Goal: Task Accomplishment & Management: Manage account settings

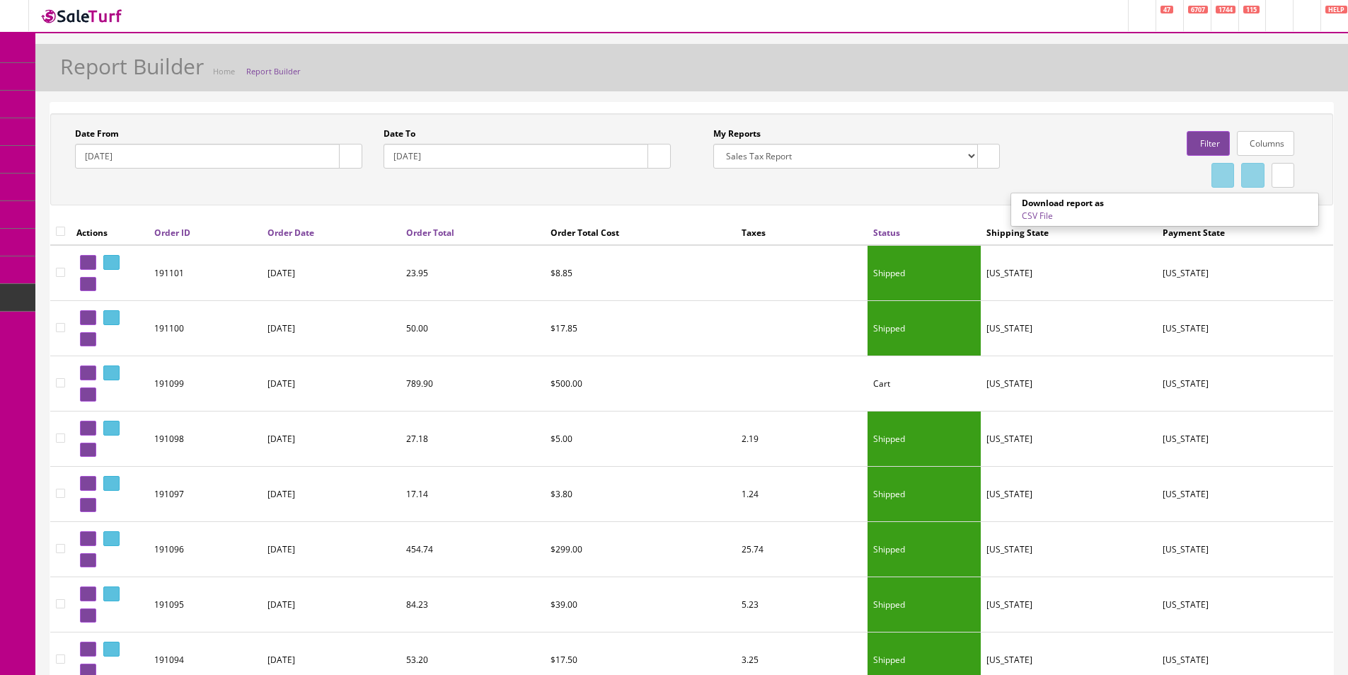
select select "152"
click at [873, 202] on div "Date From 2025-05-01 Date To 2025-05-31 My Reports Commission Report Weekly Sol…" at bounding box center [691, 159] width 1283 height 92
click at [1284, 178] on icon at bounding box center [1283, 175] width 3 height 8
click at [1062, 161] on div at bounding box center [1164, 175] width 287 height 32
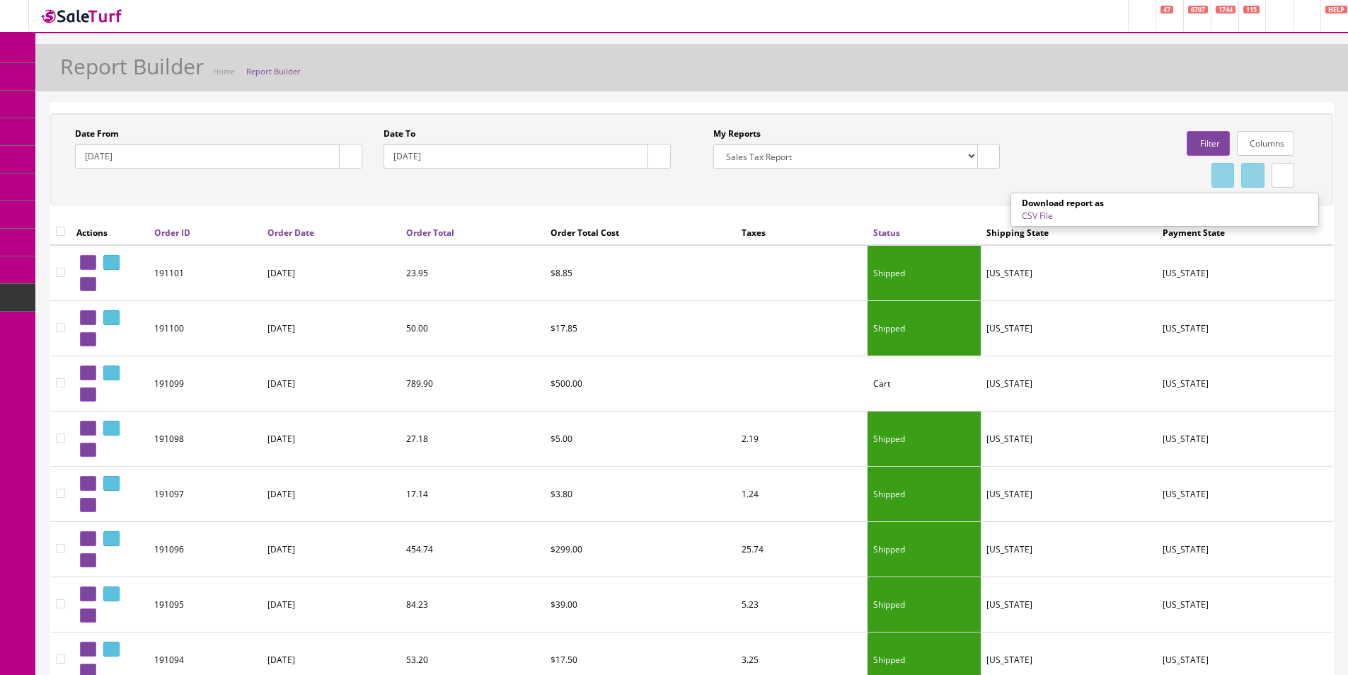
click at [1282, 174] on icon at bounding box center [1283, 175] width 3 height 8
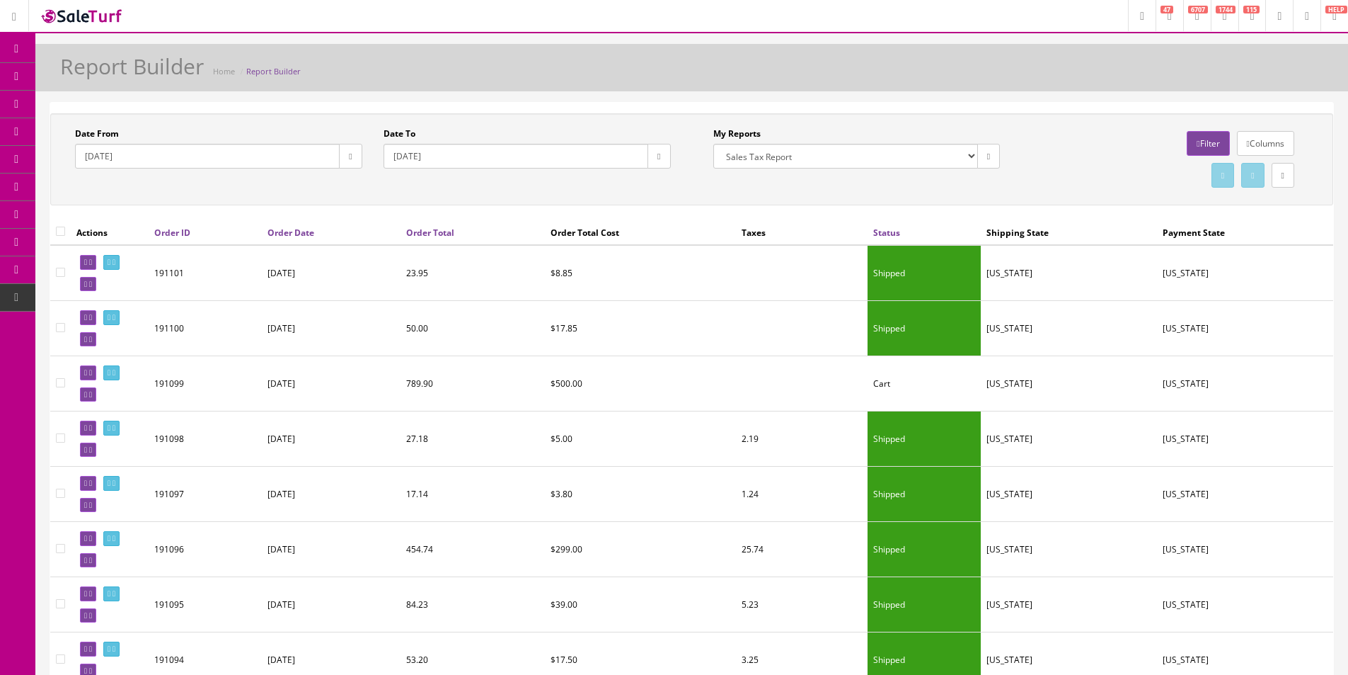
click at [749, 132] on label "My Reports" at bounding box center [736, 133] width 47 height 13
click at [749, 144] on select "Commission Report Weekly Sold/Stock (NON-DISCONTINUED) Store Cash IN-OUT Comple…" at bounding box center [845, 156] width 265 height 25
click at [749, 132] on label "My Reports" at bounding box center [736, 133] width 47 height 13
click at [749, 144] on select "Commission Report Weekly Sold/Stock (NON-DISCONTINUED) Store Cash IN-OUT Comple…" at bounding box center [845, 156] width 265 height 25
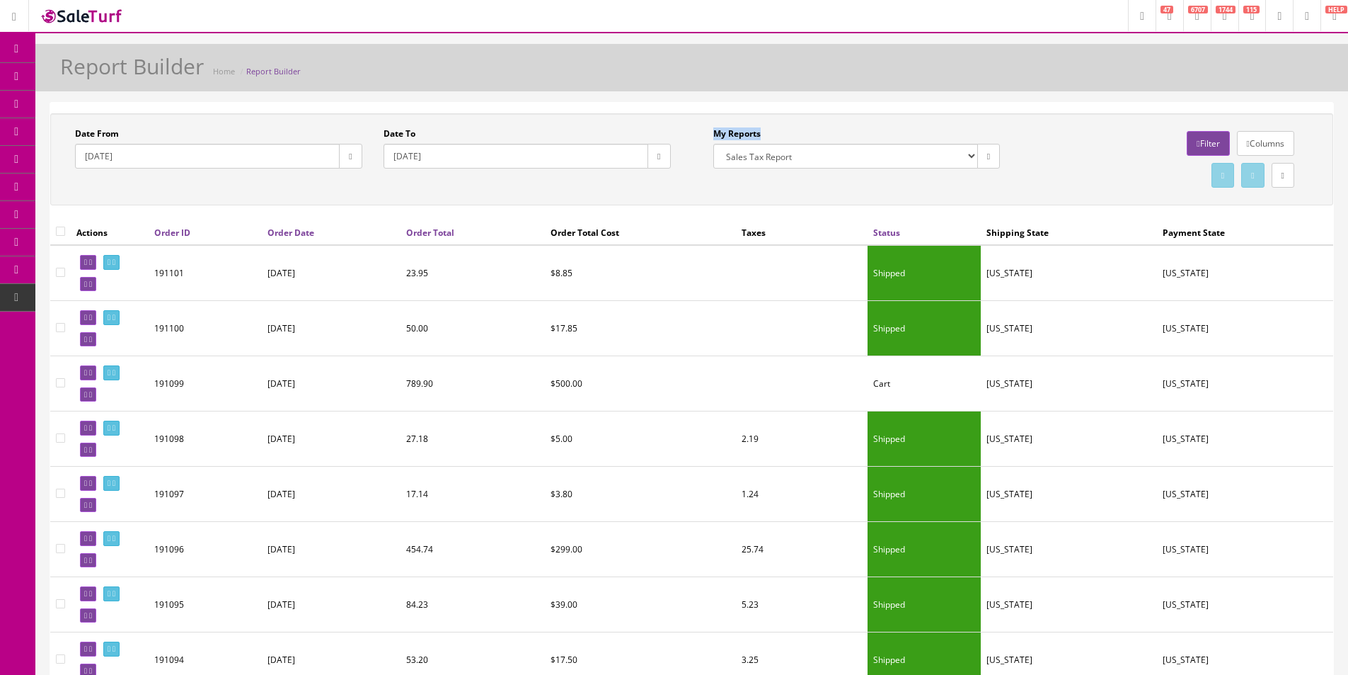
click at [749, 132] on label "My Reports" at bounding box center [736, 133] width 47 height 13
click at [749, 144] on select "Commission Report Weekly Sold/Stock (NON-DISCONTINUED) Store Cash IN-OUT Comple…" at bounding box center [845, 156] width 265 height 25
click at [871, 126] on div "Date From 2025-05-01 Date To 2025-05-31 My Reports Commission Report Weekly Sol…" at bounding box center [691, 159] width 1283 height 92
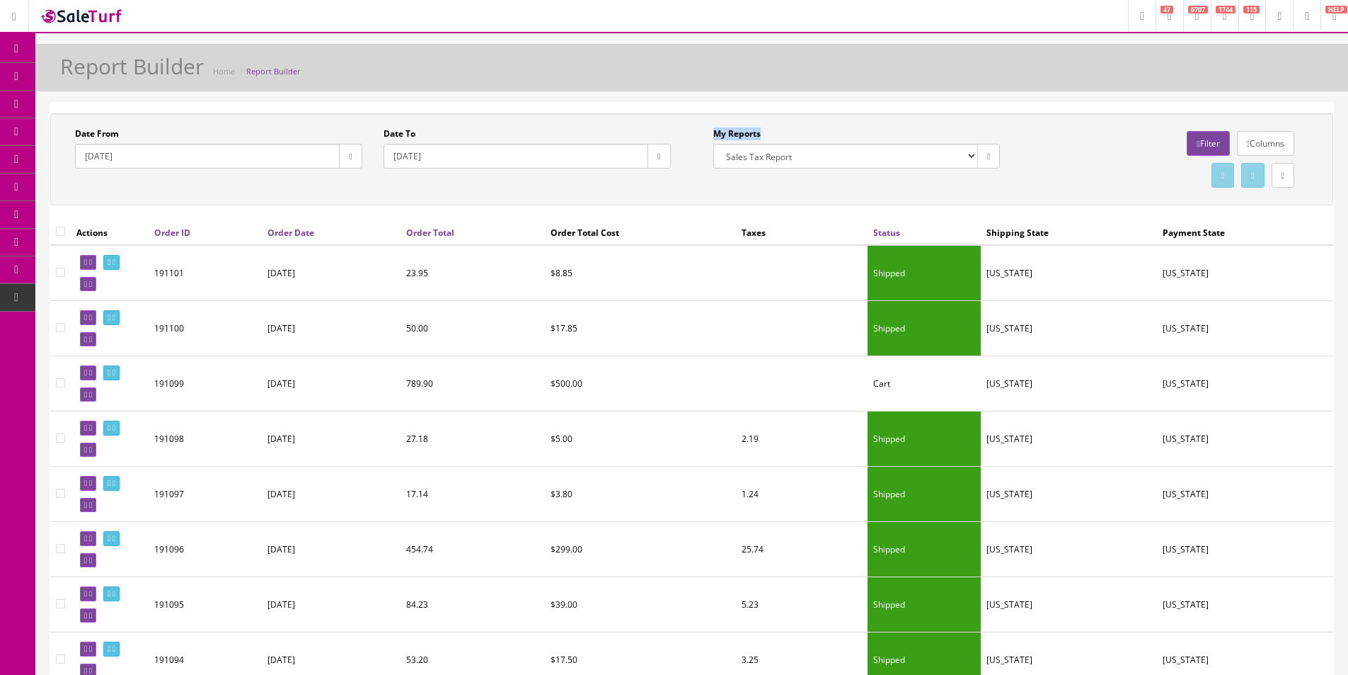
click at [871, 126] on div "Date From 2025-05-01 Date To 2025-05-31 My Reports Commission Report Weekly Sol…" at bounding box center [691, 159] width 1283 height 92
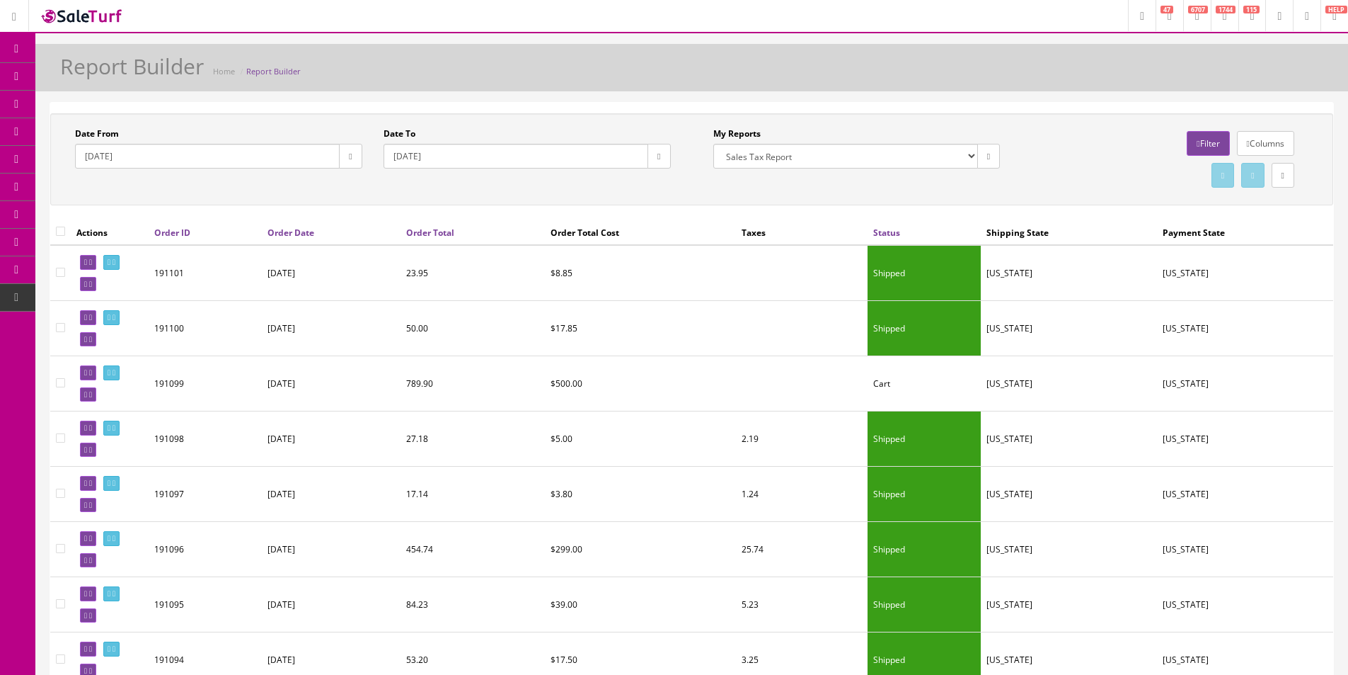
click at [871, 126] on div "Date From 2025-05-01 Date To 2025-05-31 My Reports Commission Report Weekly Sol…" at bounding box center [691, 159] width 1283 height 92
click at [869, 126] on div "Date From 2025-05-01 Date To 2025-05-31 My Reports Commission Report Weekly Sol…" at bounding box center [691, 159] width 1283 height 92
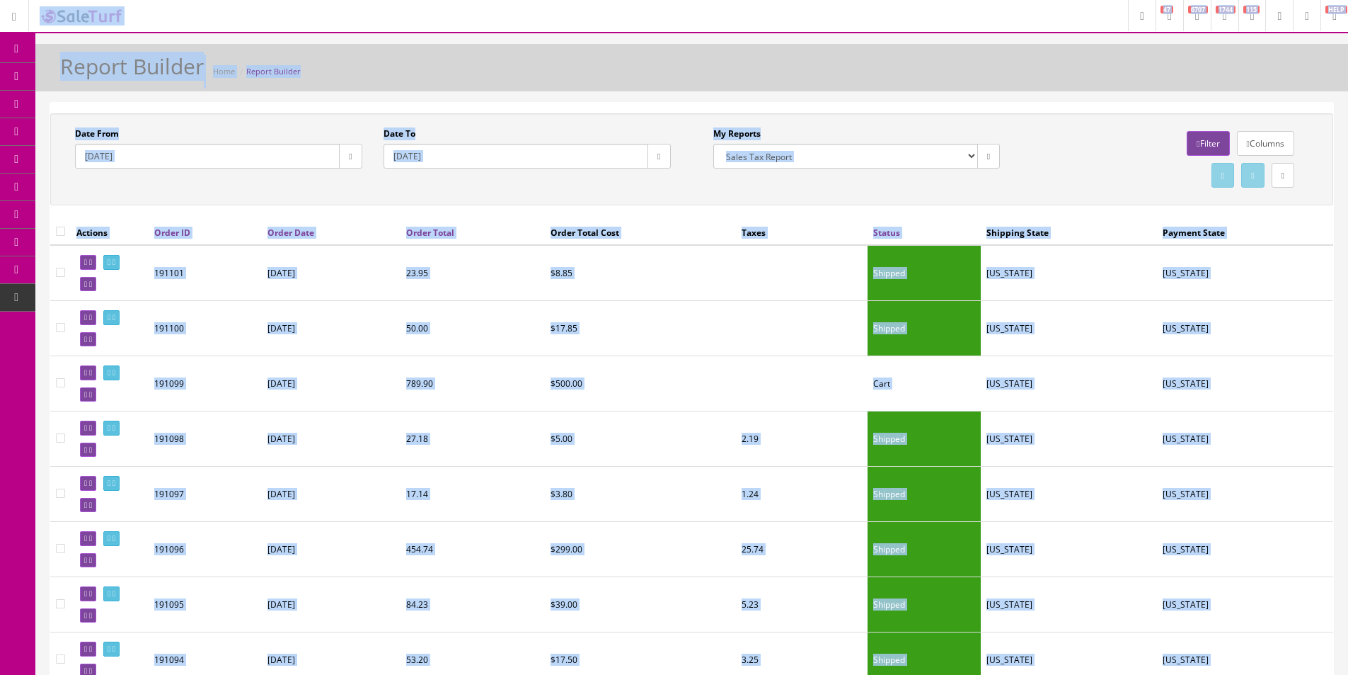
click at [869, 126] on div "Date From 2025-05-01 Date To 2025-05-31 My Reports Commission Report Weekly Sol…" at bounding box center [691, 159] width 1283 height 92
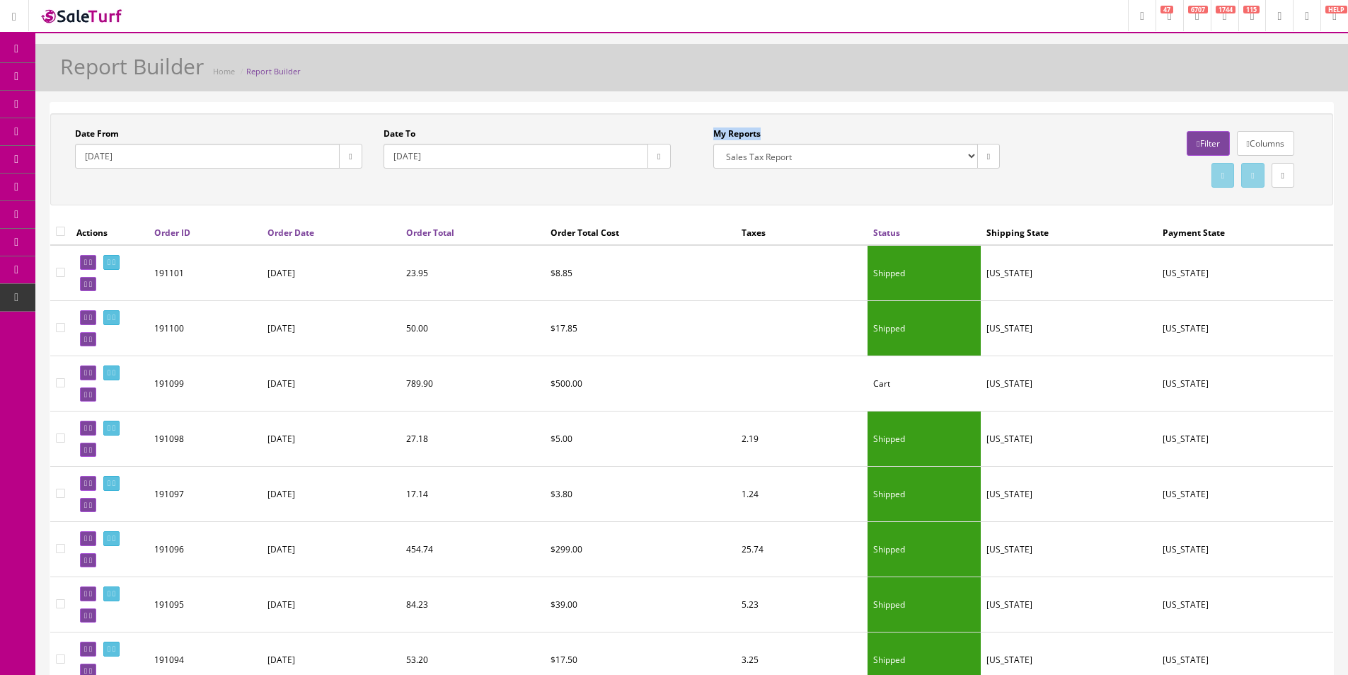
click at [869, 126] on div "Date From 2025-05-01 Date To 2025-05-31 My Reports Commission Report Weekly Sol…" at bounding box center [691, 159] width 1283 height 92
click at [871, 125] on div "Date From 2025-05-01 Date To 2025-05-31 My Reports Commission Report Weekly Sol…" at bounding box center [691, 159] width 1283 height 92
click at [1053, 154] on div "Columns Filter" at bounding box center [1164, 143] width 287 height 32
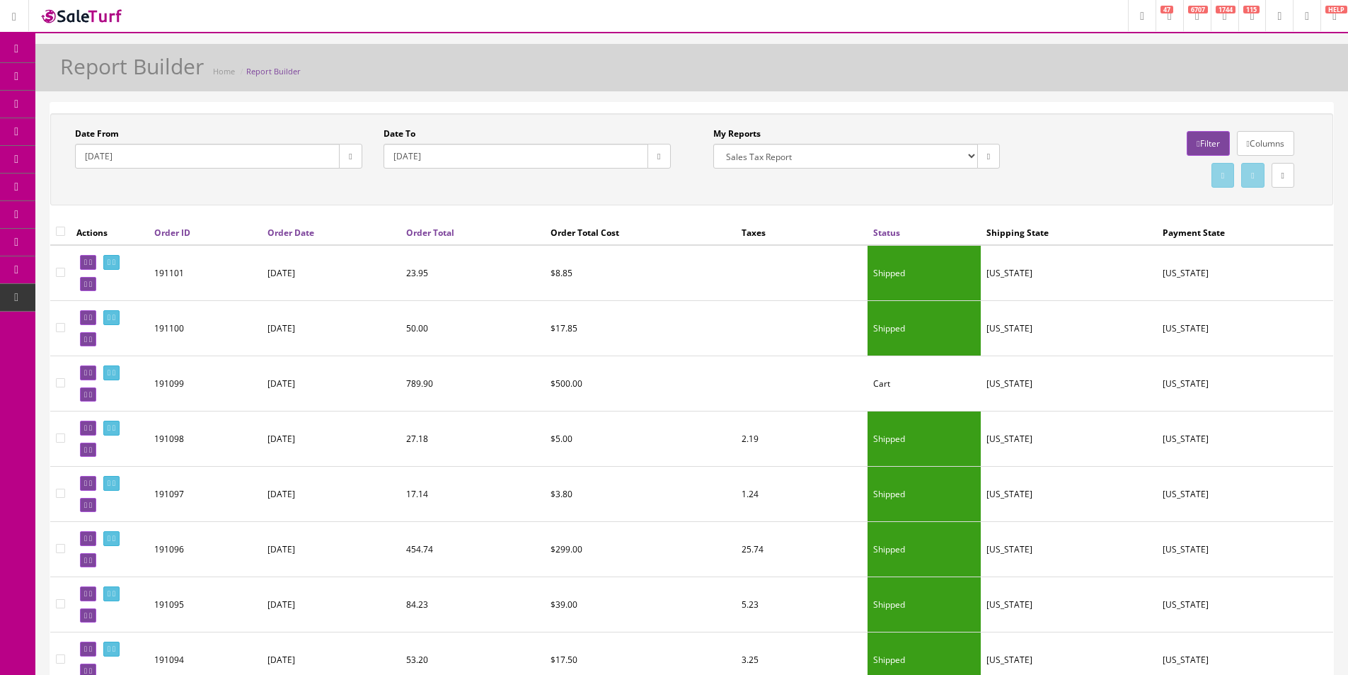
drag, startPoint x: 1053, startPoint y: 154, endPoint x: 1043, endPoint y: 98, distance: 56.9
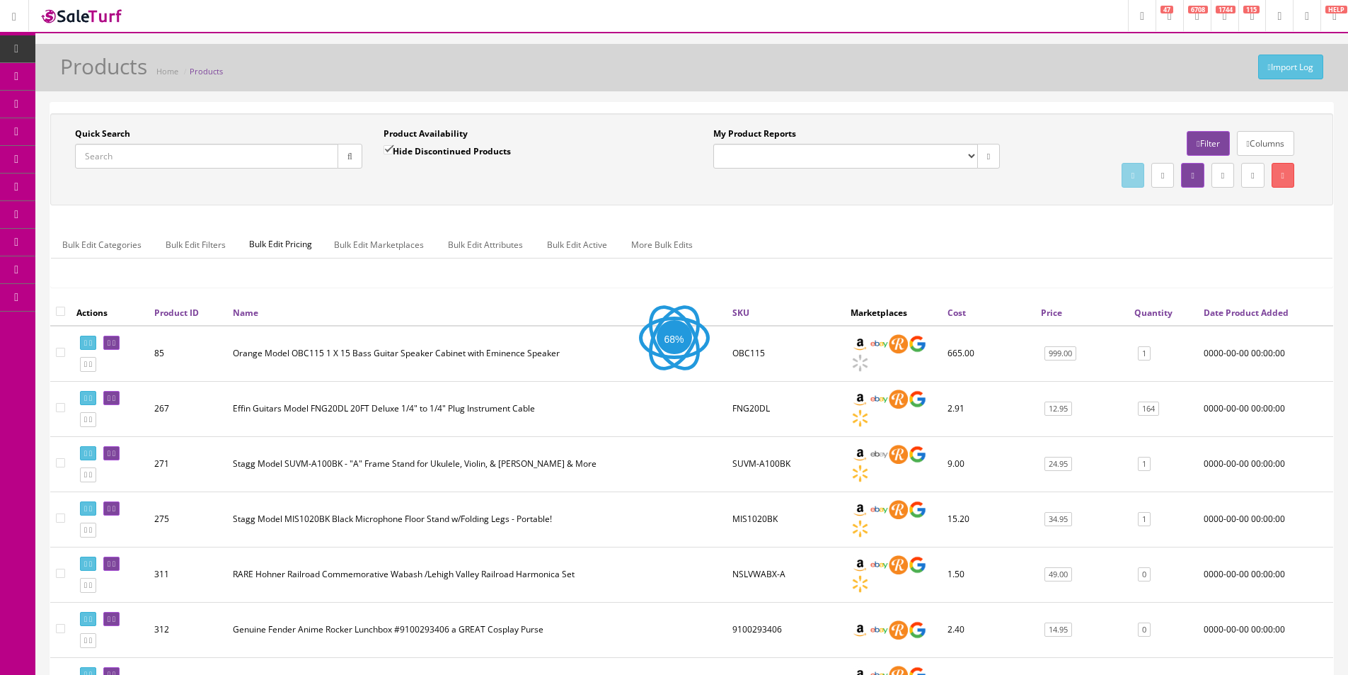
click at [130, 151] on input "Quick Search" at bounding box center [206, 156] width 263 height 25
type input "Waylon Phase"
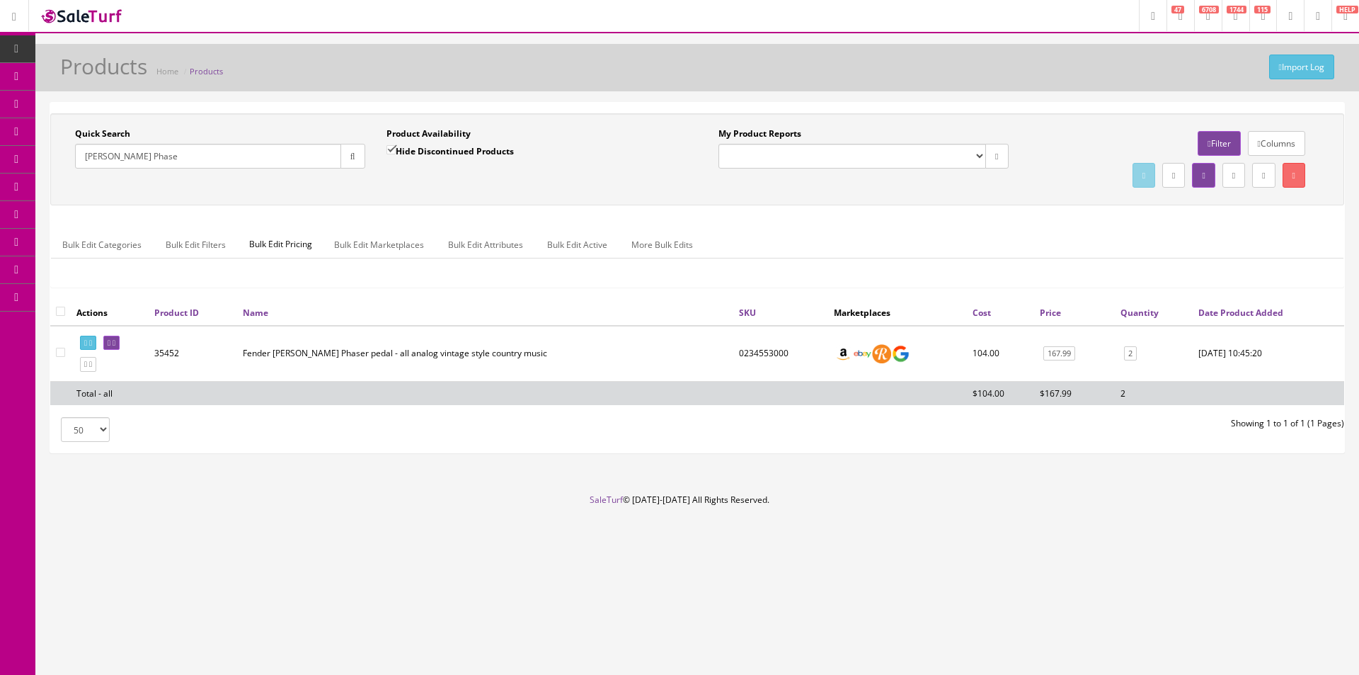
click at [759, 356] on td "0234553000" at bounding box center [780, 354] width 95 height 56
copy td "0234553000"
click at [98, 151] on link "Order List" at bounding box center [109, 160] width 149 height 28
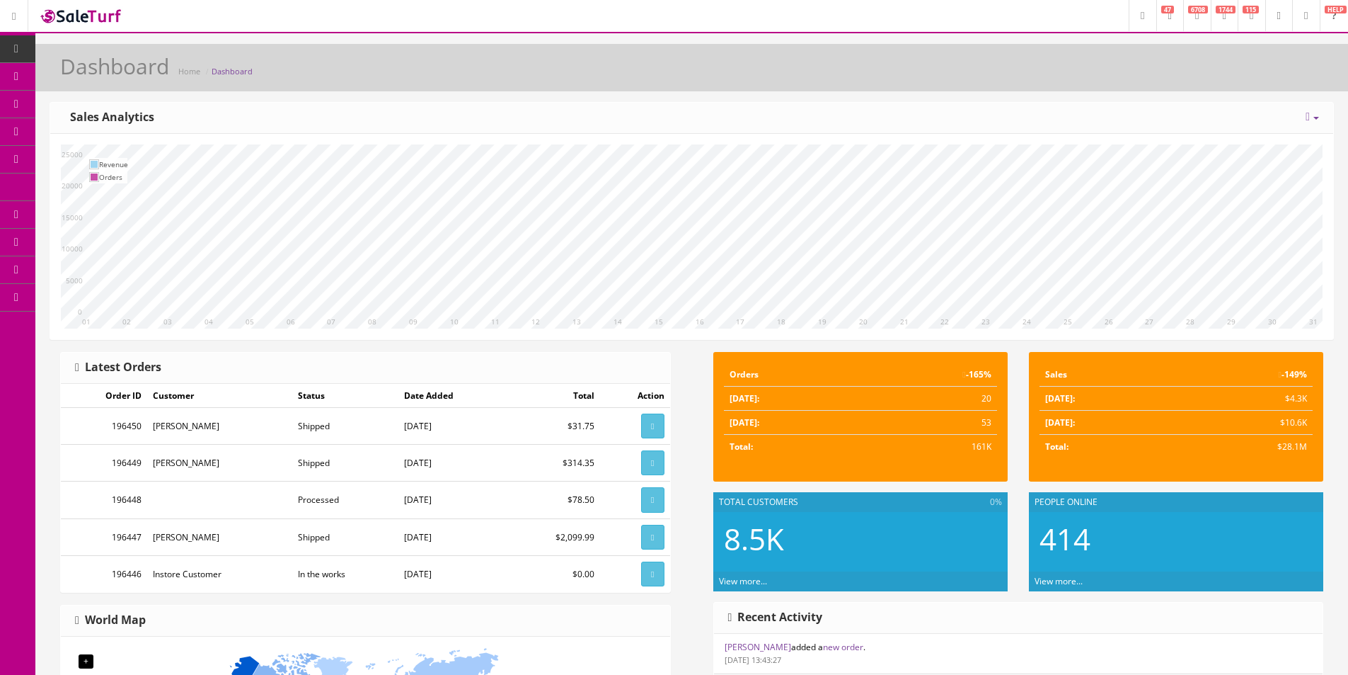
click at [21, 50] on icon at bounding box center [16, 48] width 14 height 11
click at [805, 62] on div "Dashboard Home Dashboard" at bounding box center [692, 72] width 1292 height 34
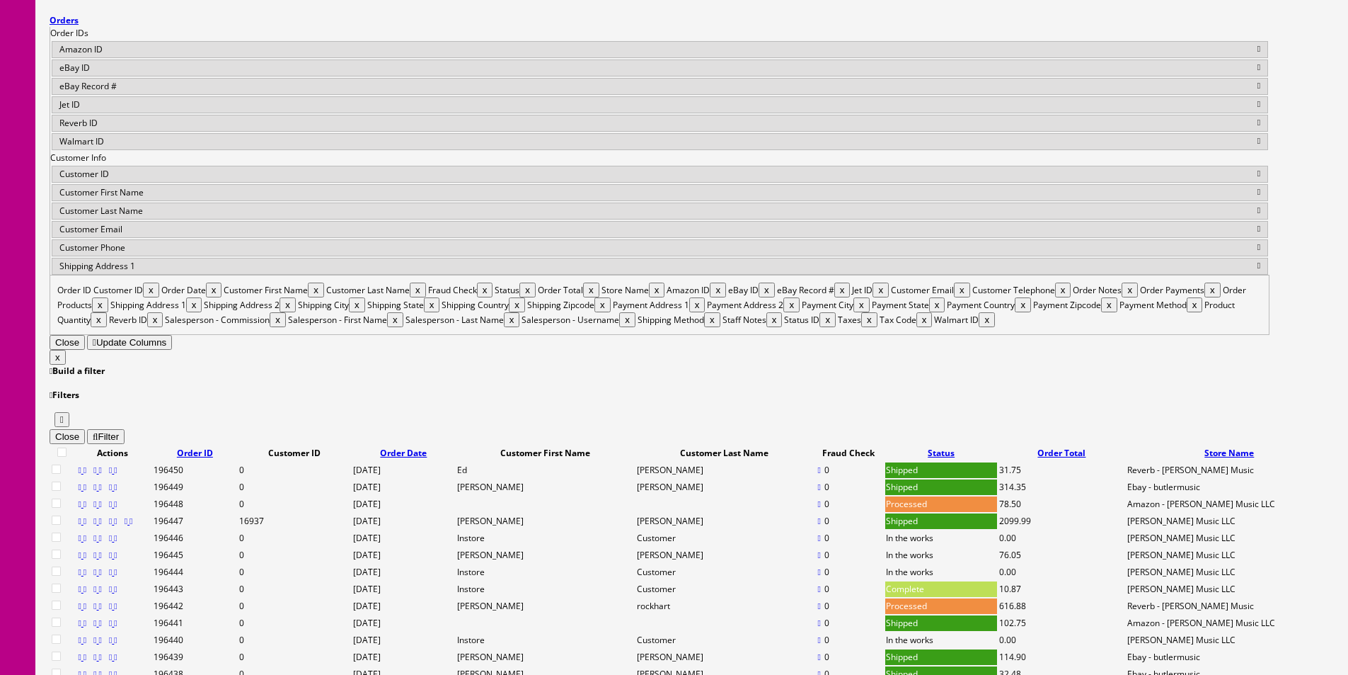
scroll to position [495, 0]
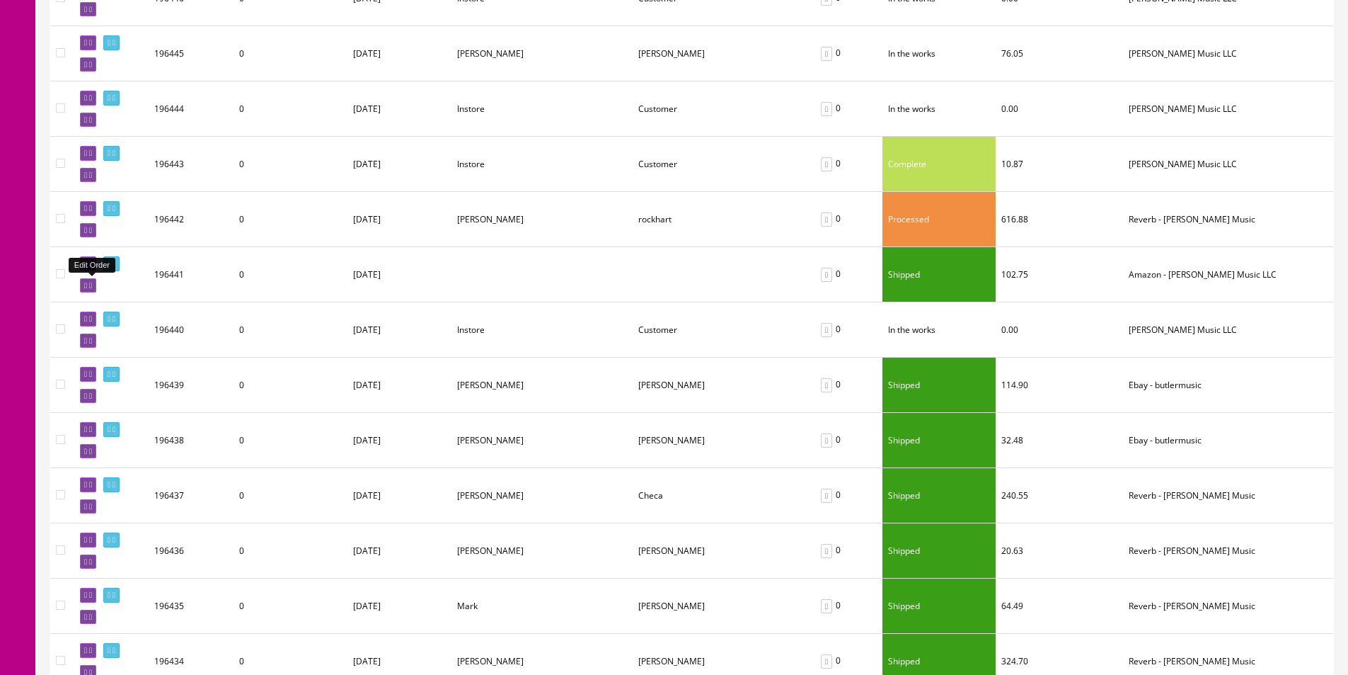
click at [92, 285] on icon at bounding box center [90, 286] width 3 height 8
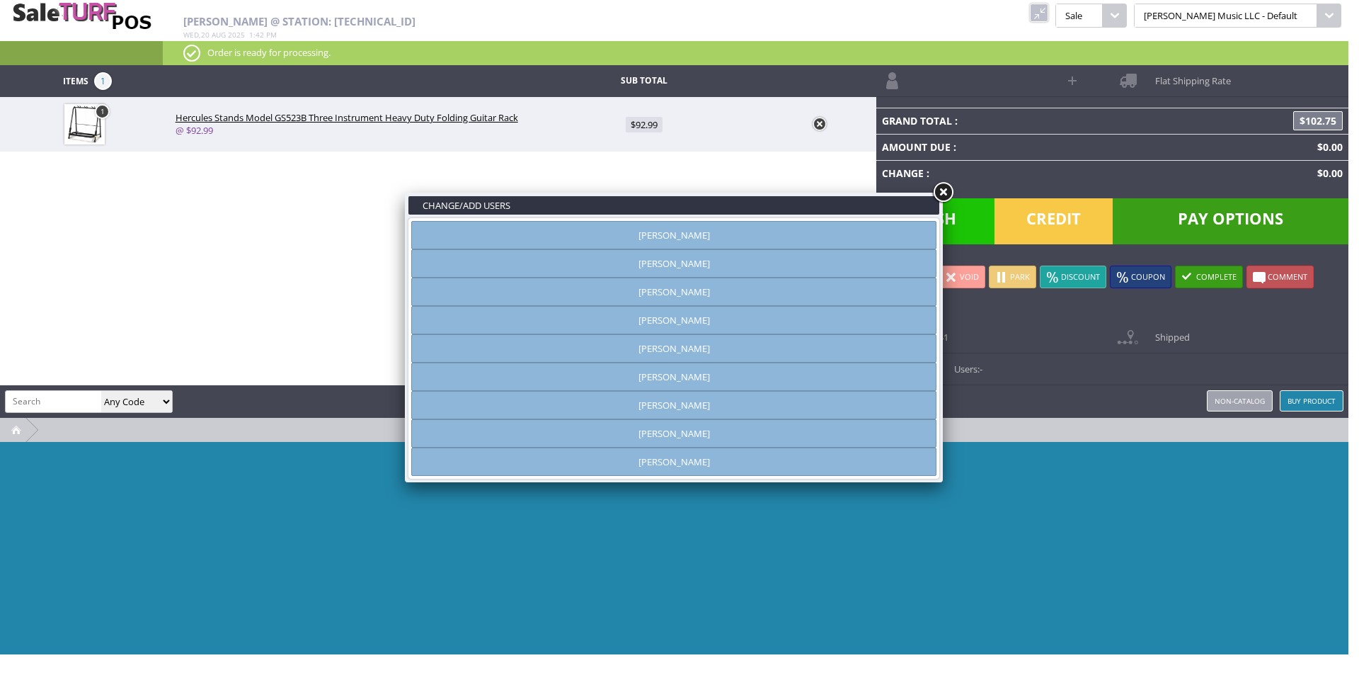
type input "[PERSON_NAME]"
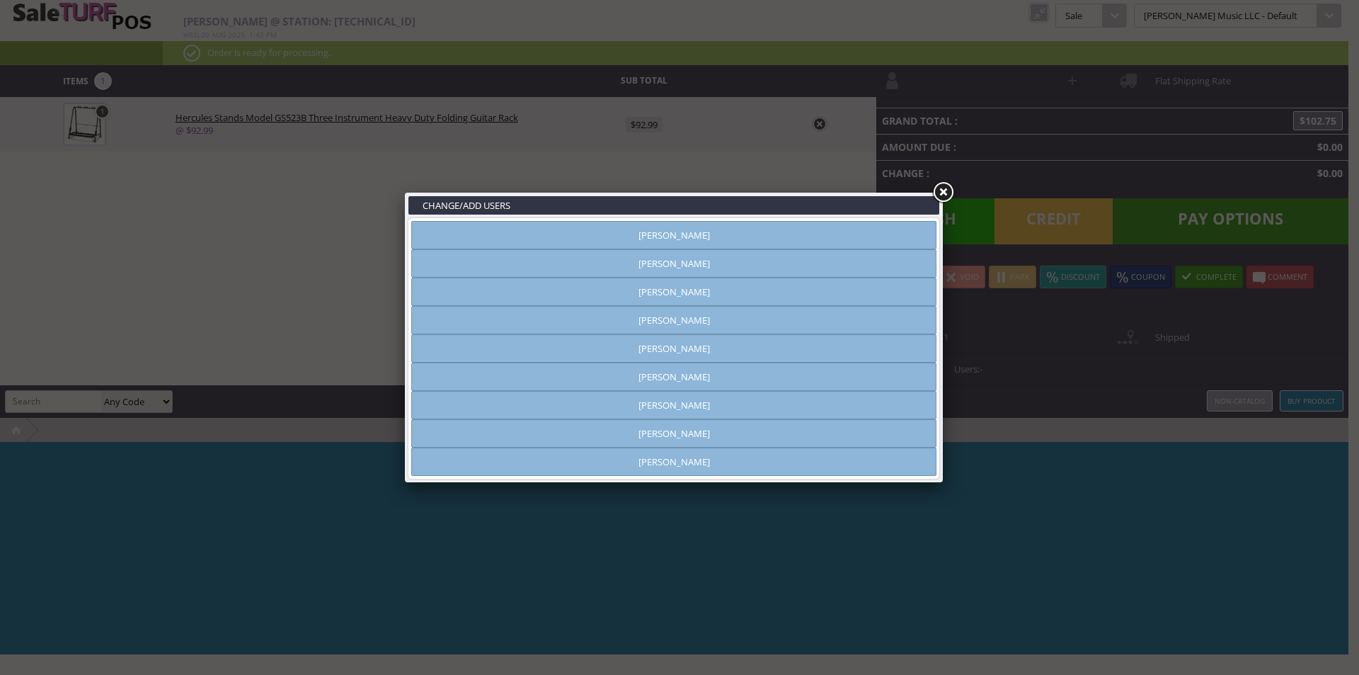
click at [946, 191] on link at bounding box center [942, 192] width 25 height 25
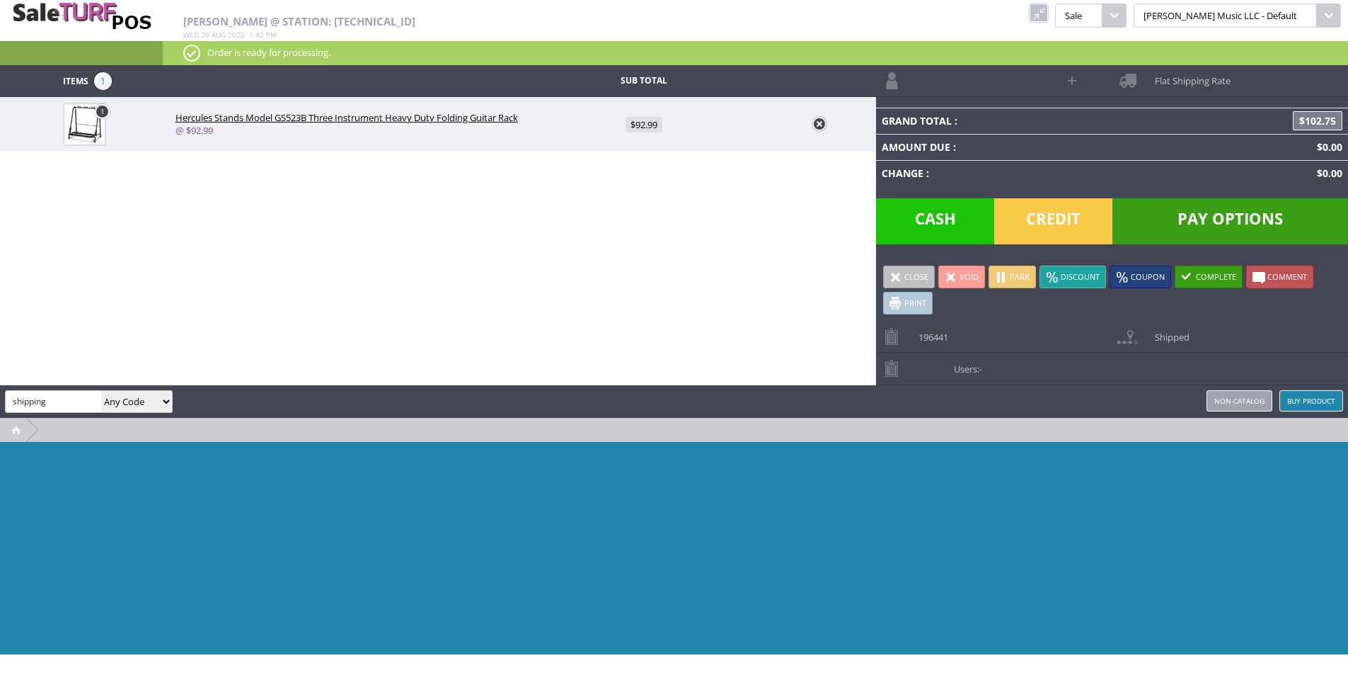
type input "shipping"
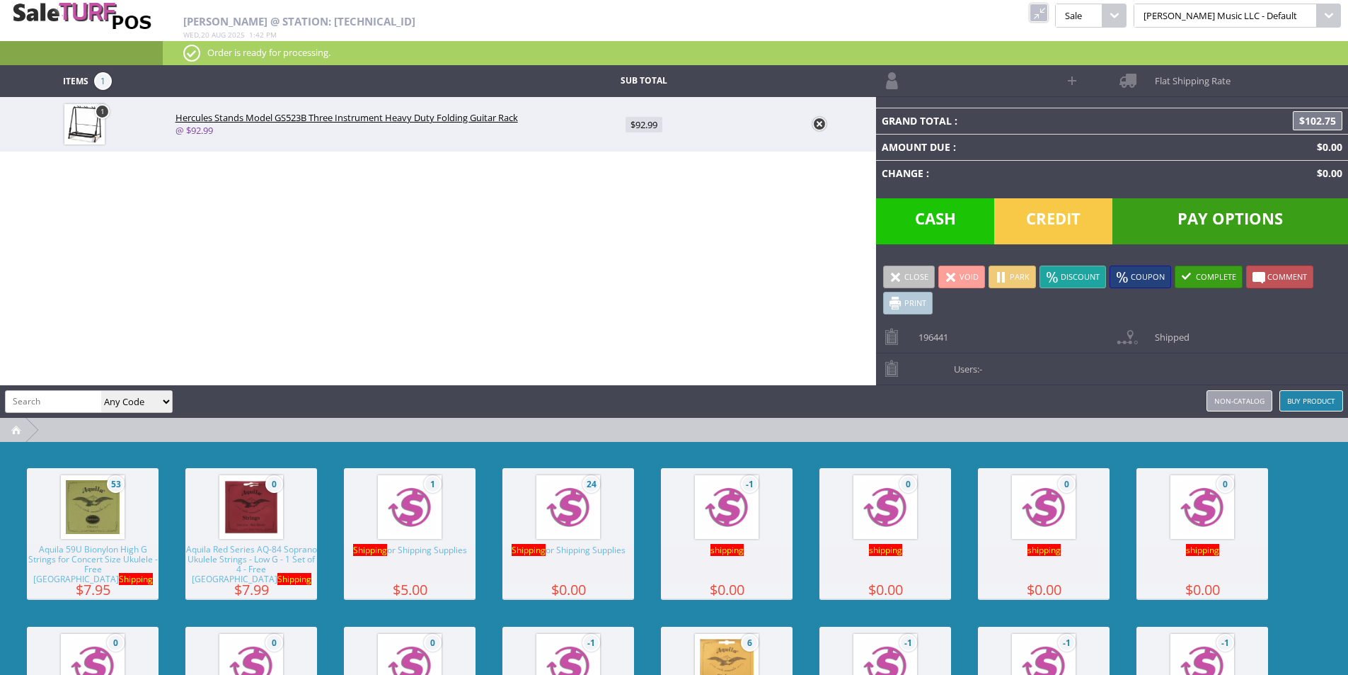
click at [549, 522] on img at bounding box center [568, 507] width 54 height 54
click at [640, 184] on span "$0.00" at bounding box center [645, 179] width 32 height 16
type input "0"
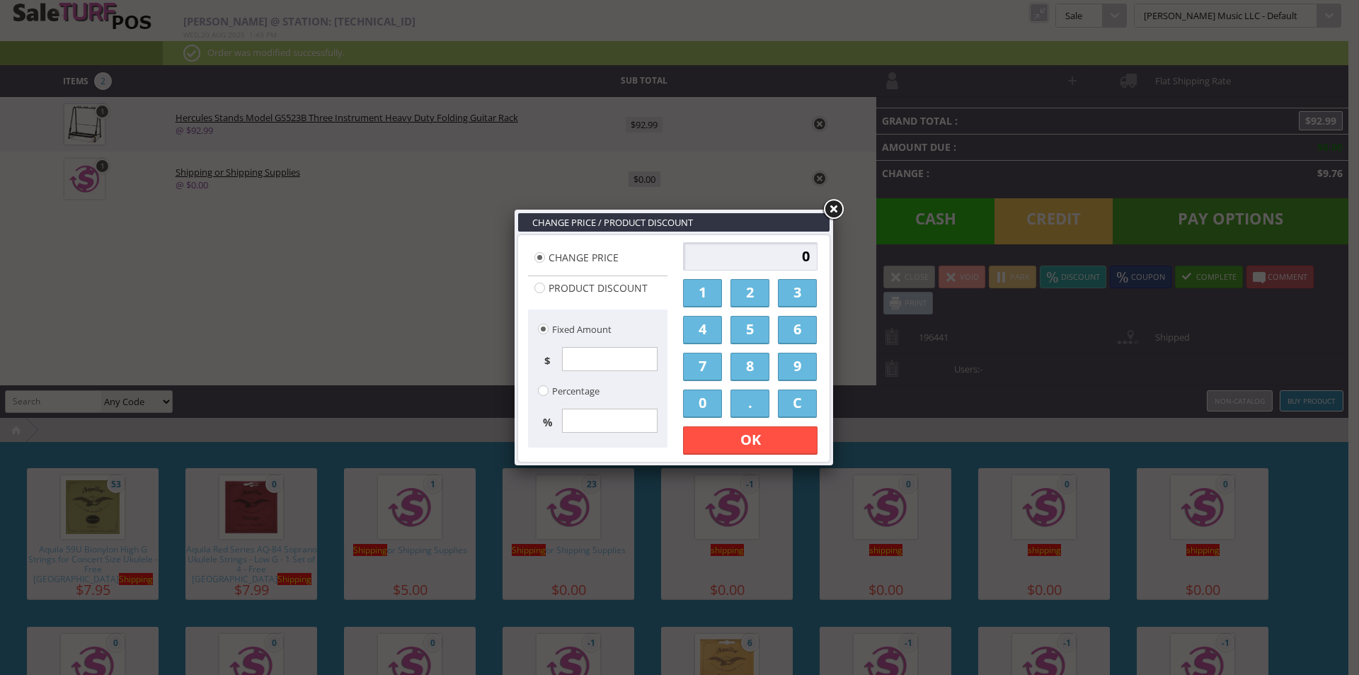
click at [759, 248] on input "0" at bounding box center [750, 256] width 134 height 28
type input "1000"
click at [762, 436] on link "OK" at bounding box center [750, 440] width 134 height 28
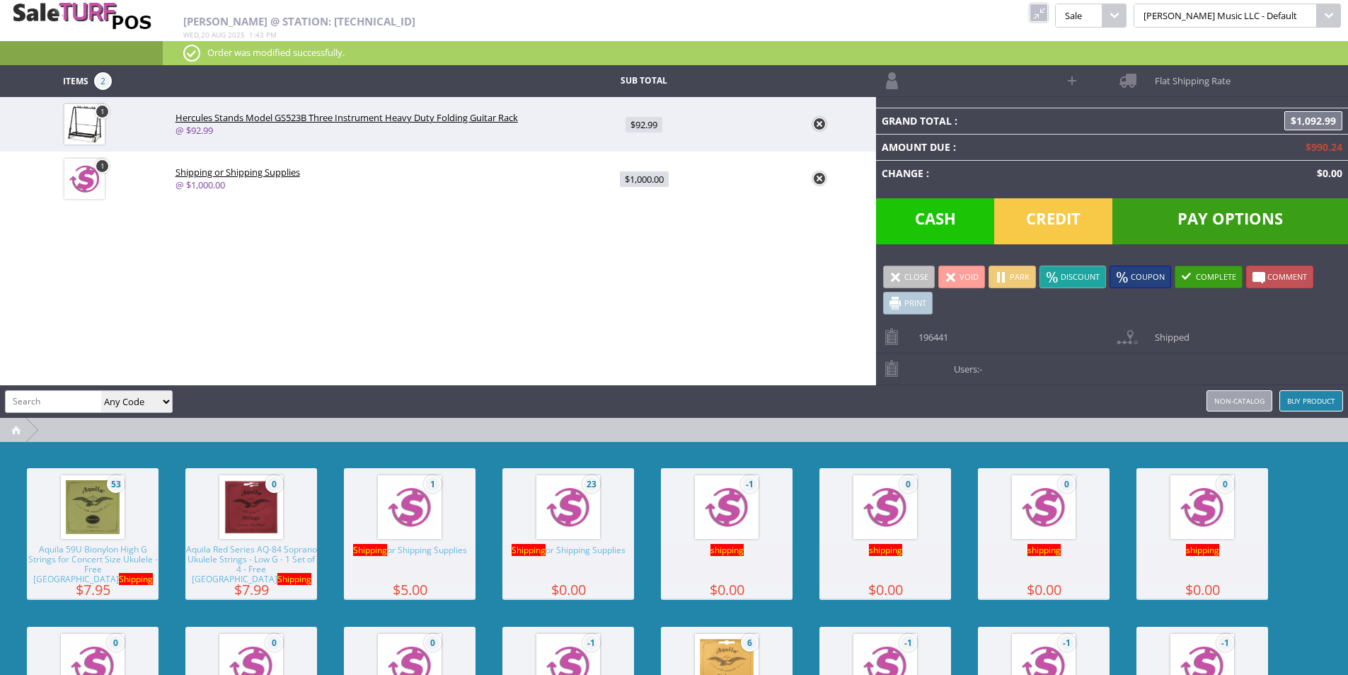
click at [762, 377] on div "Items 2 Sub Total 1 Hercules Stands Model GS523B Three Instrument Heavy Duty Fo…" at bounding box center [674, 425] width 1348 height 720
click at [1048, 9] on link at bounding box center [1039, 13] width 18 height 18
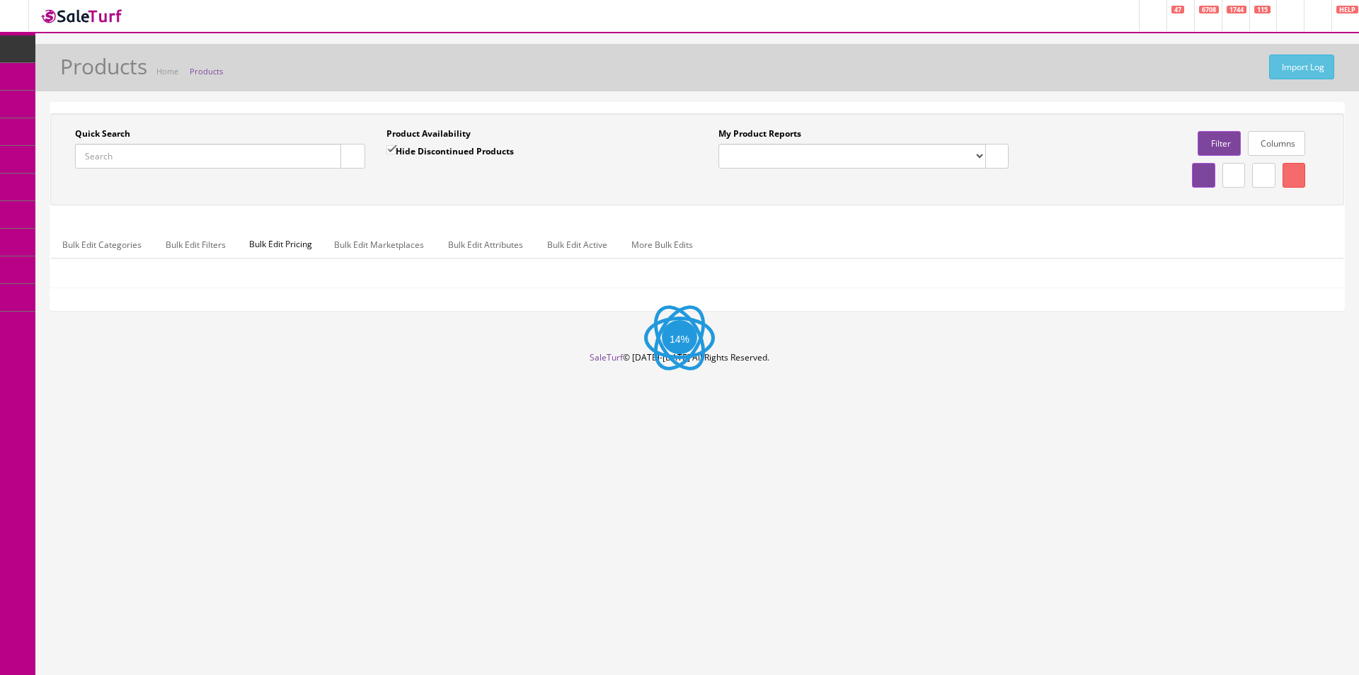
click at [199, 155] on input "Quick Search" at bounding box center [208, 156] width 266 height 25
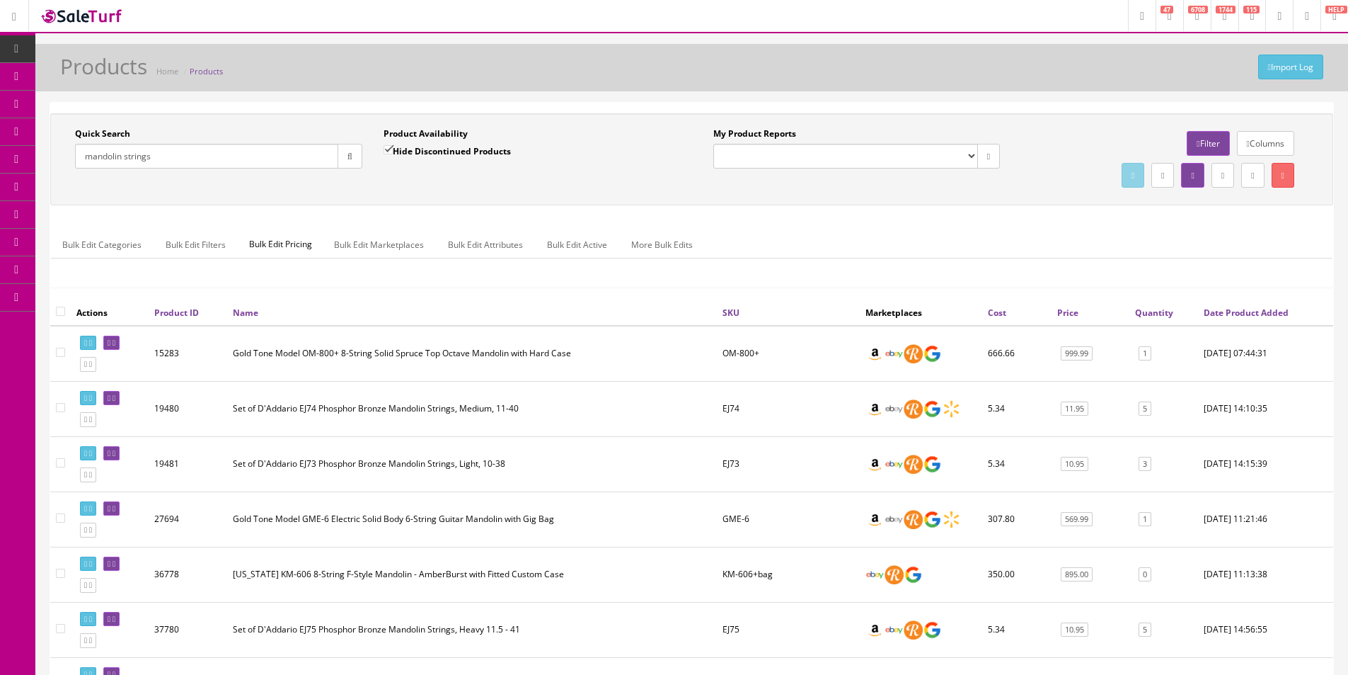
type input "mandolin strings"
click at [830, 255] on ul "Bulk Edit Categories Bulk Edit Filters Bulk Edit Pricing Bulk Edit Marketplaces…" at bounding box center [692, 245] width 1282 height 28
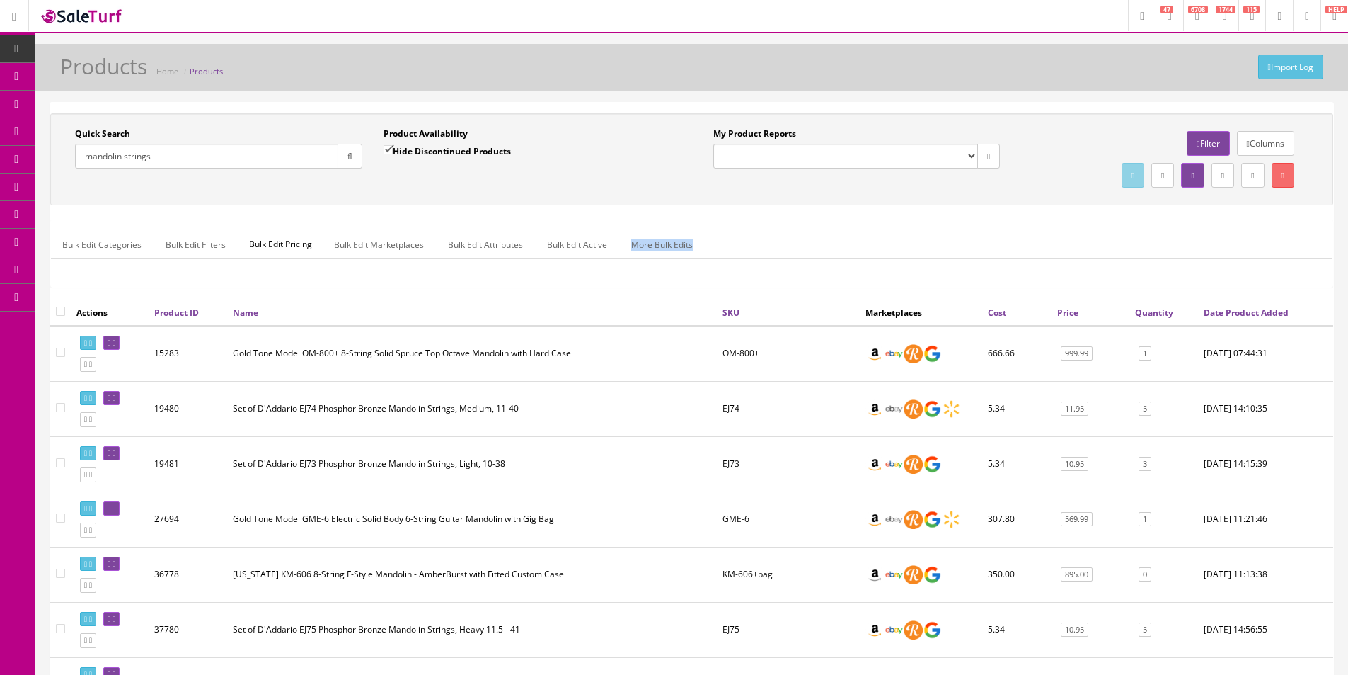
click at [830, 255] on ul "Bulk Edit Categories Bulk Edit Filters Bulk Edit Pricing Bulk Edit Marketplaces…" at bounding box center [692, 245] width 1282 height 28
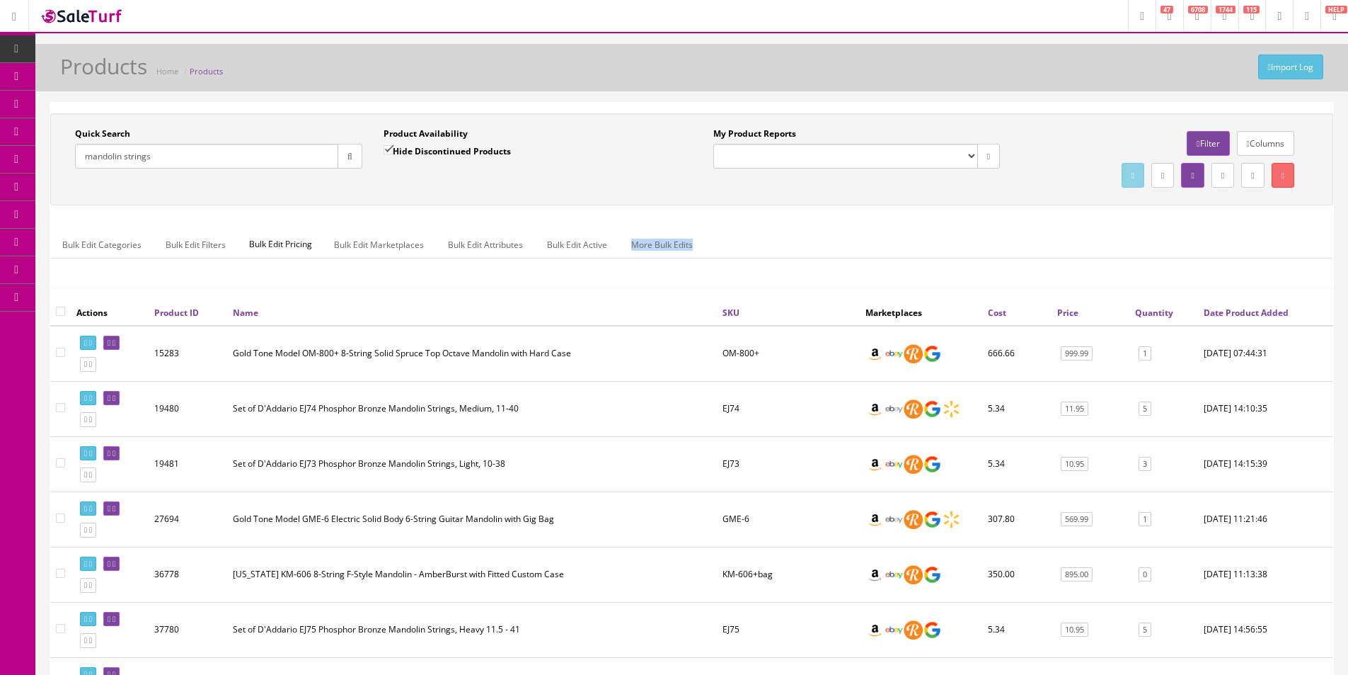
click at [830, 255] on ul "Bulk Edit Categories Bulk Edit Filters Bulk Edit Pricing Bulk Edit Marketplaces…" at bounding box center [692, 245] width 1282 height 28
click at [849, 238] on ul "Bulk Edit Categories Bulk Edit Filters Bulk Edit Pricing Bulk Edit Marketplaces…" at bounding box center [692, 245] width 1282 height 28
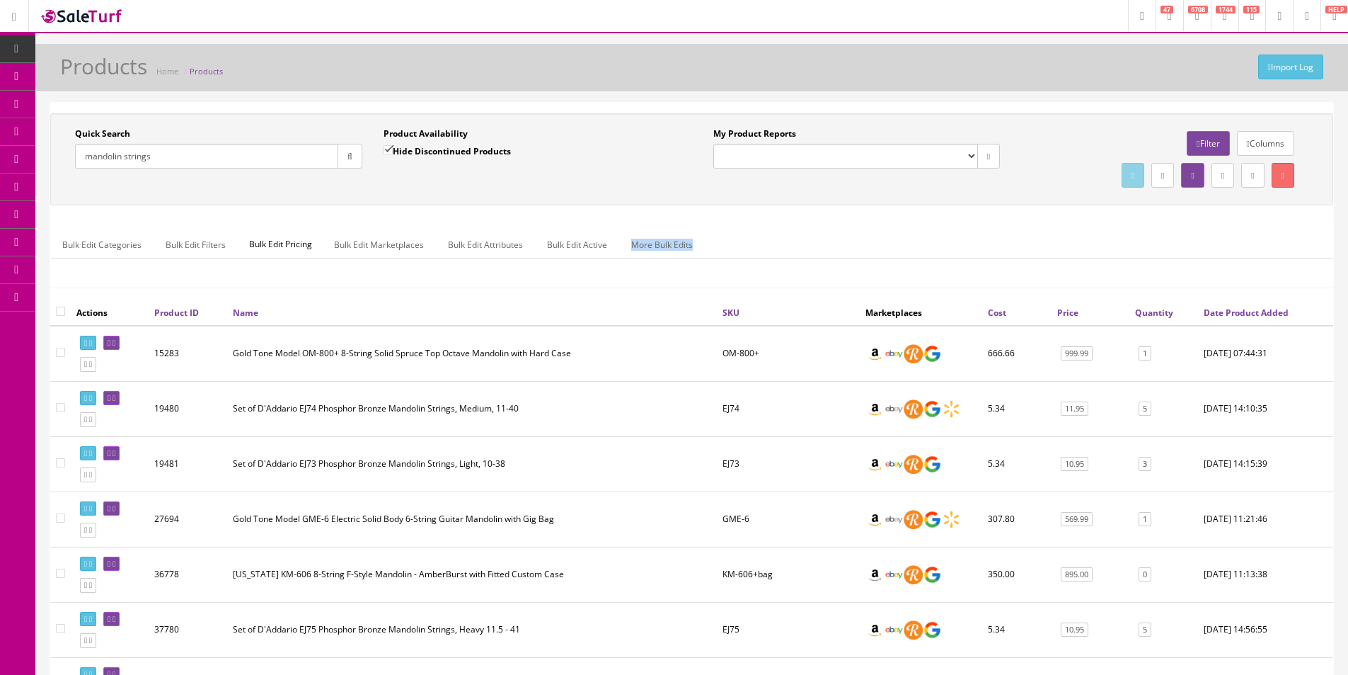
click at [849, 238] on ul "Bulk Edit Categories Bulk Edit Filters Bulk Edit Pricing Bulk Edit Marketplaces…" at bounding box center [692, 245] width 1282 height 28
click at [849, 237] on ul "Bulk Edit Categories Bulk Edit Filters Bulk Edit Pricing Bulk Edit Marketplaces…" at bounding box center [692, 245] width 1282 height 28
drag, startPoint x: 849, startPoint y: 237, endPoint x: 857, endPoint y: 231, distance: 9.6
click at [857, 231] on ul "Bulk Edit Categories Bulk Edit Filters Bulk Edit Pricing Bulk Edit Marketplaces…" at bounding box center [692, 245] width 1282 height 28
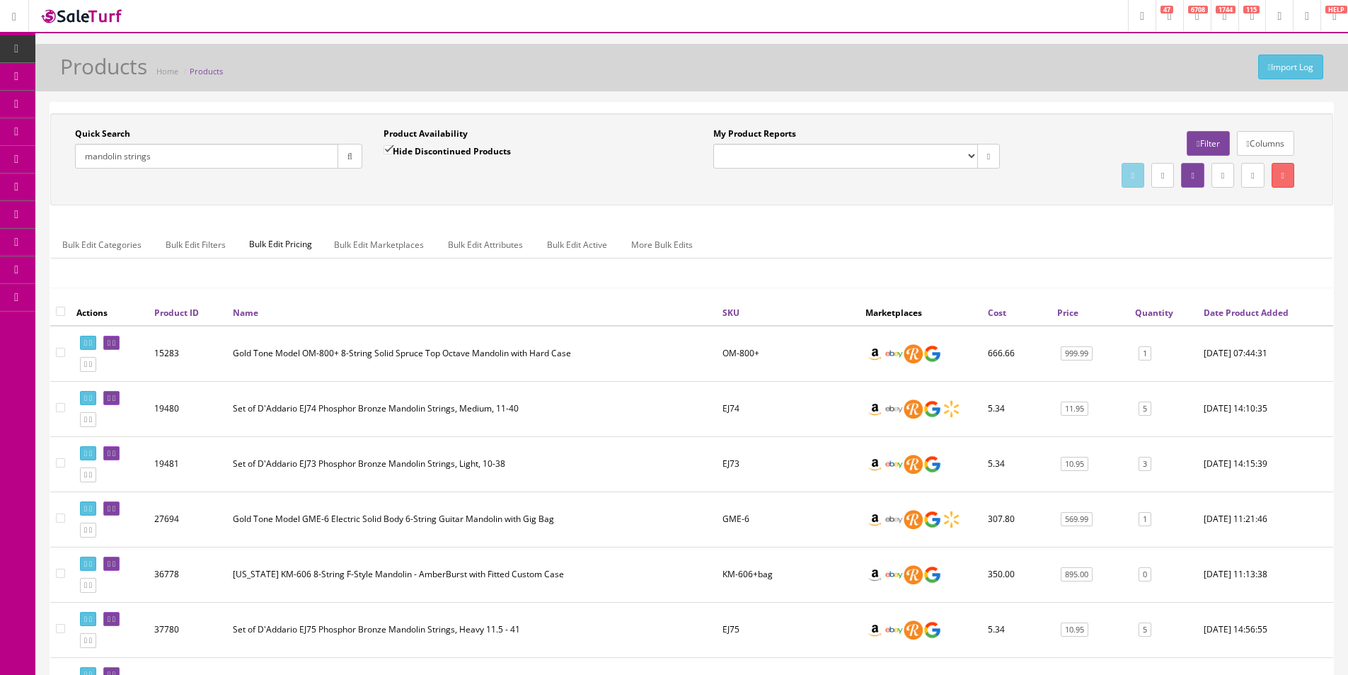
click at [569, 190] on div "Quick Search mandolin strings Date From Product Availability Hide Discontinued …" at bounding box center [692, 159] width 1276 height 64
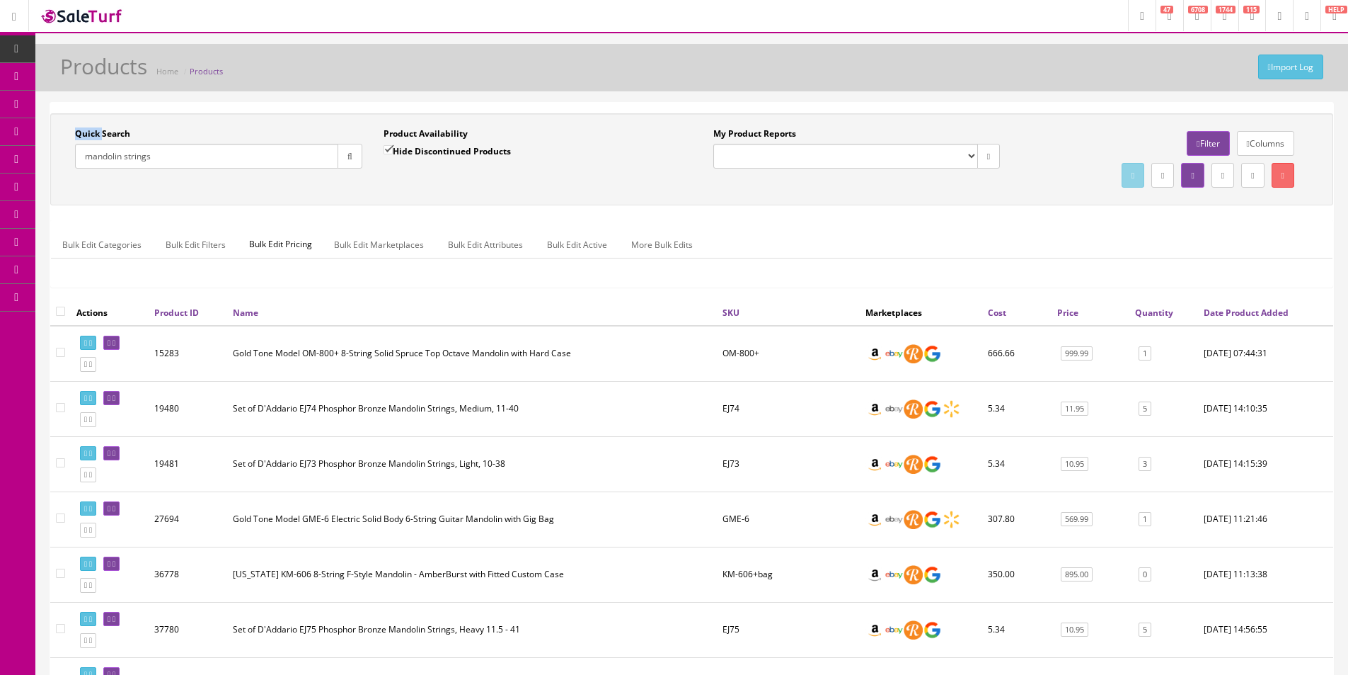
click at [569, 190] on div "Quick Search mandolin strings Date From Product Availability Hide Discontinued …" at bounding box center [692, 159] width 1276 height 64
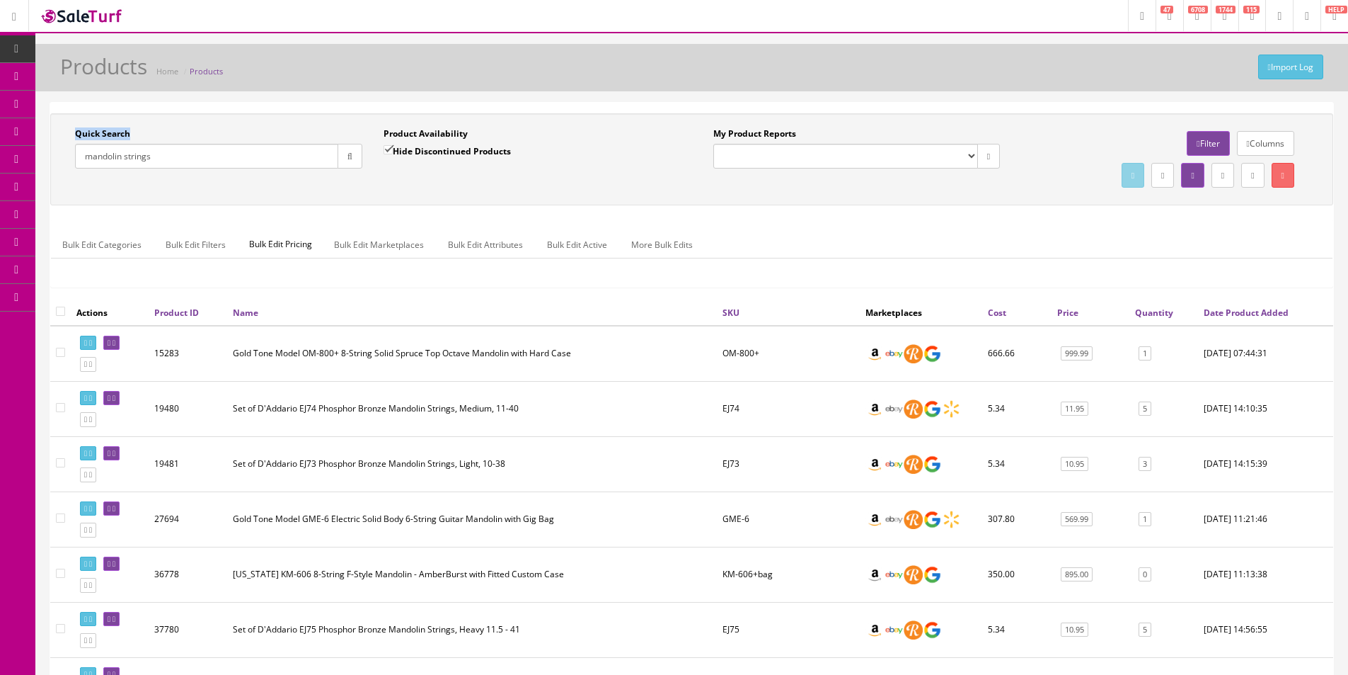
click at [569, 190] on div "Quick Search mandolin strings Date From Product Availability Hide Discontinued …" at bounding box center [692, 159] width 1276 height 64
drag, startPoint x: 569, startPoint y: 190, endPoint x: 597, endPoint y: 195, distance: 27.9
click at [569, 190] on div "Quick Search mandolin strings Date From Product Availability Hide Discontinued …" at bounding box center [692, 159] width 1276 height 64
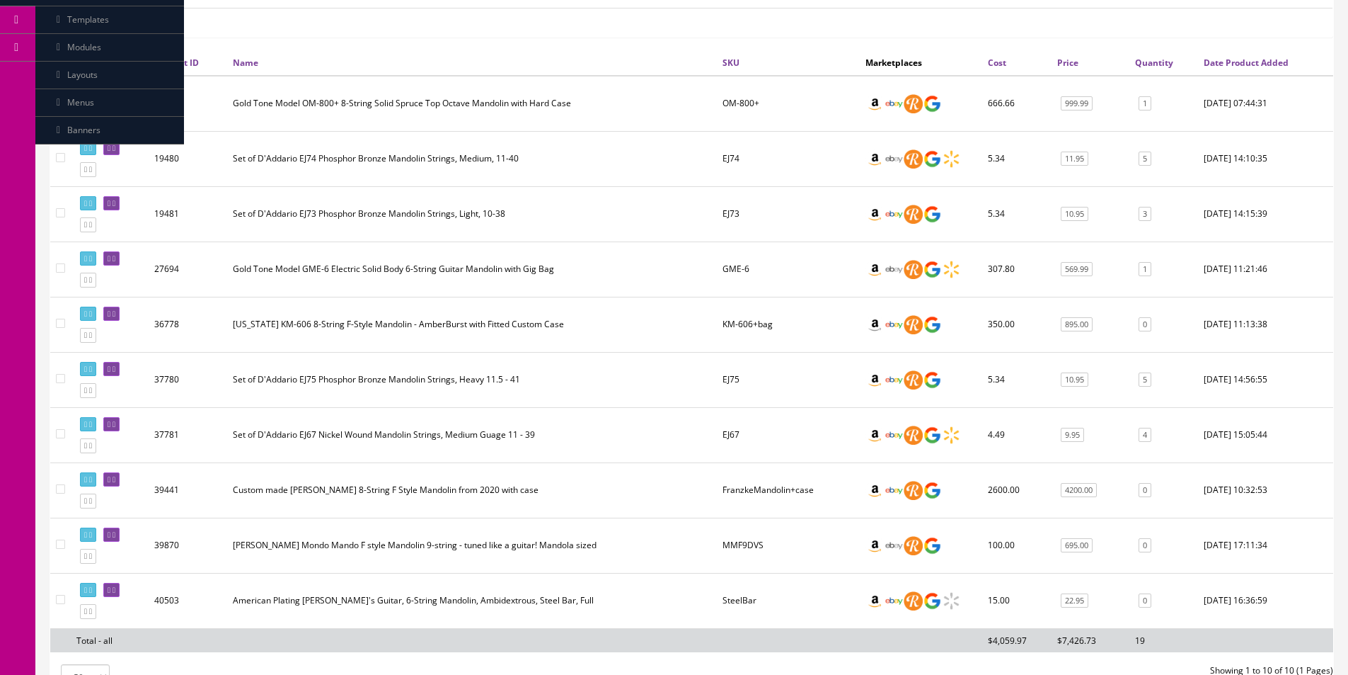
scroll to position [354, 0]
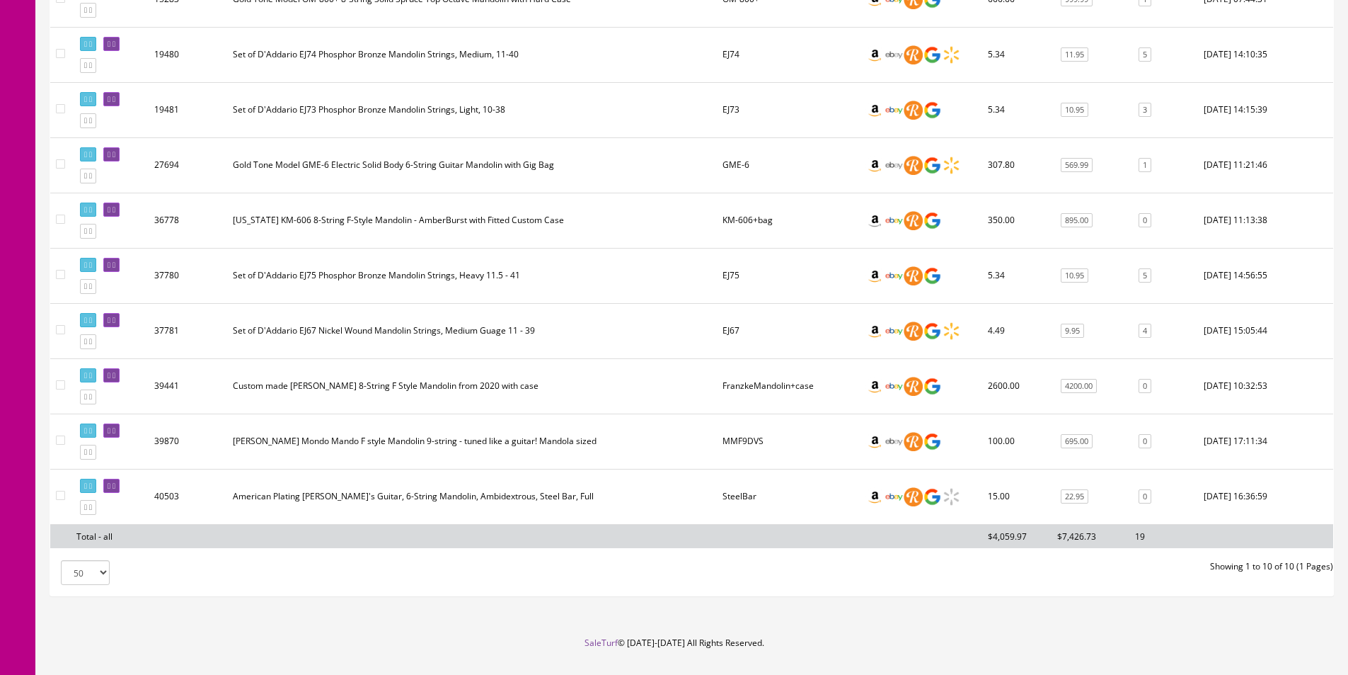
click at [723, 322] on td "EJ67" at bounding box center [788, 330] width 143 height 55
click at [715, 268] on div at bounding box center [717, 252] width 7 height 614
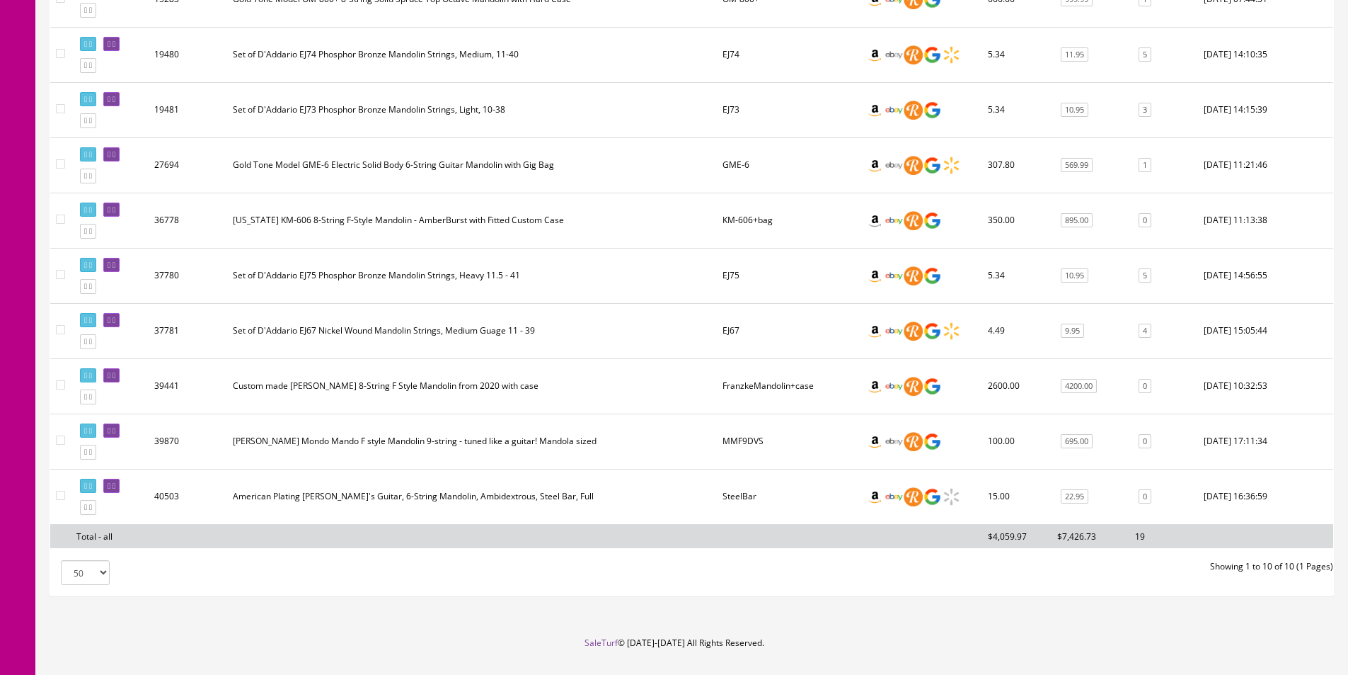
click at [743, 225] on td "KM-606+bag" at bounding box center [788, 220] width 143 height 55
click at [743, 226] on td "KM-606+bag" at bounding box center [788, 220] width 143 height 55
click at [762, 219] on td "KM-606+bag" at bounding box center [788, 220] width 143 height 55
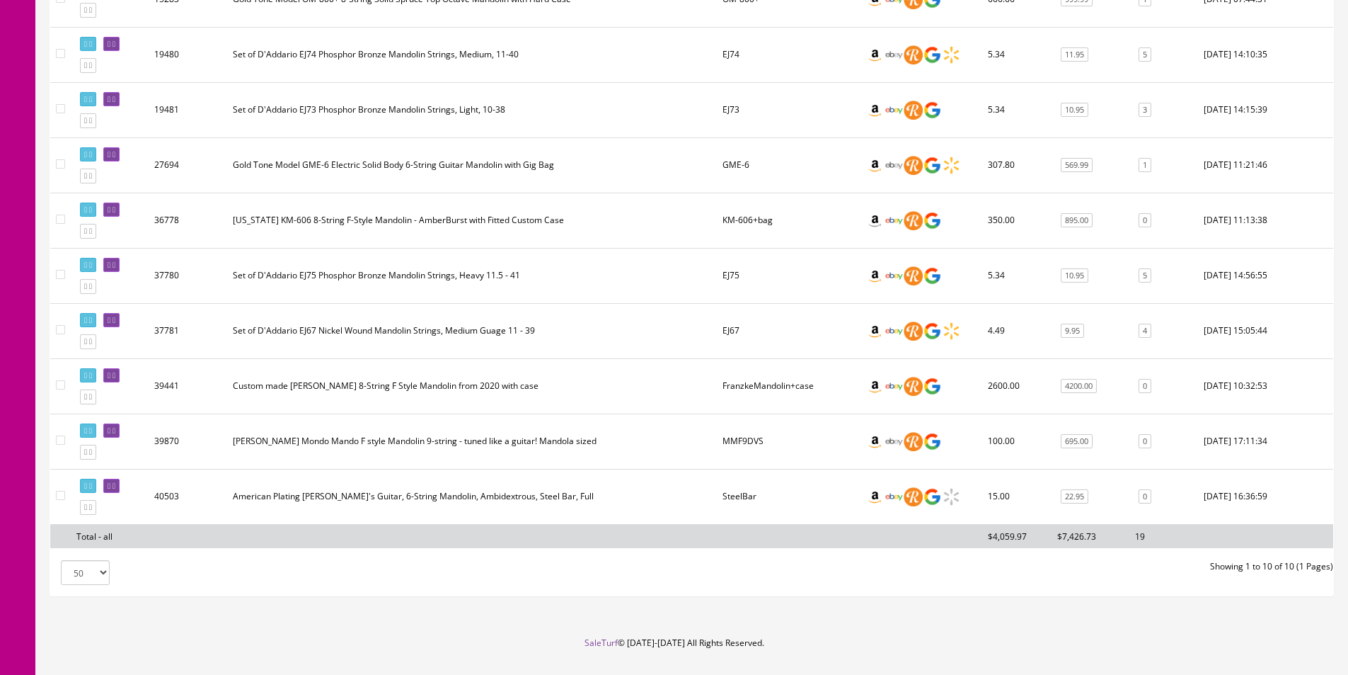
click at [750, 221] on td "KM-606+bag" at bounding box center [788, 220] width 143 height 55
click at [759, 222] on td "KM-606+bag" at bounding box center [788, 220] width 143 height 55
click at [729, 217] on td "KM-606+bag" at bounding box center [788, 220] width 143 height 55
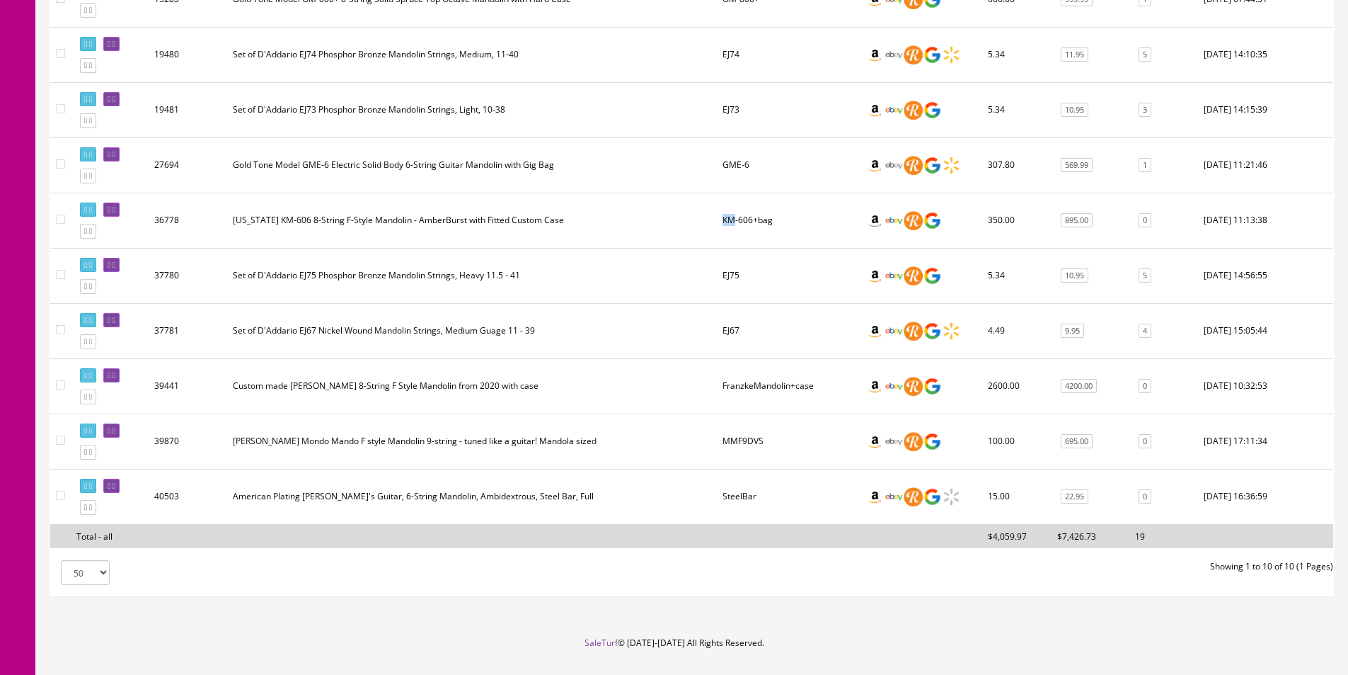
click at [729, 217] on td "KM-606+bag" at bounding box center [788, 220] width 143 height 55
click at [735, 163] on td "GME-6" at bounding box center [788, 164] width 143 height 55
click at [735, 164] on td "GME-6" at bounding box center [788, 164] width 143 height 55
click at [745, 164] on td "GME-6" at bounding box center [788, 164] width 143 height 55
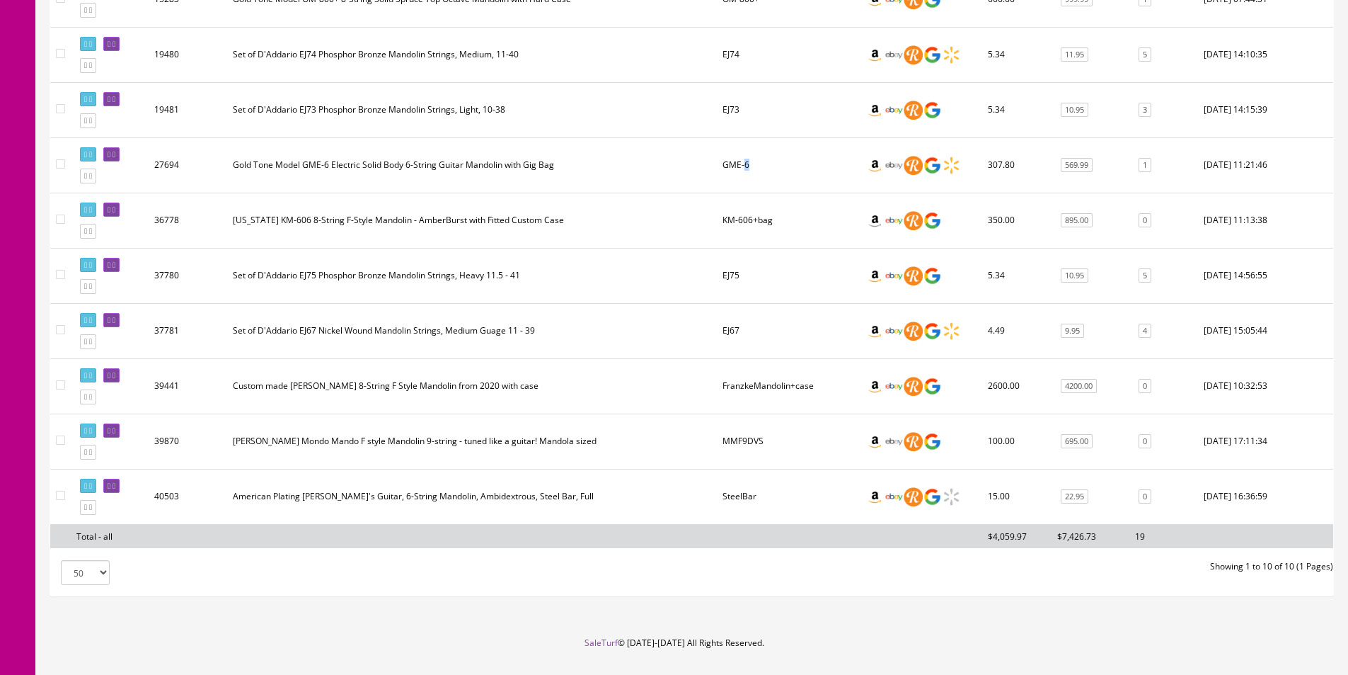
click at [747, 156] on td "GME-6" at bounding box center [788, 164] width 143 height 55
click at [747, 157] on td "GME-6" at bounding box center [788, 164] width 143 height 55
click at [747, 165] on td "GME-6" at bounding box center [788, 164] width 143 height 55
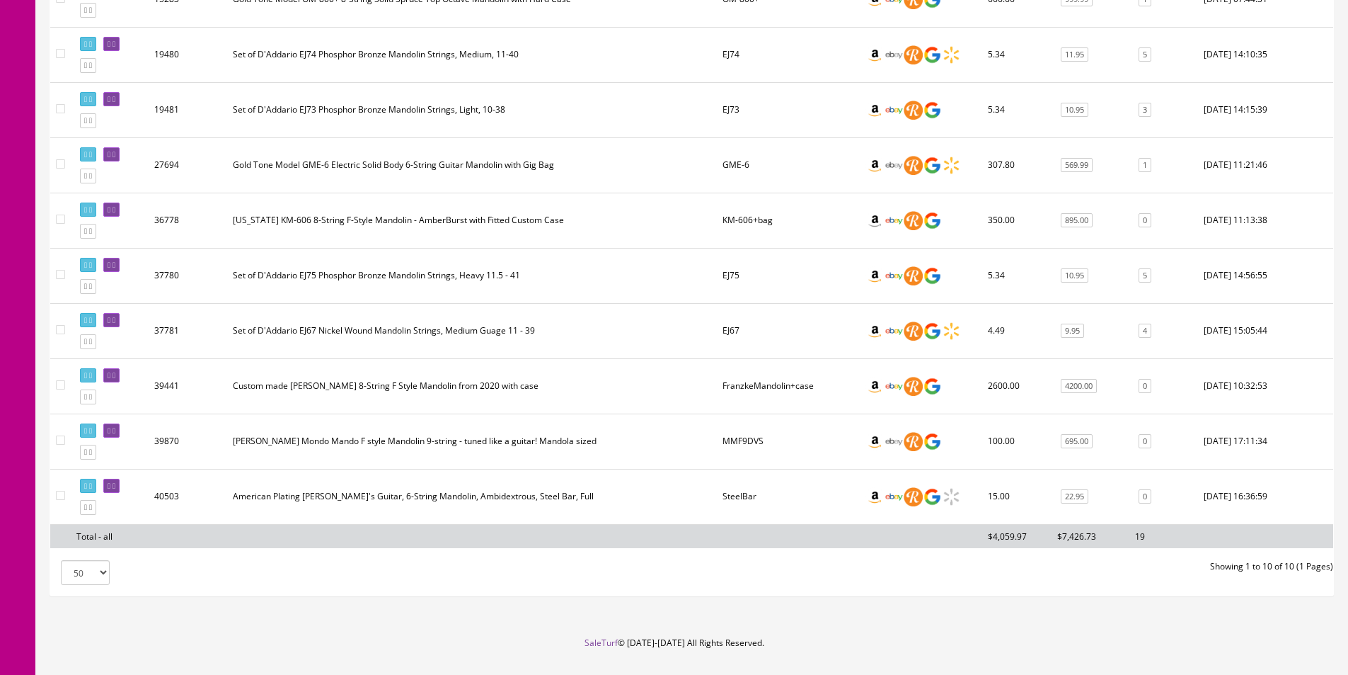
click at [747, 165] on td "GME-6" at bounding box center [788, 164] width 143 height 55
drag, startPoint x: 747, startPoint y: 165, endPoint x: 716, endPoint y: 275, distance: 114.7
click at [747, 165] on td "GME-6" at bounding box center [788, 164] width 143 height 55
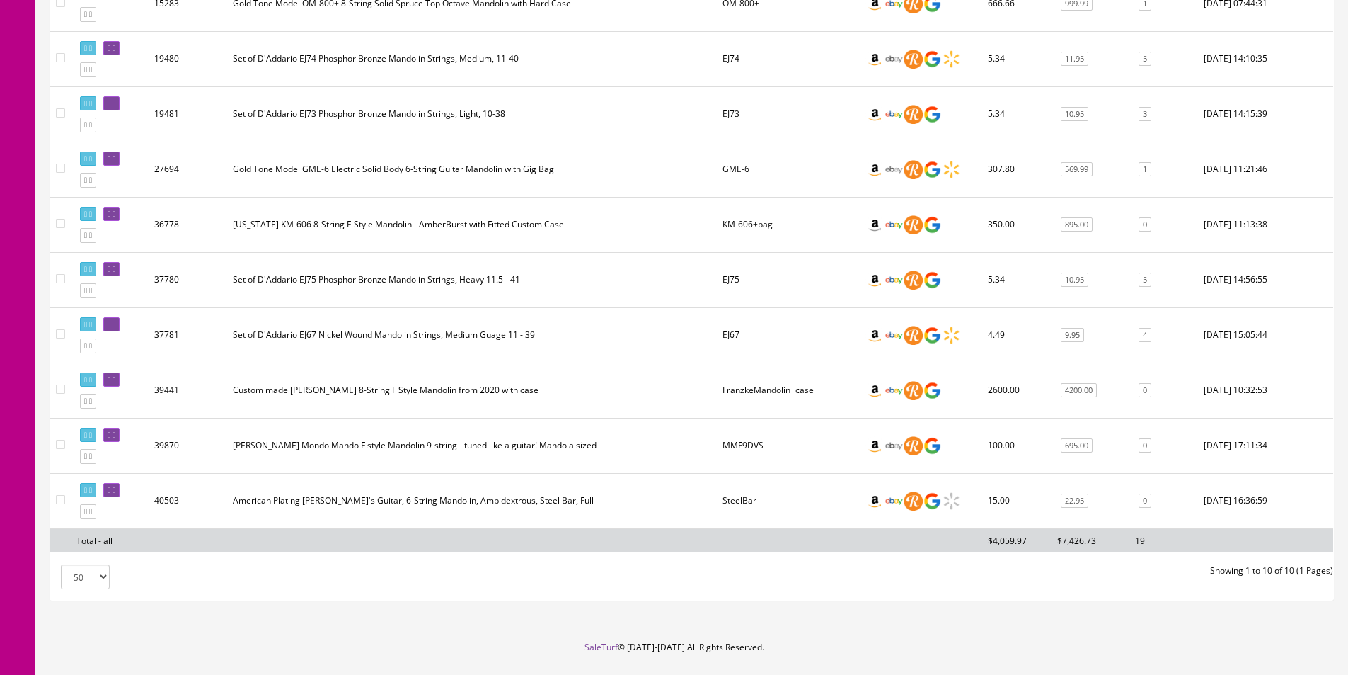
scroll to position [0, 0]
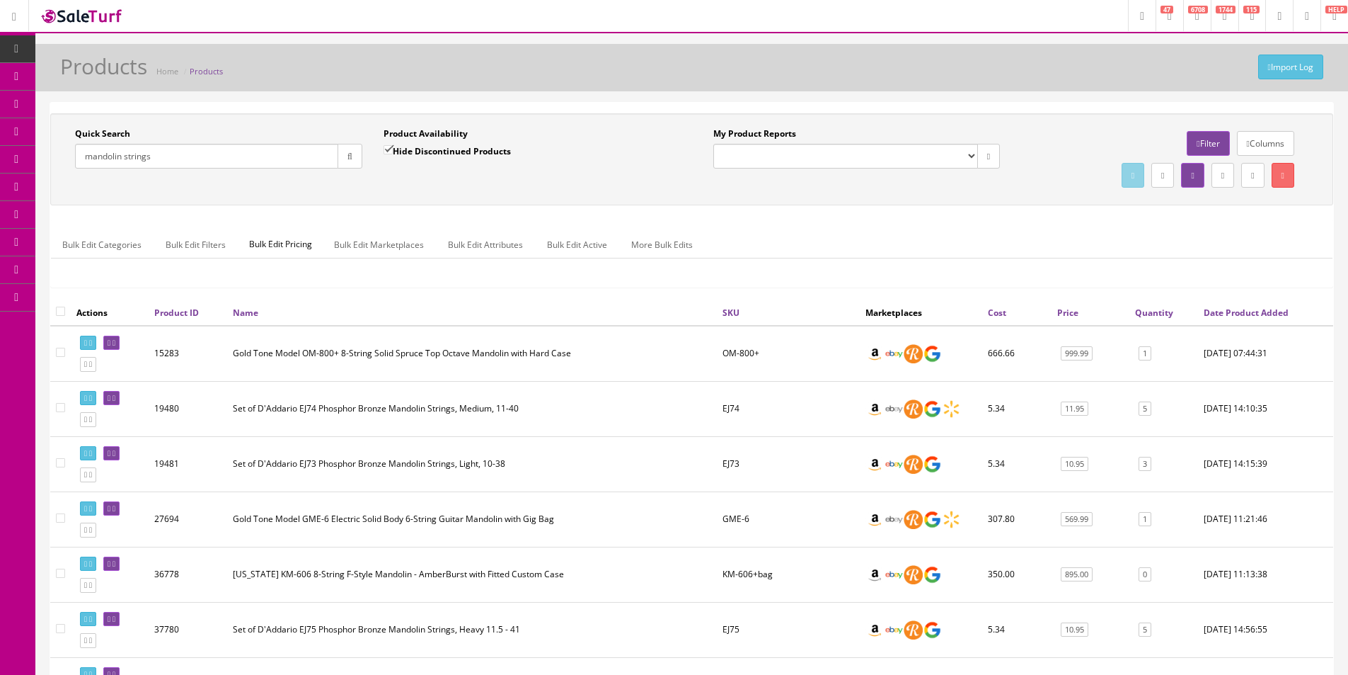
click at [802, 223] on div "Bulk Edit Categories Bulk Edit Filters Bulk Edit Pricing Bulk Edit Marketplaces…" at bounding box center [692, 253] width 1282 height 67
click at [801, 223] on div "Bulk Edit Categories Bulk Edit Filters Bulk Edit Pricing Bulk Edit Marketplaces…" at bounding box center [692, 253] width 1282 height 67
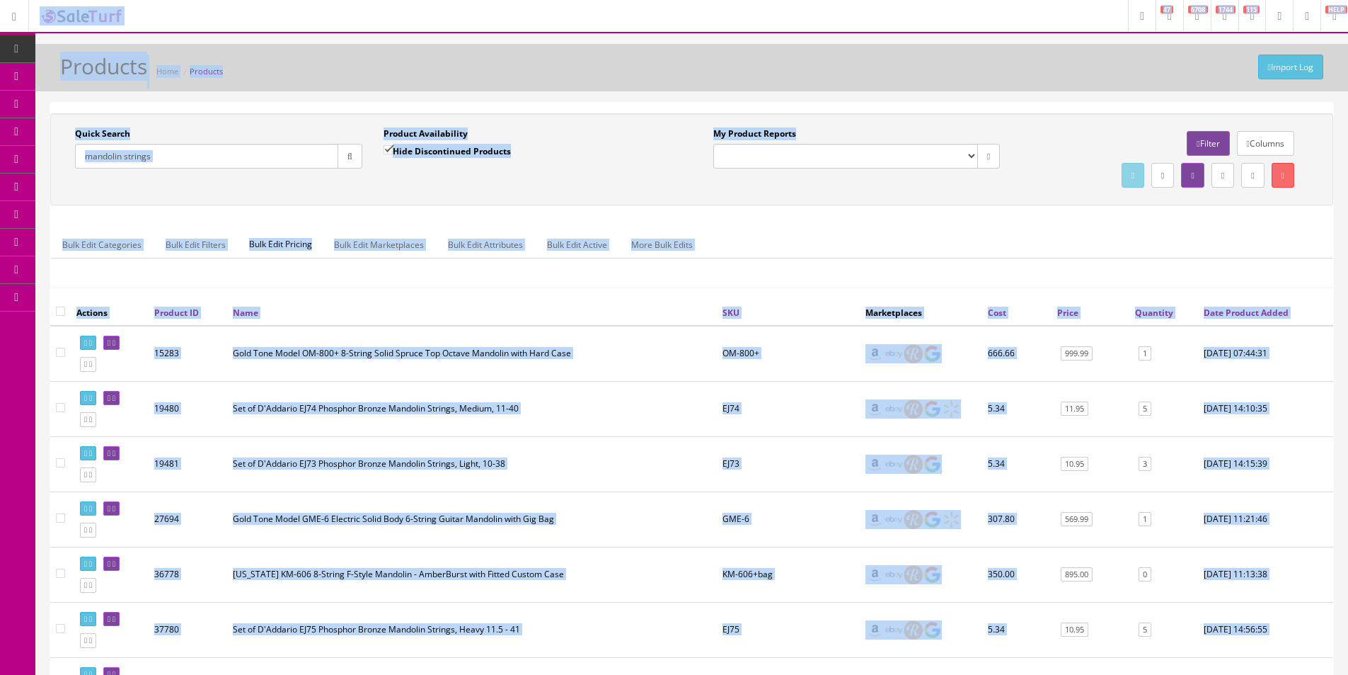
click at [801, 219] on div "Bulk Edit Categories Bulk Edit Filters Bulk Edit Pricing Bulk Edit Marketplaces…" at bounding box center [691, 253] width 1283 height 68
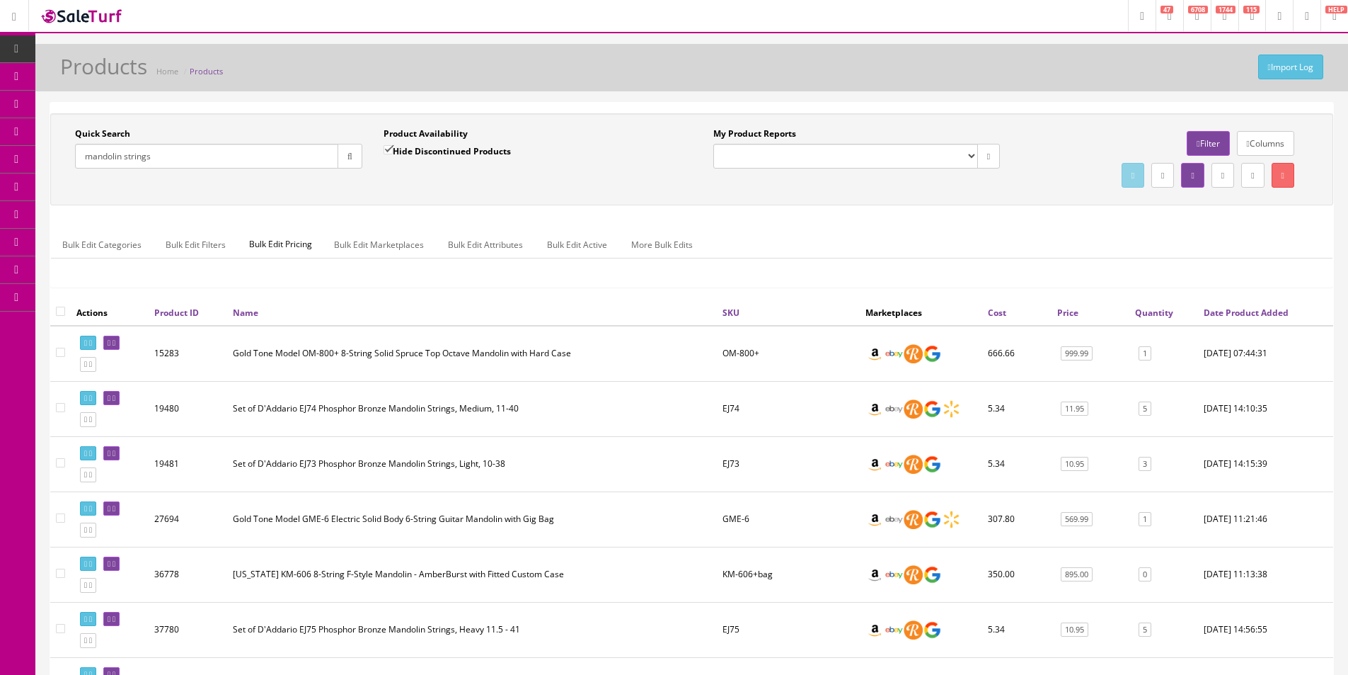
click at [801, 221] on div "Bulk Edit Categories Bulk Edit Filters Bulk Edit Pricing Bulk Edit Marketplaces…" at bounding box center [692, 253] width 1282 height 67
click at [114, 164] on span "Order List" at bounding box center [103, 159] width 39 height 12
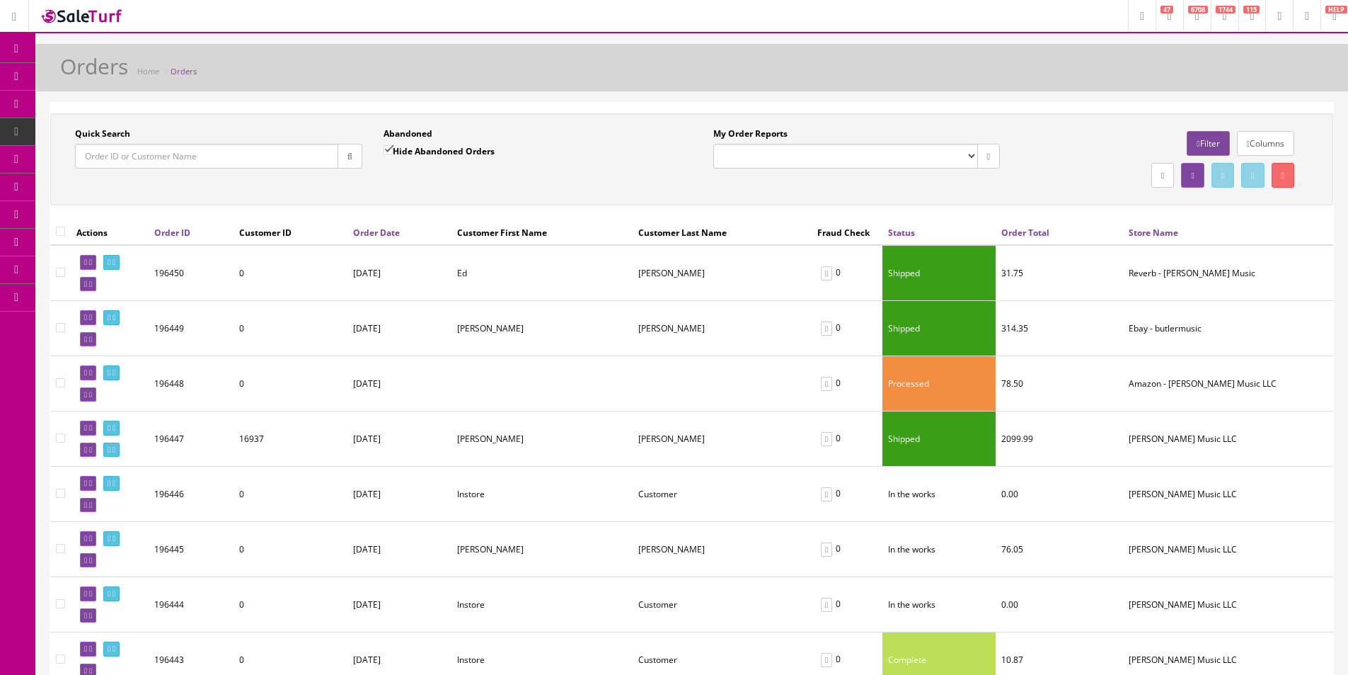
click at [563, 135] on div "Abandoned Hide Abandoned Orders" at bounding box center [527, 147] width 287 height 41
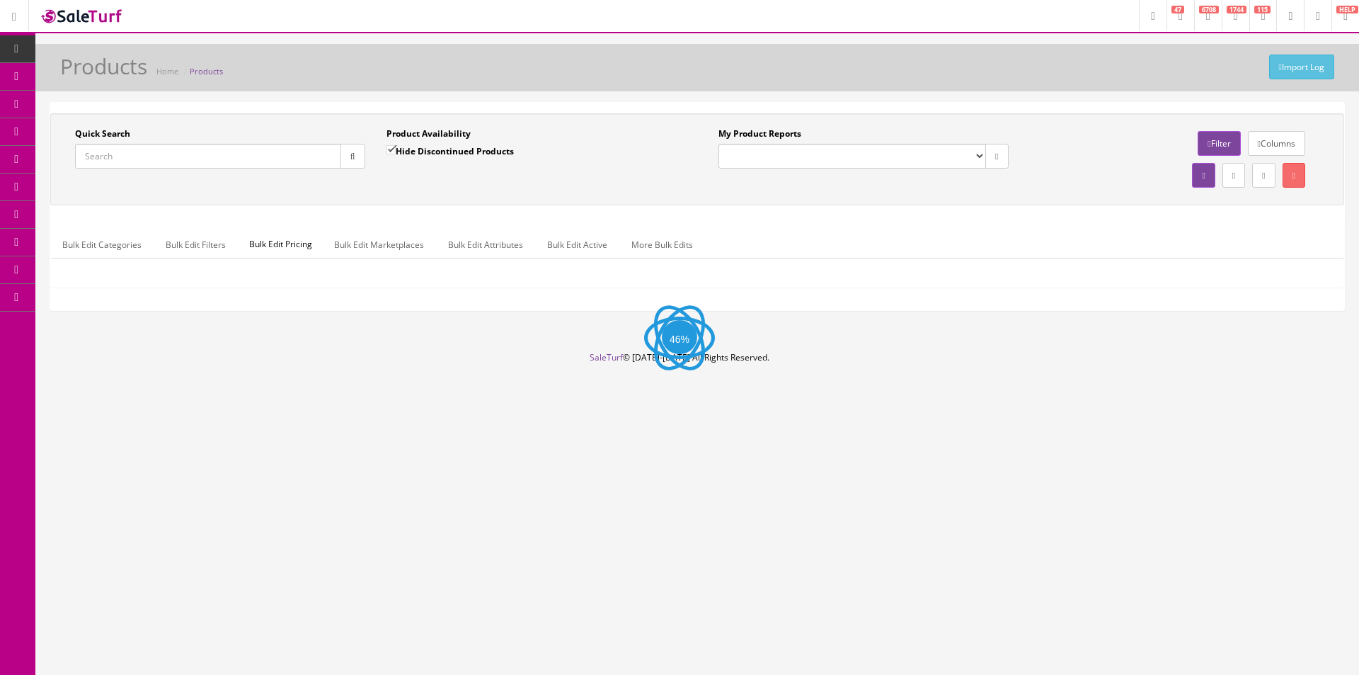
click at [182, 159] on input "Quick Search" at bounding box center [208, 156] width 266 height 25
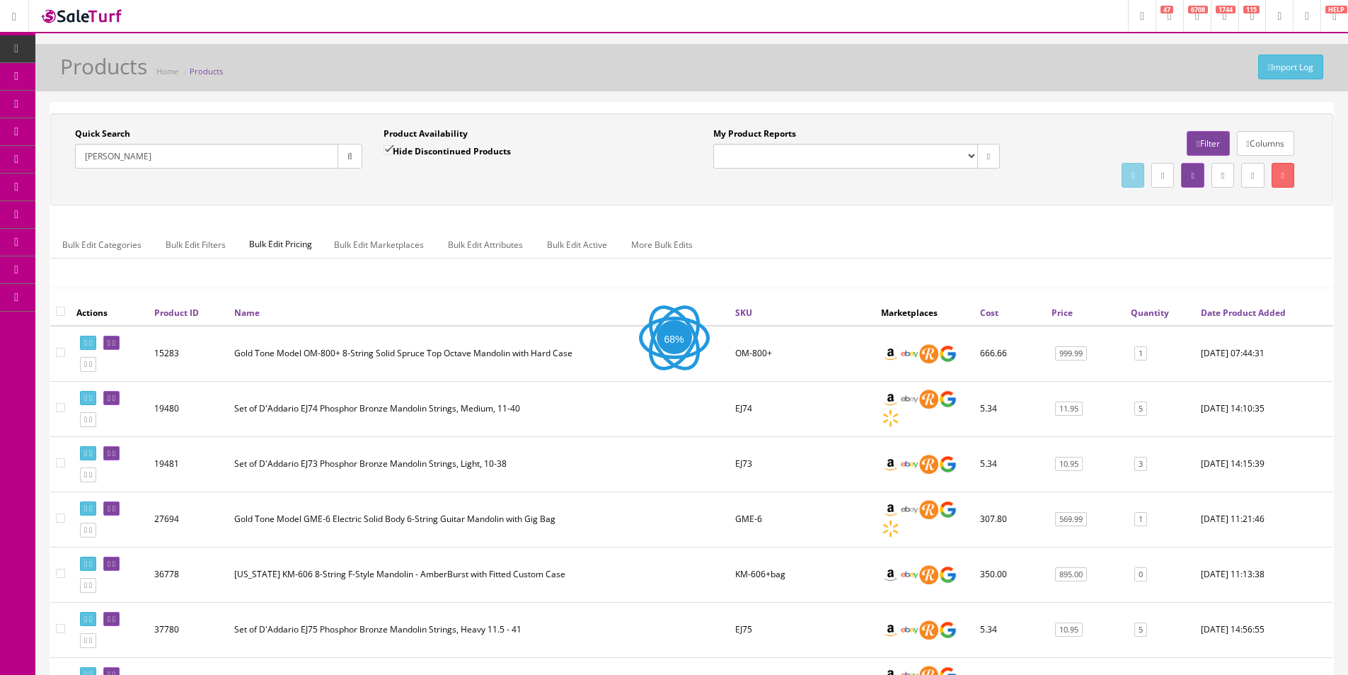
type input "[PERSON_NAME]"
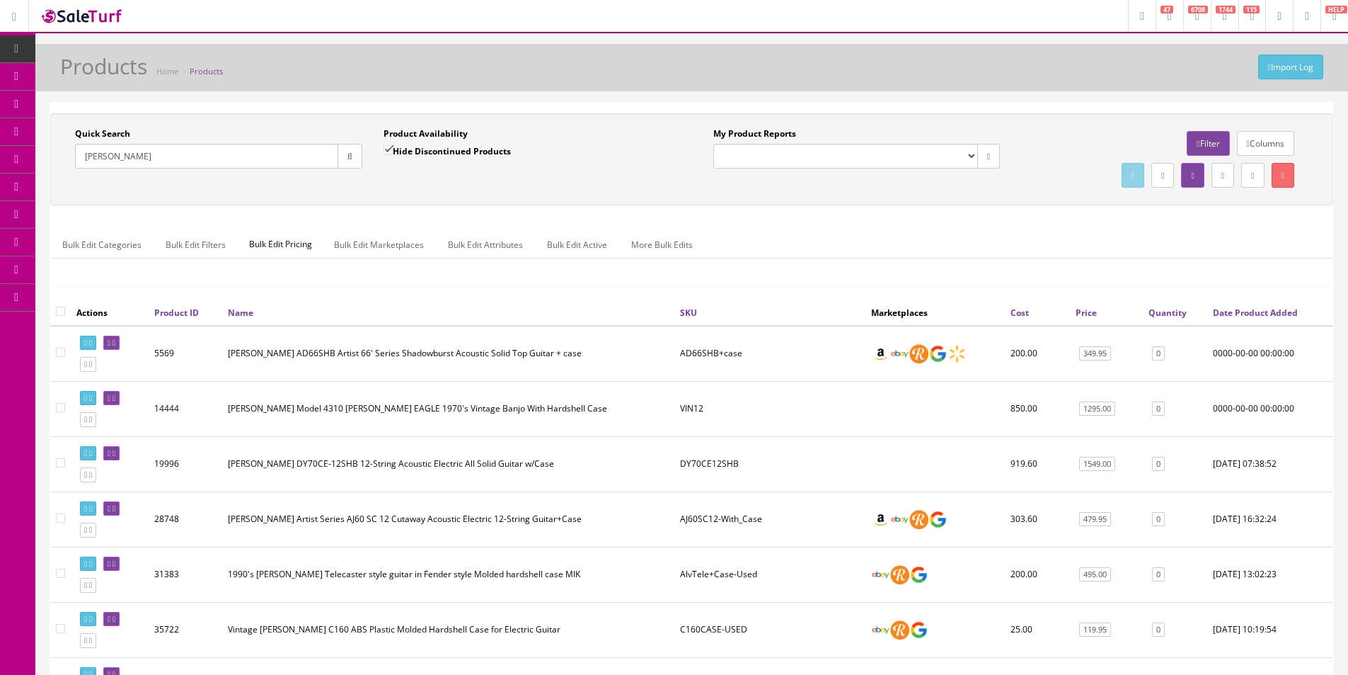
click at [411, 156] on label "Hide Discontinued Products" at bounding box center [447, 151] width 127 height 14
click at [393, 154] on input "Hide Discontinued Products" at bounding box center [388, 149] width 9 height 9
checkbox input "false"
click at [419, 174] on div "Product Availability Hide Discontinued Products Date To" at bounding box center [527, 153] width 309 height 52
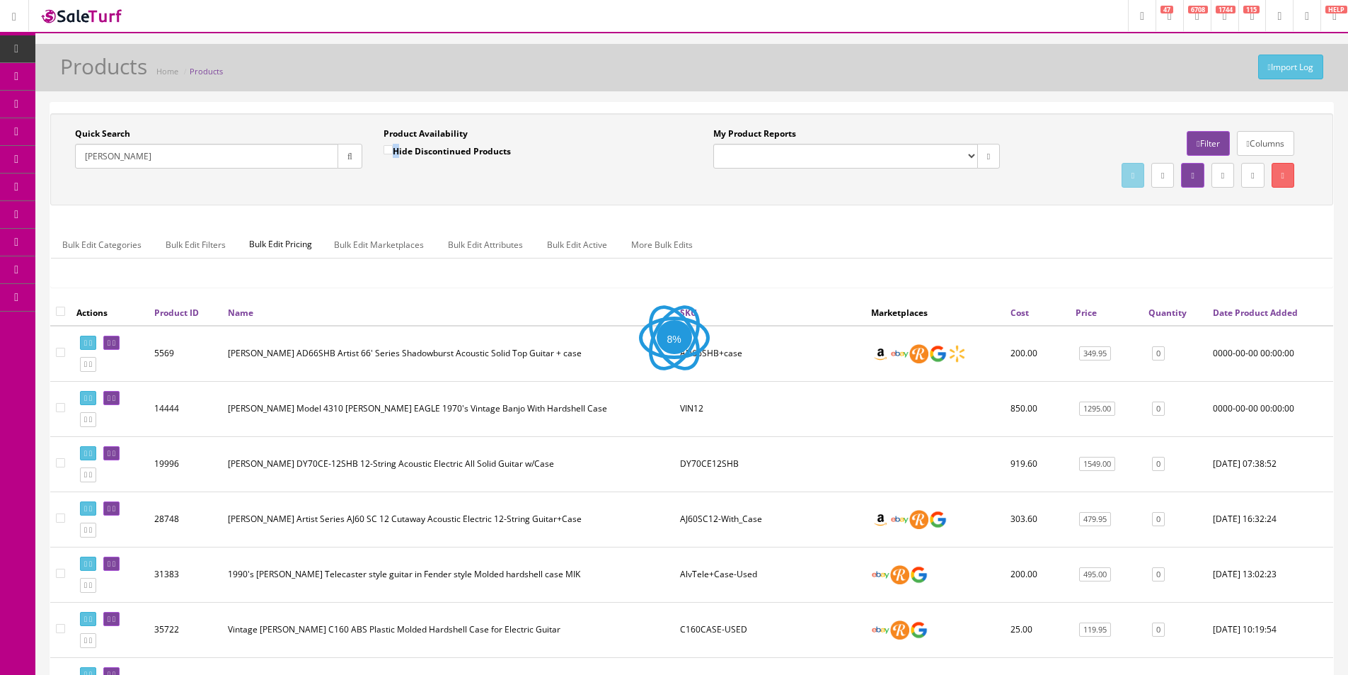
click at [419, 174] on div "Product Availability Hide Discontinued Products Date To" at bounding box center [527, 153] width 309 height 52
click at [419, 176] on div "Product Availability Hide Discontinued Products Date To" at bounding box center [527, 153] width 309 height 52
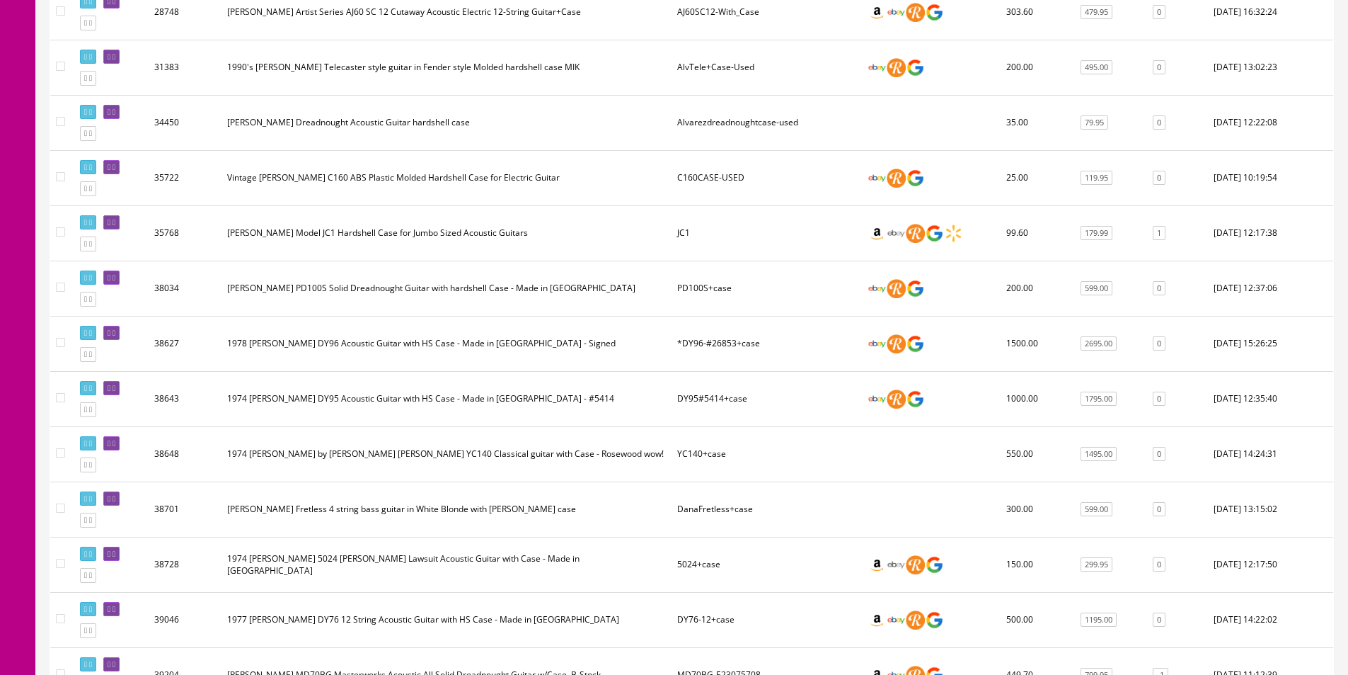
scroll to position [422, 0]
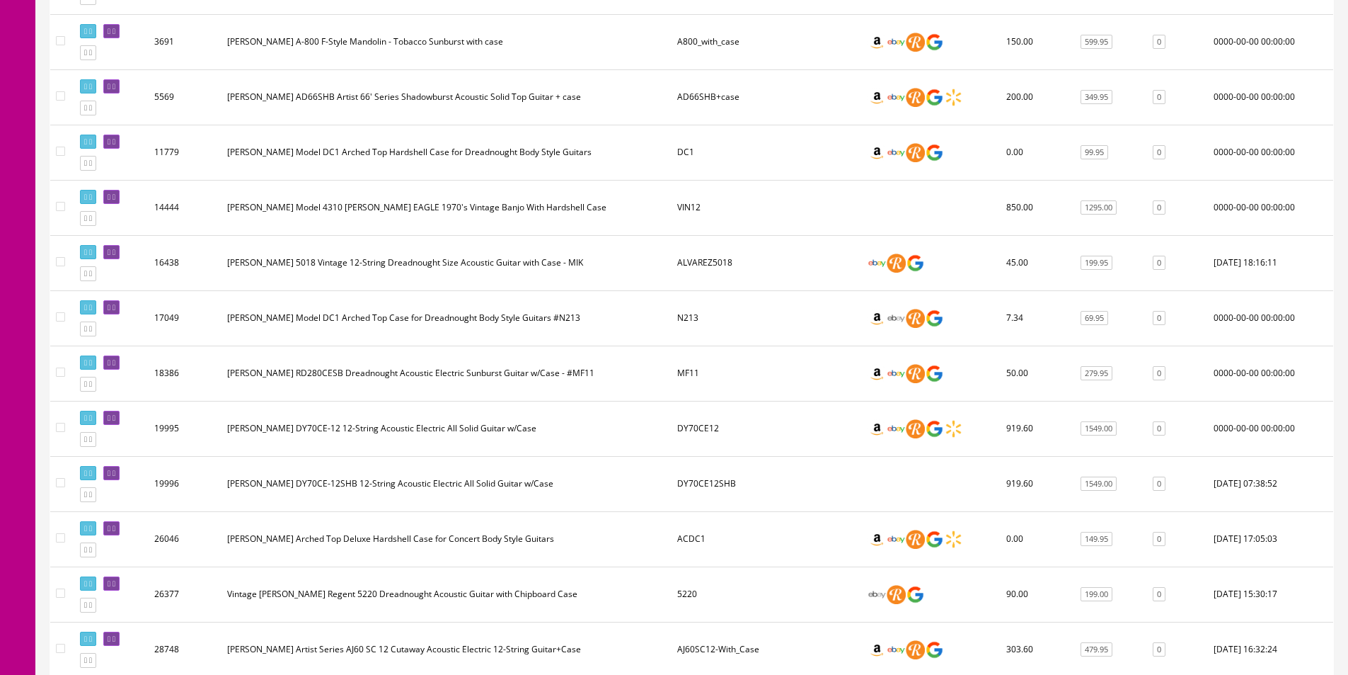
click at [450, 423] on td "Alvarez Yairi DY70CE-12 12-String Acoustic Electric All Solid Guitar w/Case" at bounding box center [447, 428] width 450 height 55
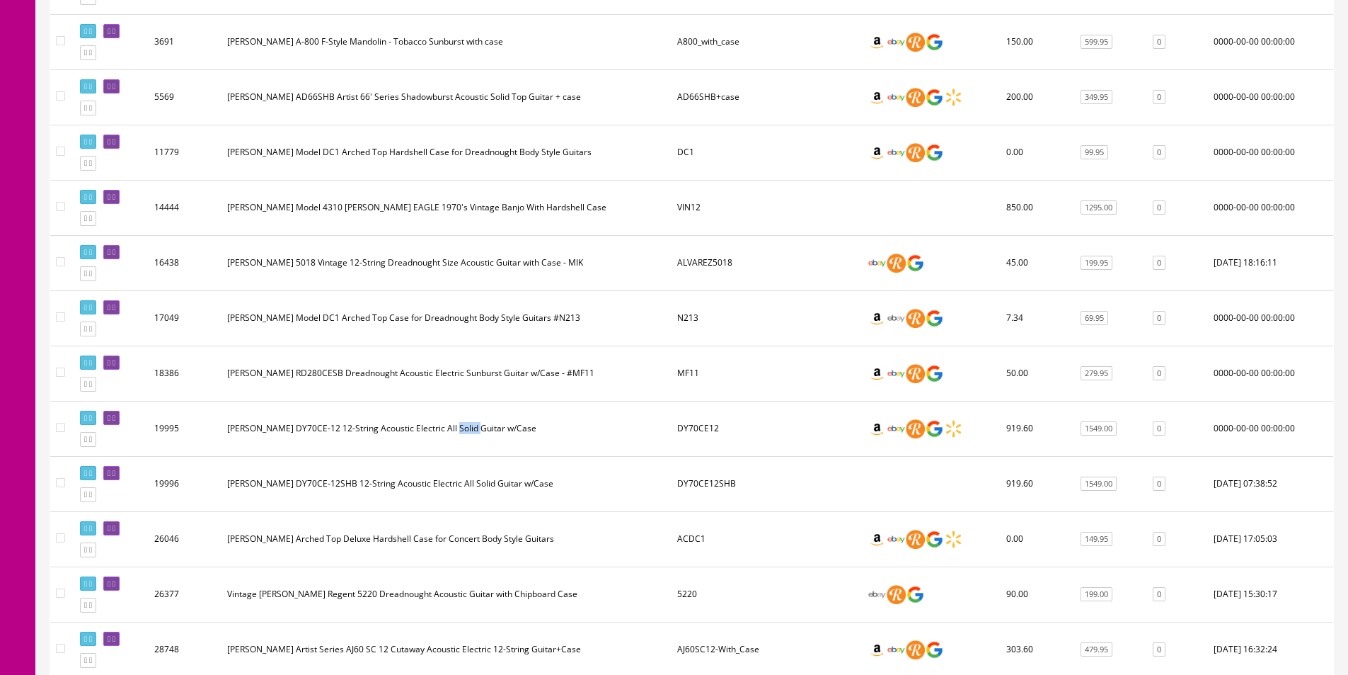
click at [450, 423] on td "Alvarez Yairi DY70CE-12 12-String Acoustic Electric All Solid Guitar w/Case" at bounding box center [447, 428] width 450 height 55
click at [451, 423] on td "Alvarez Yairi DY70CE-12 12-String Acoustic Electric All Solid Guitar w/Case" at bounding box center [447, 428] width 450 height 55
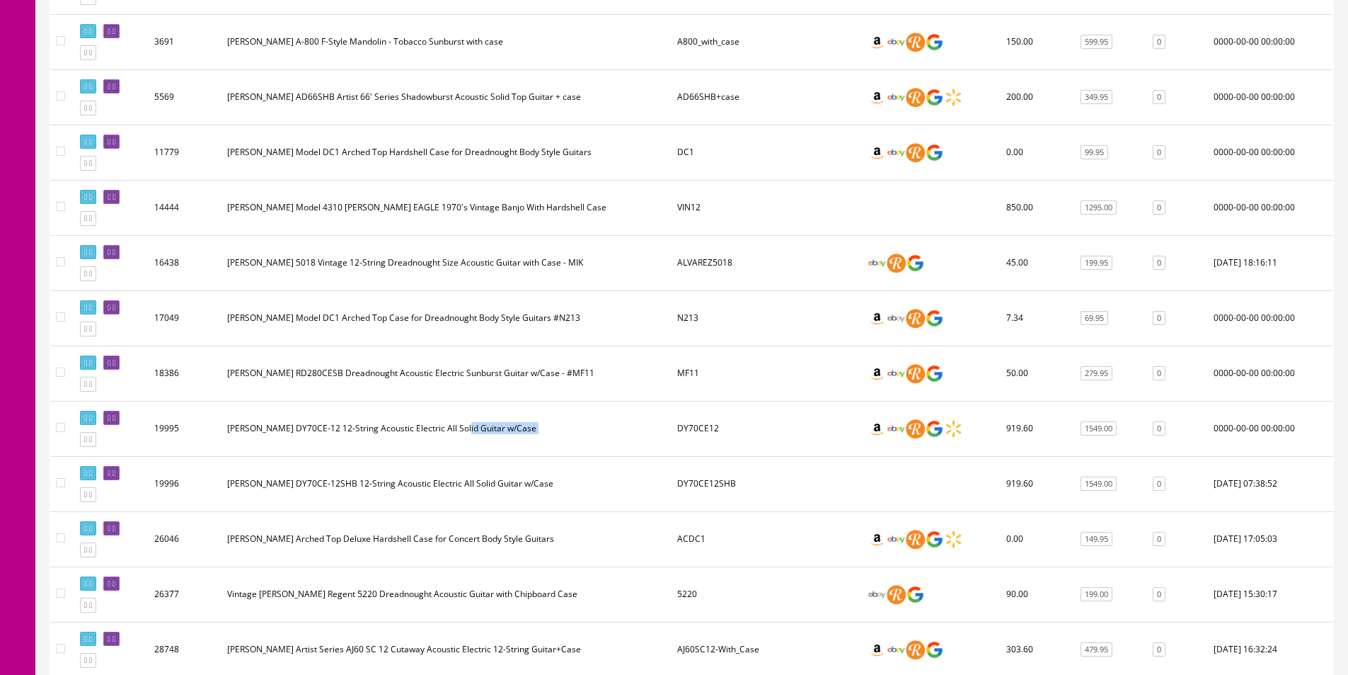
click at [451, 423] on td "Alvarez Yairi DY70CE-12 12-String Acoustic Electric All Solid Guitar w/Case" at bounding box center [447, 428] width 450 height 55
click at [451, 422] on td "Alvarez Yairi DY70CE-12 12-String Acoustic Electric All Solid Guitar w/Case" at bounding box center [447, 428] width 450 height 55
click at [452, 421] on td "Alvarez Yairi DY70CE-12 12-String Acoustic Electric All Solid Guitar w/Case" at bounding box center [447, 428] width 450 height 55
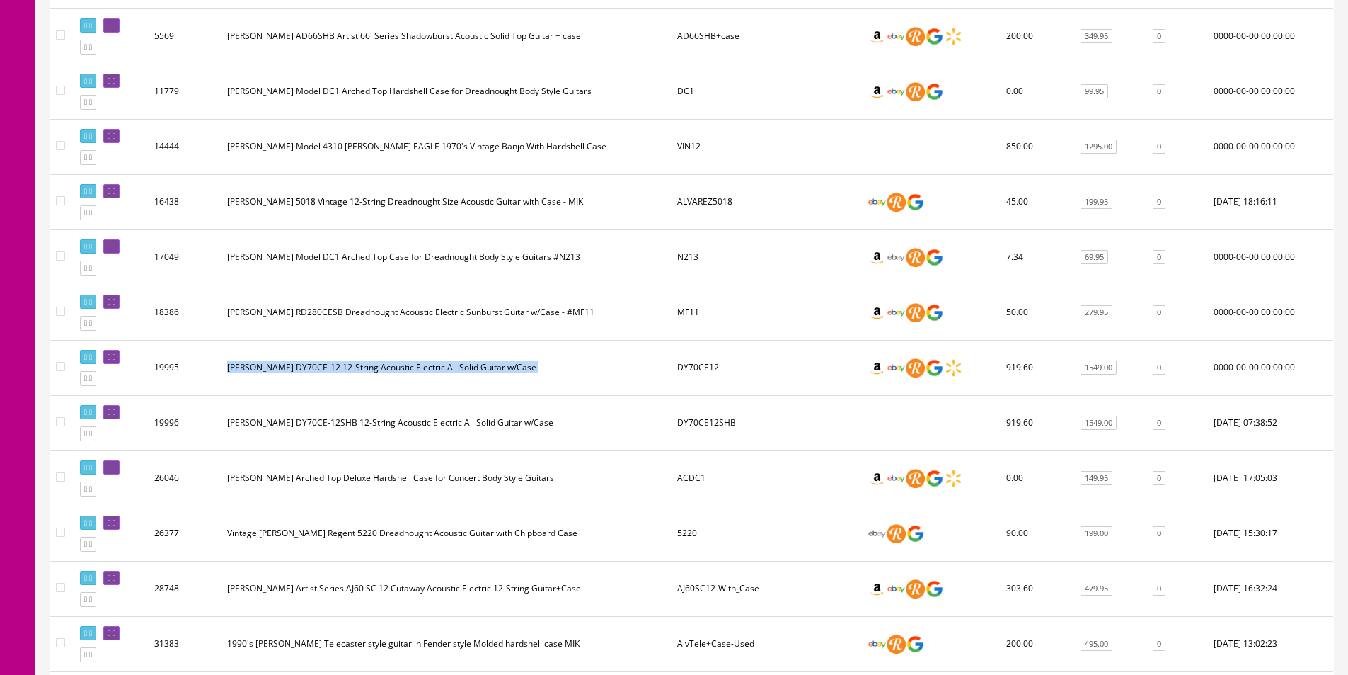
scroll to position [563, 0]
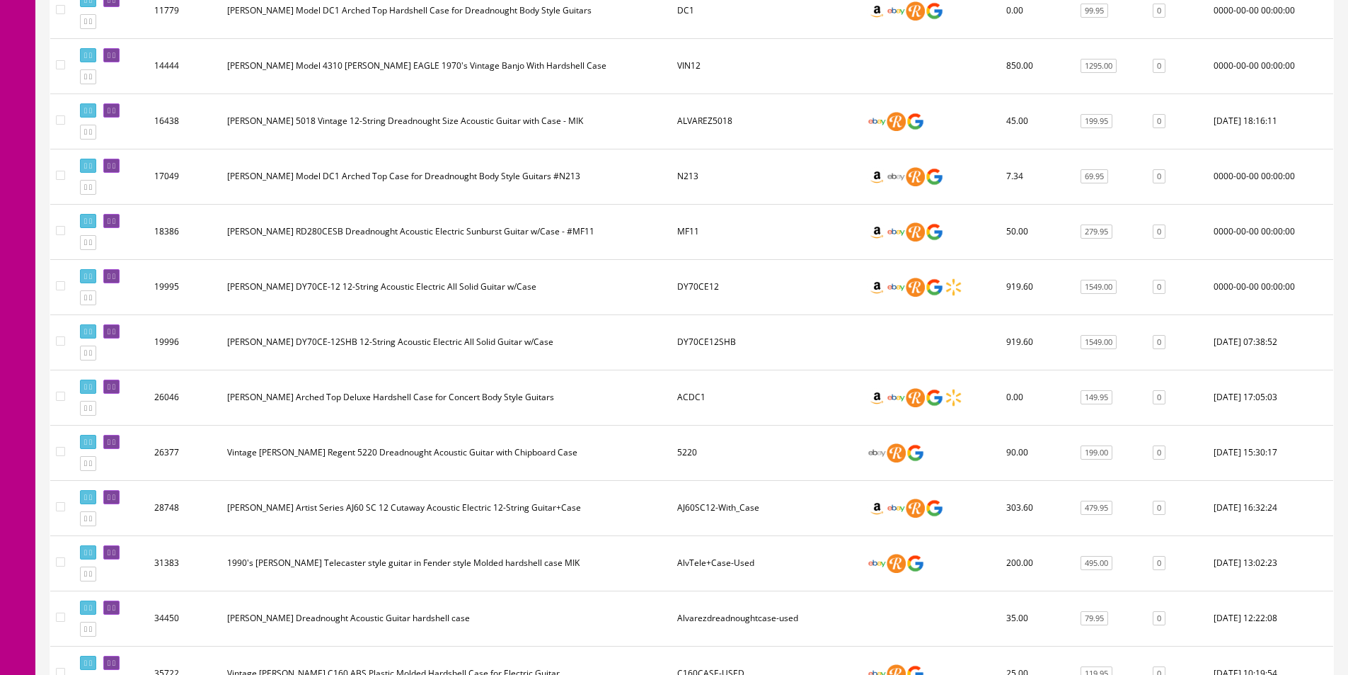
click at [375, 403] on td "Alvarez Arched Top Deluxe Hardshell Case for Concert Body Style Guitars" at bounding box center [447, 396] width 450 height 55
click at [115, 384] on icon at bounding box center [114, 387] width 3 height 8
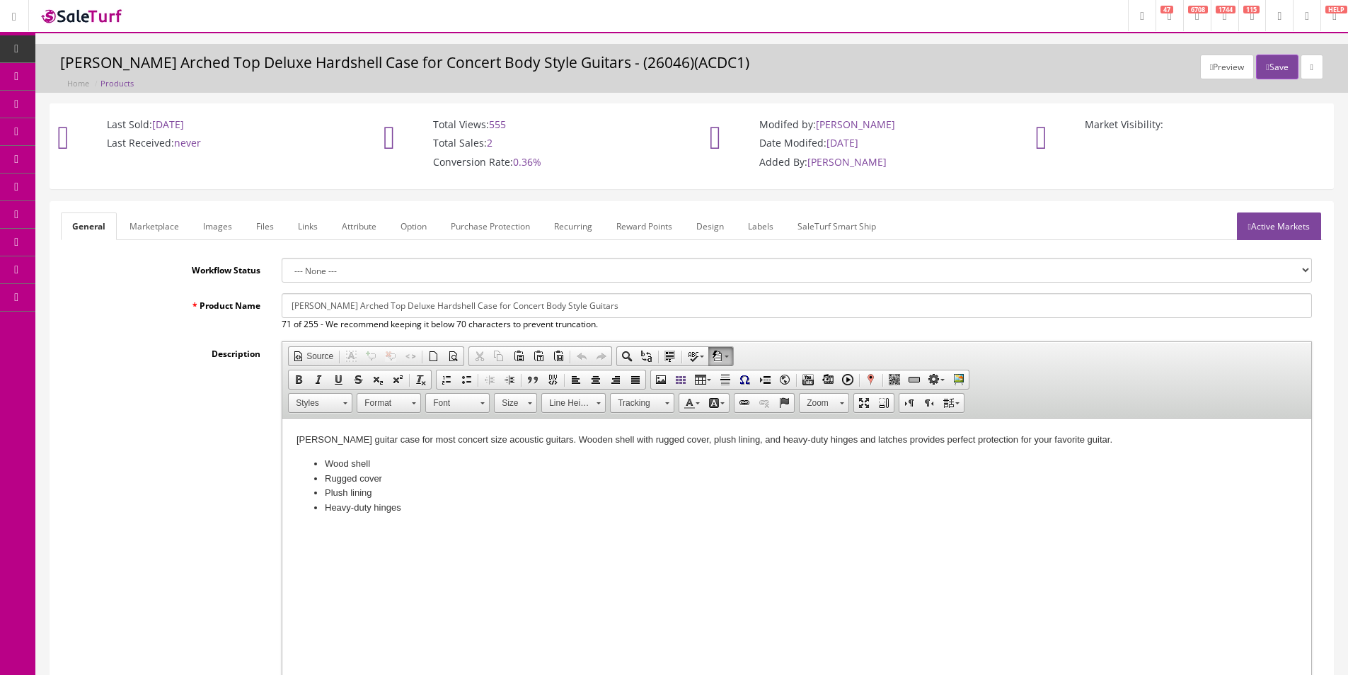
click at [394, 309] on input "[PERSON_NAME] Arched Top Deluxe Hardshell Case for Concert Body Style Guitars" at bounding box center [797, 305] width 1031 height 25
click at [394, 309] on input "Alvarez Arched Top Deluxe Hardshell Case for Concert Body Style Guitars" at bounding box center [797, 305] width 1031 height 25
drag, startPoint x: 474, startPoint y: 305, endPoint x: 507, endPoint y: 304, distance: 32.6
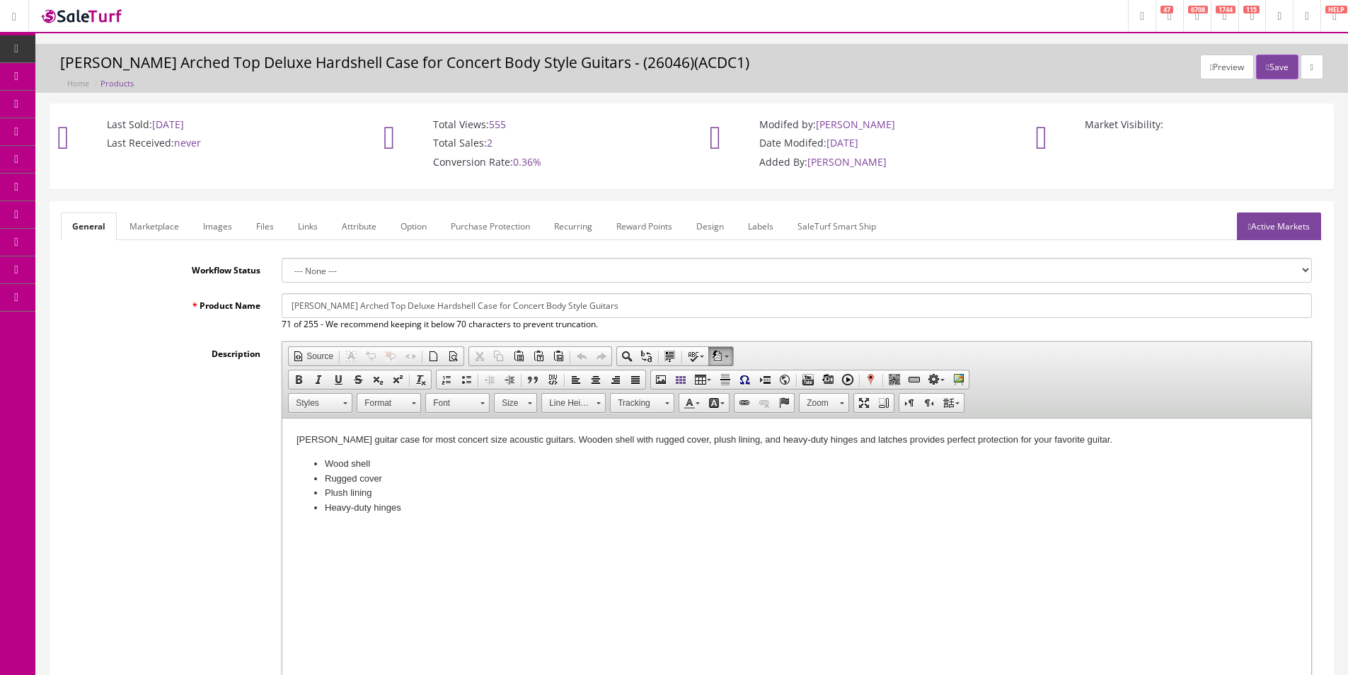
click at [507, 304] on input "Alvarez Arched Top Deluxe Hardshell Case for Concert Body Style Guitars" at bounding box center [797, 305] width 1031 height 25
type input "Alvarez Arched Top Deluxe Hardshell Case for Jumbo Body Style Guitars"
drag, startPoint x: 562, startPoint y: 476, endPoint x: 568, endPoint y: 483, distance: 9.5
click at [568, 483] on li "Rugged cover" at bounding box center [797, 478] width 944 height 15
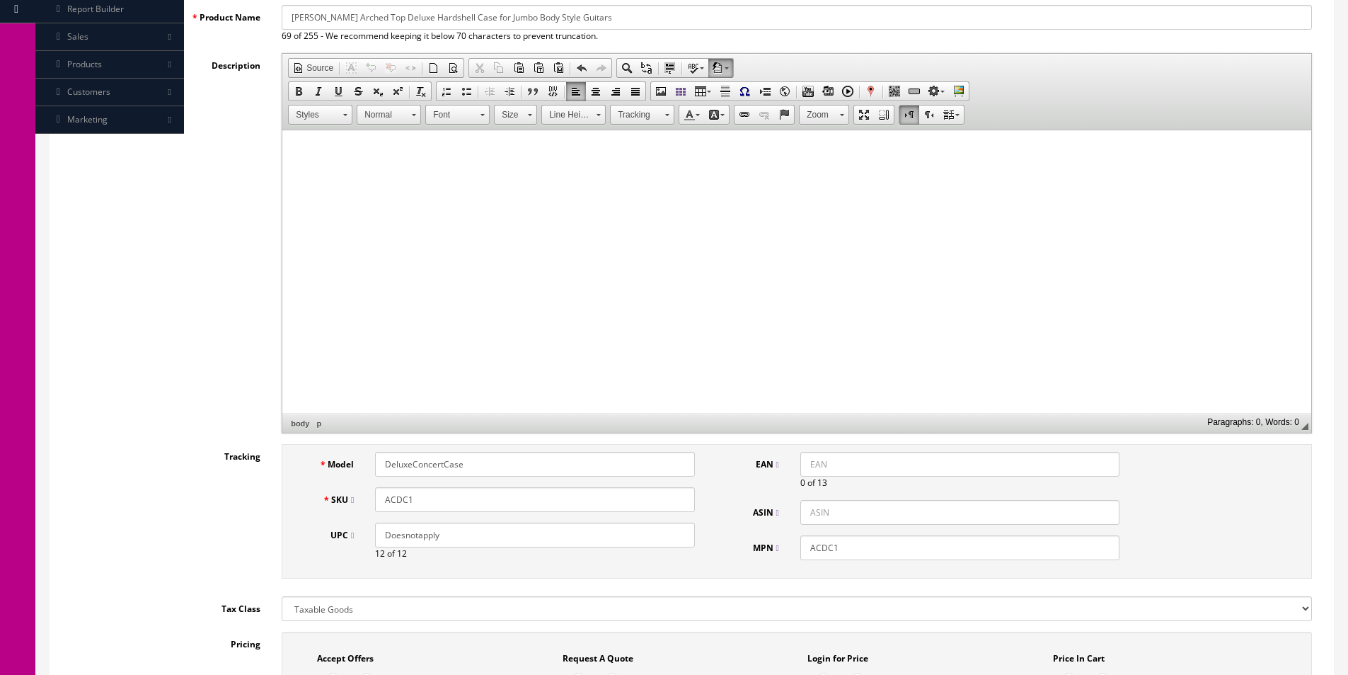
scroll to position [354, 0]
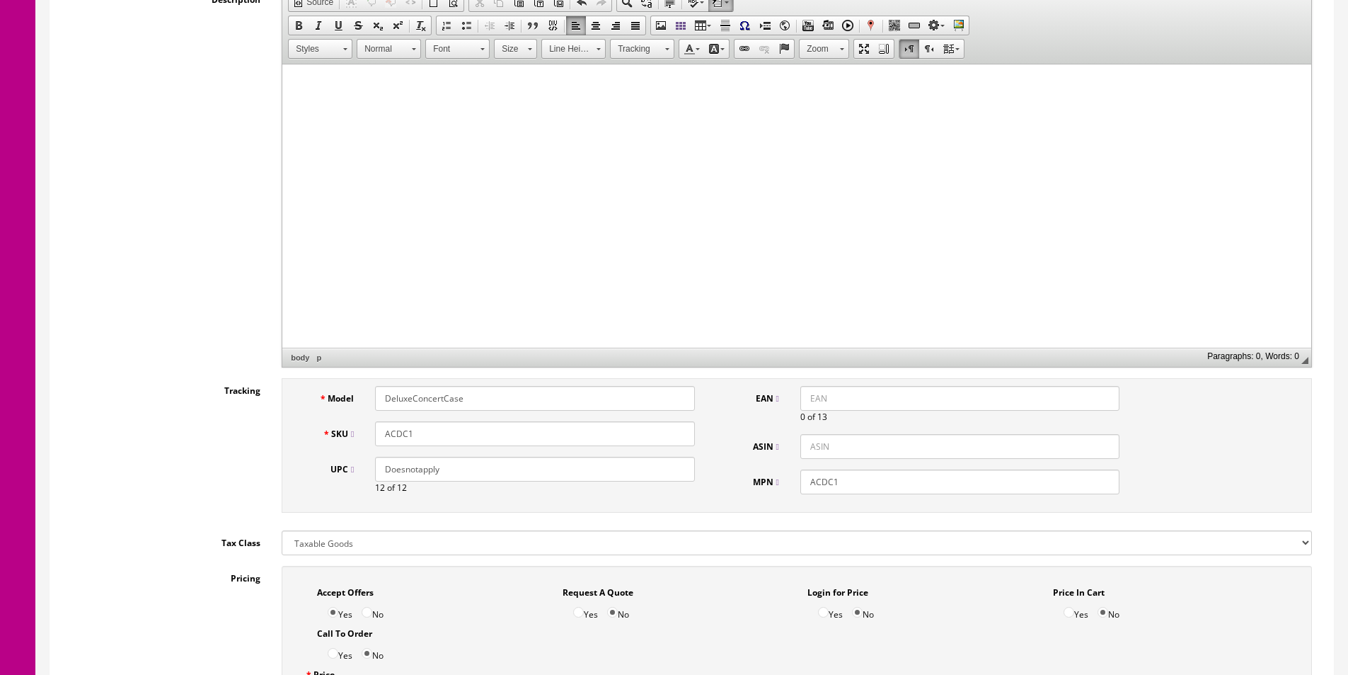
click at [439, 429] on input "ACDC1" at bounding box center [534, 433] width 319 height 25
type input "JC1-USED"
click at [442, 404] on input "DeluxeConcertCase" at bounding box center [534, 398] width 319 height 25
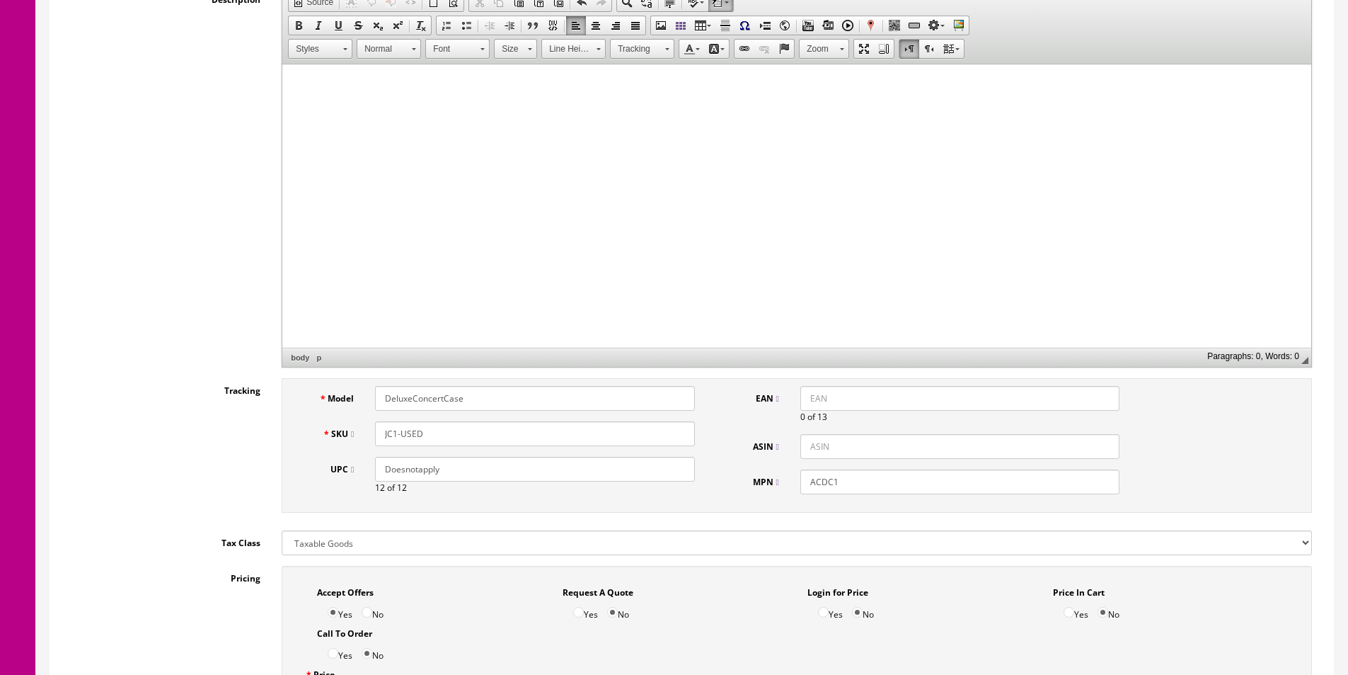
click at [442, 404] on input "DeluxeConcertCase" at bounding box center [534, 398] width 319 height 25
click at [376, 433] on input "JC1-USED" at bounding box center [534, 433] width 319 height 25
click at [386, 434] on input "JC1-USED" at bounding box center [534, 433] width 319 height 25
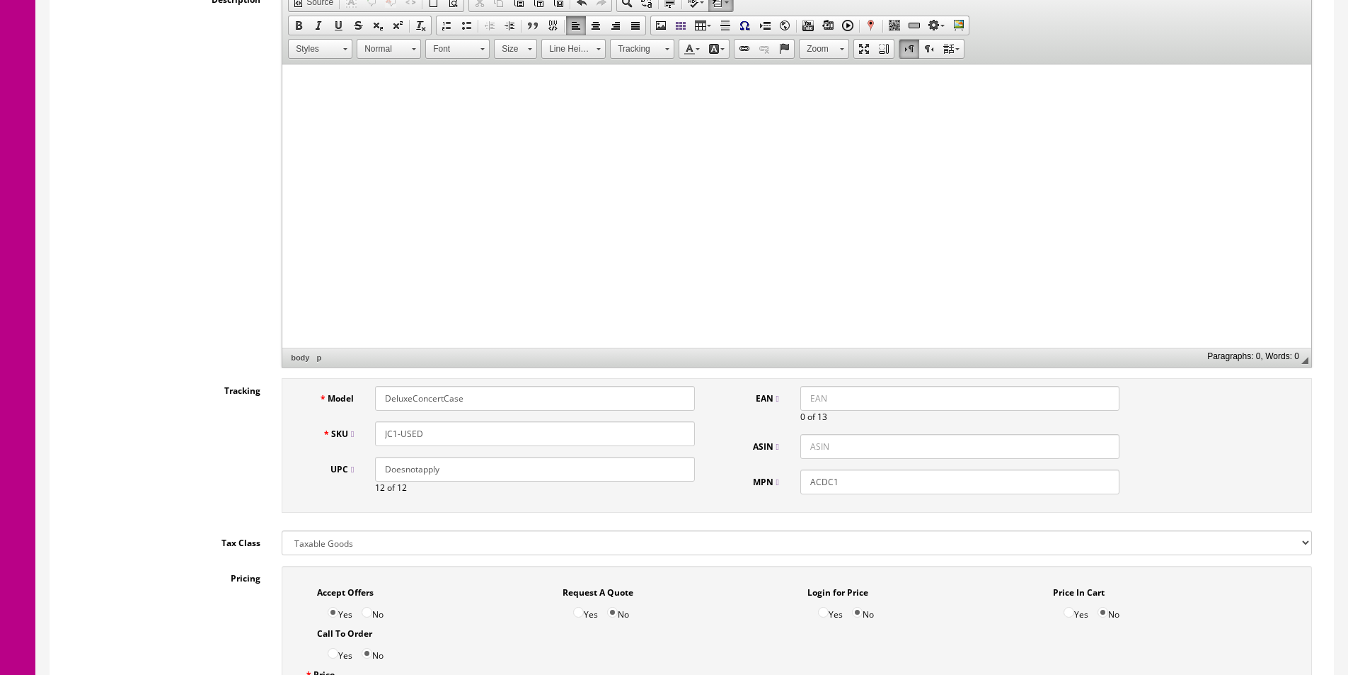
click at [413, 390] on input "DeluxeConcertCase" at bounding box center [534, 398] width 319 height 25
paste input "JC1"
type input "JC1"
click at [843, 481] on input "ACDC1" at bounding box center [960, 481] width 319 height 25
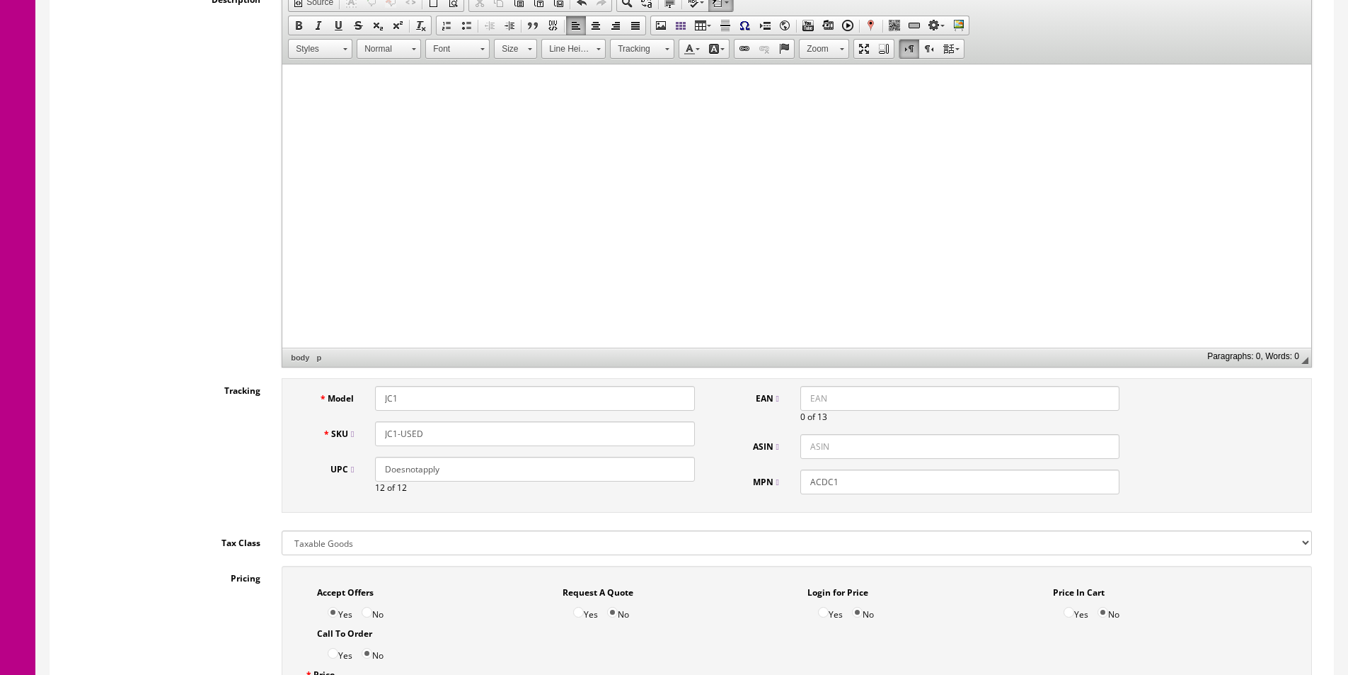
click at [842, 481] on input "ACDC1" at bounding box center [960, 481] width 319 height 25
click at [841, 481] on input "ACDC1" at bounding box center [960, 481] width 319 height 25
paste input "JC1"
click at [832, 481] on input "ACDC1JC1" at bounding box center [960, 481] width 319 height 25
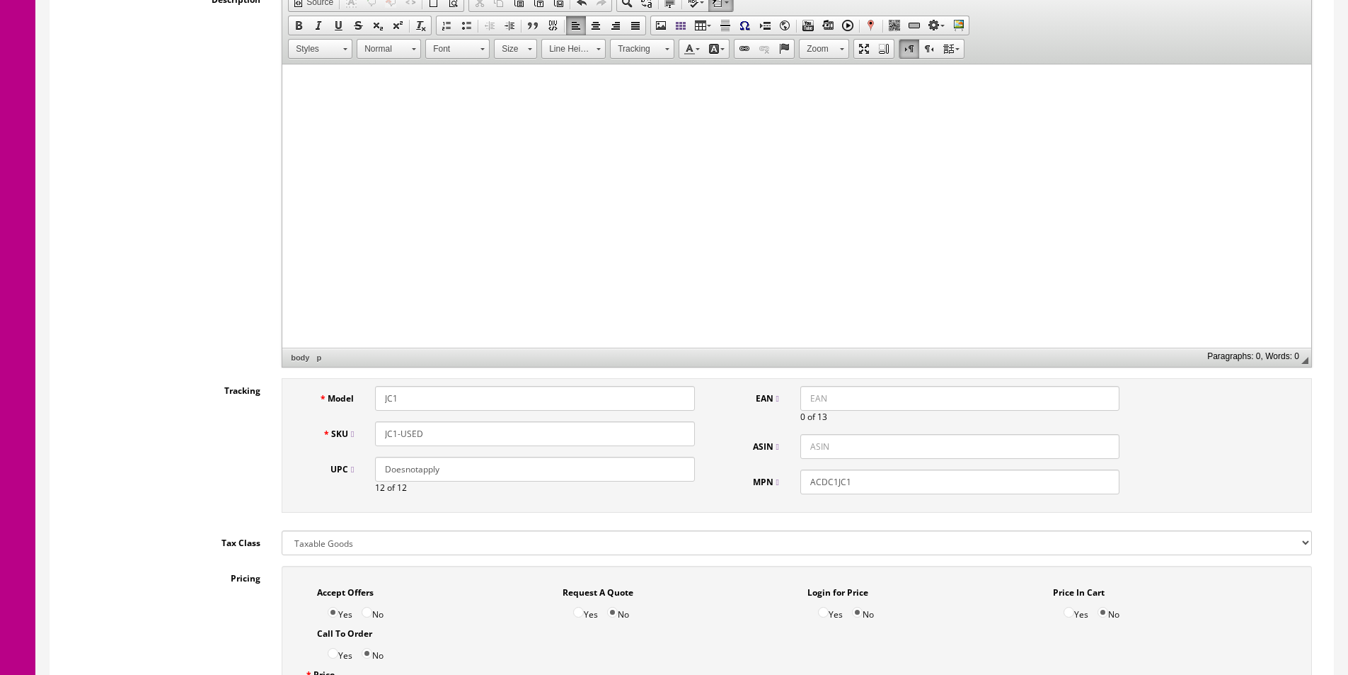
paste input "text"
type input "JC1"
click at [495, 464] on input "Doesnotapply" at bounding box center [534, 469] width 319 height 25
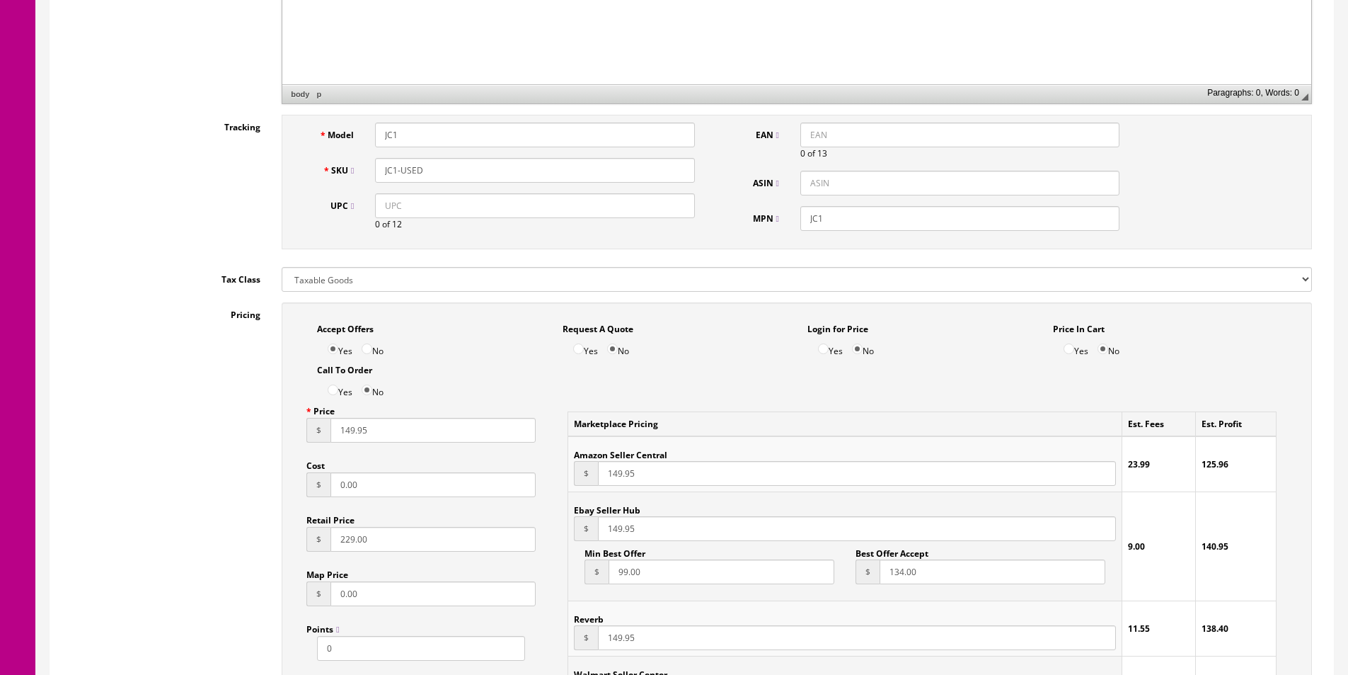
scroll to position [708, 0]
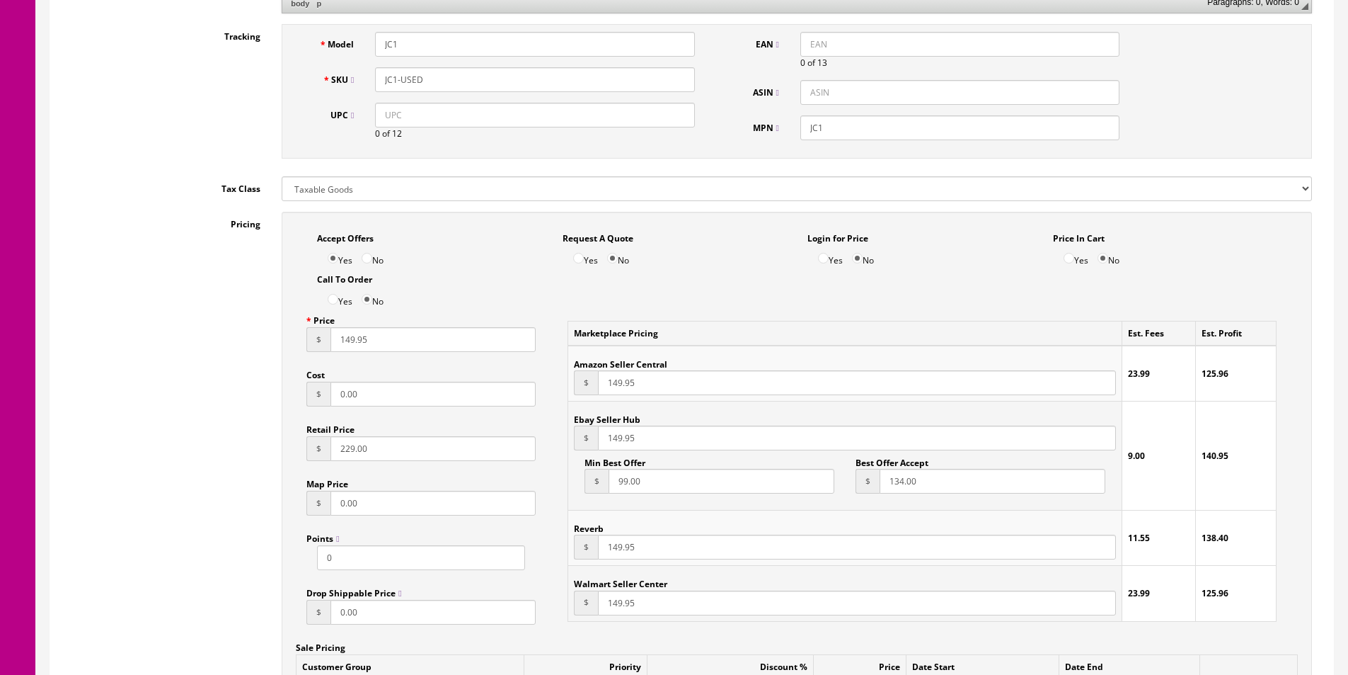
click at [354, 345] on input "149.95" at bounding box center [433, 339] width 205 height 25
type input "99"
type input "199.99"
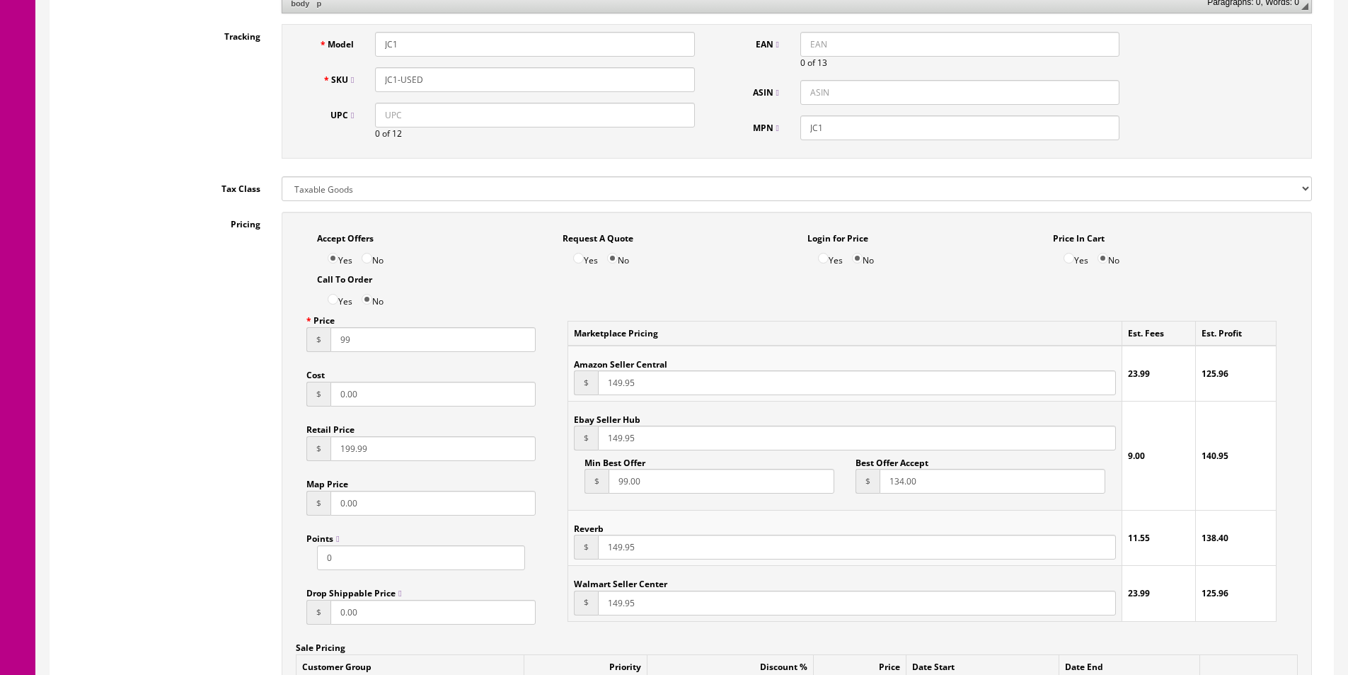
click at [354, 345] on input "99" at bounding box center [433, 339] width 205 height 25
type input "79"
click at [350, 394] on input "0.00" at bounding box center [433, 394] width 205 height 25
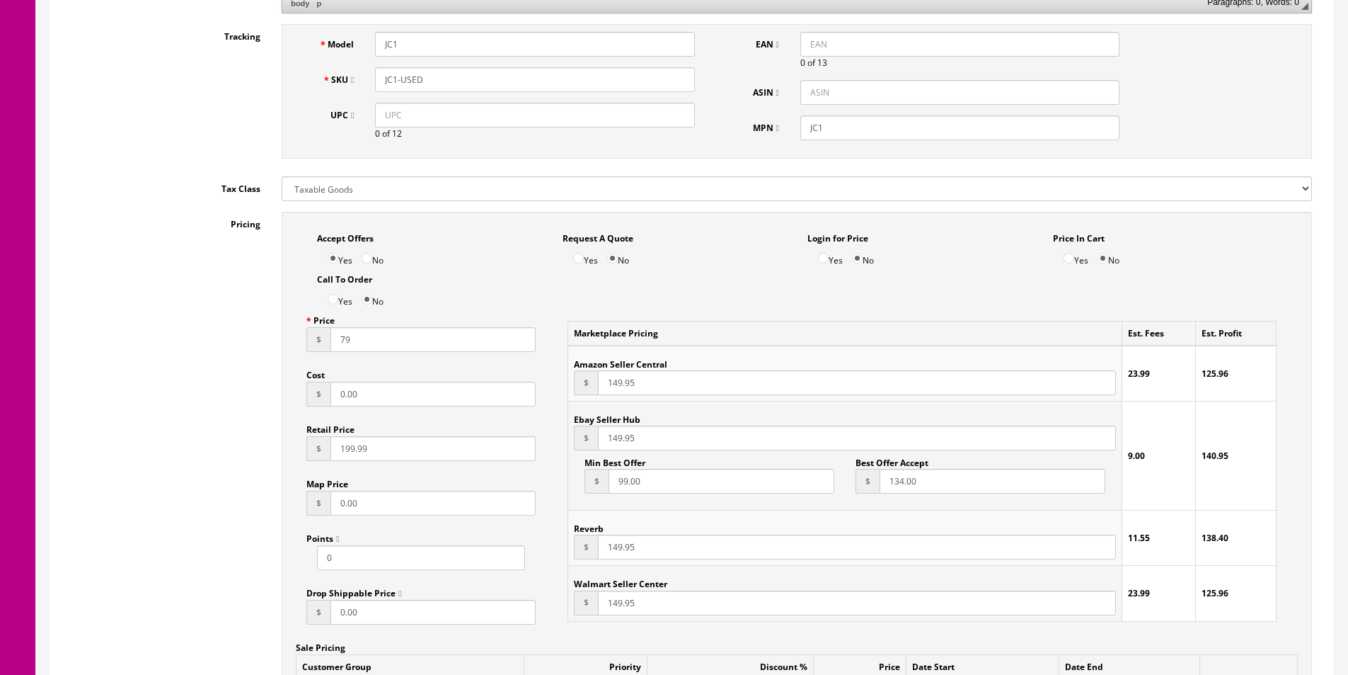
click at [350, 394] on input "0.00" at bounding box center [433, 394] width 205 height 25
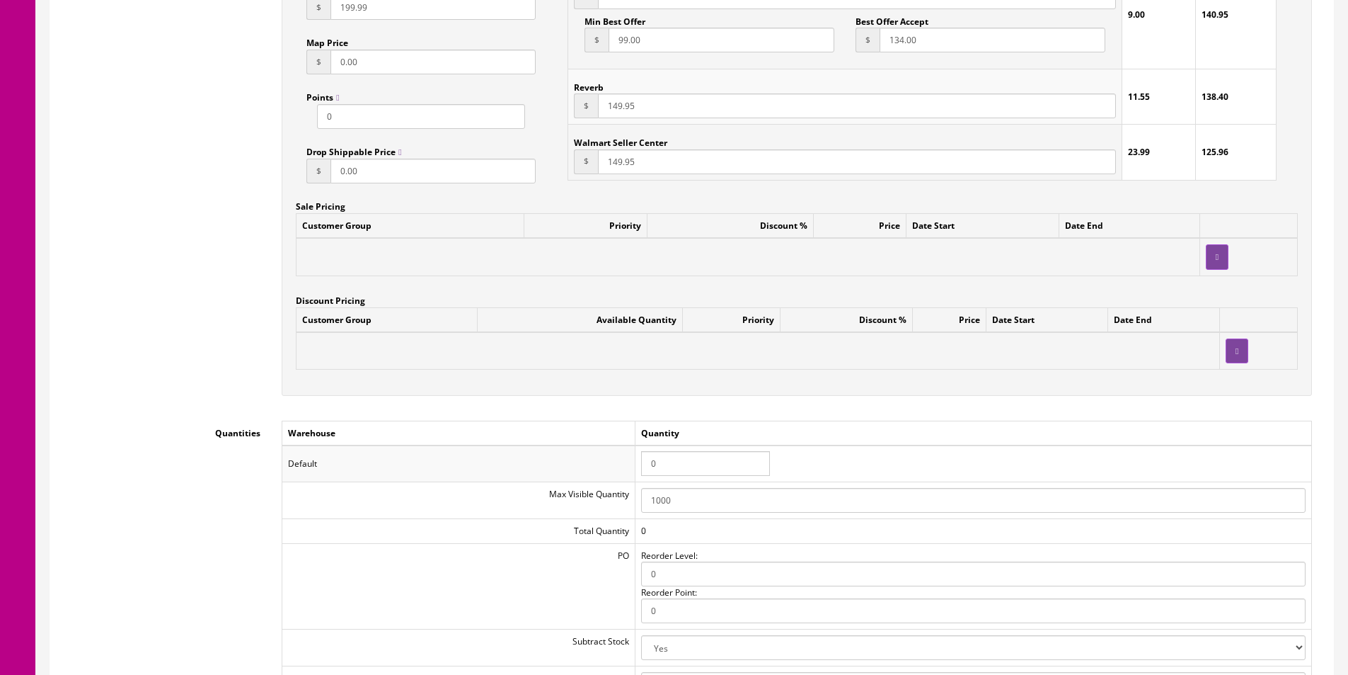
scroll to position [1274, 0]
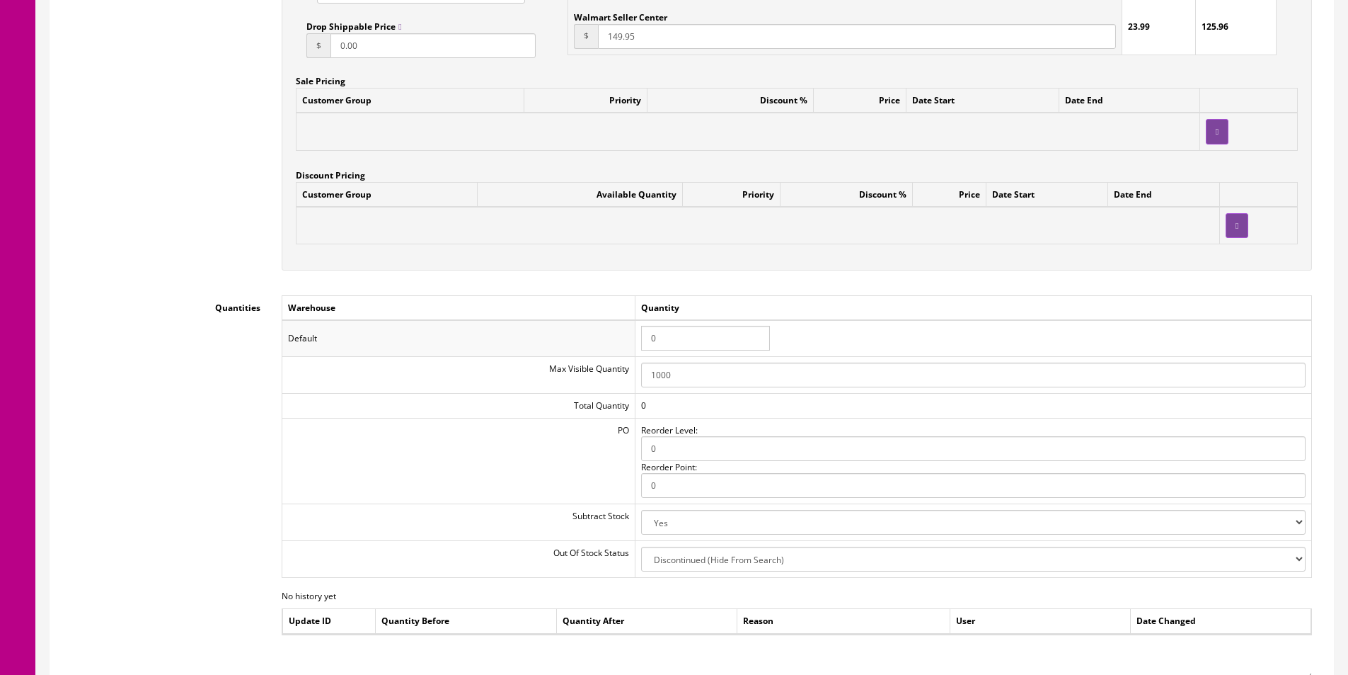
type input "40"
click at [686, 348] on input "0" at bounding box center [705, 338] width 129 height 25
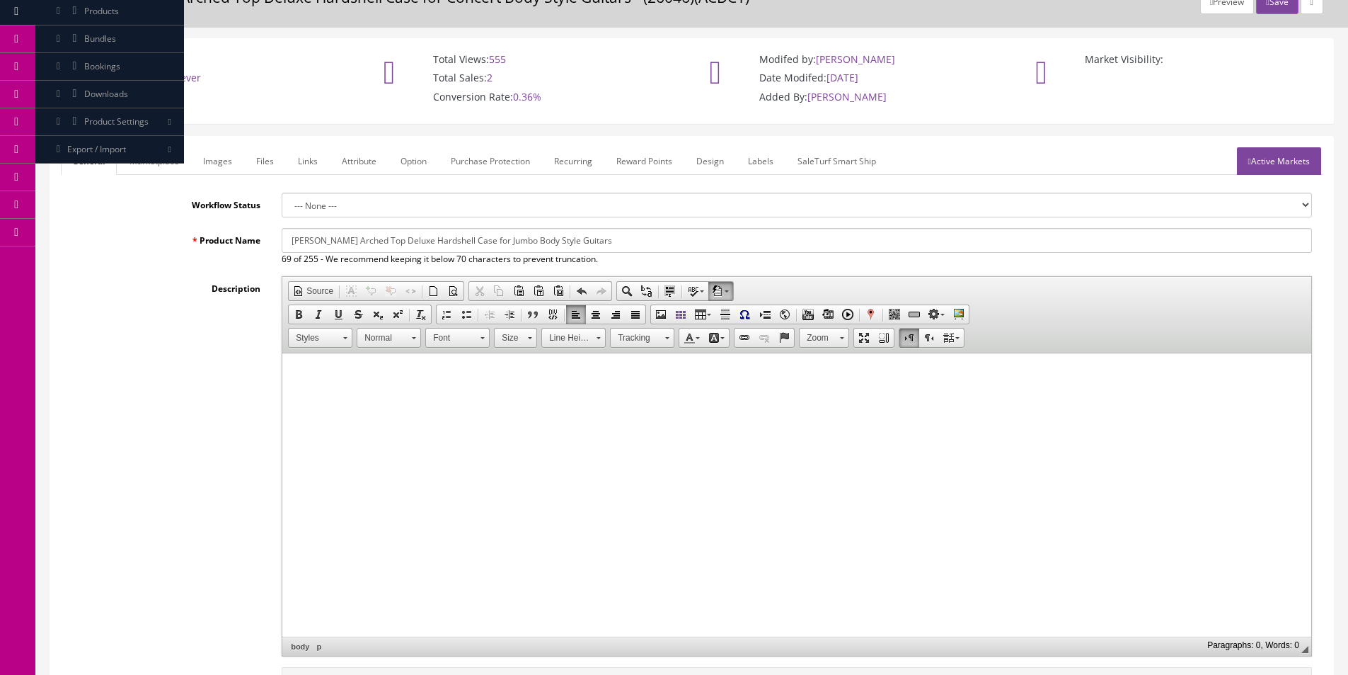
scroll to position [0, 0]
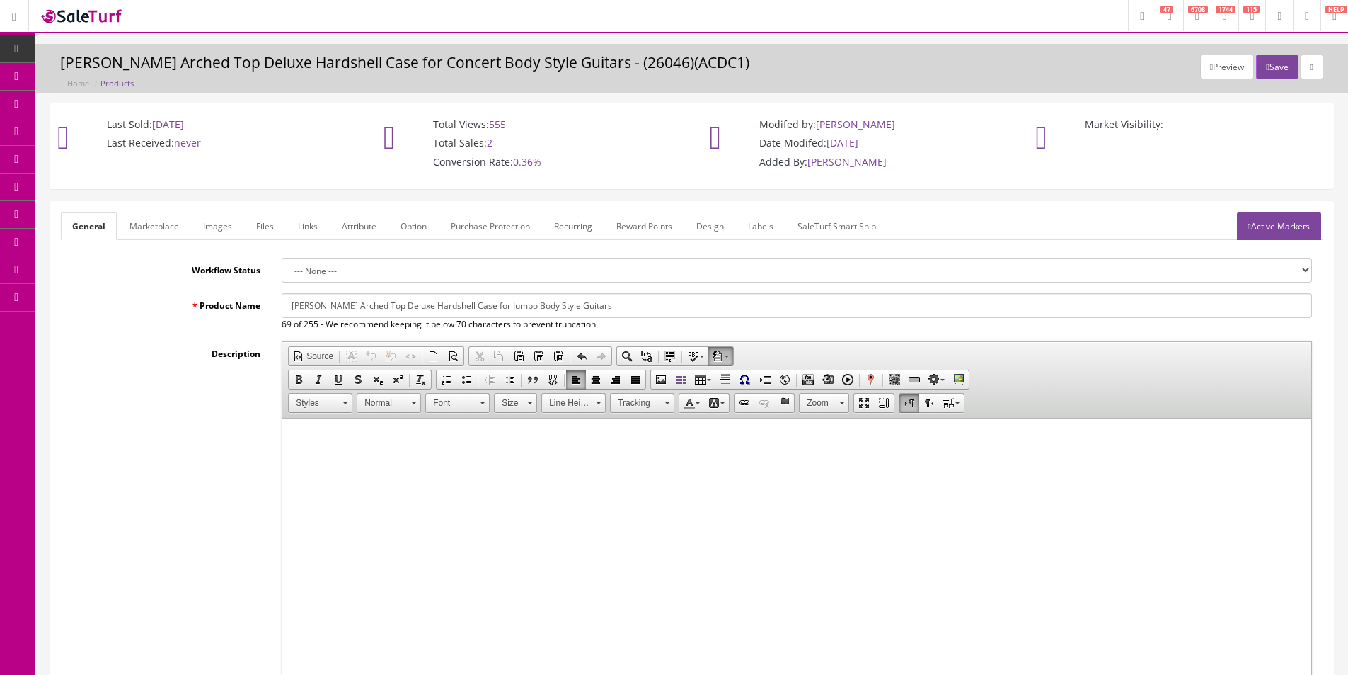
type input "1"
click at [395, 304] on input "Alvarez Arched Top Deluxe Hardshell Case for Jumbo Body Style Guitars" at bounding box center [797, 305] width 1031 height 25
click at [171, 226] on link "Marketplace" at bounding box center [154, 226] width 72 height 28
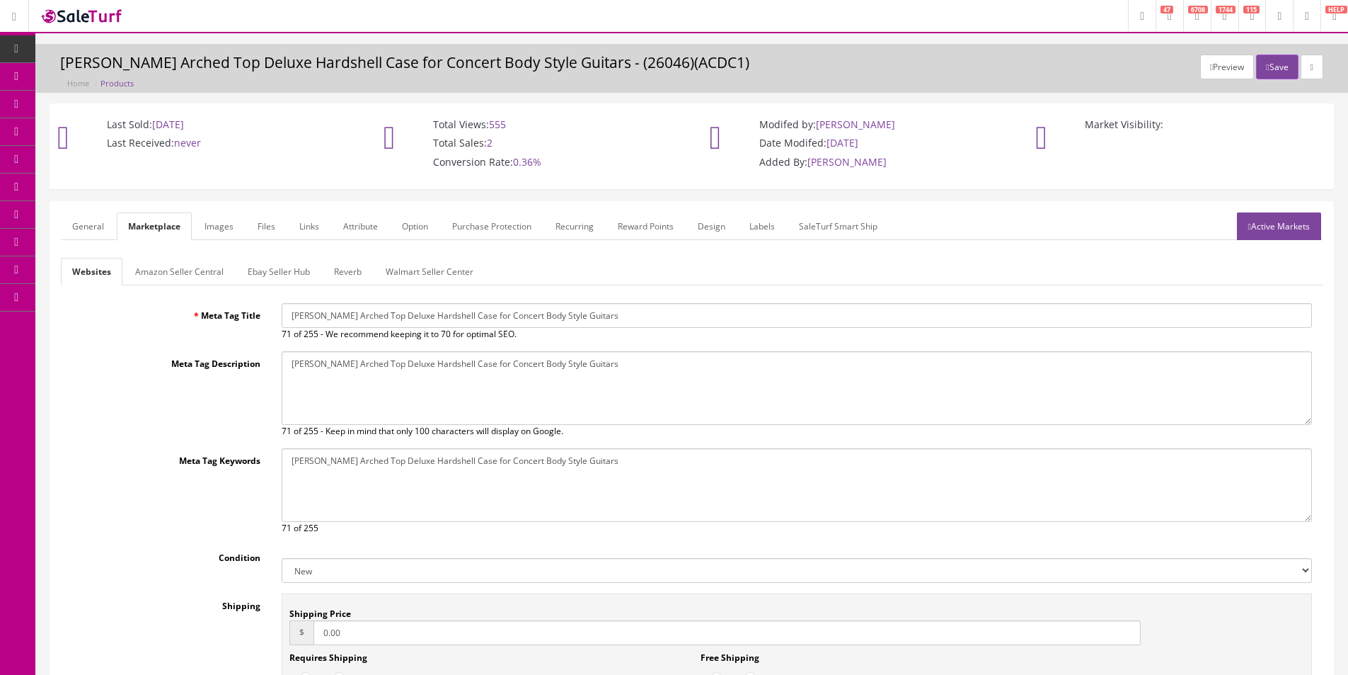
click at [313, 316] on input "Alvarez Arched Top Deluxe Hardshell Case for Concert Body Style Guitars" at bounding box center [797, 315] width 1031 height 25
paste input "Jumbo"
type input "Alvarez Arched Top Deluxe Hardshell Case for Jumbo Body Style Guitars"
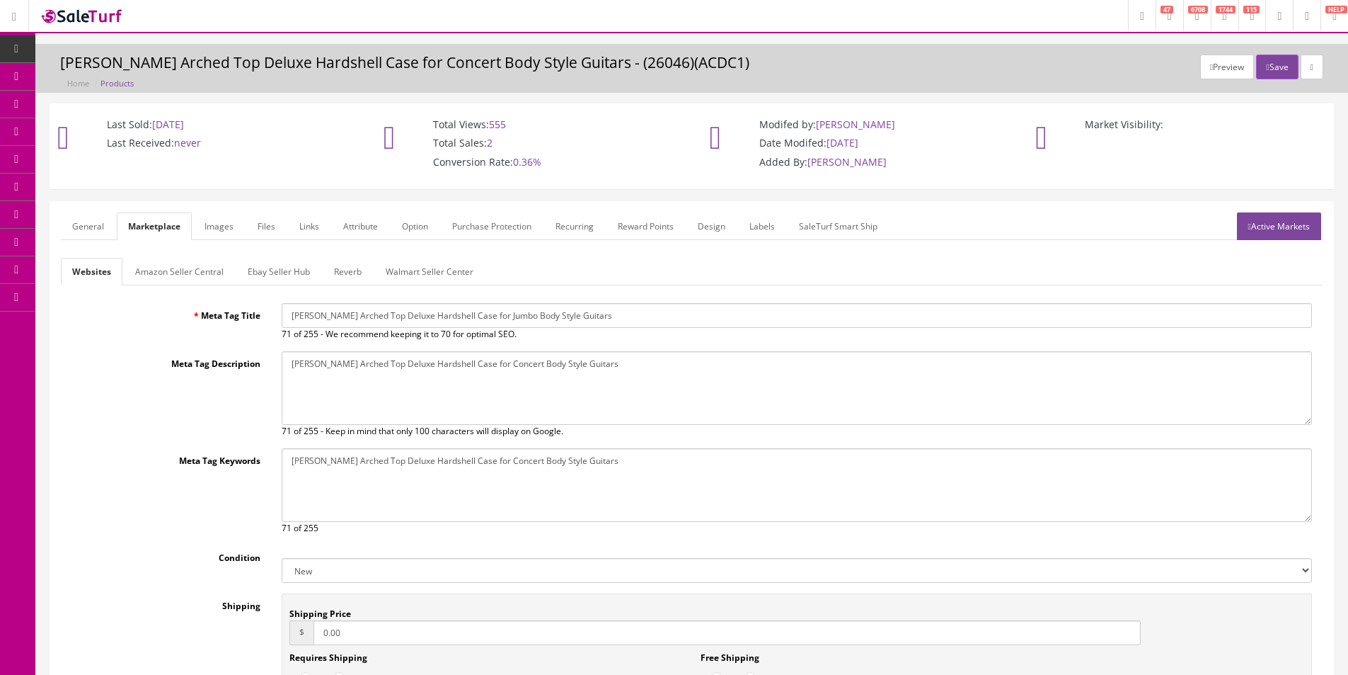
click at [357, 376] on textarea "Alvarez Arched Top Deluxe Hardshell Case for Concert Body Style Guitars" at bounding box center [797, 388] width 1031 height 74
paste textarea "Jumbo"
type textarea "Alvarez Arched Top Deluxe Hardshell Case for Jumbo Body Style Guitars"
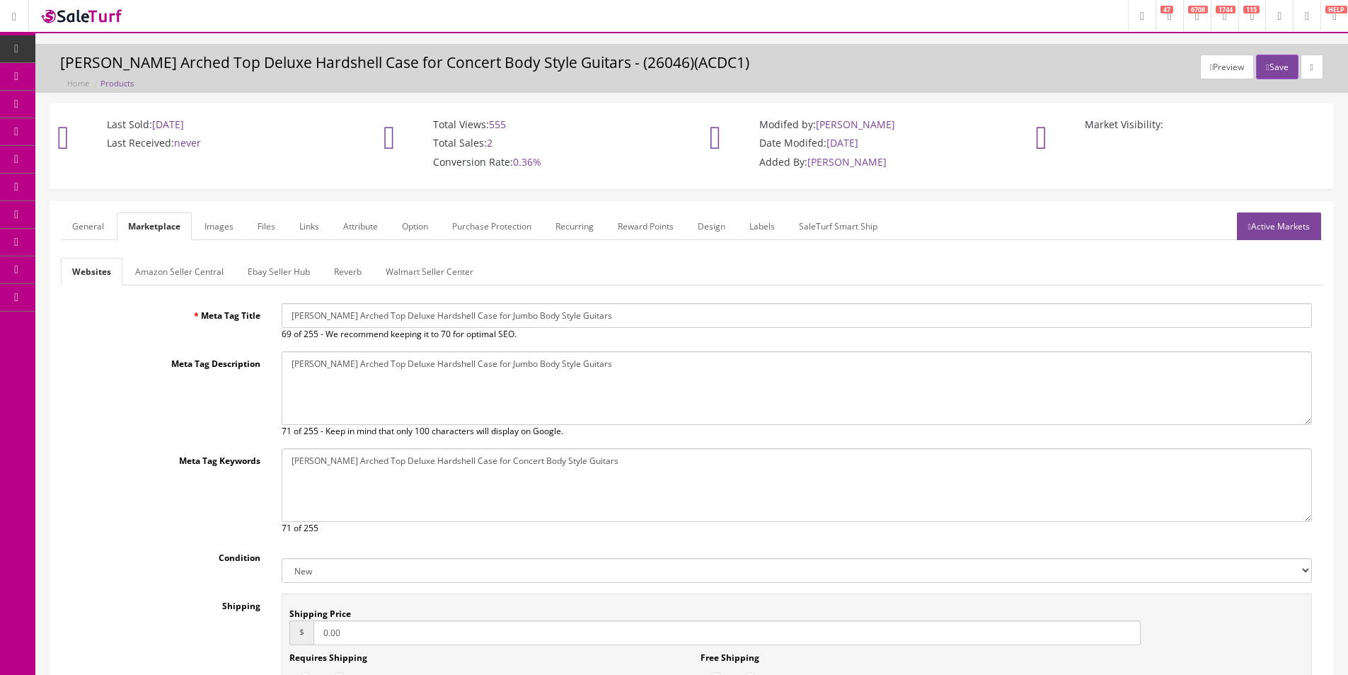
click at [415, 491] on textarea "Alvarez Arched Top Deluxe Hardshell Case for Concert Body Style Guitars" at bounding box center [797, 485] width 1031 height 74
paste textarea "Jumbo"
type textarea "Alvarez Arched Top Deluxe Hardshell Case for Jumbo Body Style Guitars"
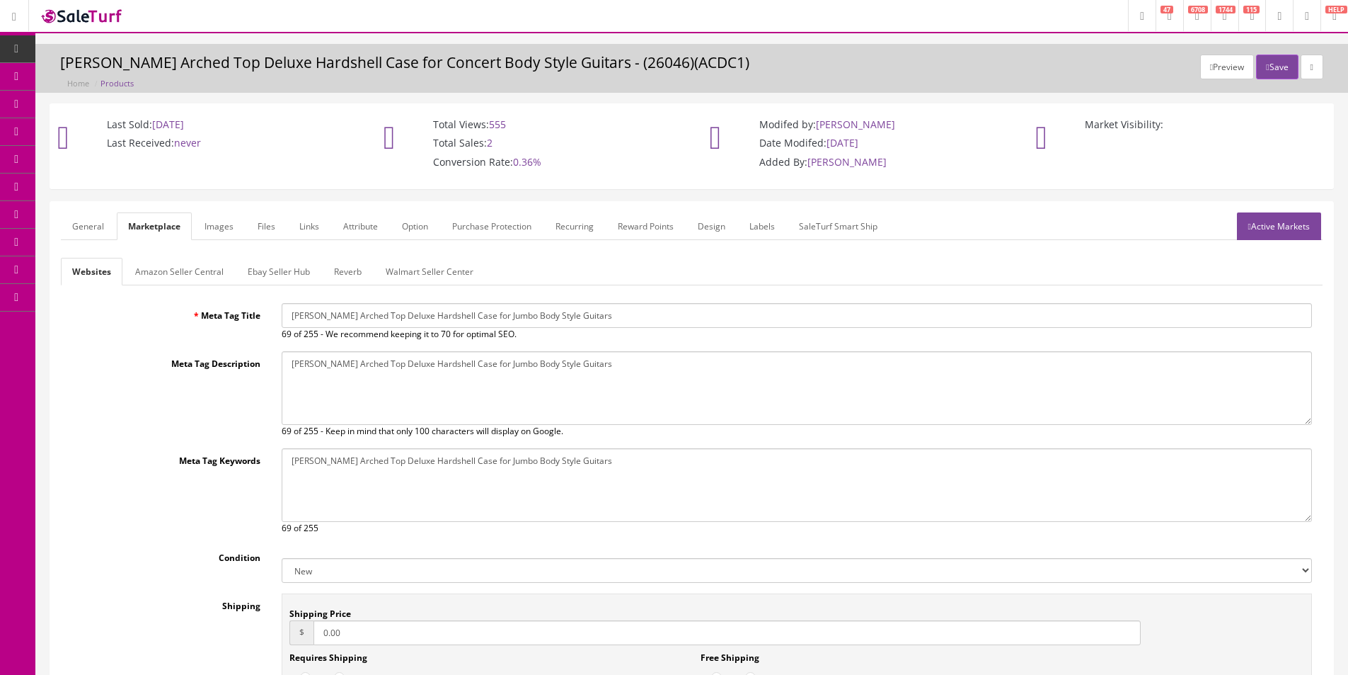
click at [334, 568] on select "New Used B Stock Open Box Re-Packed" at bounding box center [797, 570] width 1031 height 25
select select "Used"
click at [282, 558] on select "New Used B Stock Open Box Re-Packed" at bounding box center [797, 570] width 1031 height 25
click at [217, 230] on link "Images" at bounding box center [219, 226] width 52 height 28
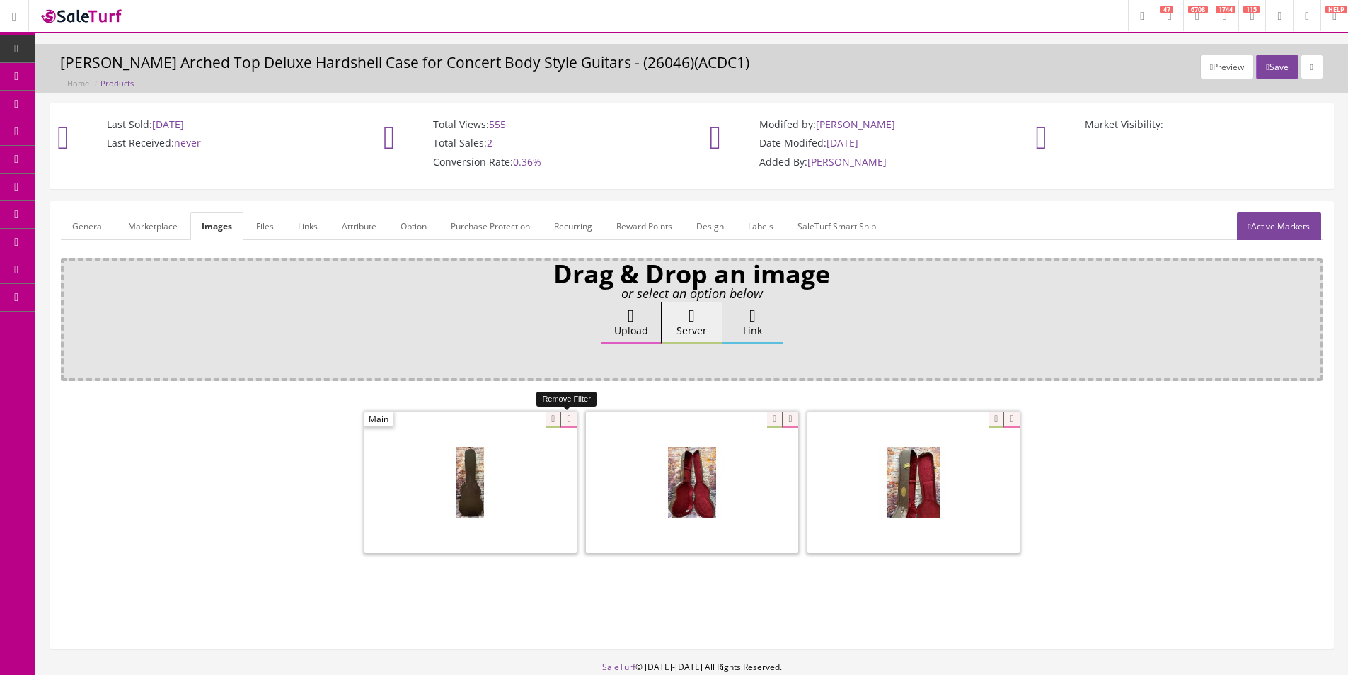
click at [571, 416] on icon at bounding box center [569, 420] width 16 height 16
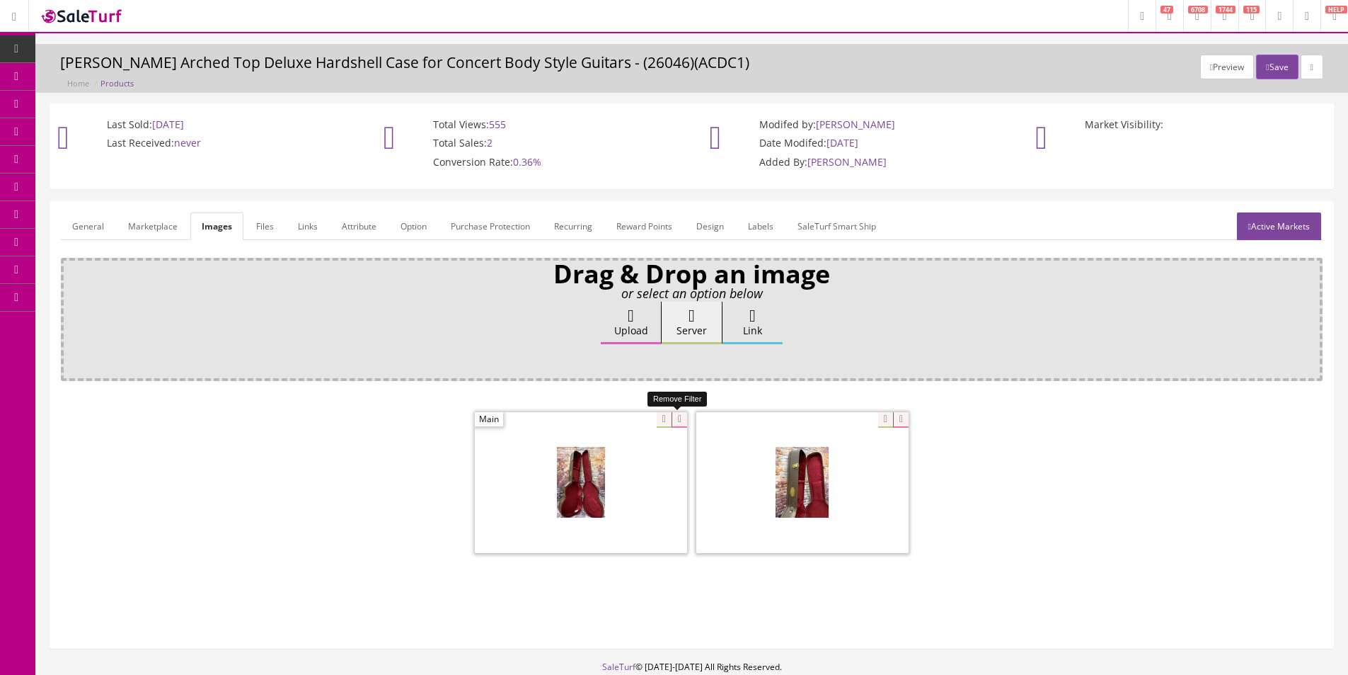
click at [677, 418] on icon at bounding box center [680, 420] width 16 height 16
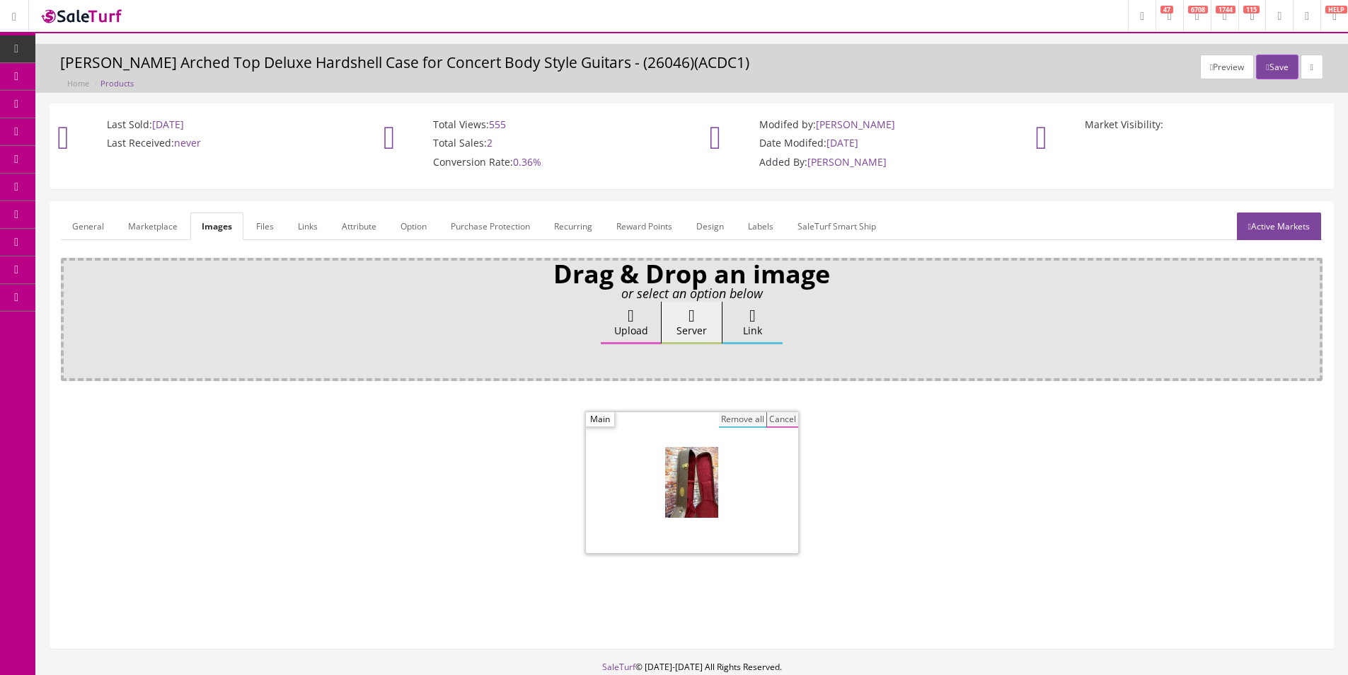
click at [723, 416] on button "Remove all" at bounding box center [742, 420] width 47 height 16
click at [168, 224] on link "Marketplace" at bounding box center [153, 226] width 72 height 28
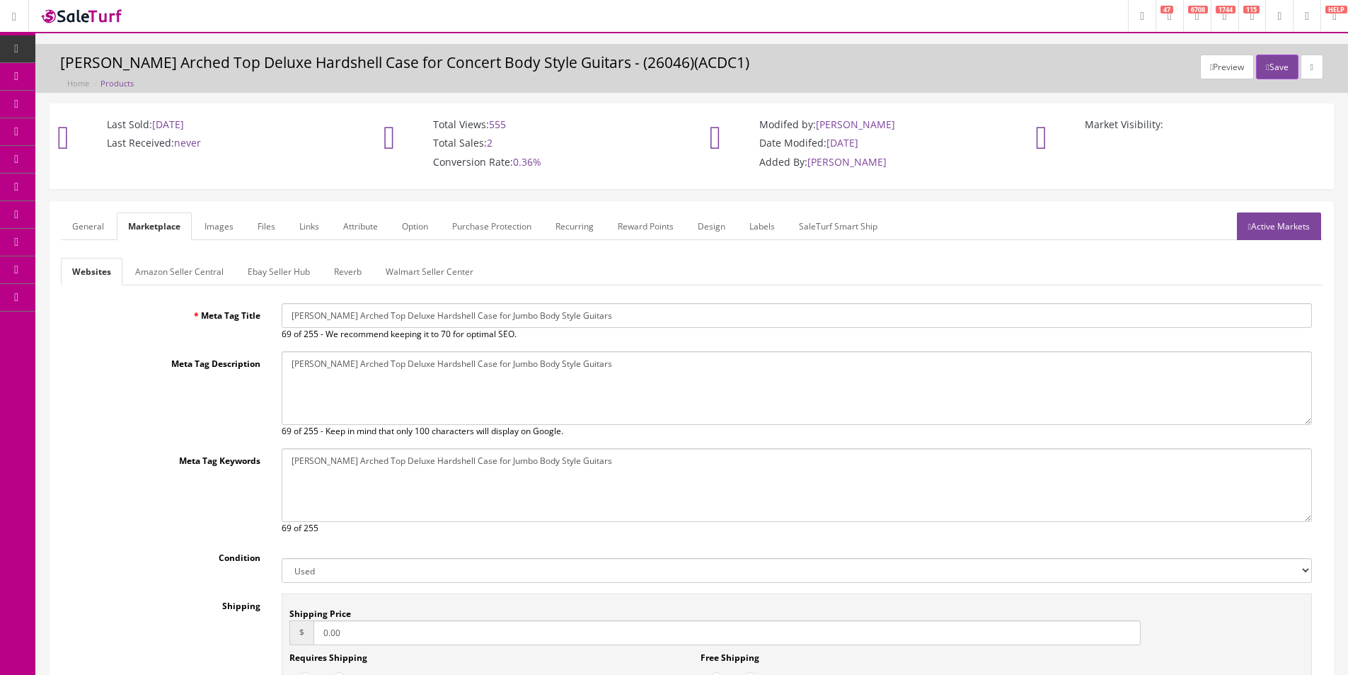
click at [1299, 229] on link "Active Markets" at bounding box center [1279, 226] width 84 height 28
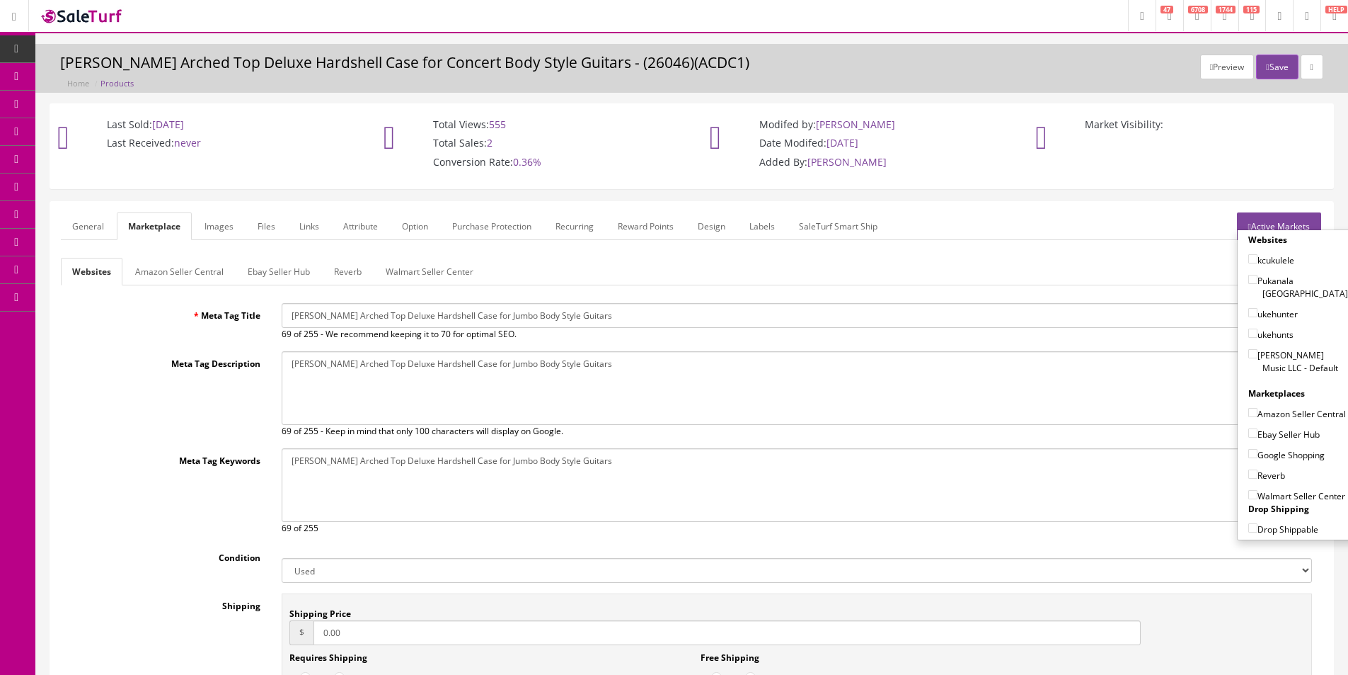
click at [1280, 348] on label "Butler Music LLC - Default" at bounding box center [1299, 361] width 100 height 27
click at [1258, 349] on input"] "Butler Music LLC - Default" at bounding box center [1253, 353] width 9 height 9
checkbox input"] "false"
drag, startPoint x: 1275, startPoint y: 397, endPoint x: 1270, endPoint y: 416, distance: 19.9
click at [1275, 406] on label "Amazon Seller Central" at bounding box center [1298, 413] width 98 height 14
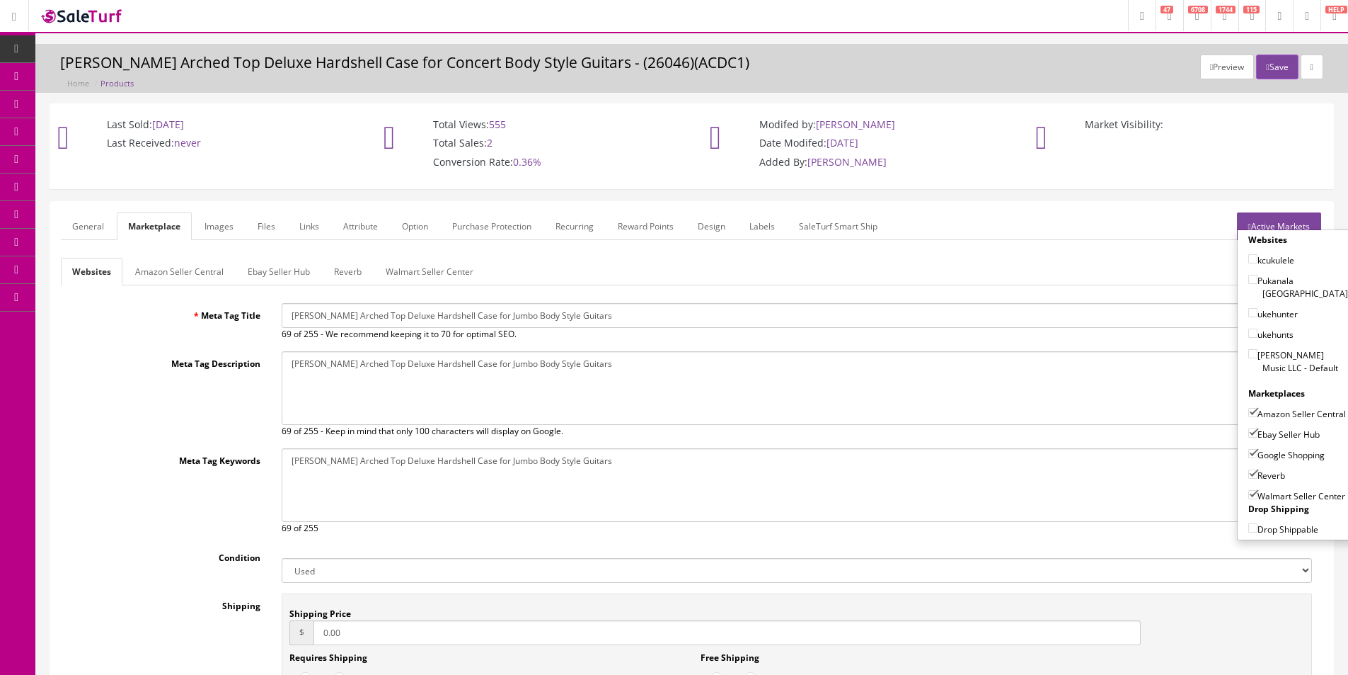
click at [1258, 408] on input"] "Amazon Seller Central" at bounding box center [1253, 412] width 9 height 9
checkbox input"] "false"
click at [1270, 430] on label "Ebay Seller Hub" at bounding box center [1284, 434] width 71 height 14
click at [1258, 430] on input"] "Ebay Seller Hub" at bounding box center [1253, 432] width 9 height 9
checkbox input"] "false"
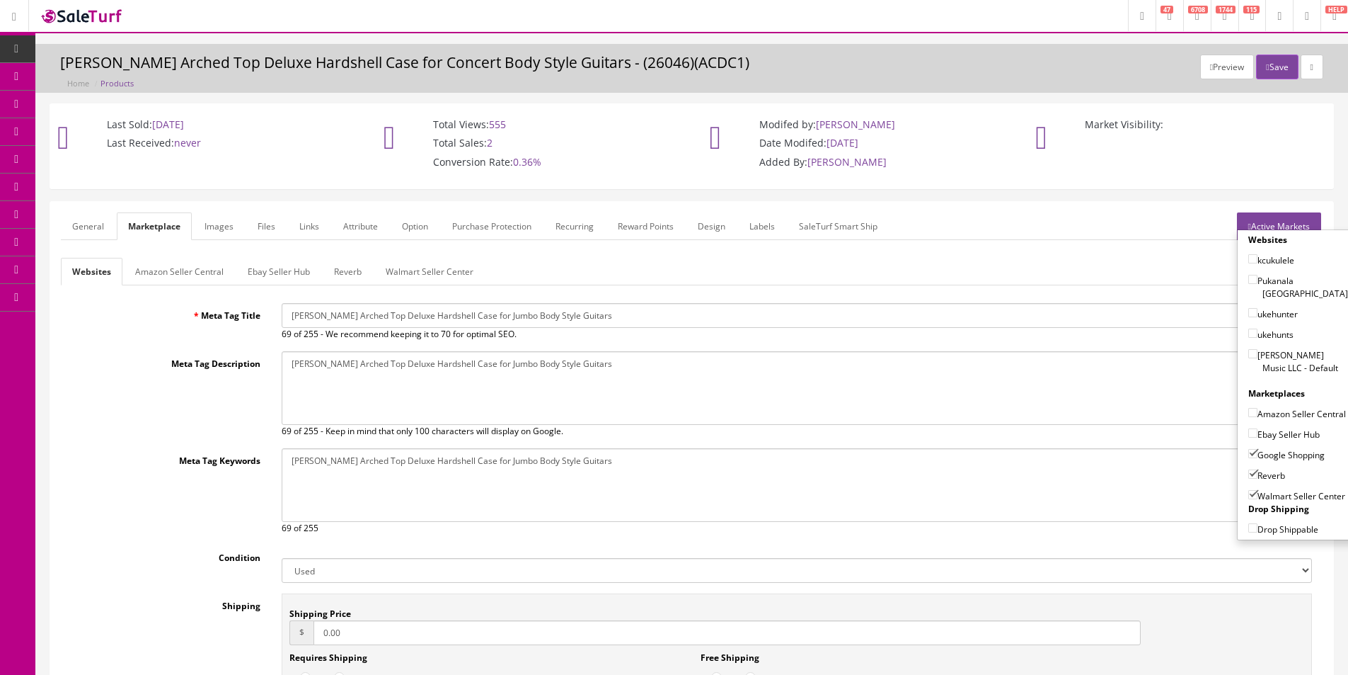
click at [1266, 452] on label "Google Shopping" at bounding box center [1287, 454] width 76 height 14
click at [1258, 452] on input"] "Google Shopping" at bounding box center [1253, 453] width 9 height 9
checkbox input"] "false"
click at [1265, 473] on label "Reverb" at bounding box center [1267, 475] width 37 height 14
click at [1258, 473] on input"] "Reverb" at bounding box center [1253, 473] width 9 height 9
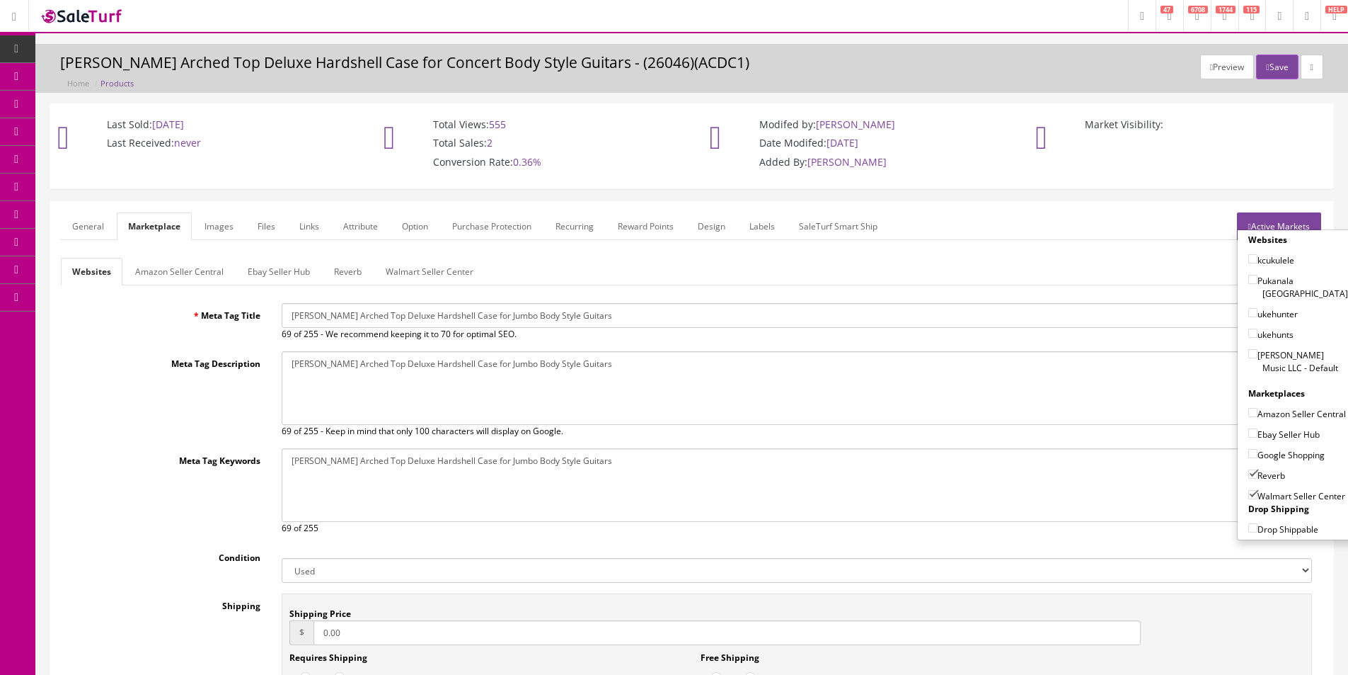
checkbox input"] "false"
click at [1263, 495] on label "Walmart Seller Center" at bounding box center [1297, 495] width 97 height 14
click at [1258, 495] on input"] "Walmart Seller Center" at bounding box center [1253, 494] width 9 height 9
checkbox input"] "false"
click at [1268, 65] on button "Save" at bounding box center [1277, 67] width 42 height 25
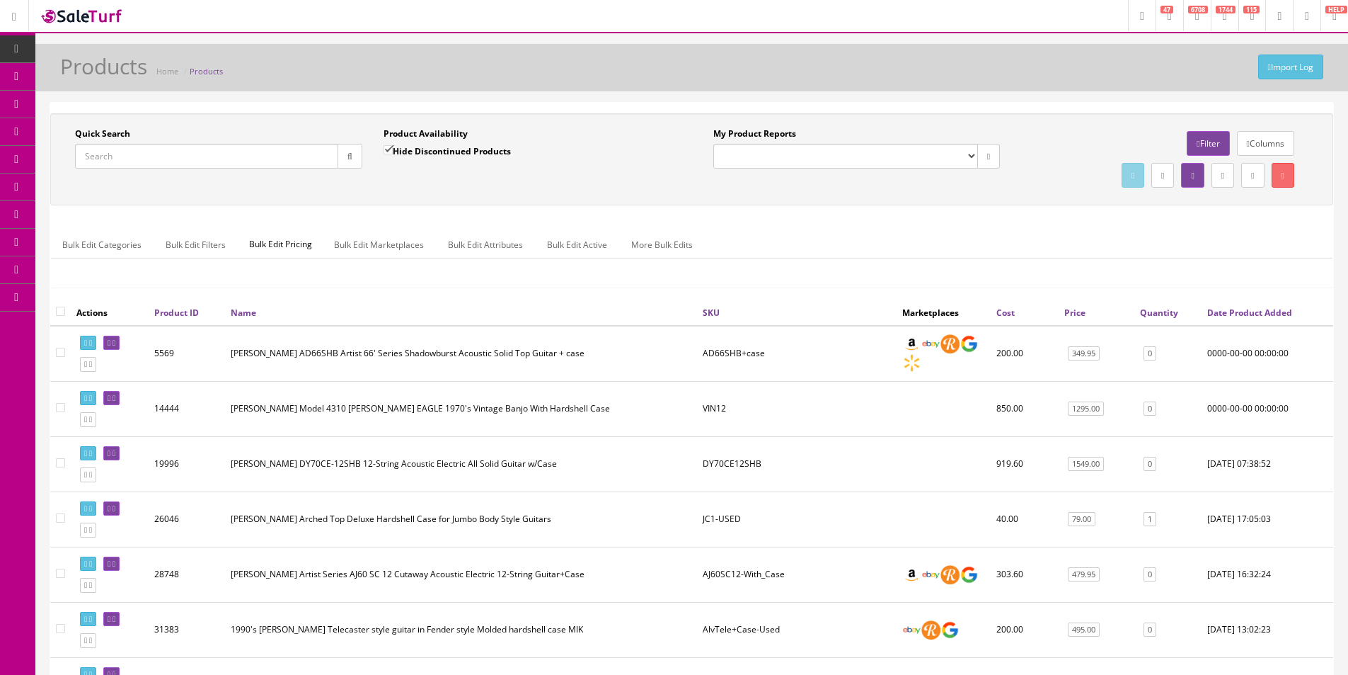
click at [274, 151] on input "Quick Search" at bounding box center [206, 156] width 263 height 25
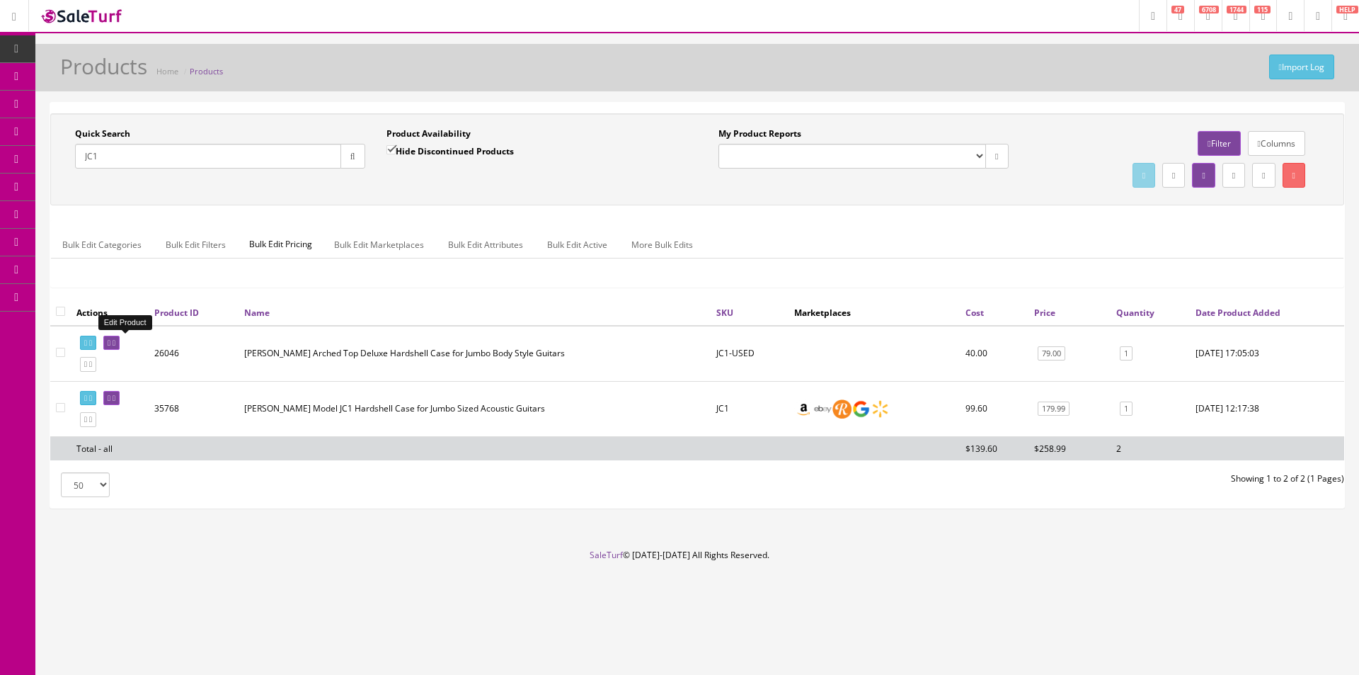
type input "JC1"
click at [115, 342] on icon at bounding box center [114, 343] width 3 height 8
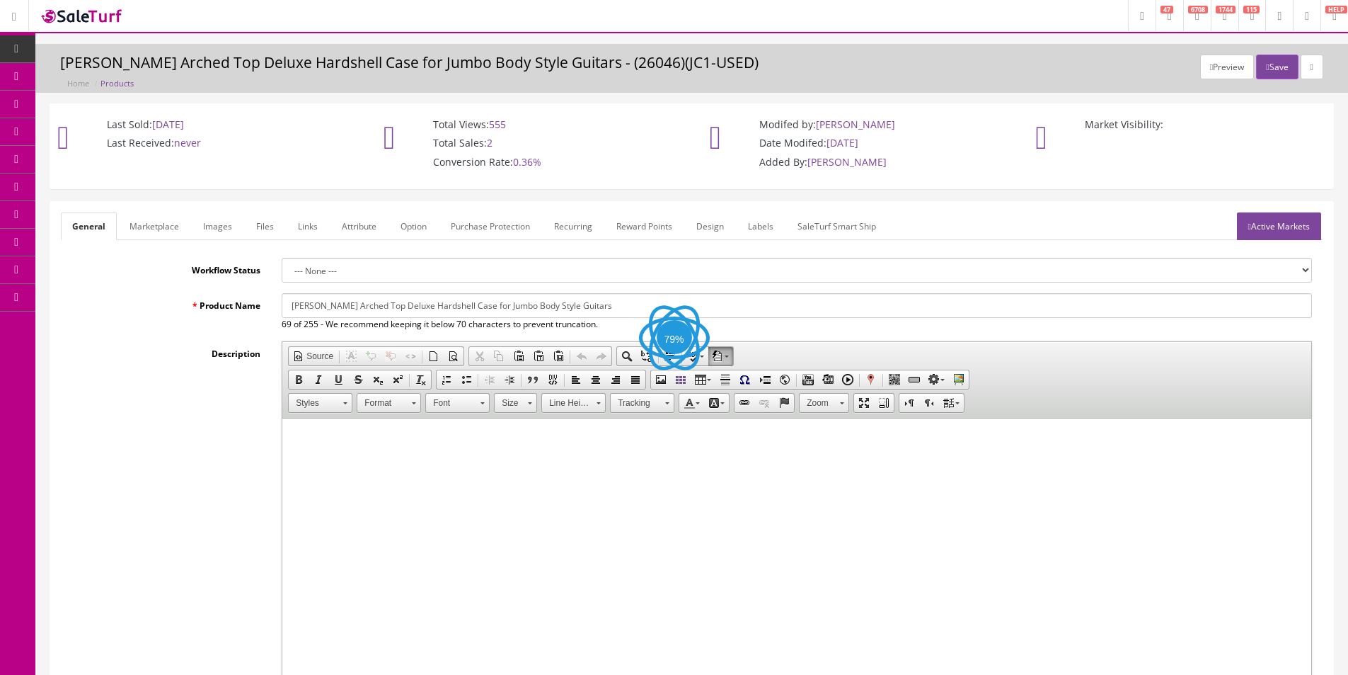
click at [762, 228] on link "Labels" at bounding box center [761, 226] width 48 height 28
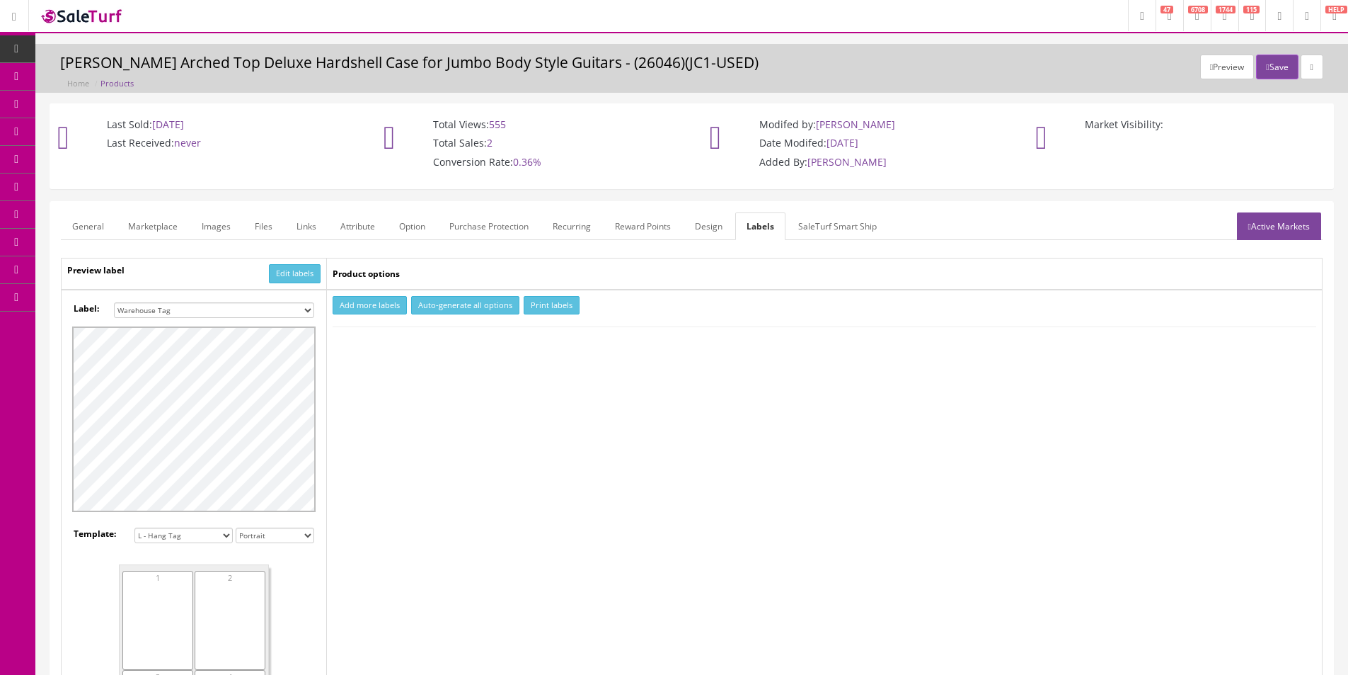
click at [231, 306] on select "Small Label 2 x 1 Label Shoe label 100 barcodes Dymo Label 2 X 1 Sticker Labels…" at bounding box center [214, 310] width 200 height 16
select select "16"
click at [114, 302] on select "Small Label 2 x 1 Label Shoe label 100 barcodes Dymo Label 2 X 1 Sticker Labels…" at bounding box center [214, 310] width 200 height 16
click at [352, 301] on button "Add more labels" at bounding box center [370, 305] width 74 height 19
click at [354, 348] on input "number" at bounding box center [370, 348] width 72 height 16
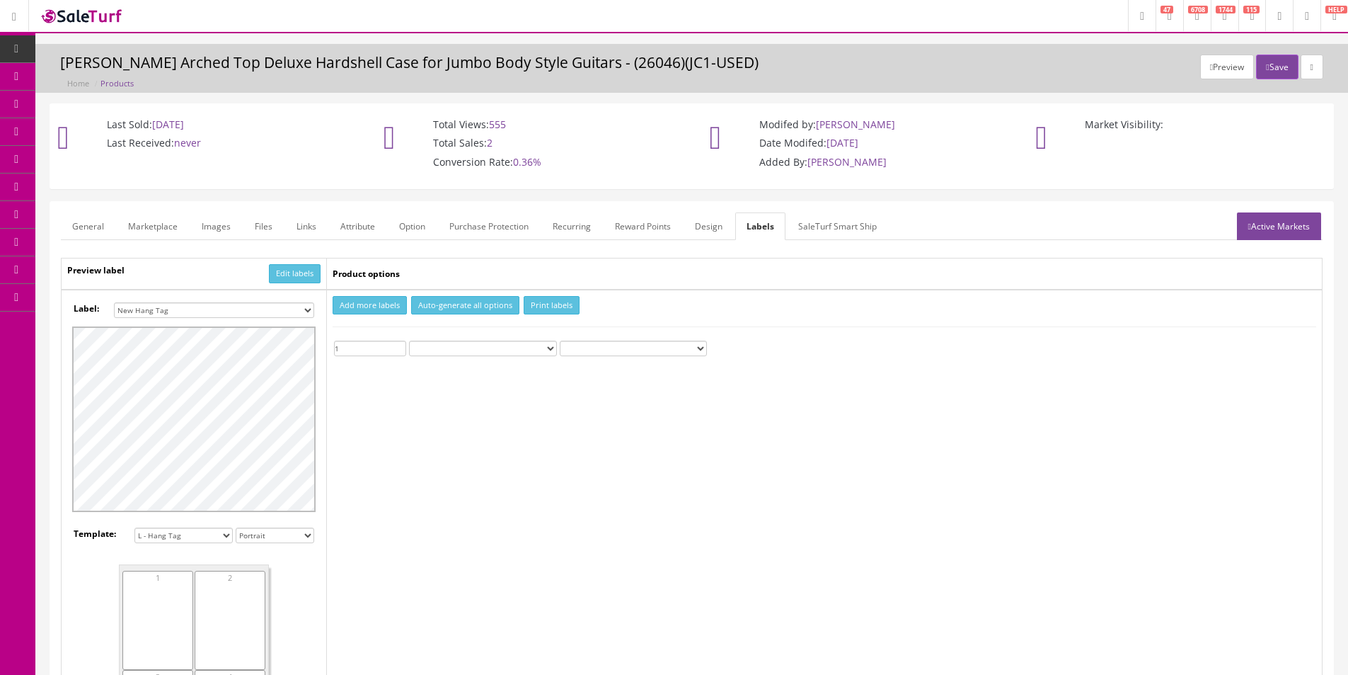
type input "1"
click at [540, 298] on button "Print labels" at bounding box center [552, 305] width 56 height 19
click at [62, 74] on link "Products" at bounding box center [109, 77] width 149 height 28
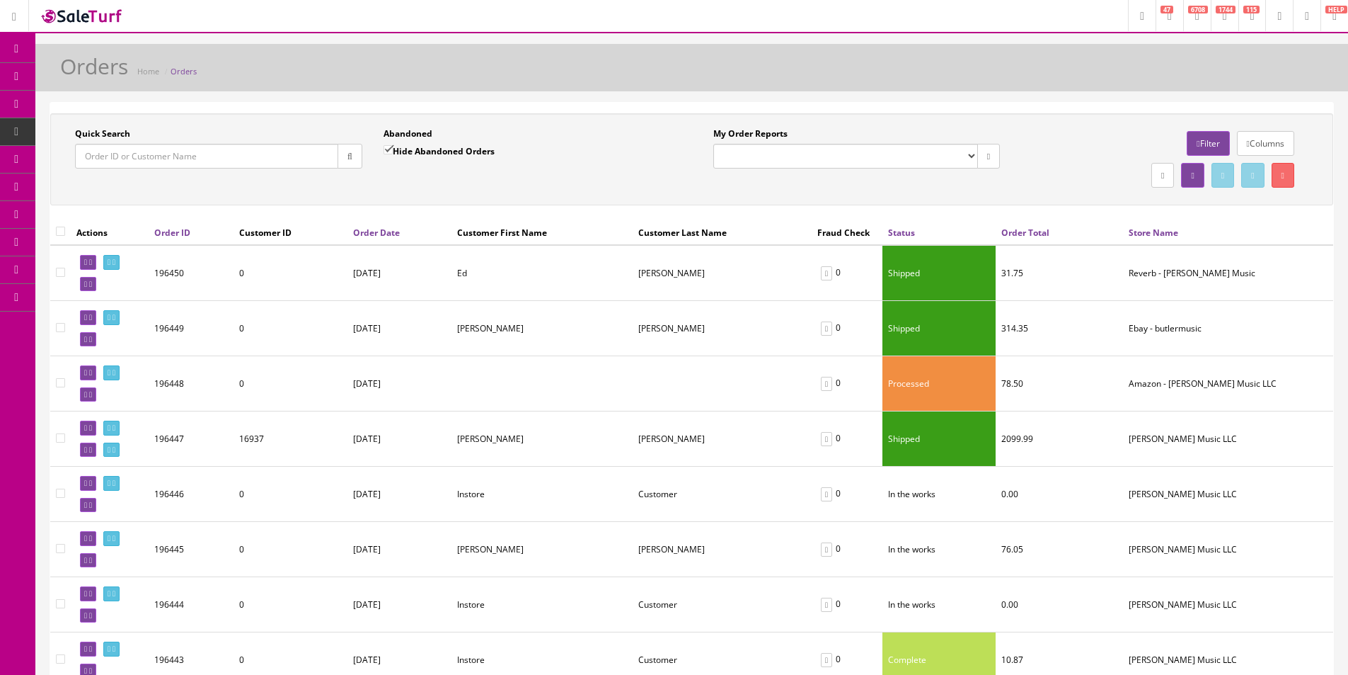
click at [85, 81] on link "Products" at bounding box center [109, 77] width 149 height 28
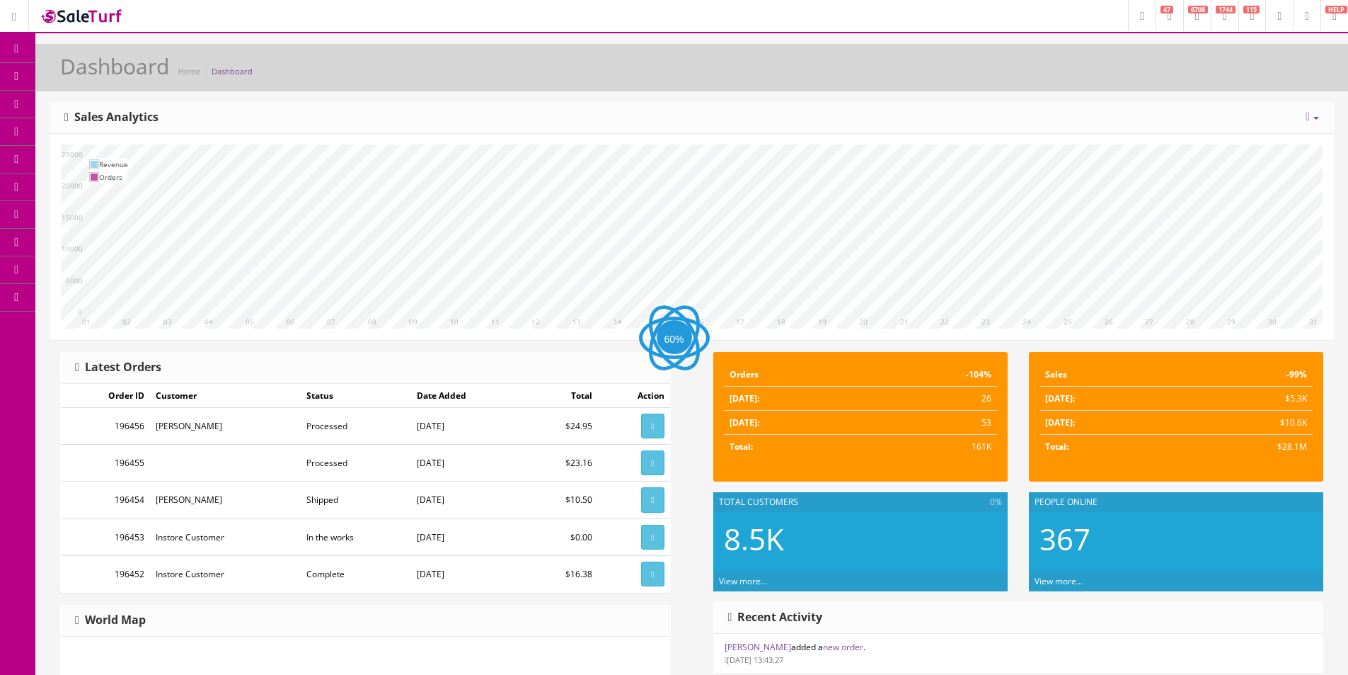
click at [69, 74] on link "Products" at bounding box center [109, 77] width 149 height 28
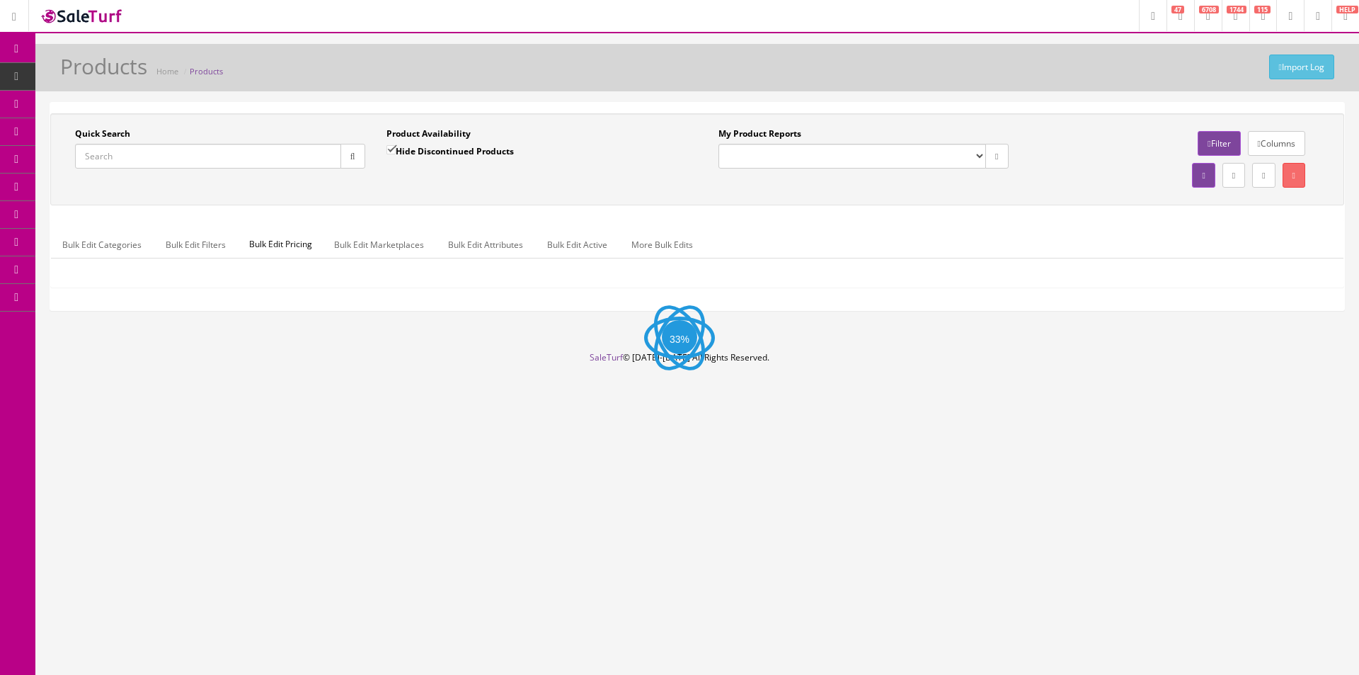
click at [195, 162] on input "Quick Search" at bounding box center [208, 156] width 266 height 25
type input "H21051477"
click at [394, 149] on input "Hide Discontinued Products" at bounding box center [390, 149] width 9 height 9
checkbox input "false"
click at [397, 186] on div "Quick Search H21051477 Date From Product Availability Hide Discontinued Product…" at bounding box center [697, 159] width 1287 height 64
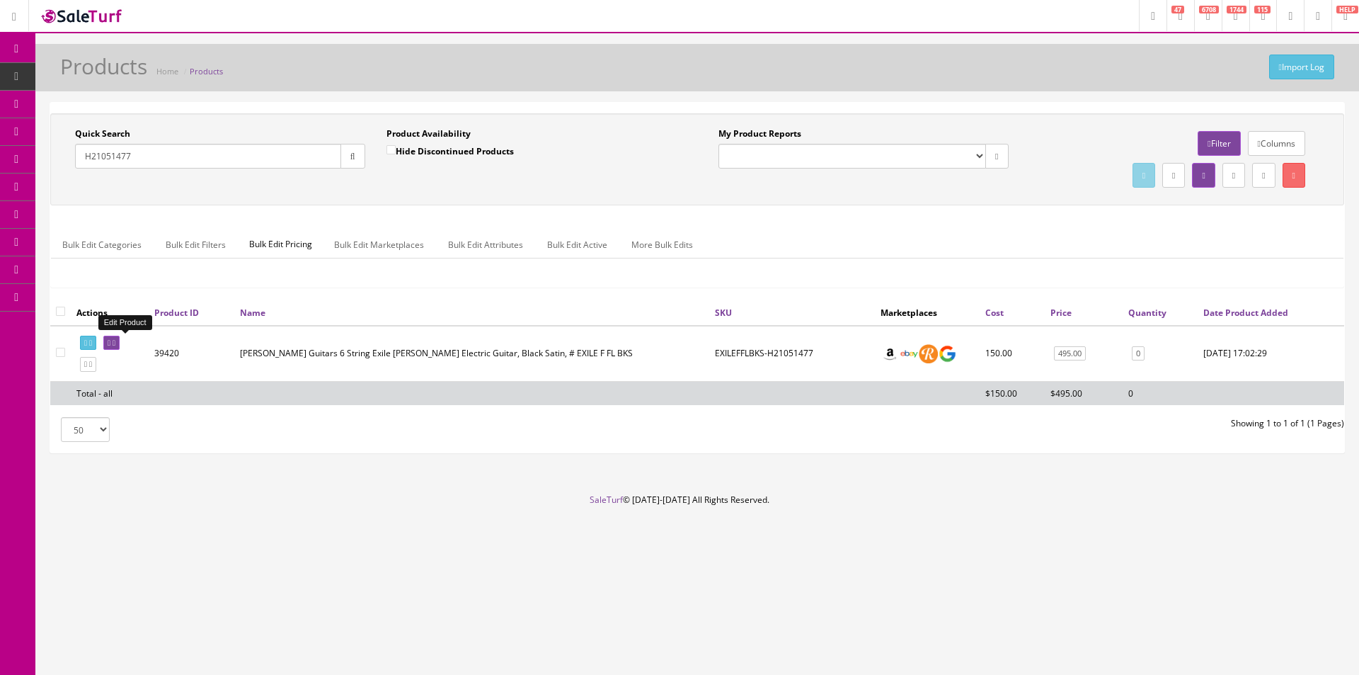
click at [110, 340] on icon at bounding box center [109, 343] width 3 height 8
click at [120, 338] on link at bounding box center [111, 343] width 16 height 15
click at [936, 212] on div "Quick Search H21051477 Date From Product Availability Hide Discontinued Product…" at bounding box center [697, 206] width 1294 height 186
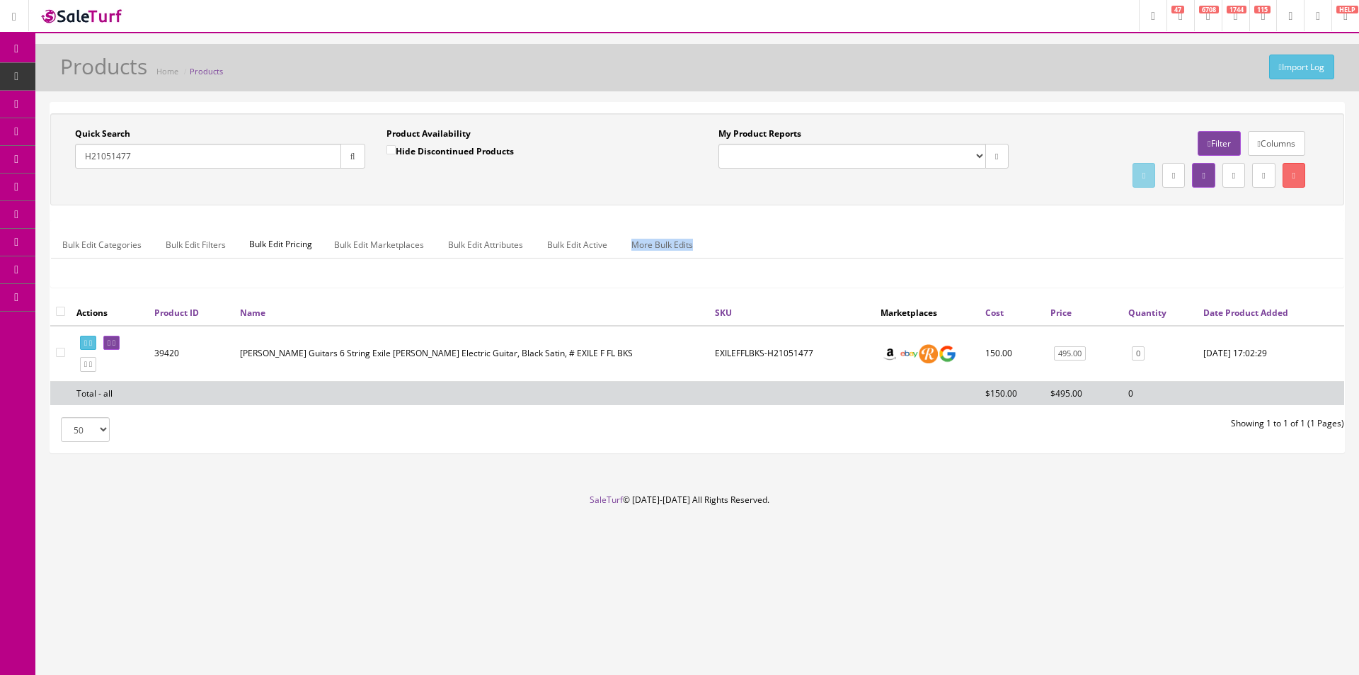
click at [936, 212] on div "Quick Search H21051477 Date From Product Availability Hide Discontinued Product…" at bounding box center [697, 206] width 1294 height 186
click at [936, 211] on div "Quick Search H21051477 Date From Product Availability Hide Discontinued Product…" at bounding box center [697, 206] width 1294 height 186
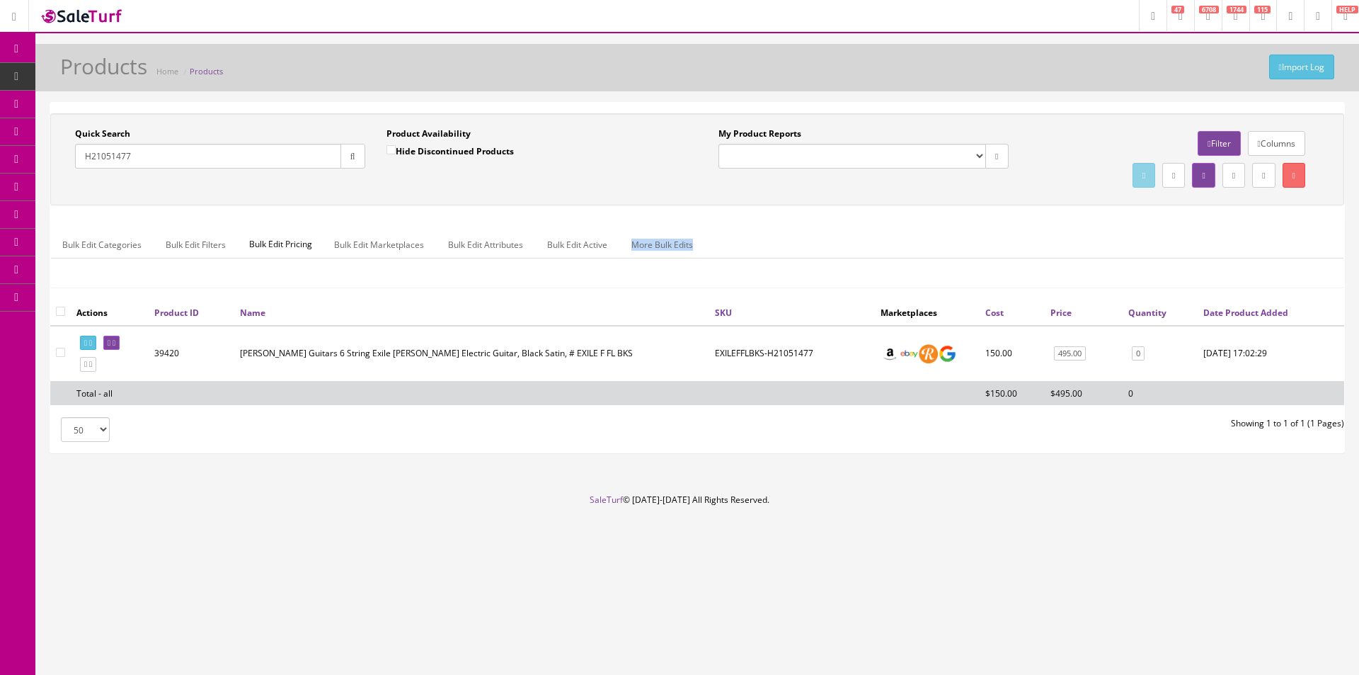
click at [936, 211] on div "Quick Search H21051477 Date From Product Availability Hide Discontinued Product…" at bounding box center [697, 206] width 1294 height 186
click at [936, 210] on div "Quick Search H21051477 Date From Product Availability Hide Discontinued Product…" at bounding box center [697, 206] width 1294 height 186
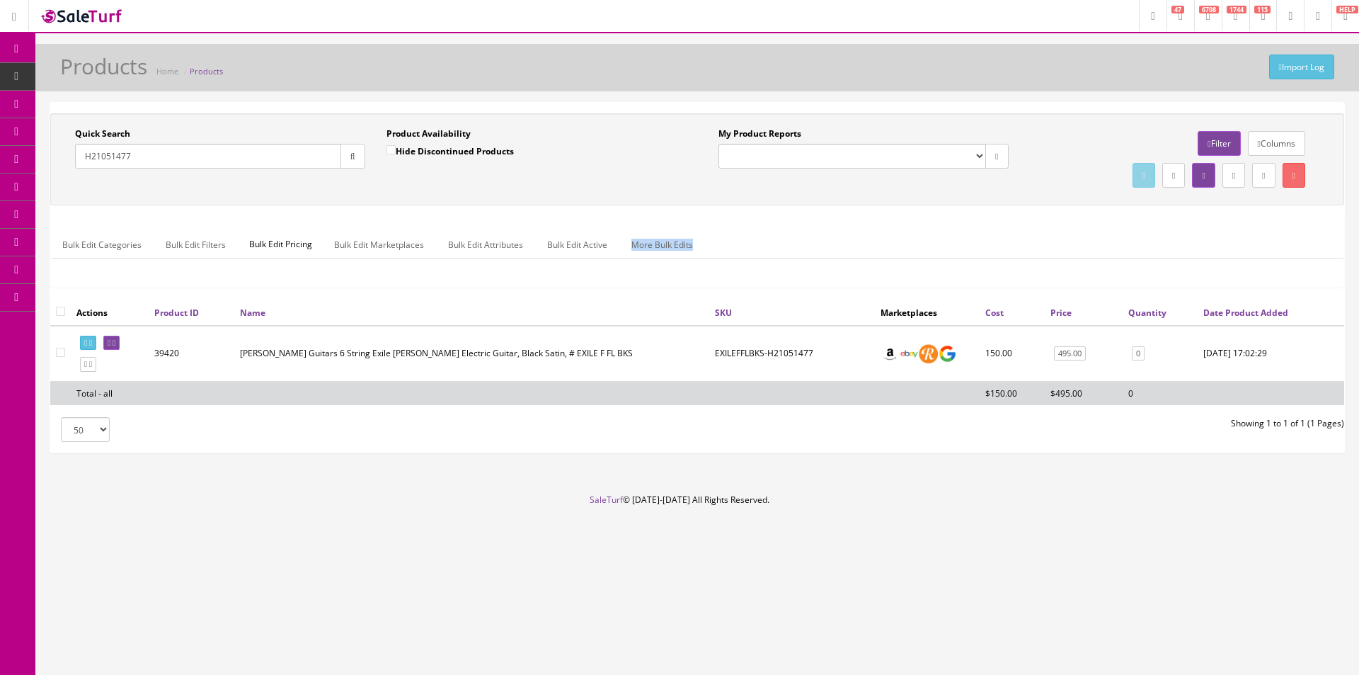
click at [936, 210] on div "Quick Search H21051477 Date From Product Availability Hide Discontinued Product…" at bounding box center [697, 206] width 1294 height 186
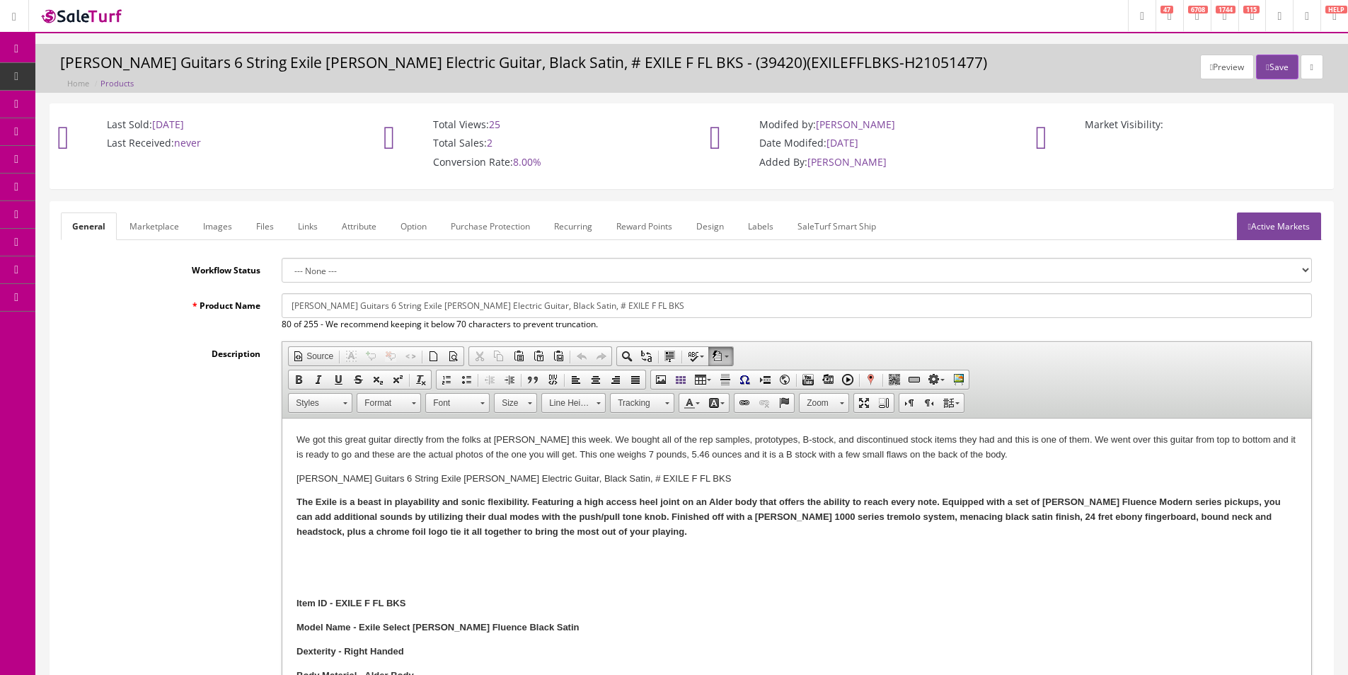
click at [229, 225] on link "Images" at bounding box center [218, 226] width 52 height 28
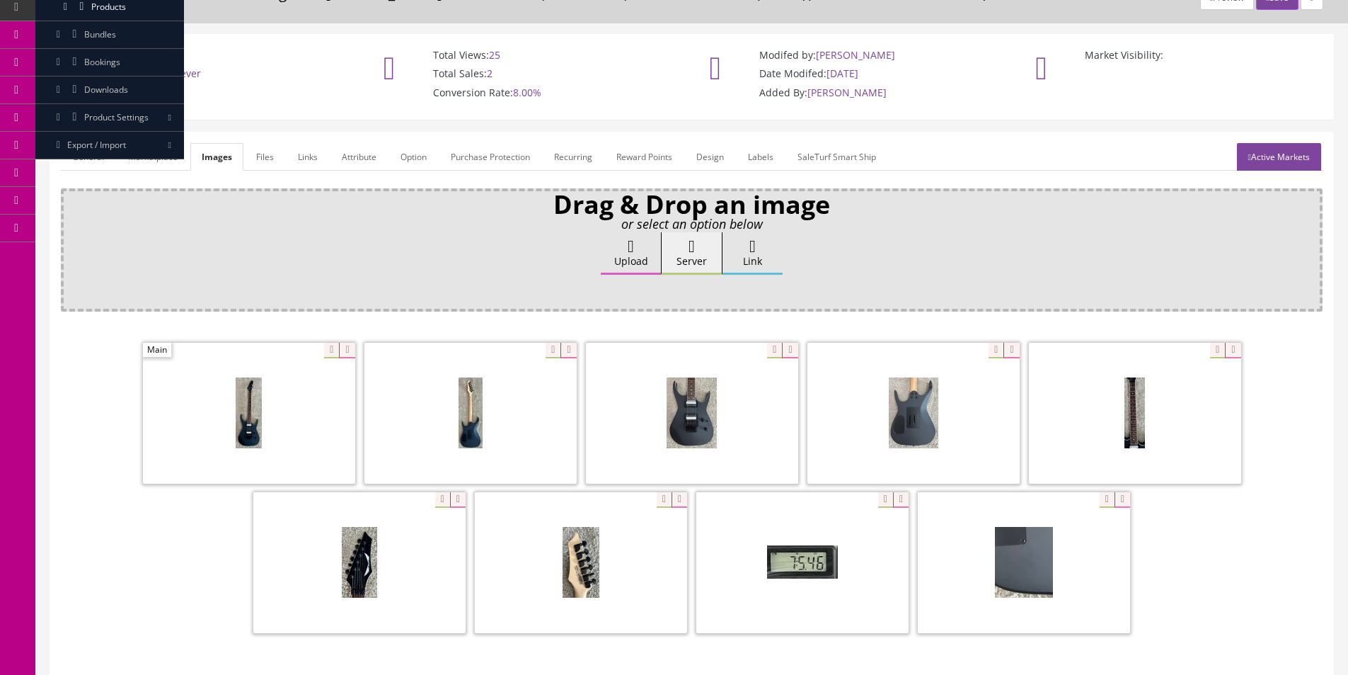
scroll to position [207, 0]
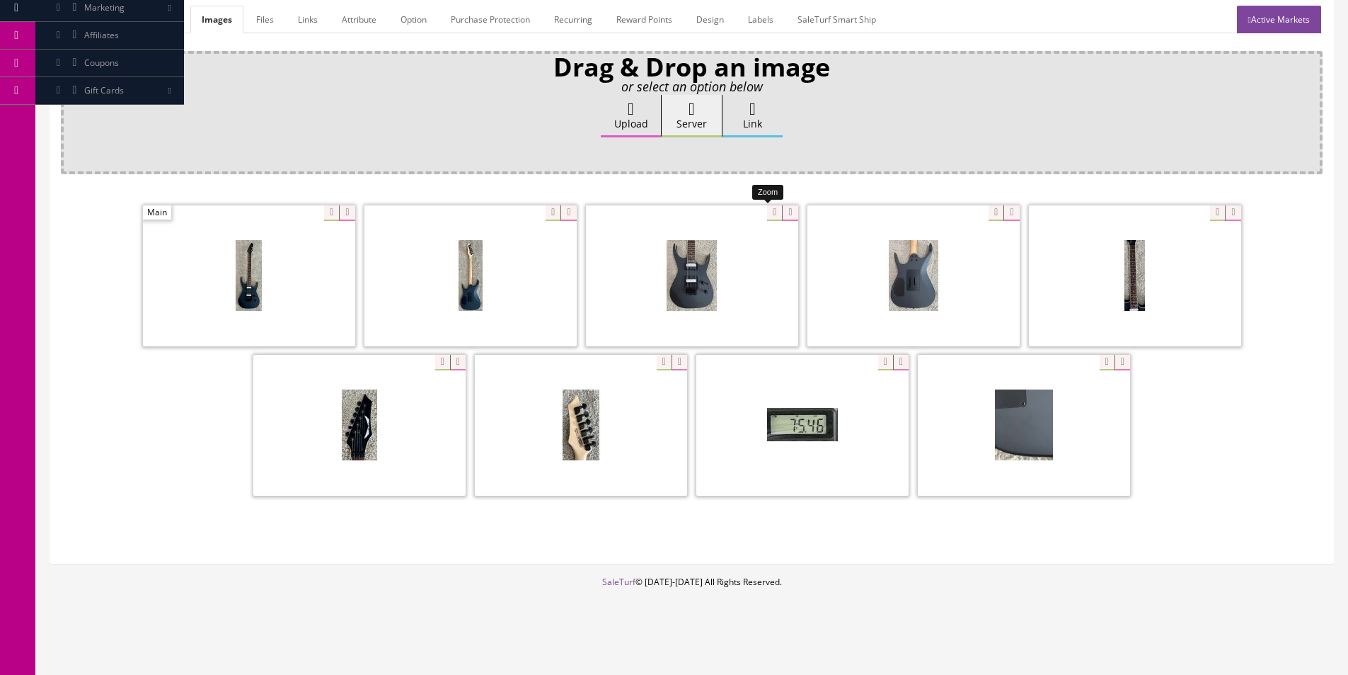
click at [763, 213] on div at bounding box center [692, 276] width 212 height 142
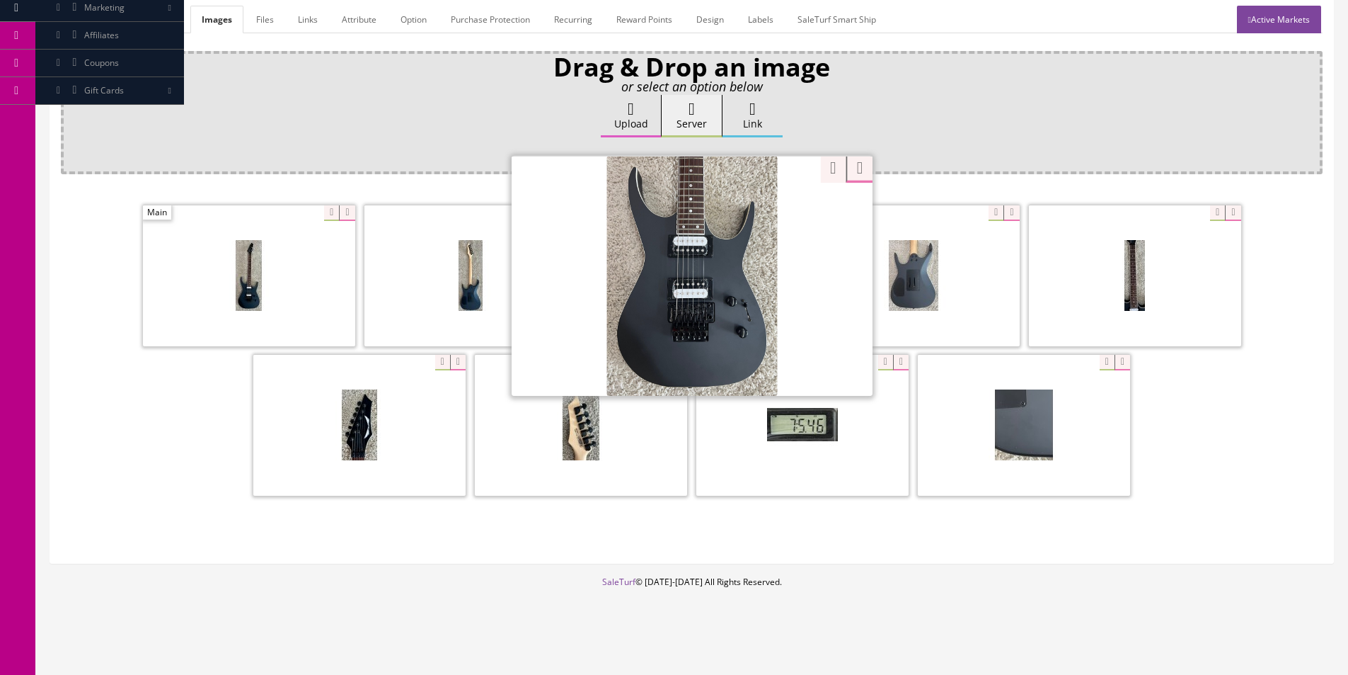
click at [818, 166] on div "Drag & Drop an image or select an option below Upload Server Link Ok WM Left To…" at bounding box center [692, 301] width 1262 height 501
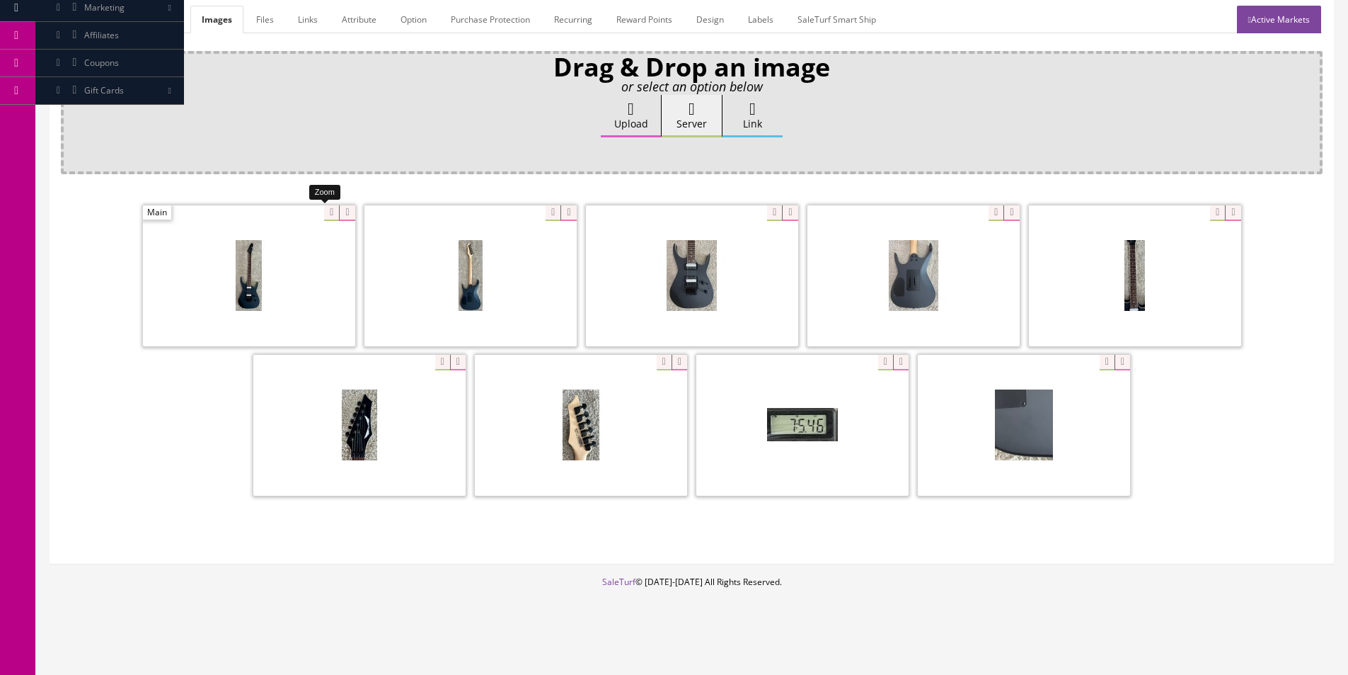
click at [326, 219] on div at bounding box center [249, 276] width 212 height 142
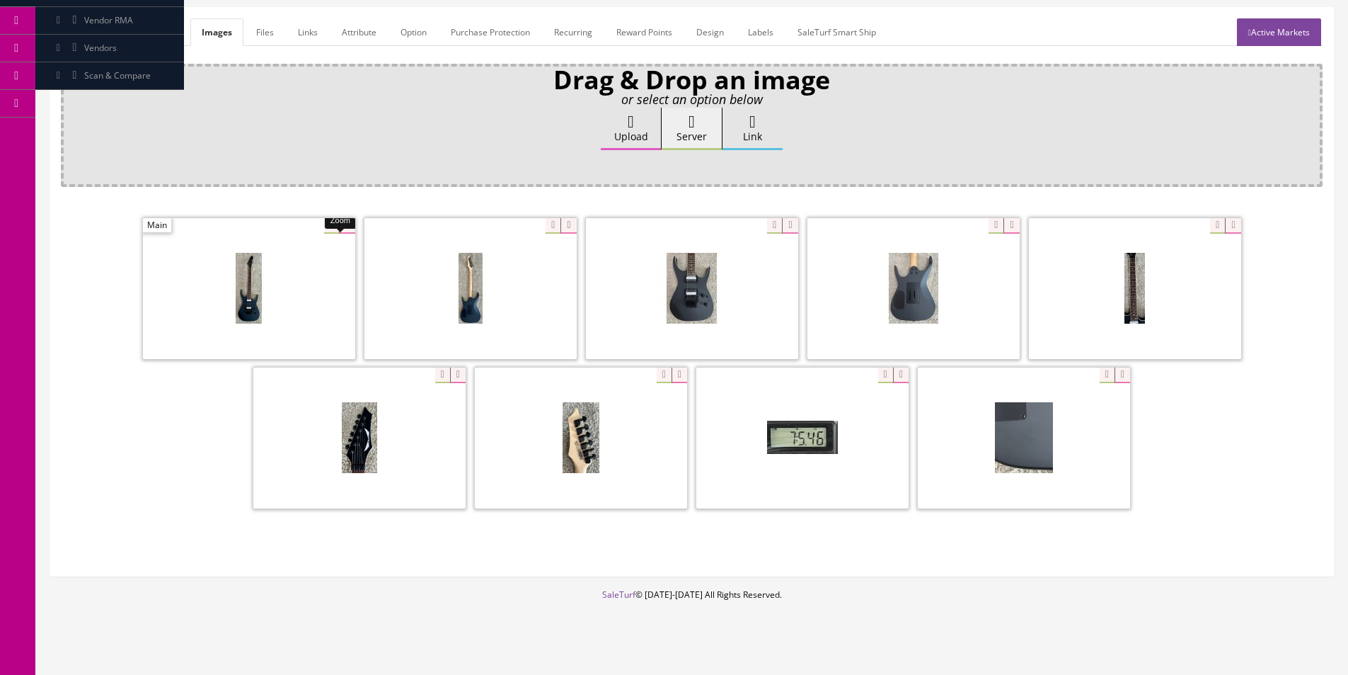
scroll to position [0, 0]
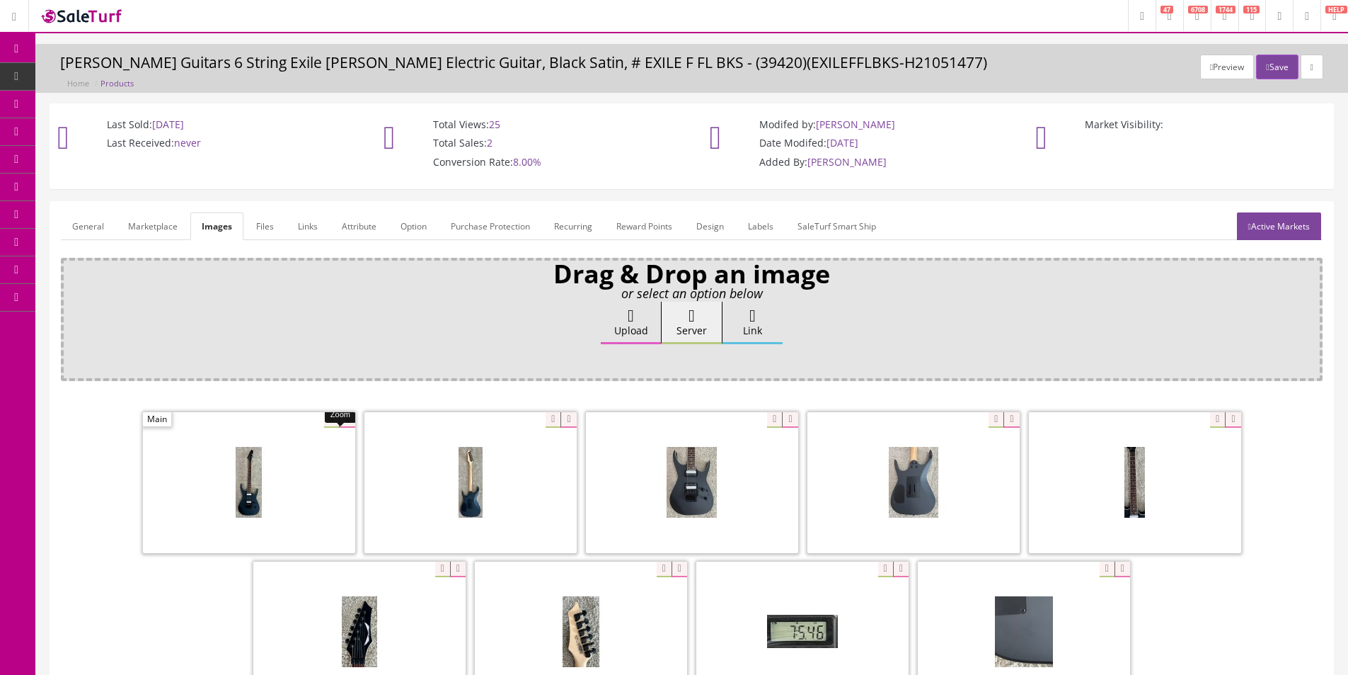
click at [99, 225] on link "General" at bounding box center [88, 226] width 55 height 28
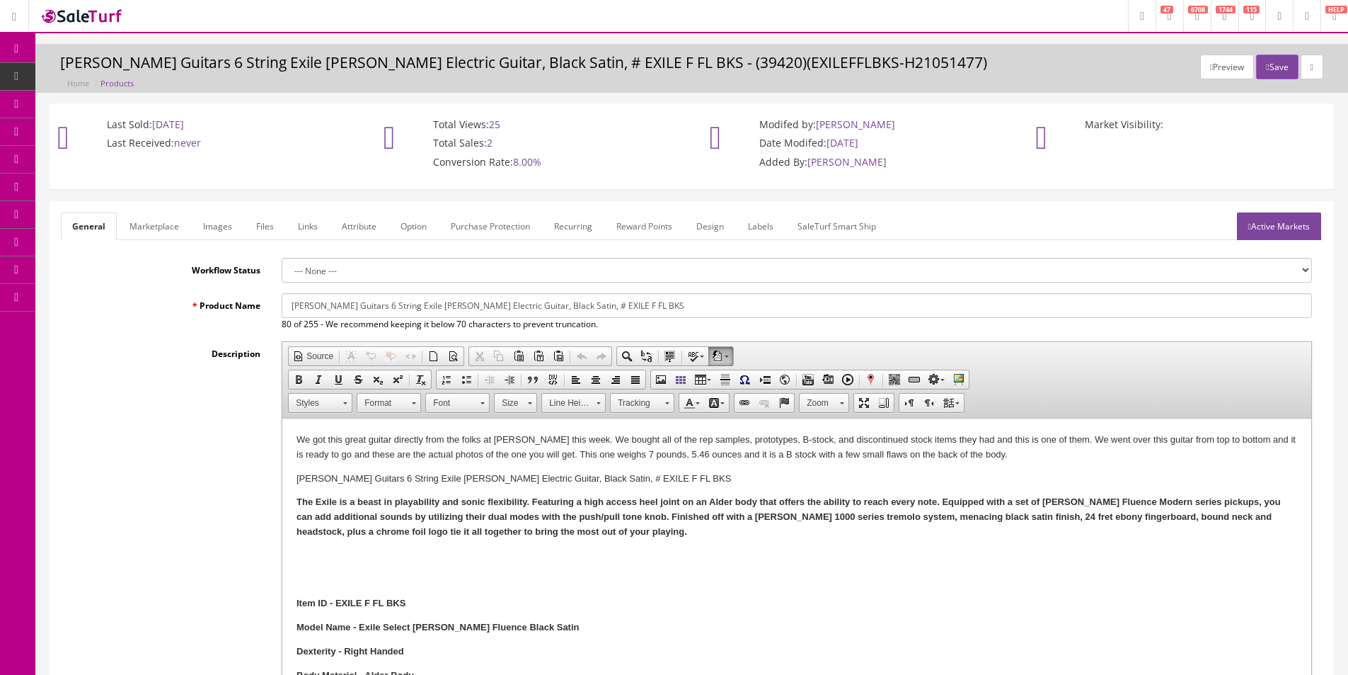
click at [127, 377] on div "Description Rich Text Editor, input-description1 Editor toolbars Document Sourc…" at bounding box center [692, 531] width 1262 height 380
click at [128, 396] on div "Description Rich Text Editor, input-description1 Editor toolbars Document Sourc…" at bounding box center [692, 531] width 1262 height 380
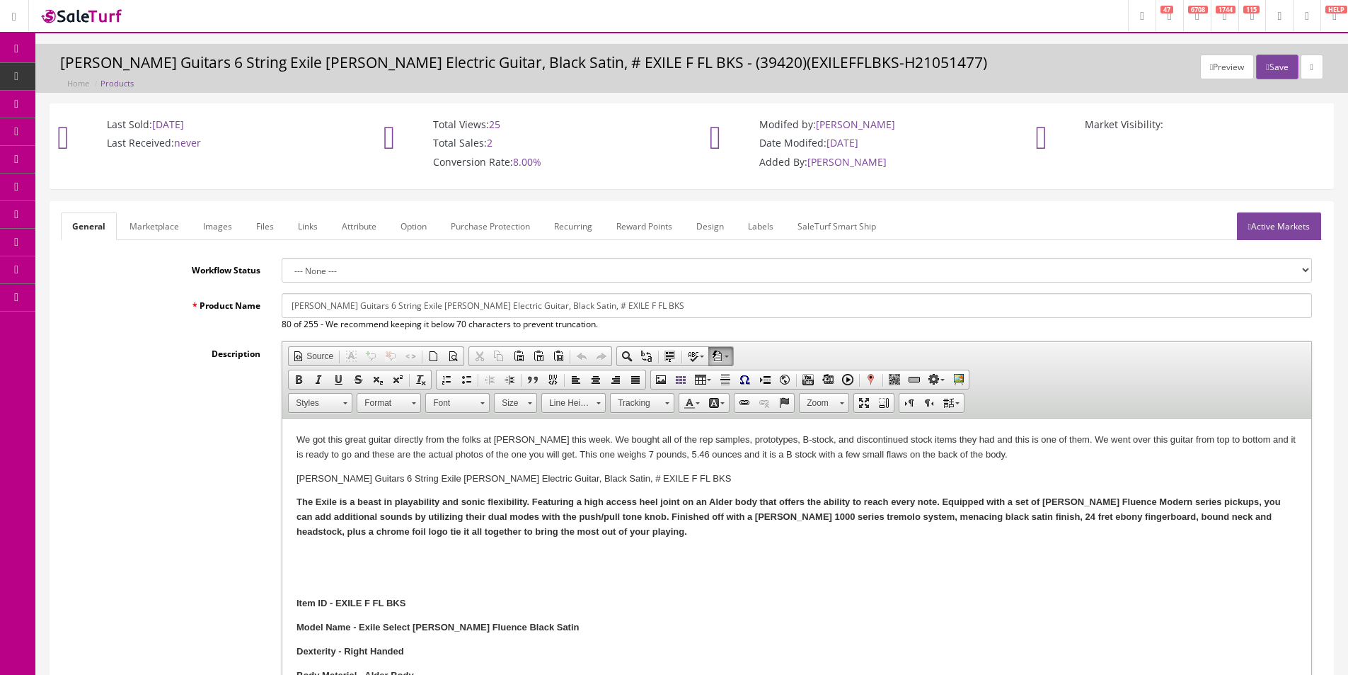
drag, startPoint x: 128, startPoint y: 396, endPoint x: 115, endPoint y: 449, distance: 54.6
click at [115, 449] on div "Description Rich Text Editor, input-description1 Editor toolbars Document Sourc…" at bounding box center [692, 531] width 1262 height 380
click at [317, 82] on div "Preview Save Dean Guitars 6 String Exile Floyd Electric Guitar, Black Satin, # …" at bounding box center [692, 72] width 1292 height 35
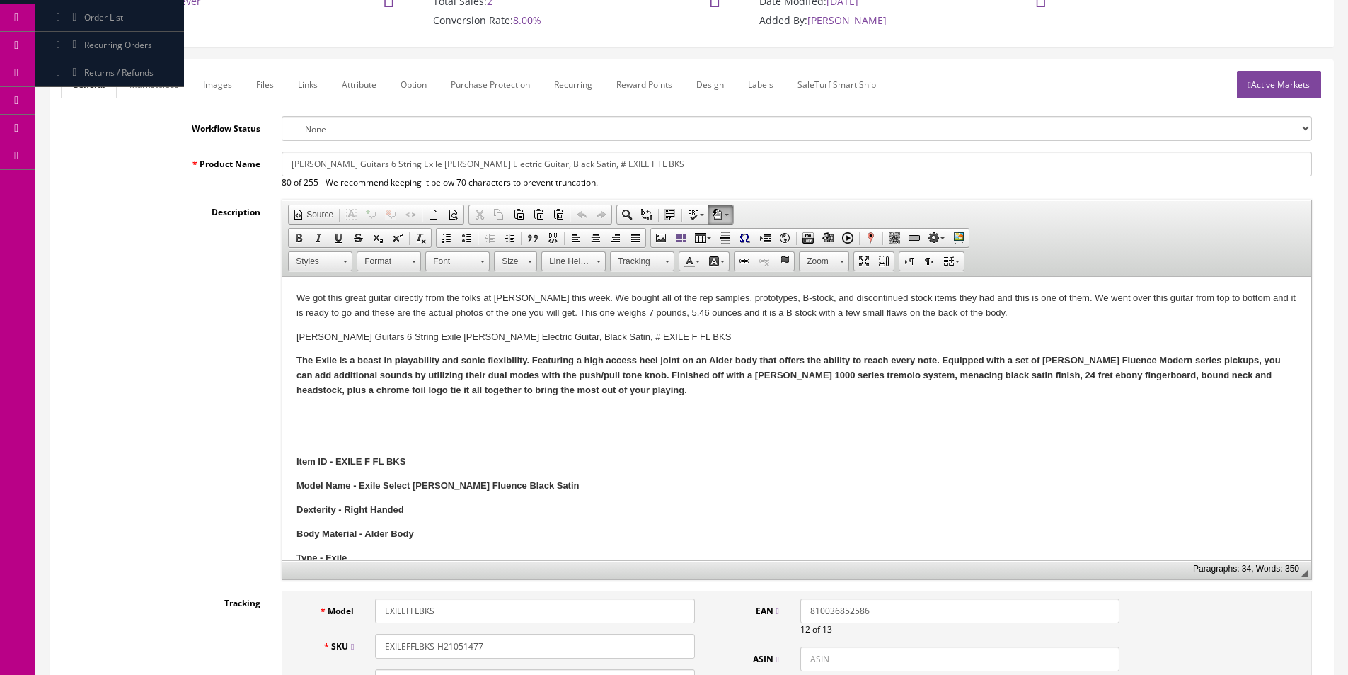
click at [212, 83] on link "Images" at bounding box center [218, 85] width 52 height 28
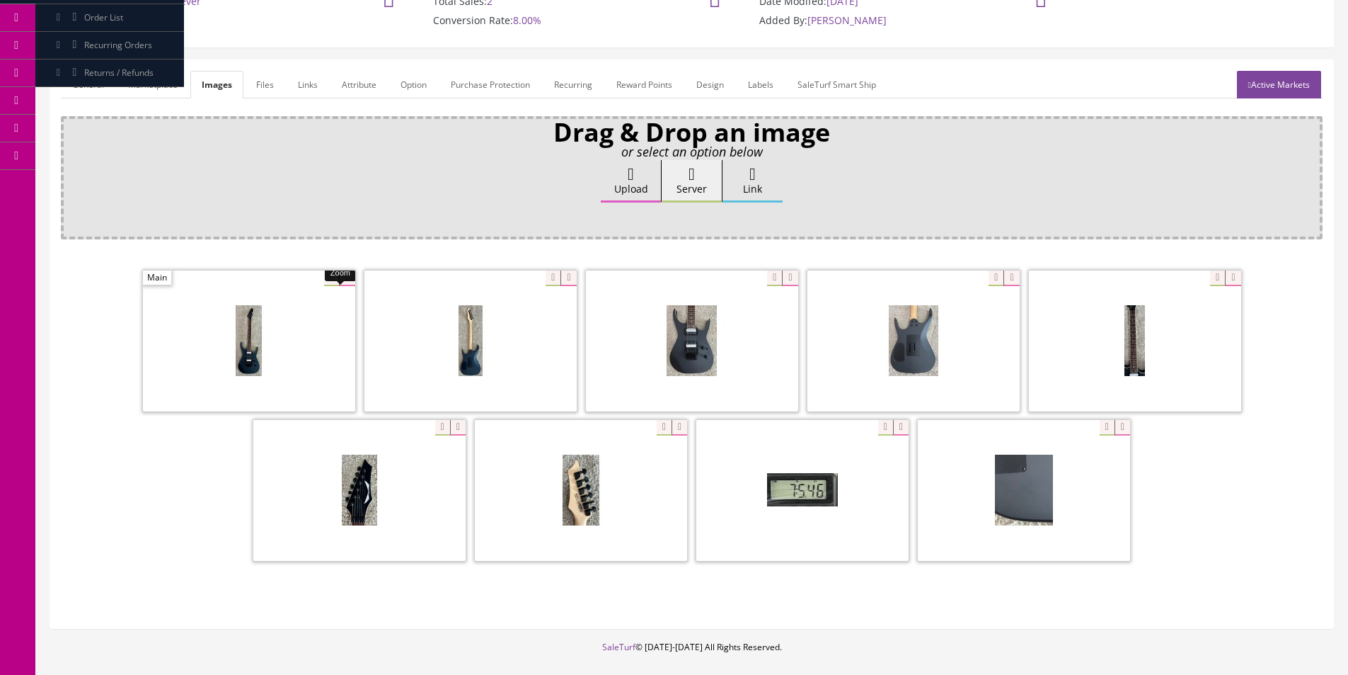
click at [98, 91] on link "General" at bounding box center [88, 85] width 55 height 28
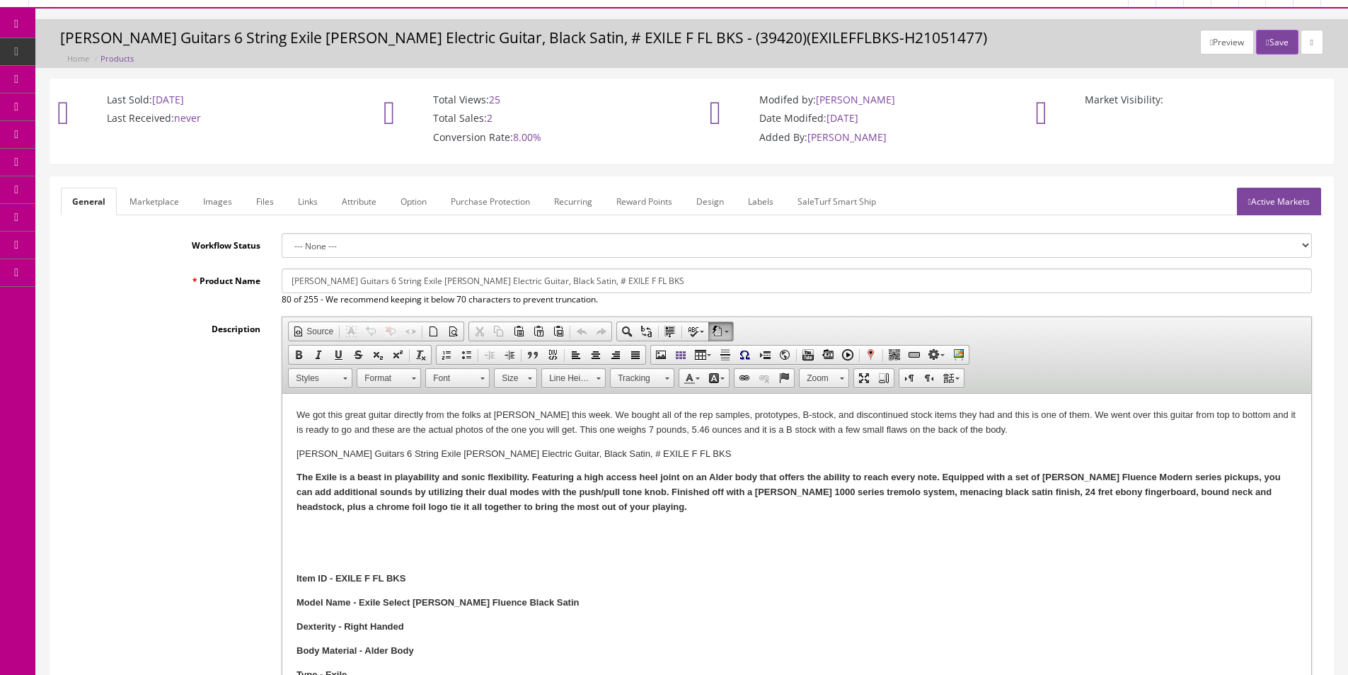
scroll to position [0, 0]
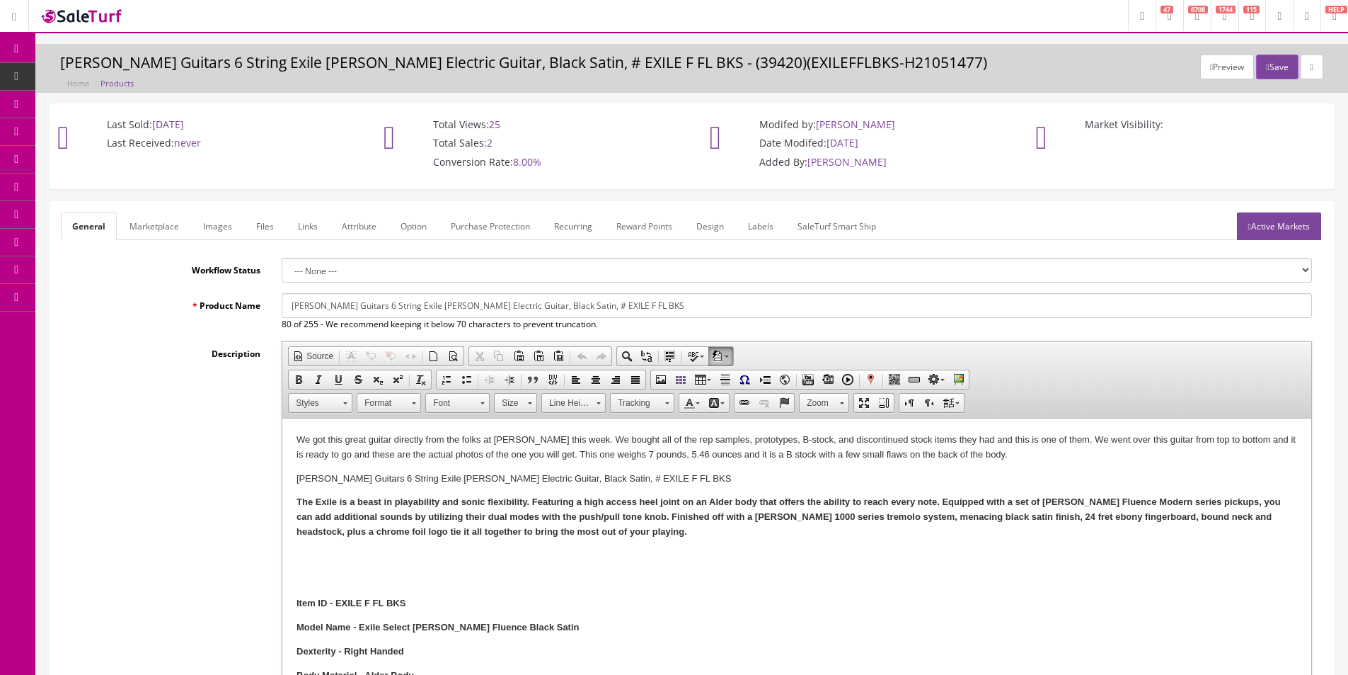
click at [121, 77] on span "Products" at bounding box center [108, 76] width 35 height 12
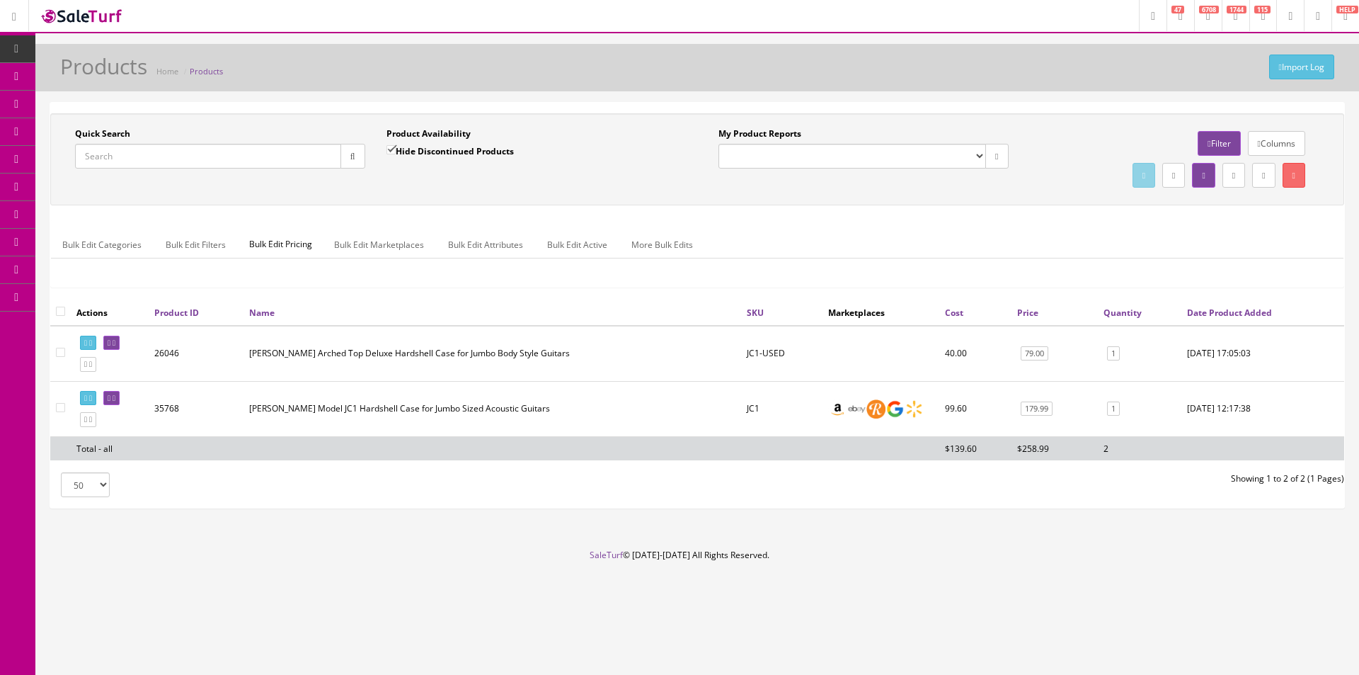
click at [287, 160] on input "Quick Search" at bounding box center [208, 156] width 266 height 25
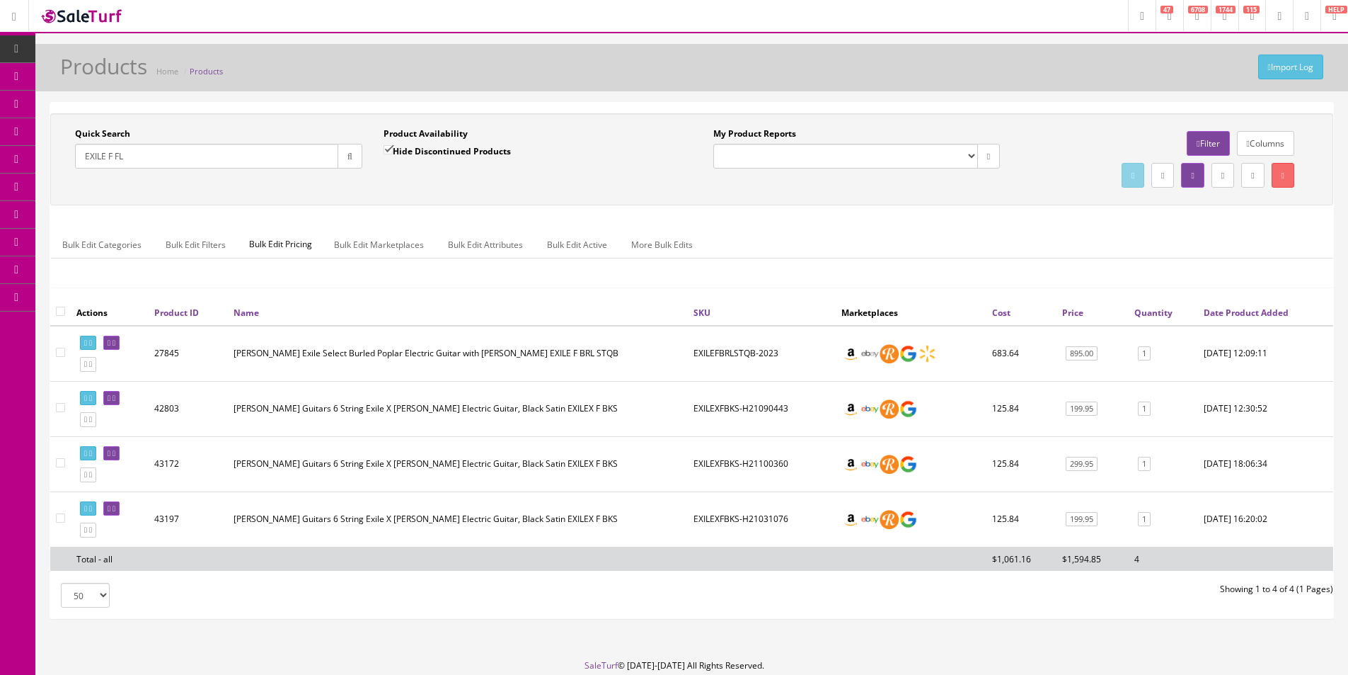
type input "EXILE F FL"
click at [548, 356] on td "[PERSON_NAME] Exile Select Burled Poplar Electric Guitar with [PERSON_NAME] EXI…" at bounding box center [458, 354] width 460 height 56
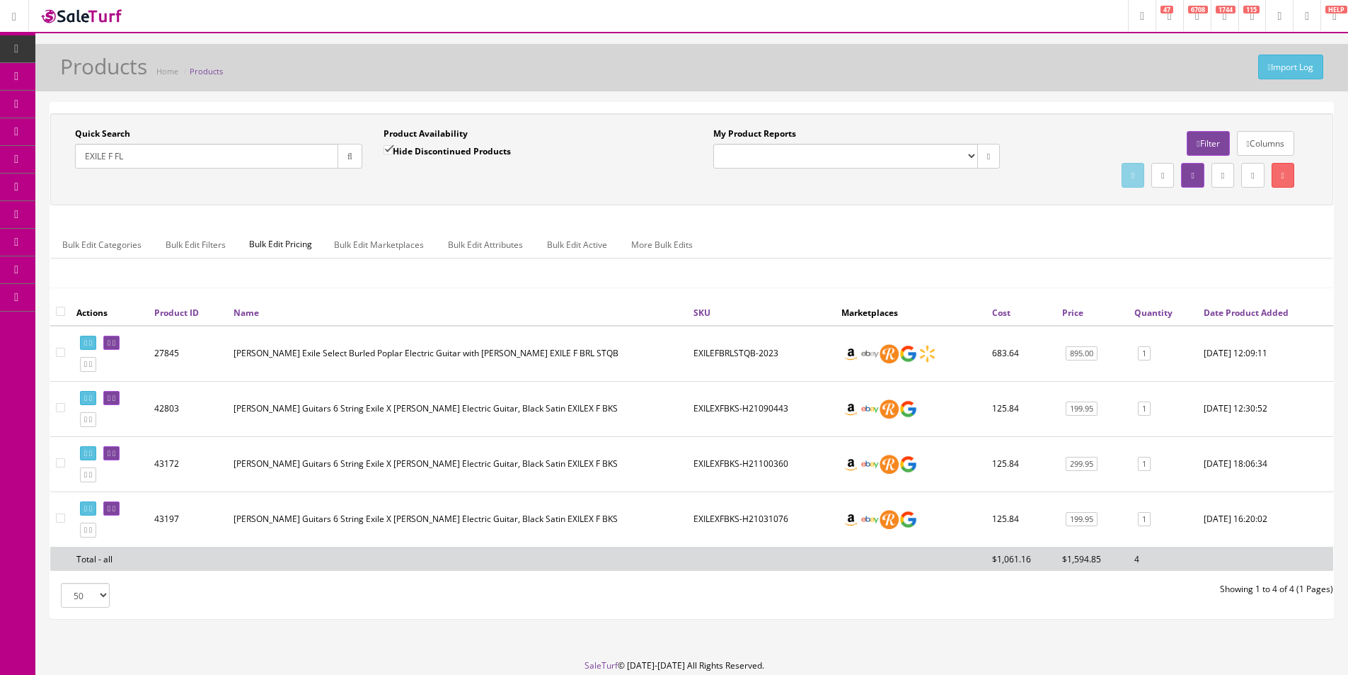
click at [548, 356] on td "[PERSON_NAME] Exile Select Burled Poplar Electric Guitar with [PERSON_NAME] EXI…" at bounding box center [458, 354] width 460 height 56
drag, startPoint x: 548, startPoint y: 356, endPoint x: 555, endPoint y: 333, distance: 23.7
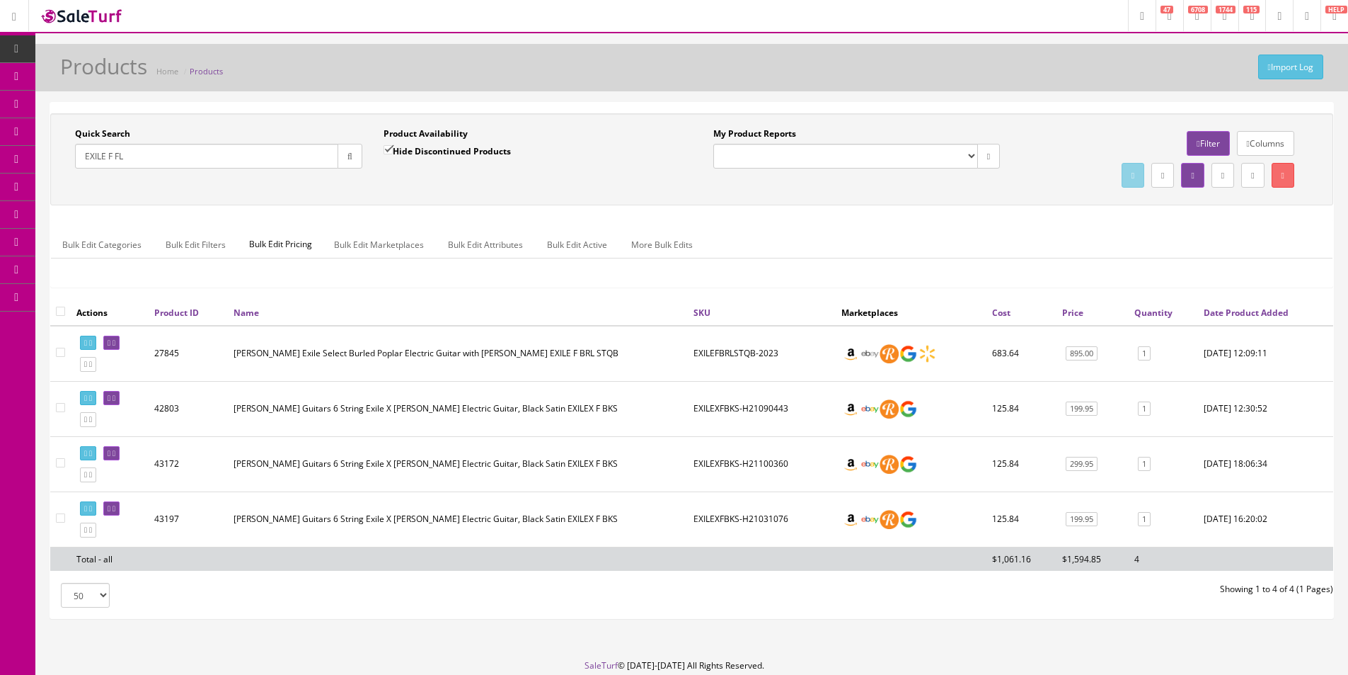
click at [548, 356] on td "[PERSON_NAME] Exile Select Burled Poplar Electric Guitar with [PERSON_NAME] EXI…" at bounding box center [458, 354] width 460 height 56
click at [571, 184] on div "Quick Search EXILE F FL Date From Product Availability Hide Discontinued Produc…" at bounding box center [692, 159] width 1276 height 64
click at [115, 397] on icon at bounding box center [114, 398] width 3 height 8
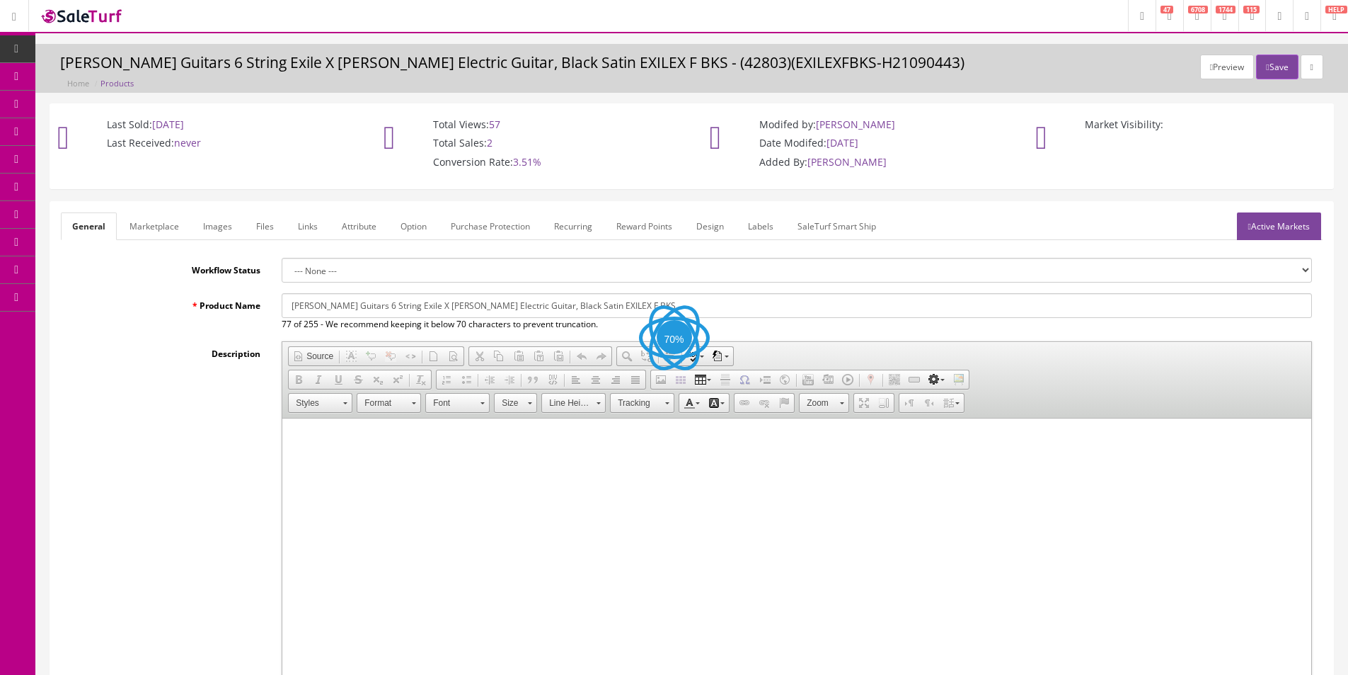
click at [210, 236] on link "Images" at bounding box center [218, 226] width 52 height 28
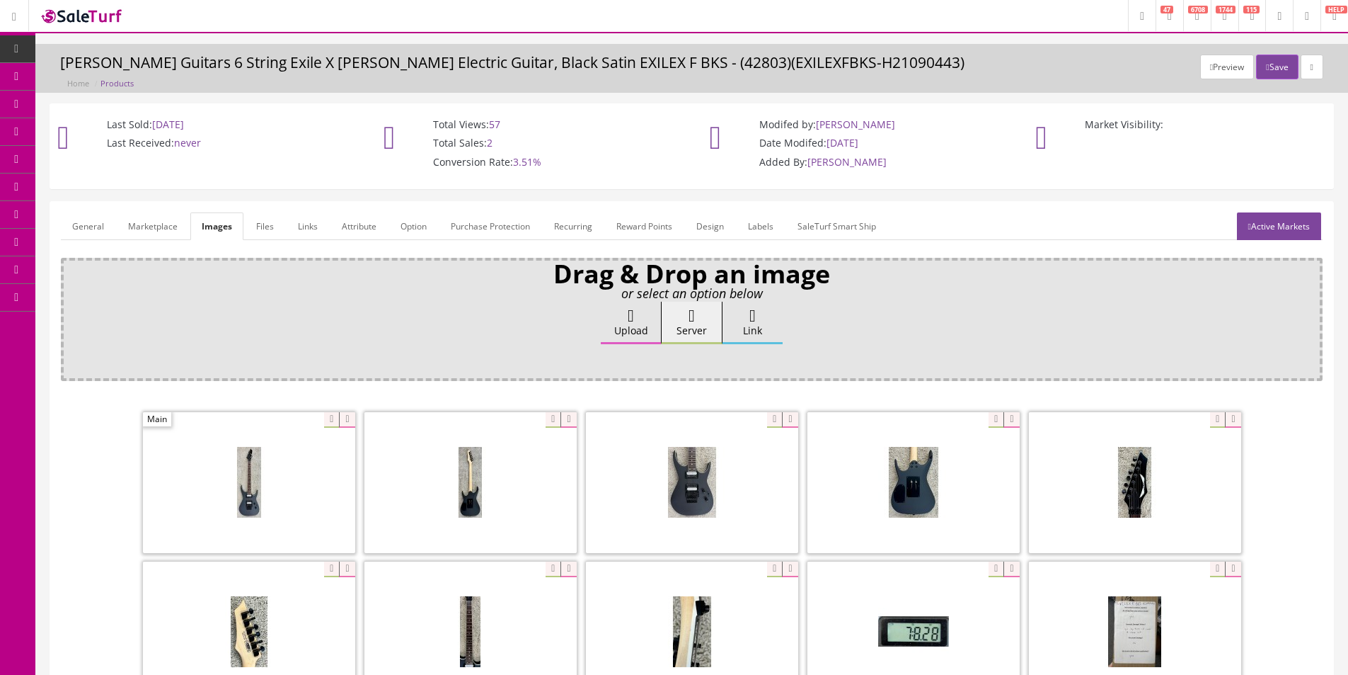
scroll to position [71, 0]
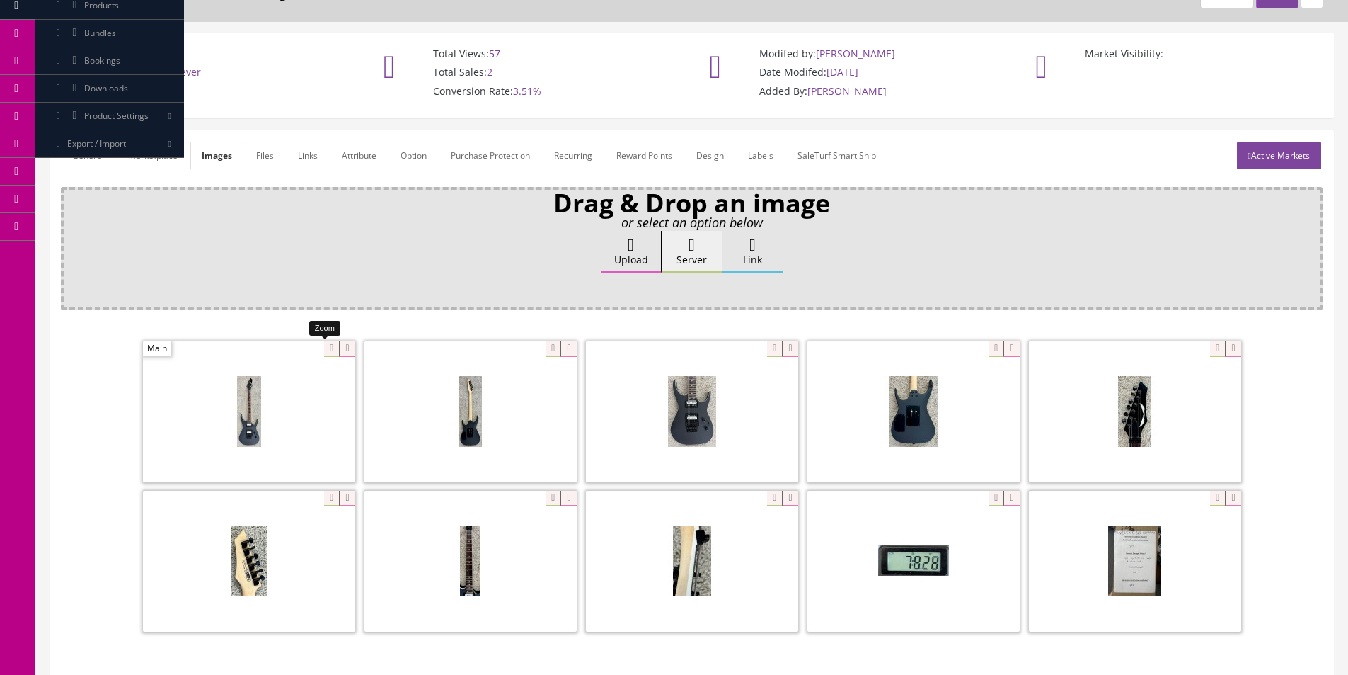
click at [324, 347] on div at bounding box center [249, 411] width 212 height 142
click at [481, 256] on div "Upload Server Link Ok" at bounding box center [692, 265] width 1242 height 69
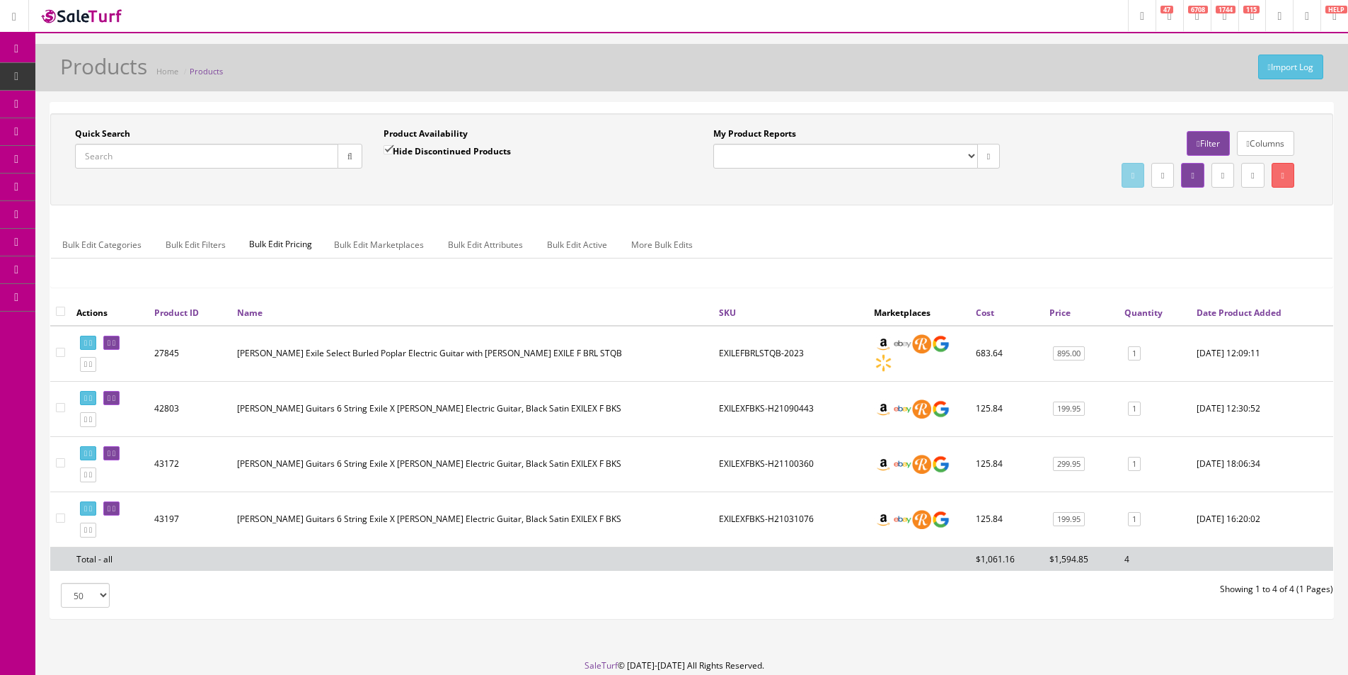
paste input "H21051477"
type input "H21051477"
click at [352, 157] on button "button" at bounding box center [350, 156] width 25 height 25
click at [399, 191] on div "Quick Search H21051477 Date From Product Availability Hide Discontinued Product…" at bounding box center [692, 159] width 1276 height 64
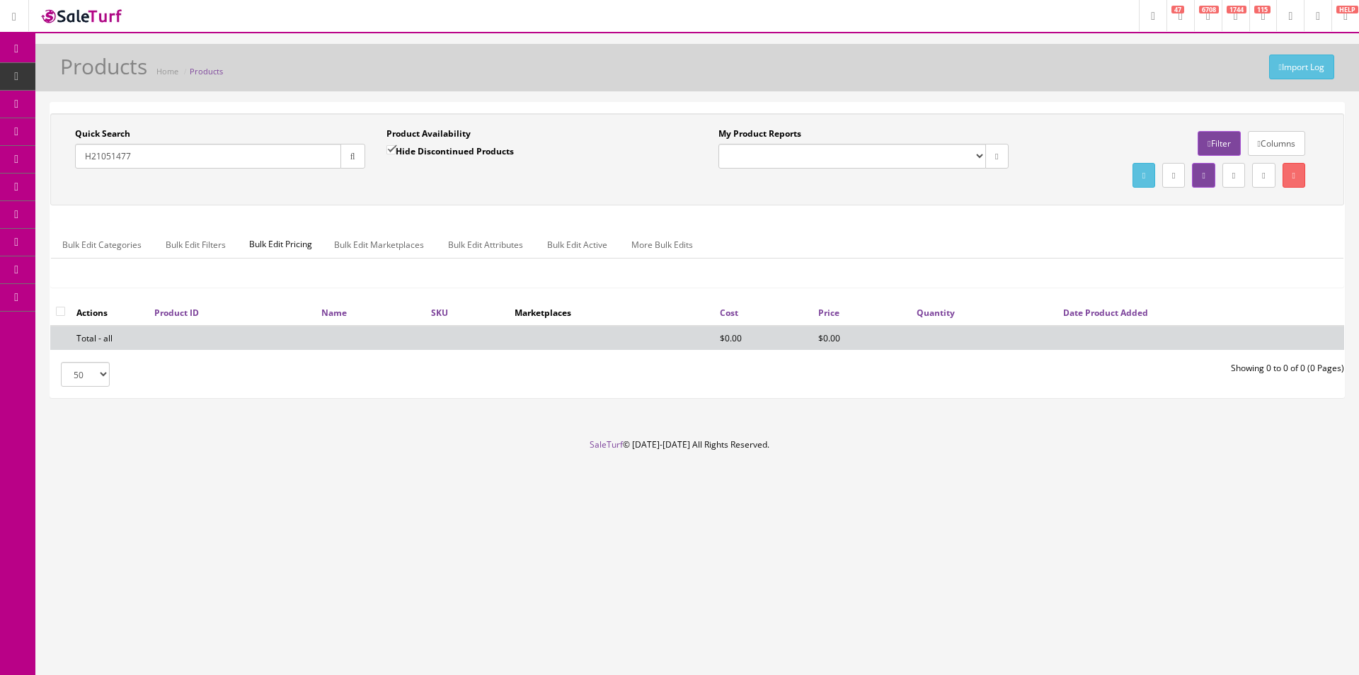
click at [316, 166] on input "H21051477" at bounding box center [208, 156] width 266 height 25
click at [396, 153] on input "Hide Discontinued Products" at bounding box center [390, 149] width 9 height 9
checkbox input "false"
click at [366, 156] on div "Quick Search H21051477 Date From" at bounding box center [219, 153] width 311 height 52
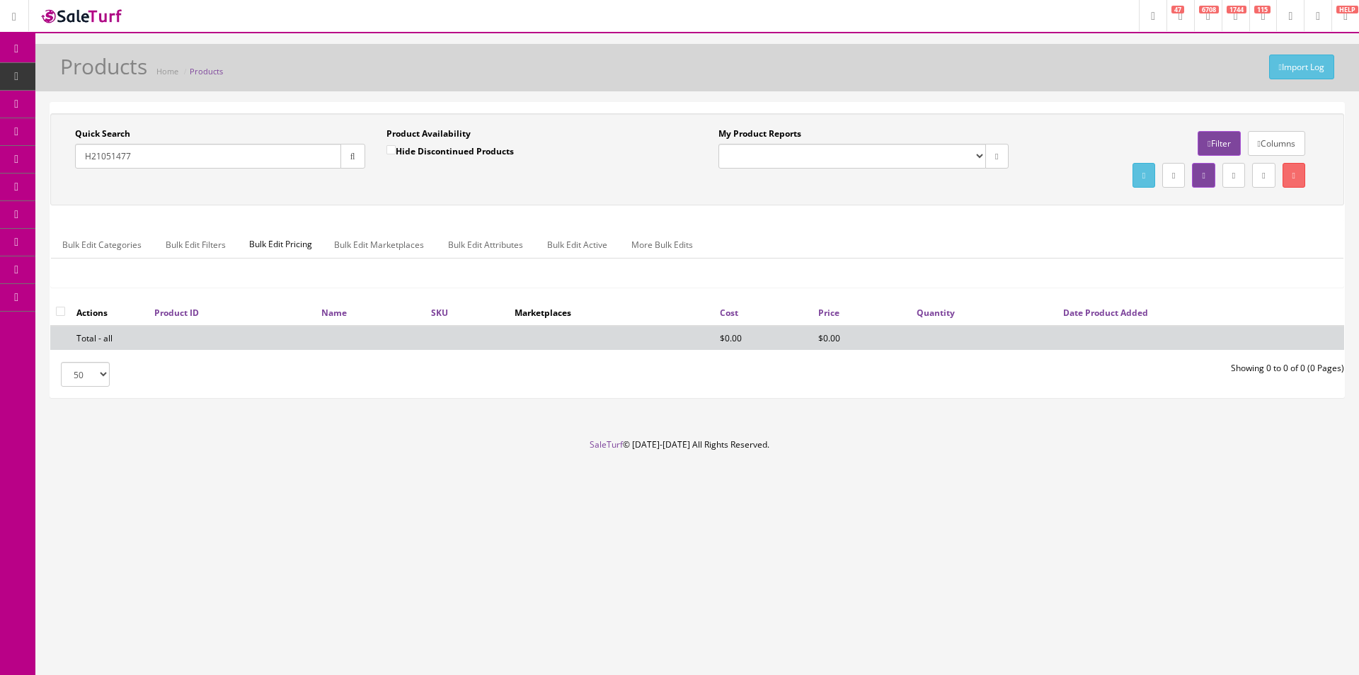
click at [362, 160] on button "button" at bounding box center [352, 156] width 25 height 25
click at [408, 179] on div "Quick Search H21051477 Date From Product Availability Hide Discontinued Product…" at bounding box center [375, 153] width 643 height 52
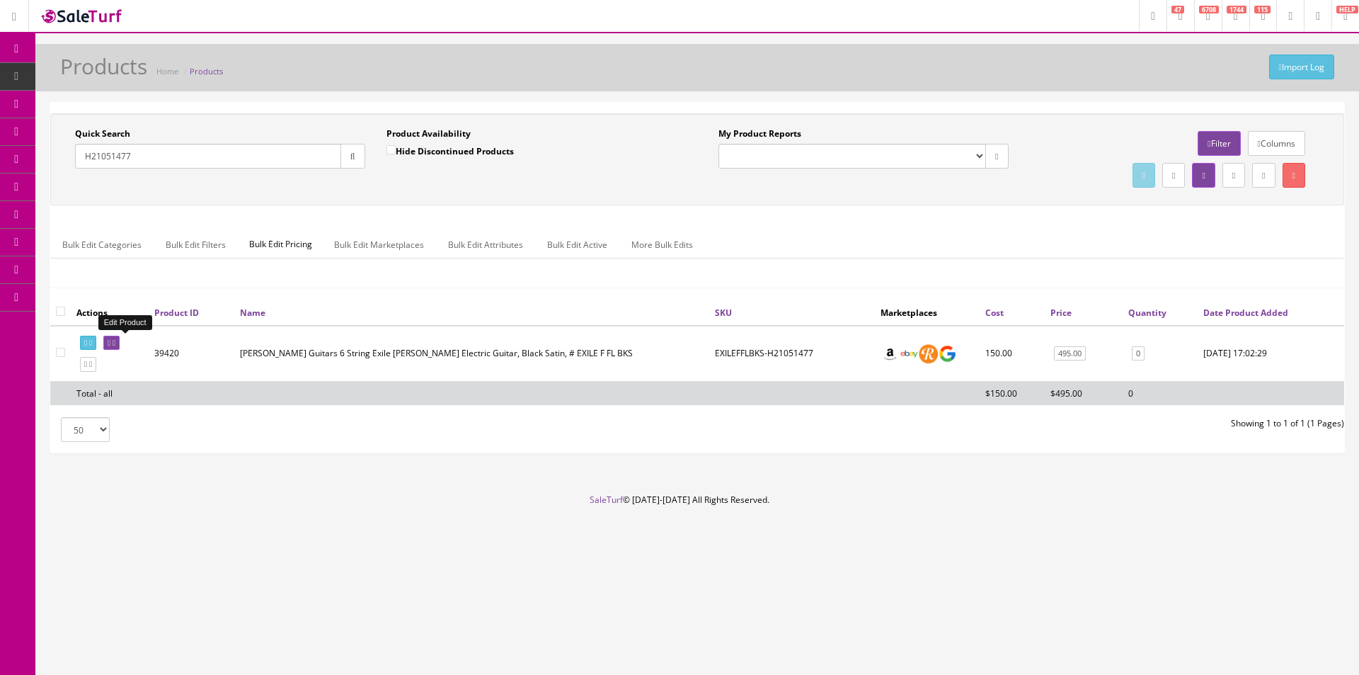
click at [115, 339] on icon at bounding box center [114, 343] width 3 height 8
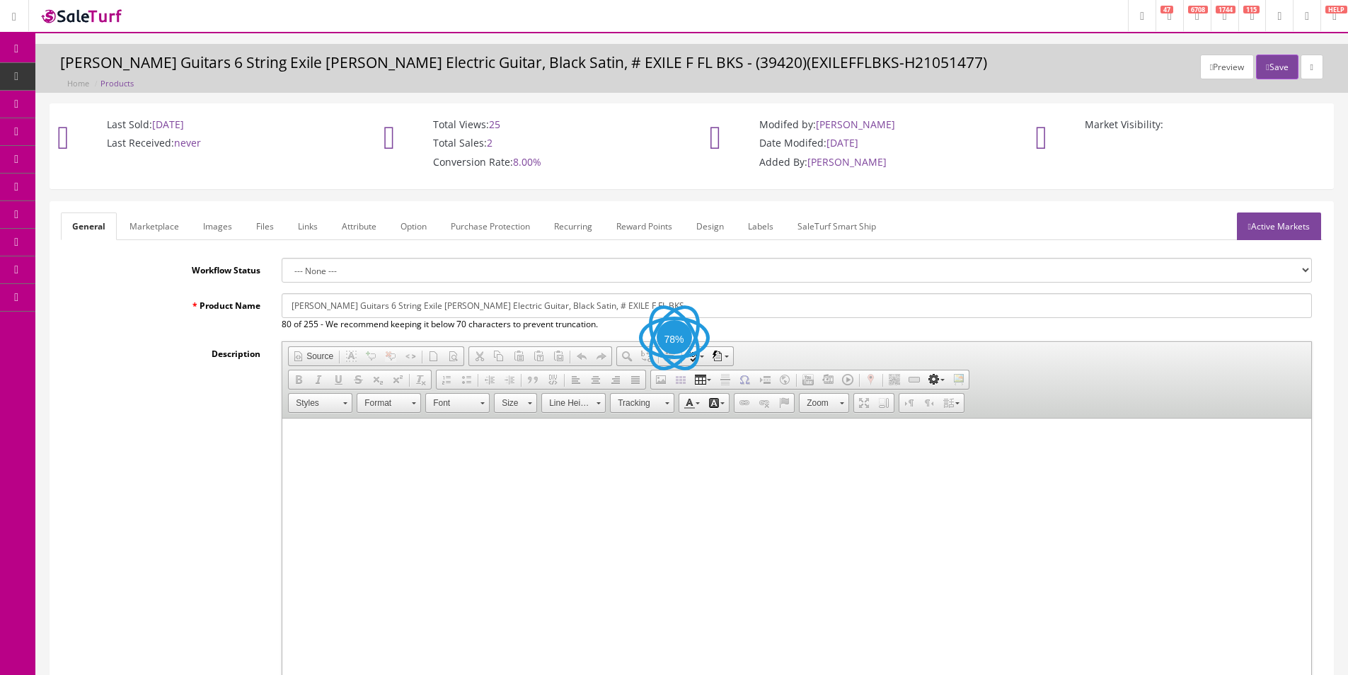
click at [219, 231] on link "Images" at bounding box center [218, 226] width 52 height 28
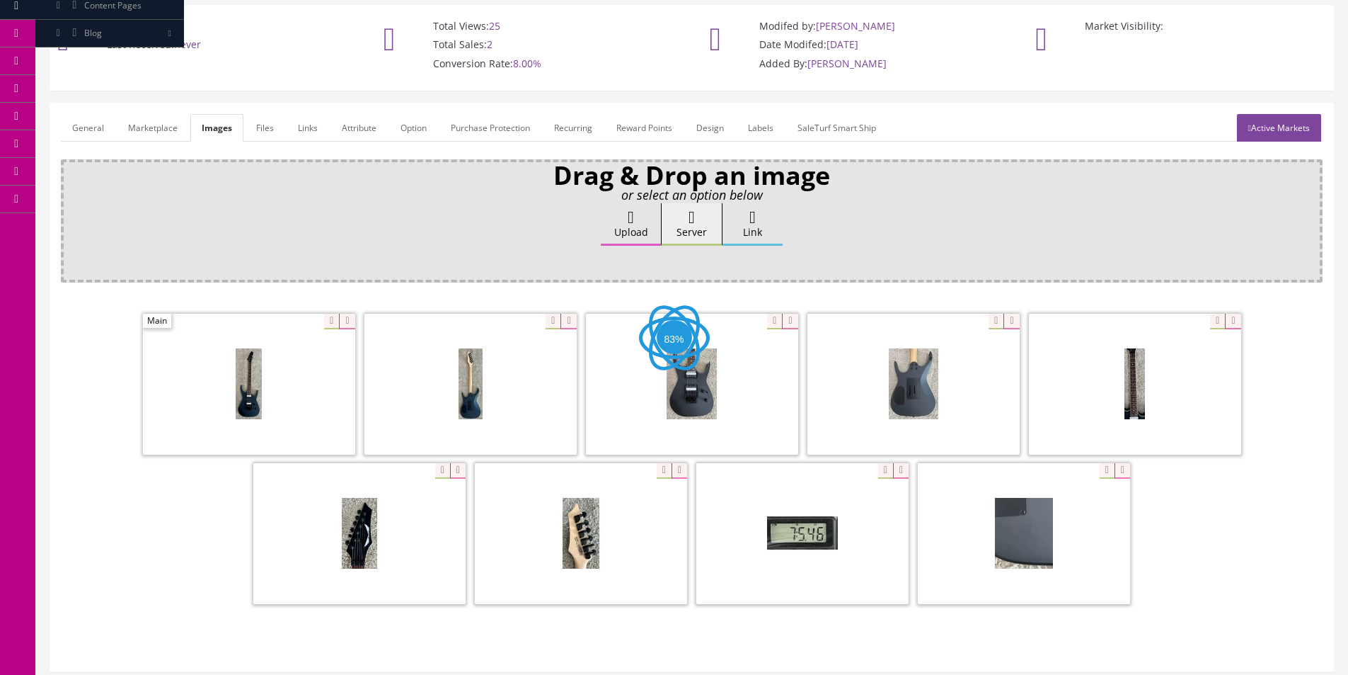
scroll to position [207, 0]
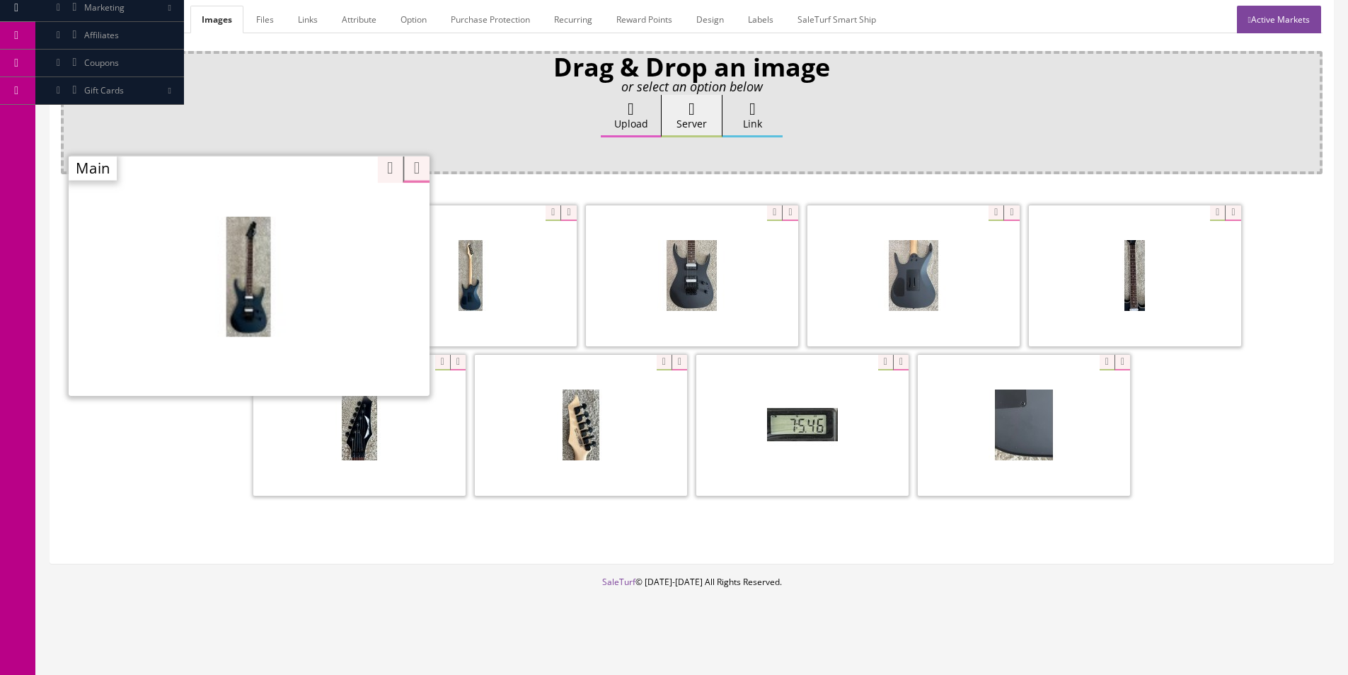
click at [325, 210] on div "Zoom" at bounding box center [249, 275] width 361 height 241
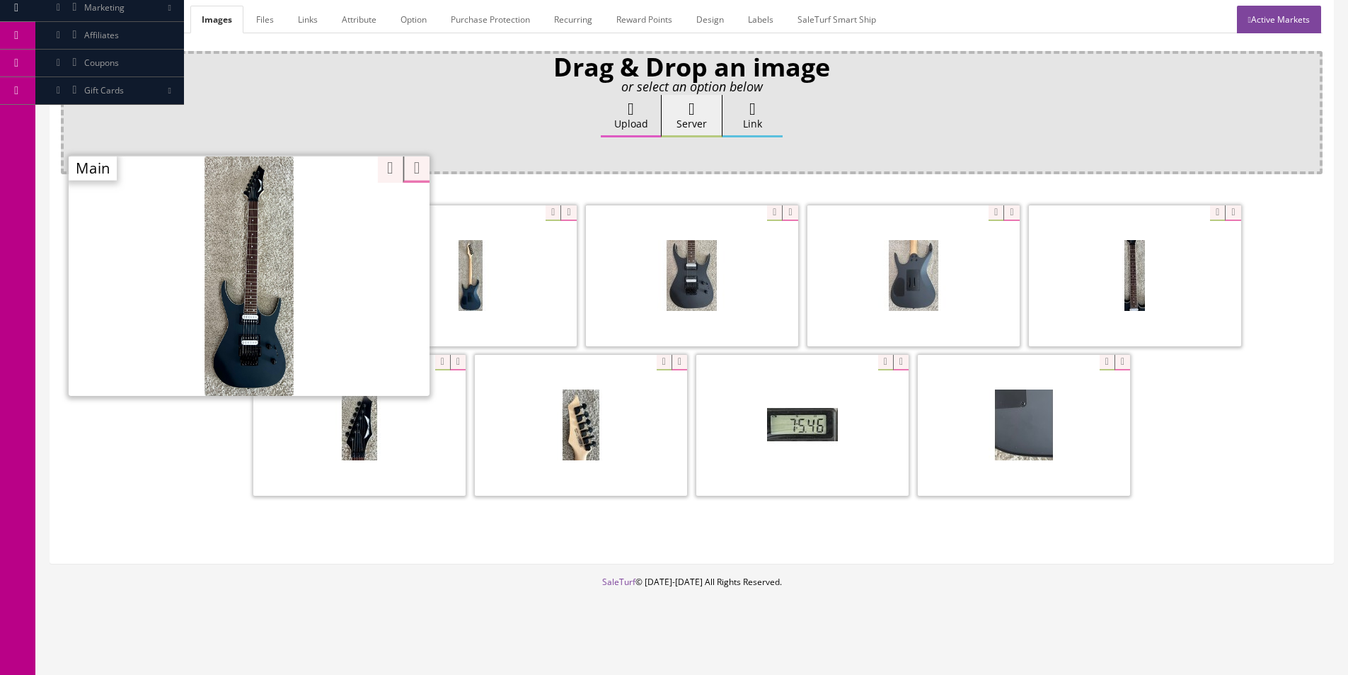
click at [379, 171] on div "Zoom" at bounding box center [404, 160] width 53 height 25
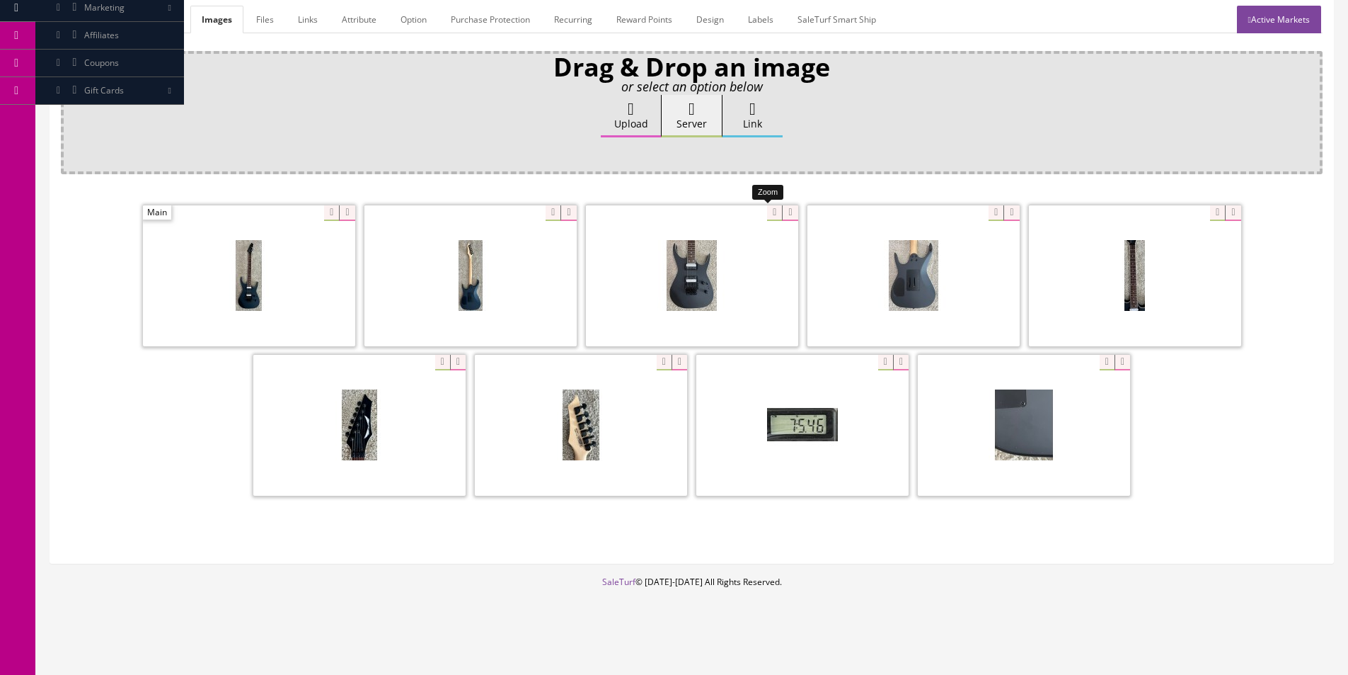
click at [771, 210] on div at bounding box center [692, 276] width 212 height 142
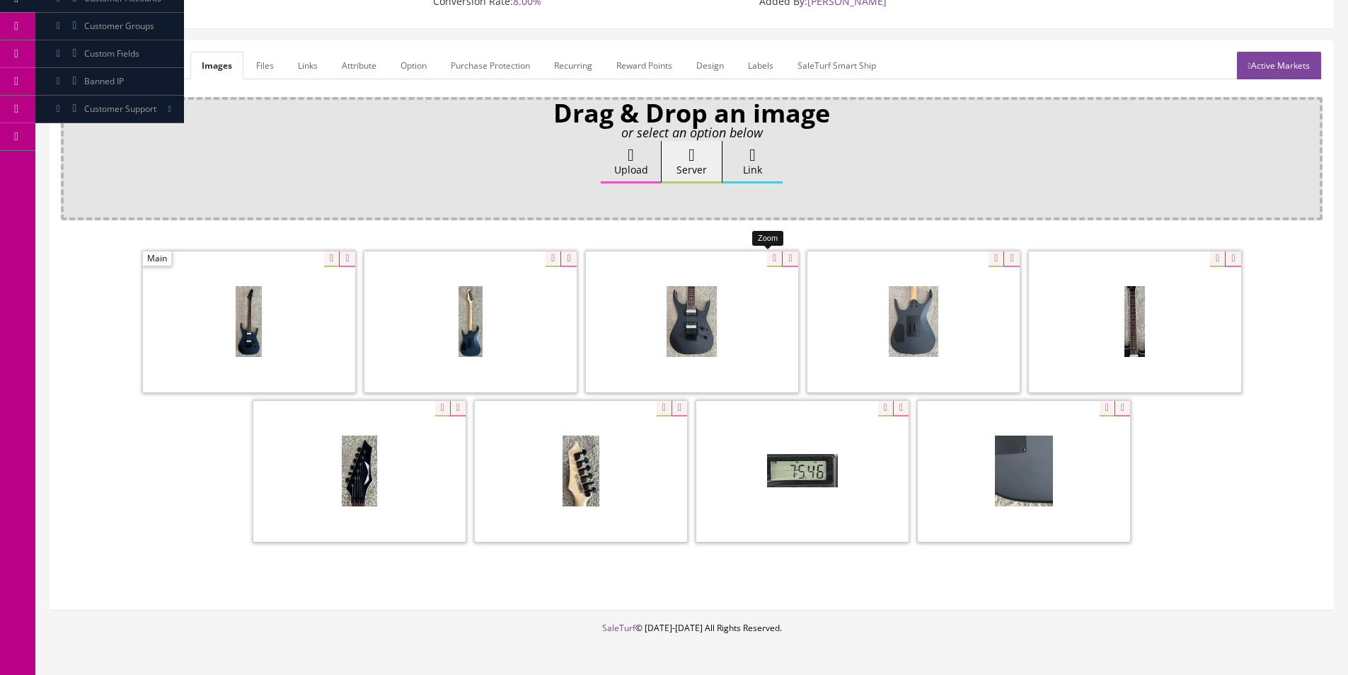
scroll to position [136, 0]
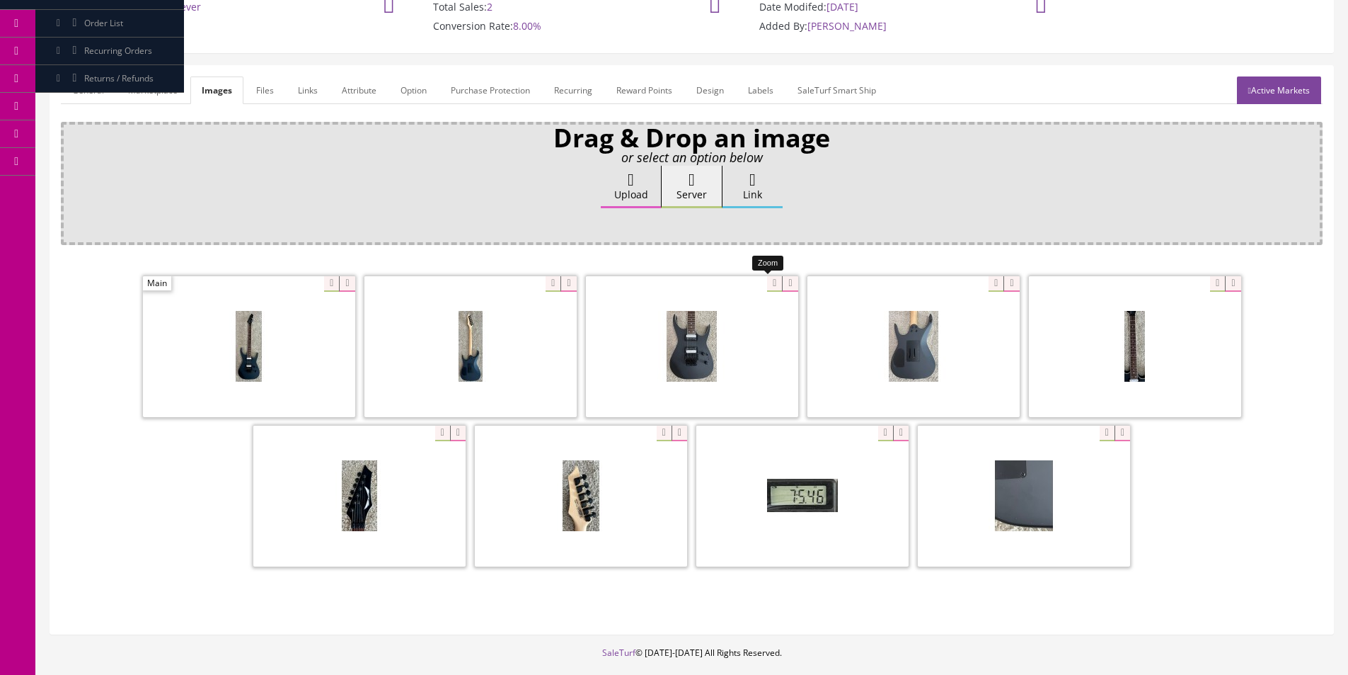
click at [769, 278] on div at bounding box center [692, 346] width 212 height 142
click at [859, 210] on div "Upload Server Link Ok" at bounding box center [692, 200] width 1242 height 69
click at [763, 285] on div at bounding box center [692, 346] width 212 height 142
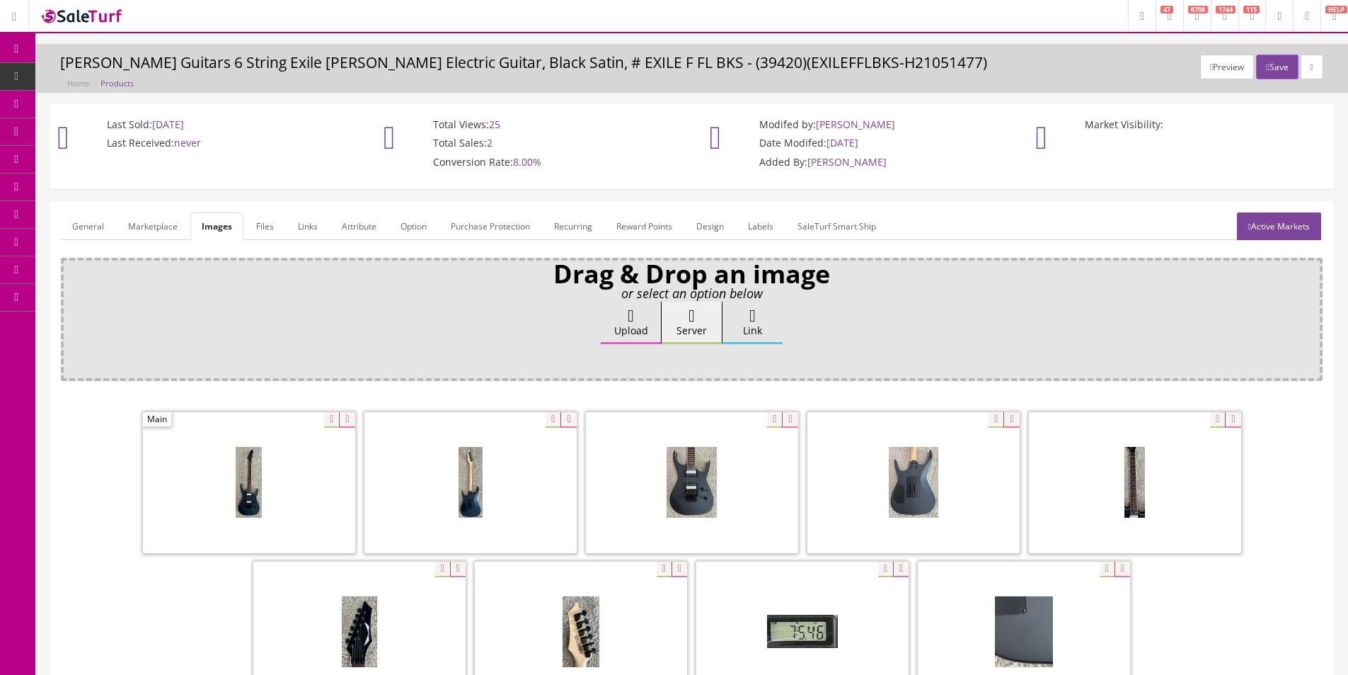
click at [316, 52] on div "Preview Save Dean Guitars 6 String Exile Floyd Electric Guitar, Black Satin, # …" at bounding box center [691, 68] width 1313 height 49
click at [304, 145] on p "Last Received: never" at bounding box center [202, 143] width 277 height 13
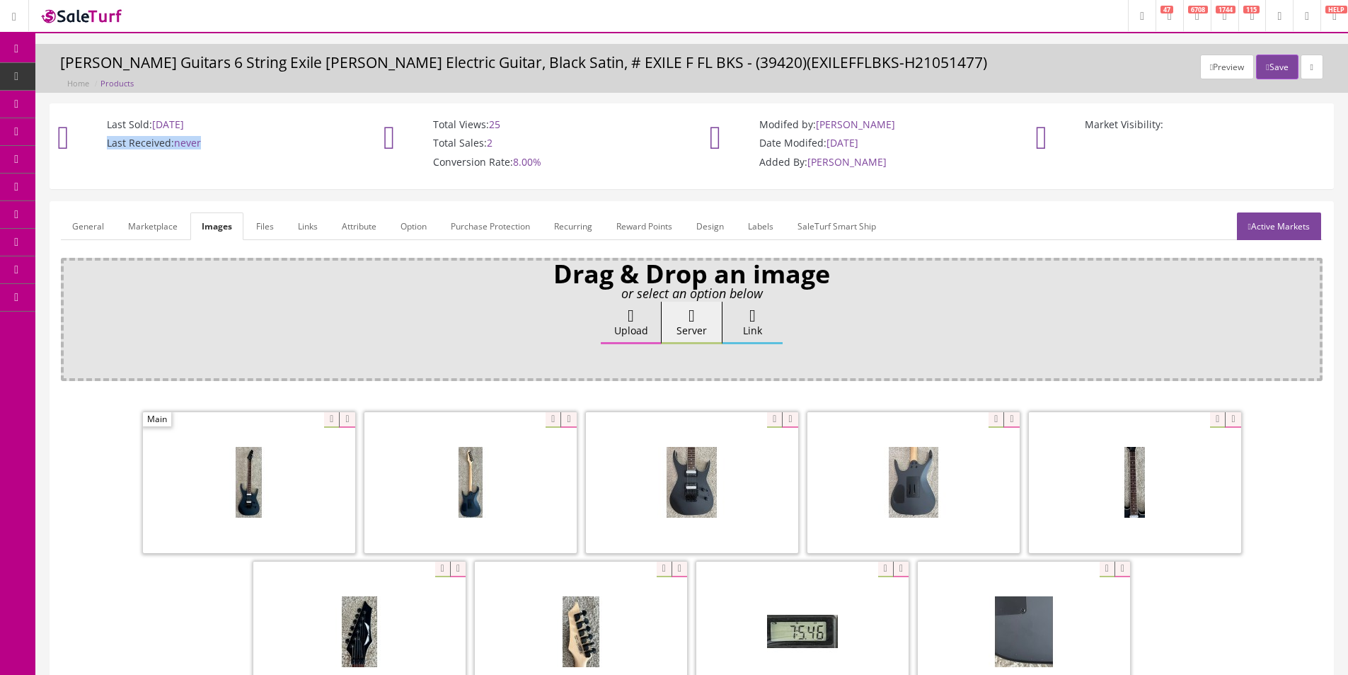
click at [304, 144] on p "Last Received: never" at bounding box center [202, 143] width 277 height 13
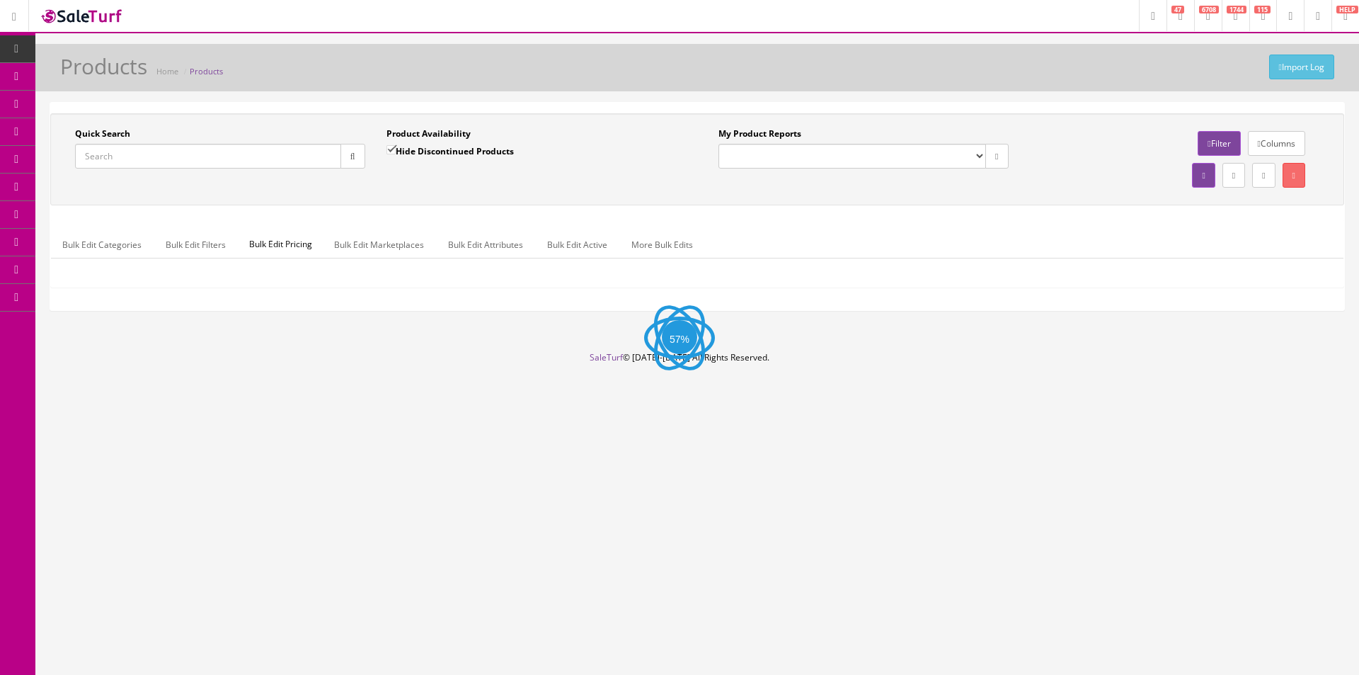
click at [229, 151] on input "Quick Search" at bounding box center [208, 156] width 266 height 25
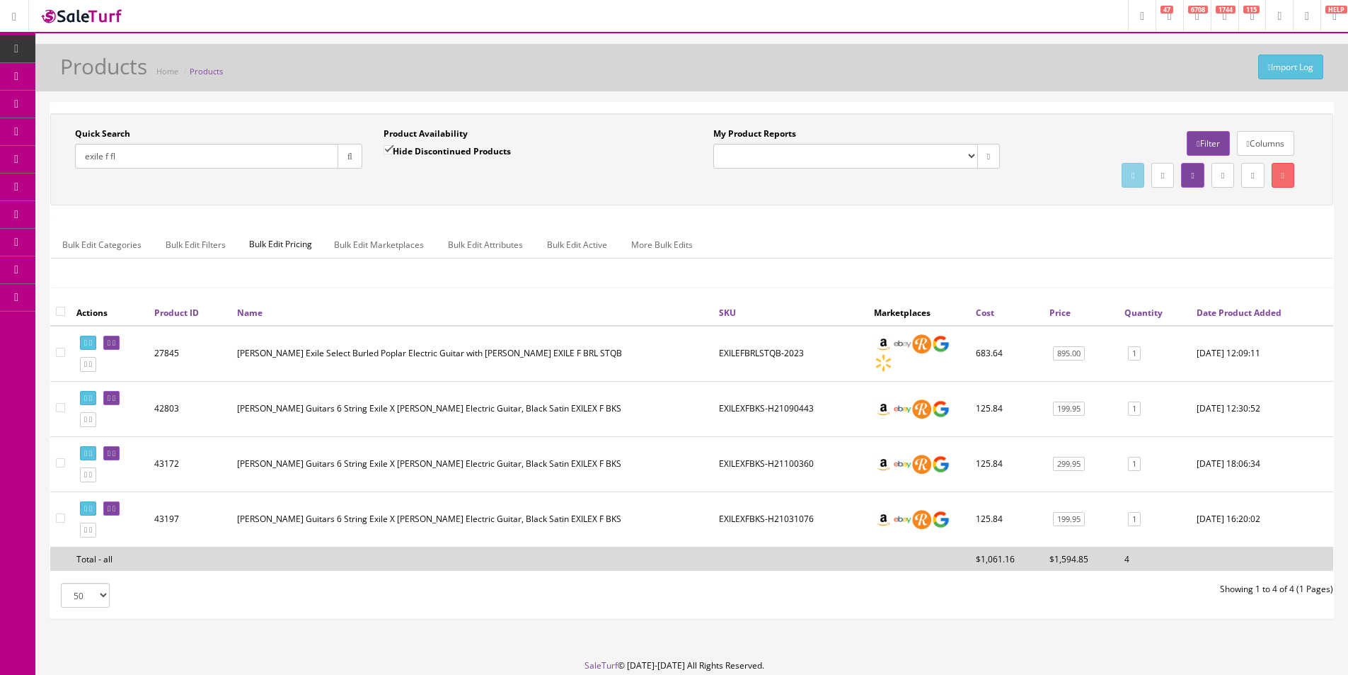
type input "exile f fl"
click at [787, 523] on td "EXILEXFBKS-H21031076" at bounding box center [790, 518] width 155 height 55
click at [794, 409] on td "EXILEXFBKS-H21090443" at bounding box center [790, 408] width 155 height 55
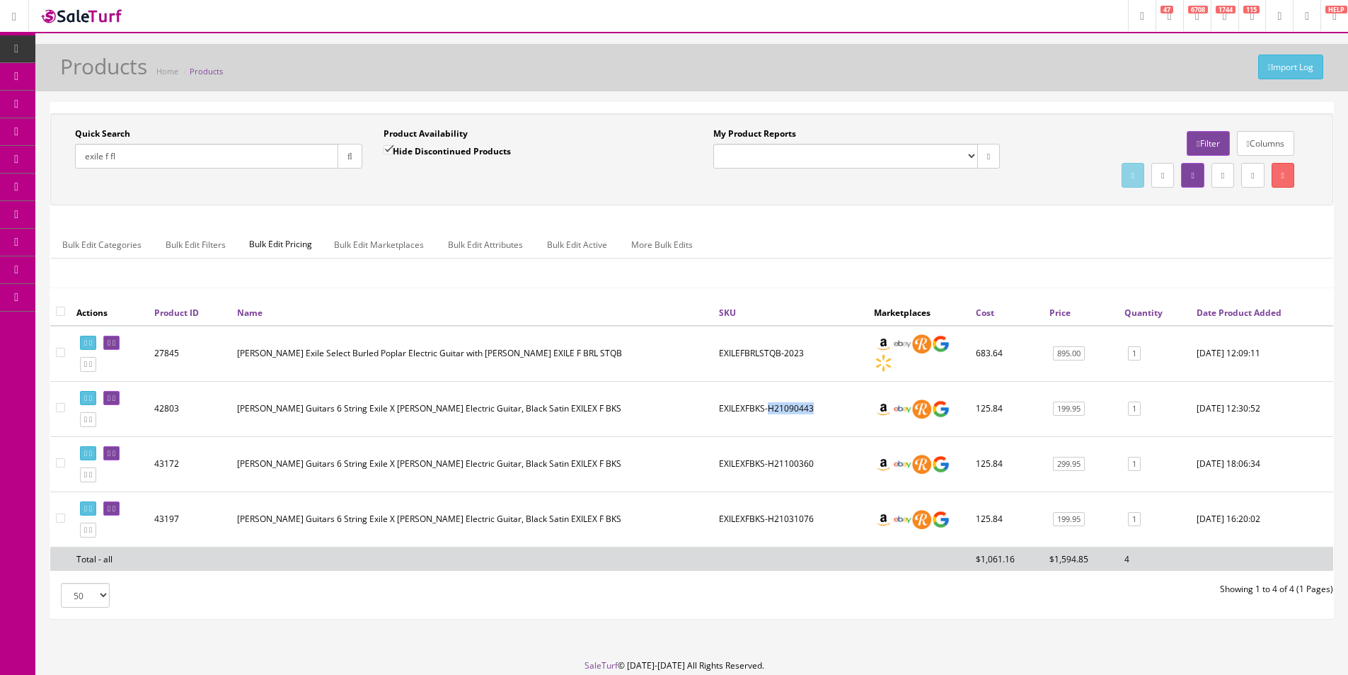
click at [794, 409] on td "EXILEXFBKS-H21090443" at bounding box center [790, 408] width 155 height 55
click at [745, 406] on td "EXILEXFBKS-H21090443" at bounding box center [790, 408] width 155 height 55
click at [747, 356] on td "EXILEFBRLSTQB-2023" at bounding box center [790, 354] width 155 height 56
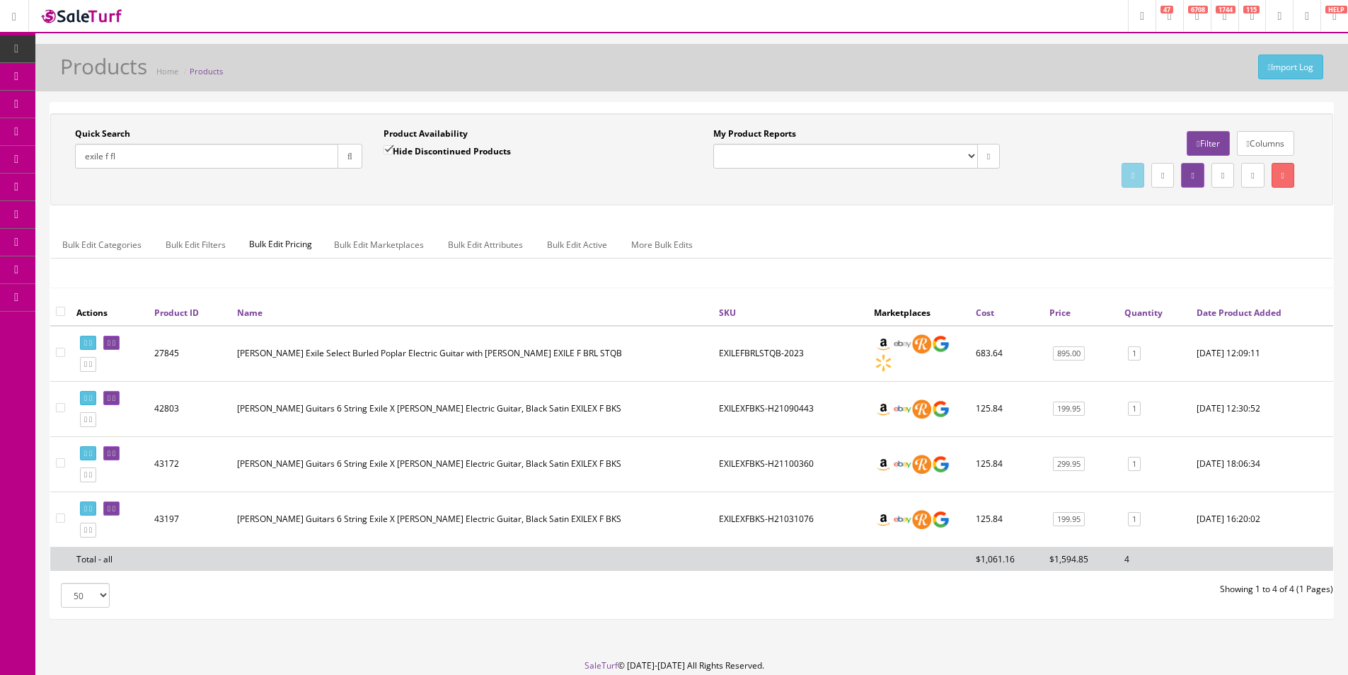
click at [784, 352] on td "EXILEFBRLSTQB-2023" at bounding box center [790, 354] width 155 height 56
click at [781, 352] on td "EXILEFBRLSTQB-2023" at bounding box center [790, 354] width 155 height 56
click at [797, 348] on td "EXILEFBRLSTQB-2023" at bounding box center [790, 354] width 155 height 56
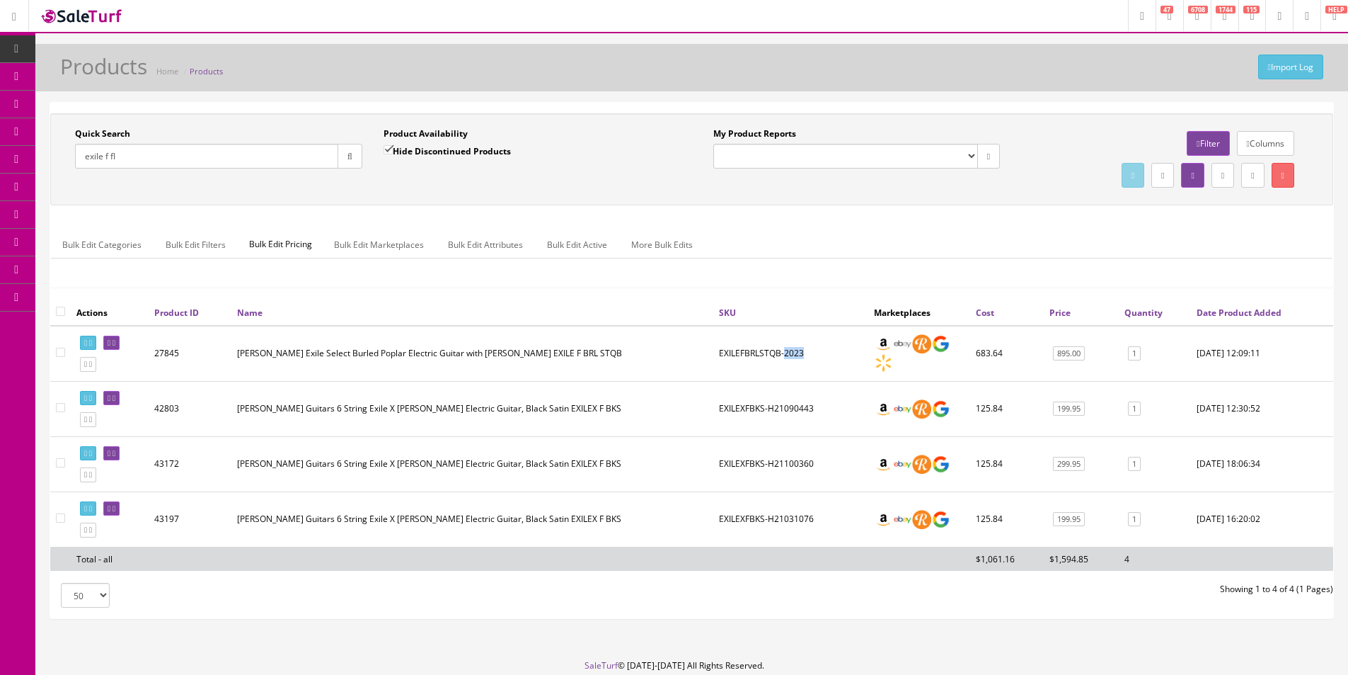
click at [797, 348] on td "EXILEFBRLSTQB-2023" at bounding box center [790, 354] width 155 height 56
click at [738, 279] on div "Bulk Edit Categories Bulk Edit Filters Bulk Edit Pricing Bulk Edit Marketplaces…" at bounding box center [692, 253] width 1282 height 67
click at [299, 155] on input "exile f fl" at bounding box center [206, 156] width 263 height 25
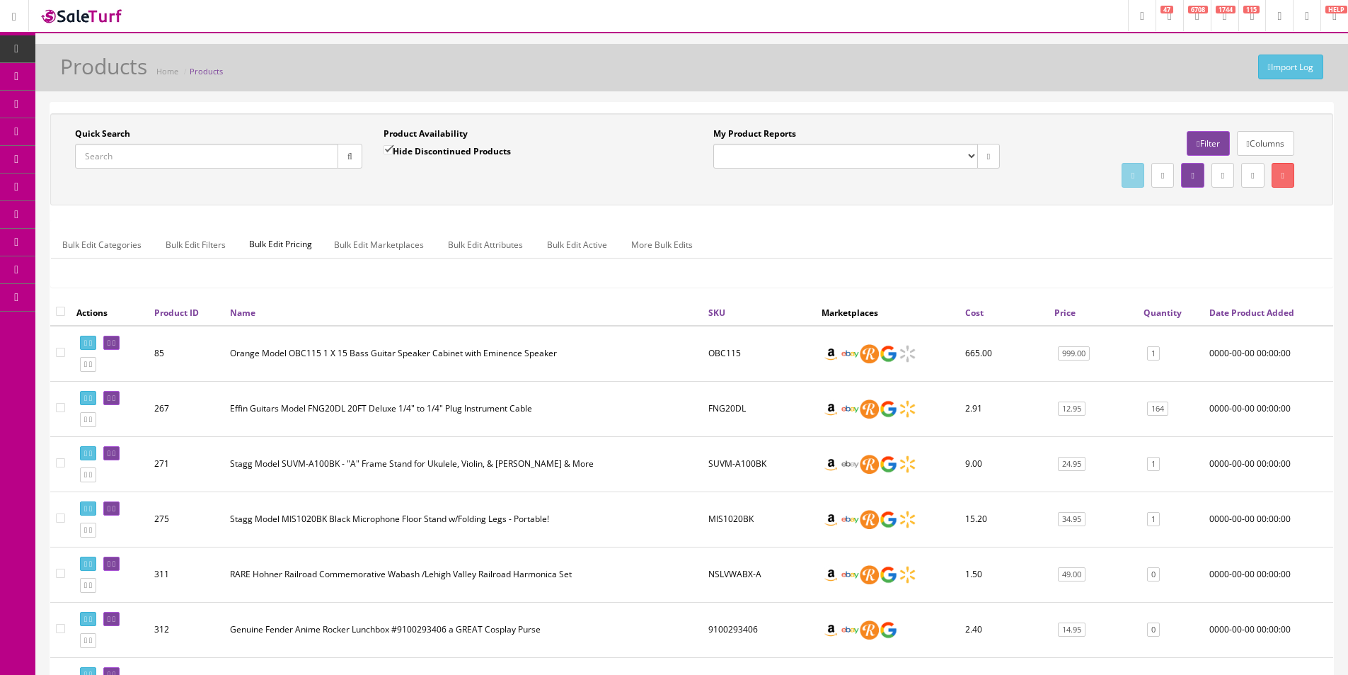
click at [728, 406] on td "FNG20DL" at bounding box center [759, 408] width 113 height 55
click at [747, 413] on td "FNG20DL" at bounding box center [759, 408] width 113 height 55
click at [747, 414] on td "FNG20DL" at bounding box center [759, 408] width 113 height 55
click at [743, 394] on td "FNG20DL" at bounding box center [759, 408] width 113 height 55
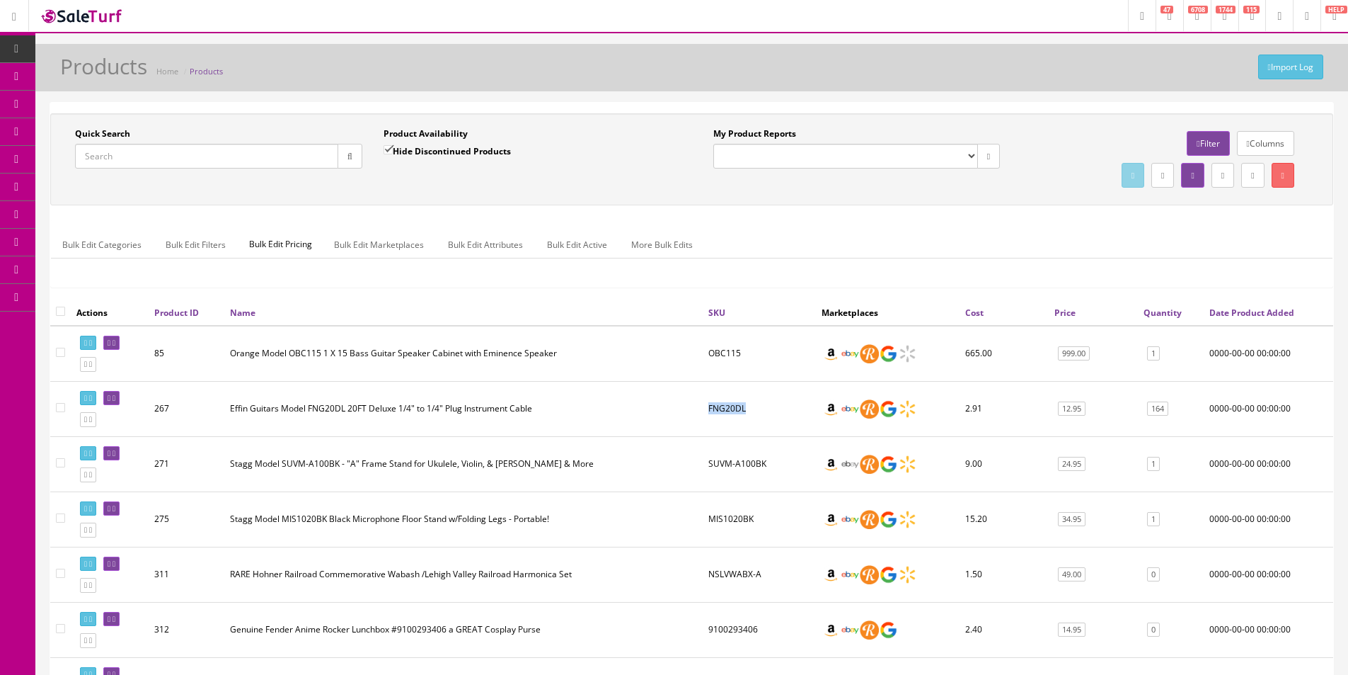
click at [743, 394] on td "FNG20DL" at bounding box center [759, 408] width 113 height 55
click at [735, 355] on td "OBC115" at bounding box center [759, 354] width 113 height 56
click at [737, 351] on td "OBC115" at bounding box center [759, 354] width 113 height 56
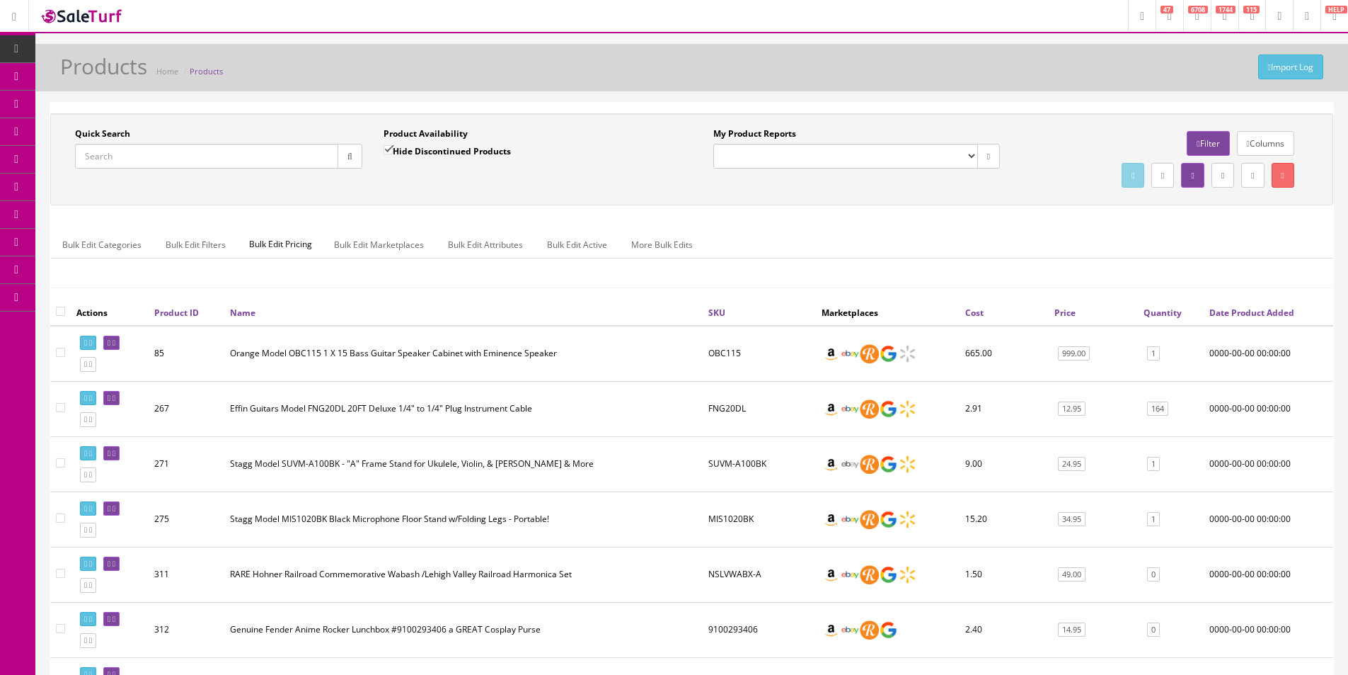
click at [768, 222] on div "Bulk Edit Categories Bulk Edit Filters Bulk Edit Pricing Bulk Edit Marketplaces…" at bounding box center [692, 253] width 1282 height 67
drag, startPoint x: 51, startPoint y: 211, endPoint x: 832, endPoint y: 263, distance: 782.4
click at [808, 234] on ul "Bulk Edit Categories Bulk Edit Filters Bulk Edit Pricing Bulk Edit Marketplaces…" at bounding box center [692, 245] width 1282 height 28
click at [21, 48] on icon at bounding box center [16, 48] width 15 height 11
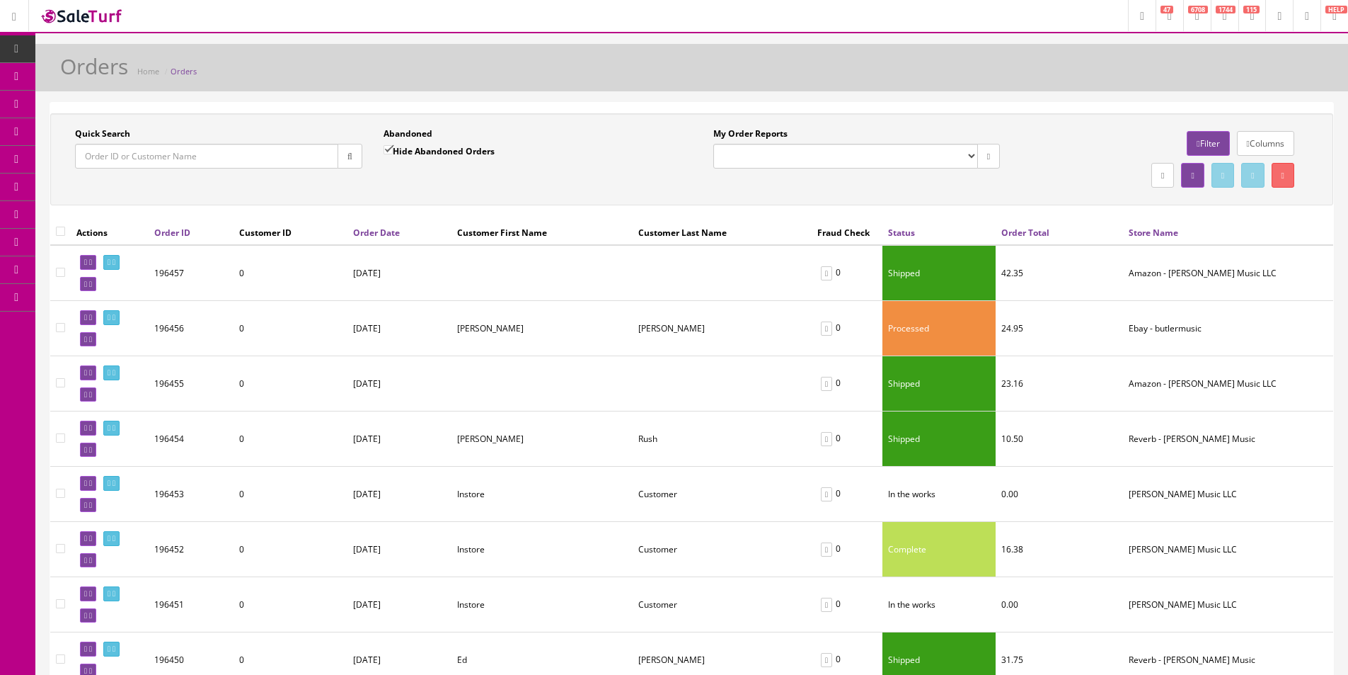
click at [255, 156] on input "Quick Search" at bounding box center [206, 156] width 263 height 25
paste input "H21051477"
type input "H21051477"
click at [184, 152] on input "Quick Search" at bounding box center [206, 156] width 263 height 25
click at [275, 159] on input "Quick Search" at bounding box center [206, 156] width 263 height 25
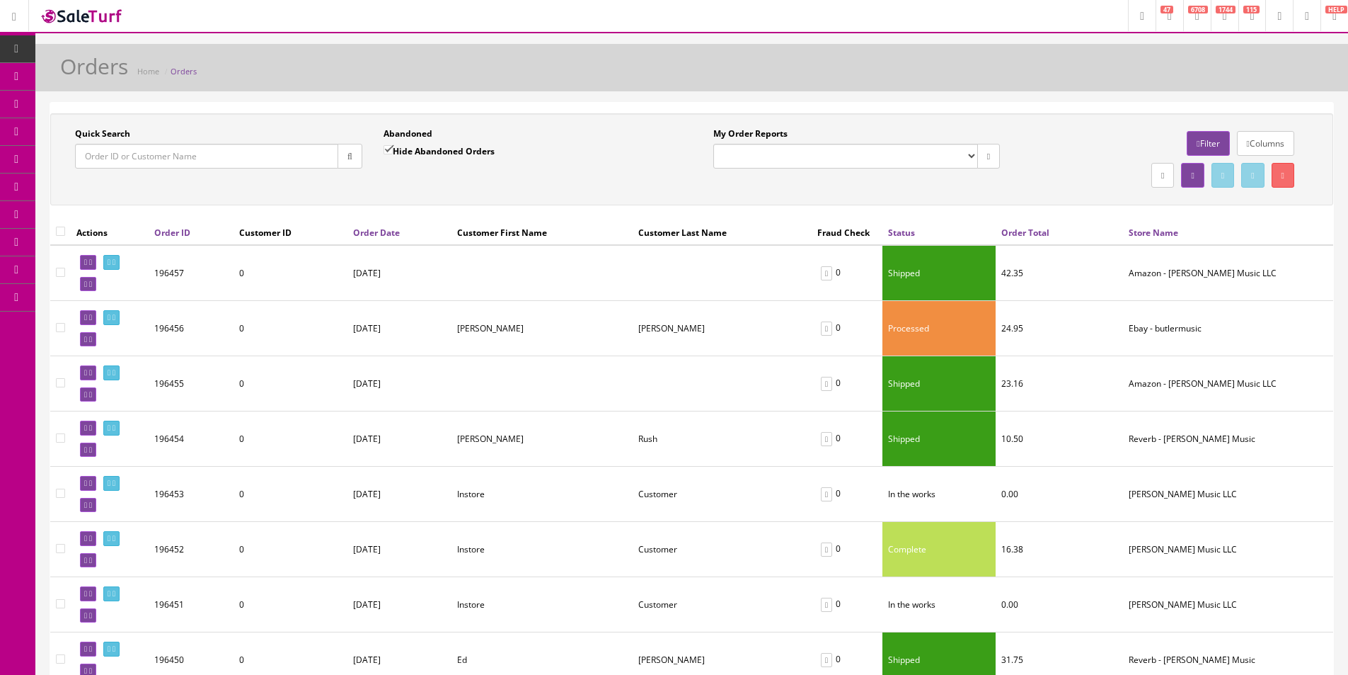
click at [288, 153] on input "Quick Search" at bounding box center [206, 156] width 263 height 25
paste input "111-8258699-4729025"
type input "111-8258699-4729025"
click at [343, 156] on button "button" at bounding box center [350, 156] width 25 height 25
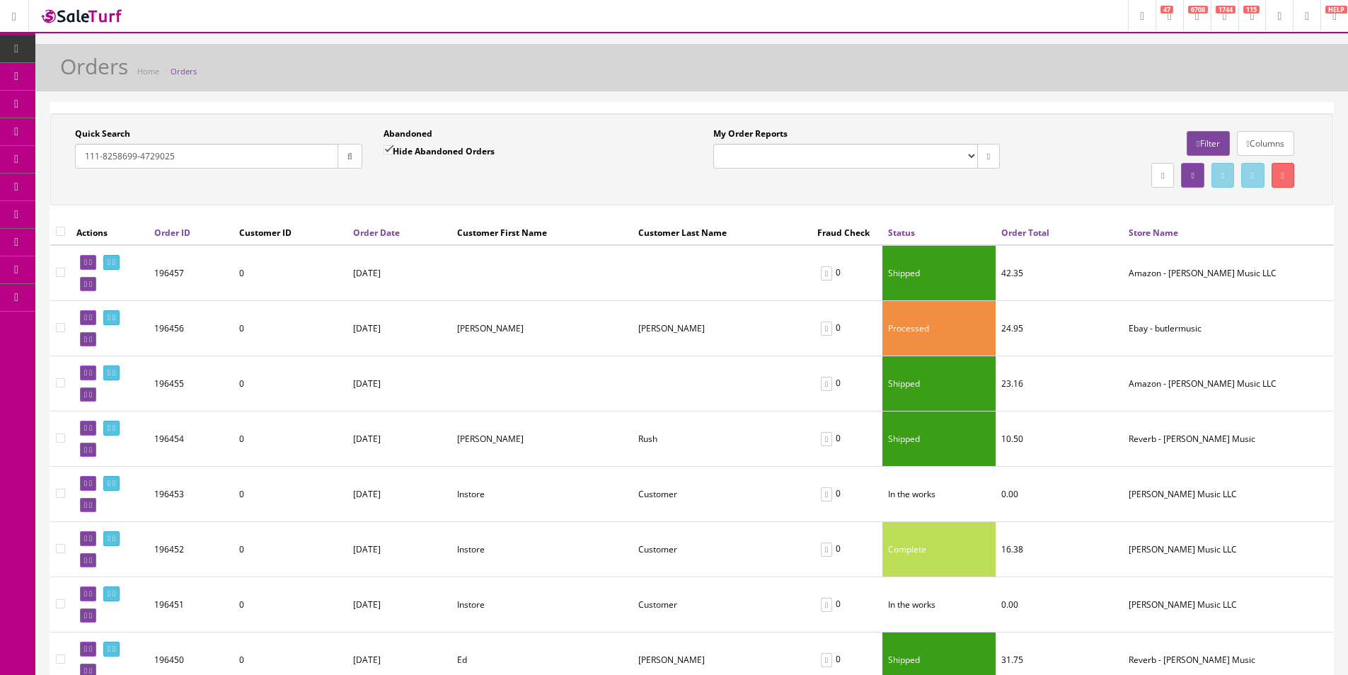
click at [350, 182] on div "Quick Search 111-8258699-4729025 Date From Abandoned Hide Abandoned Orders Date…" at bounding box center [692, 159] width 1276 height 64
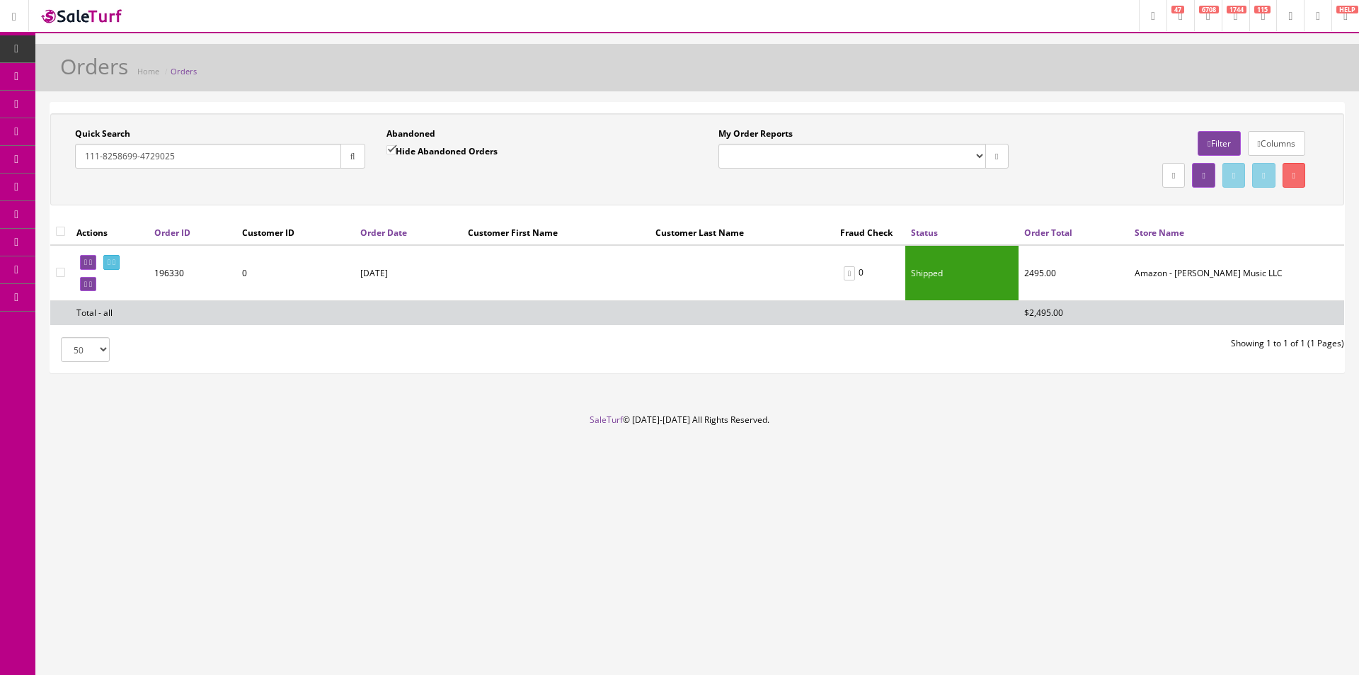
click at [105, 281] on td at bounding box center [110, 273] width 78 height 56
click at [92, 282] on icon at bounding box center [90, 284] width 3 height 8
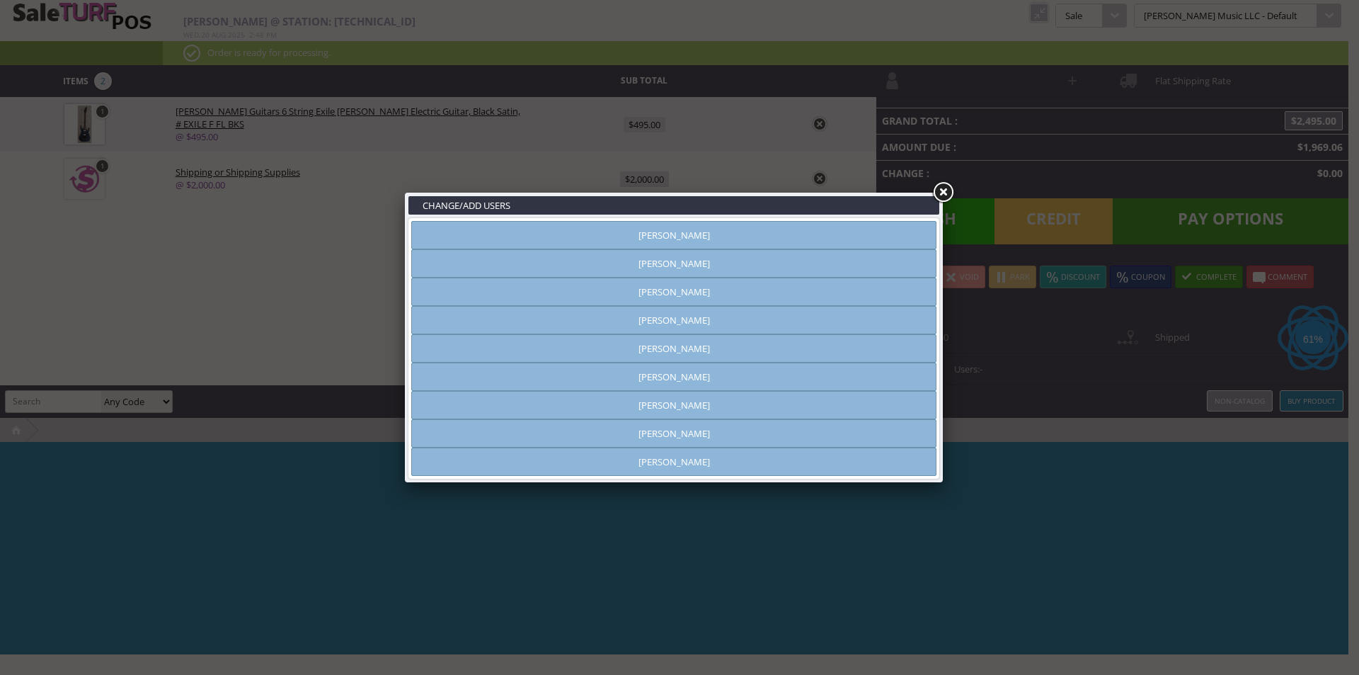
type input "[PERSON_NAME]"
drag, startPoint x: 939, startPoint y: 188, endPoint x: 911, endPoint y: 190, distance: 28.4
click at [937, 189] on link at bounding box center [942, 192] width 25 height 25
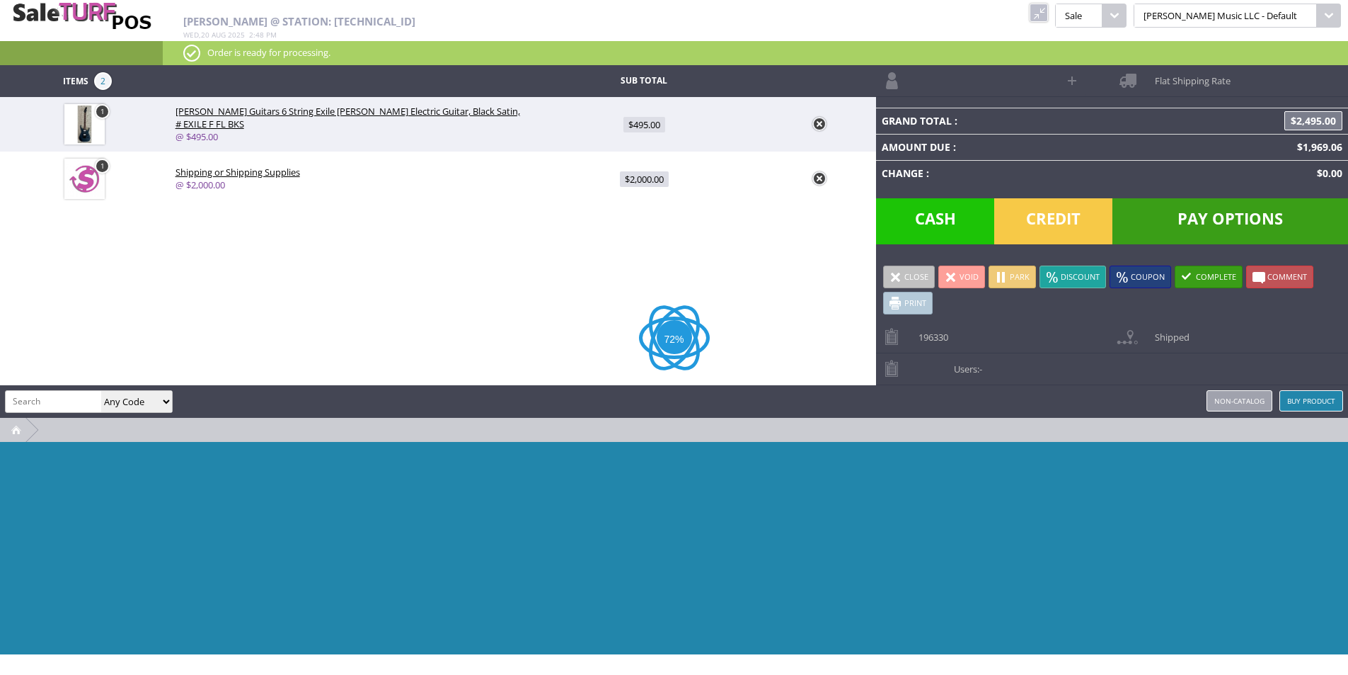
click at [821, 177] on link at bounding box center [820, 178] width 14 height 14
click at [972, 357] on span "Users: -" at bounding box center [964, 364] width 35 height 22
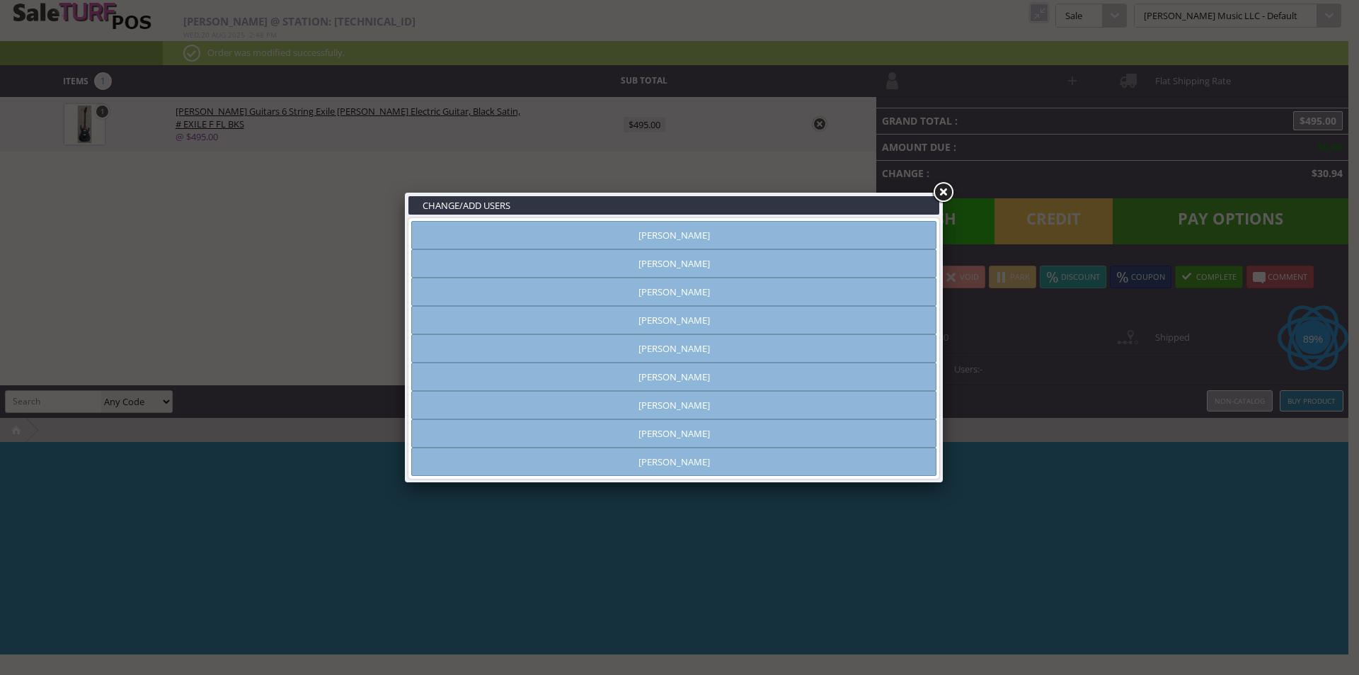
click at [707, 239] on link "Amber Helgren" at bounding box center [673, 235] width 525 height 28
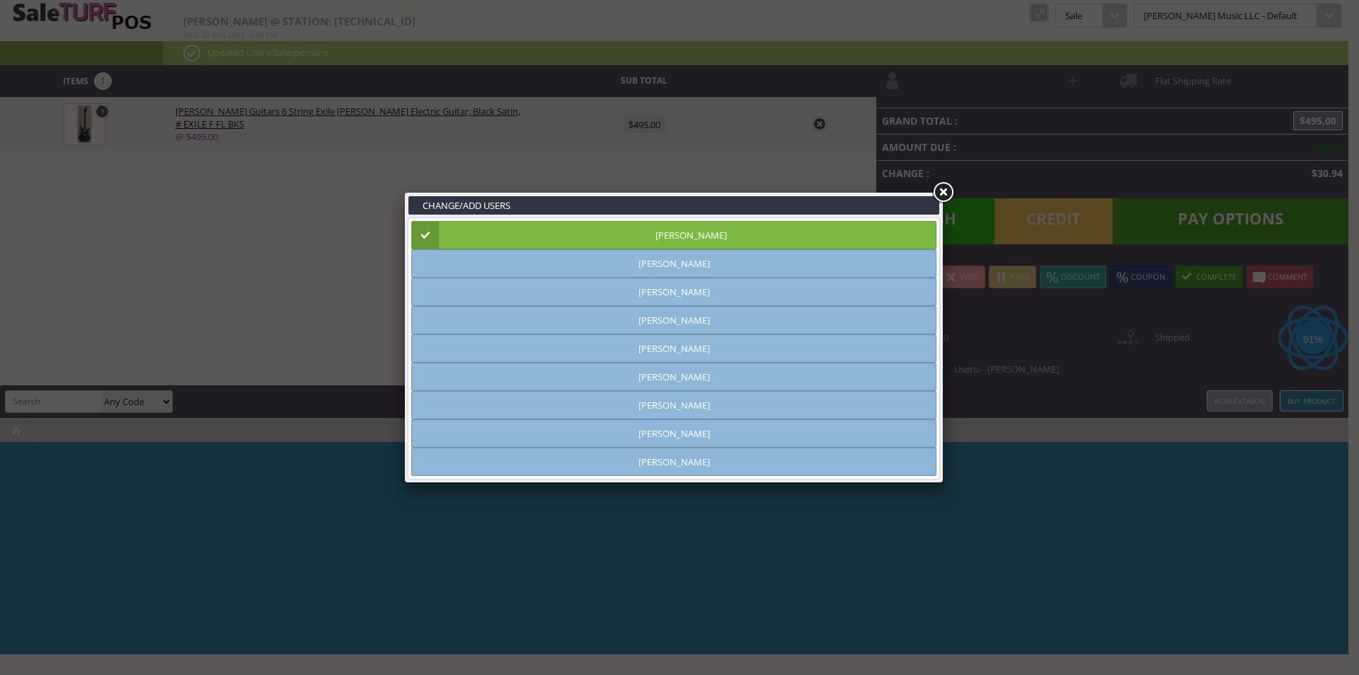
click at [940, 194] on link at bounding box center [942, 192] width 25 height 25
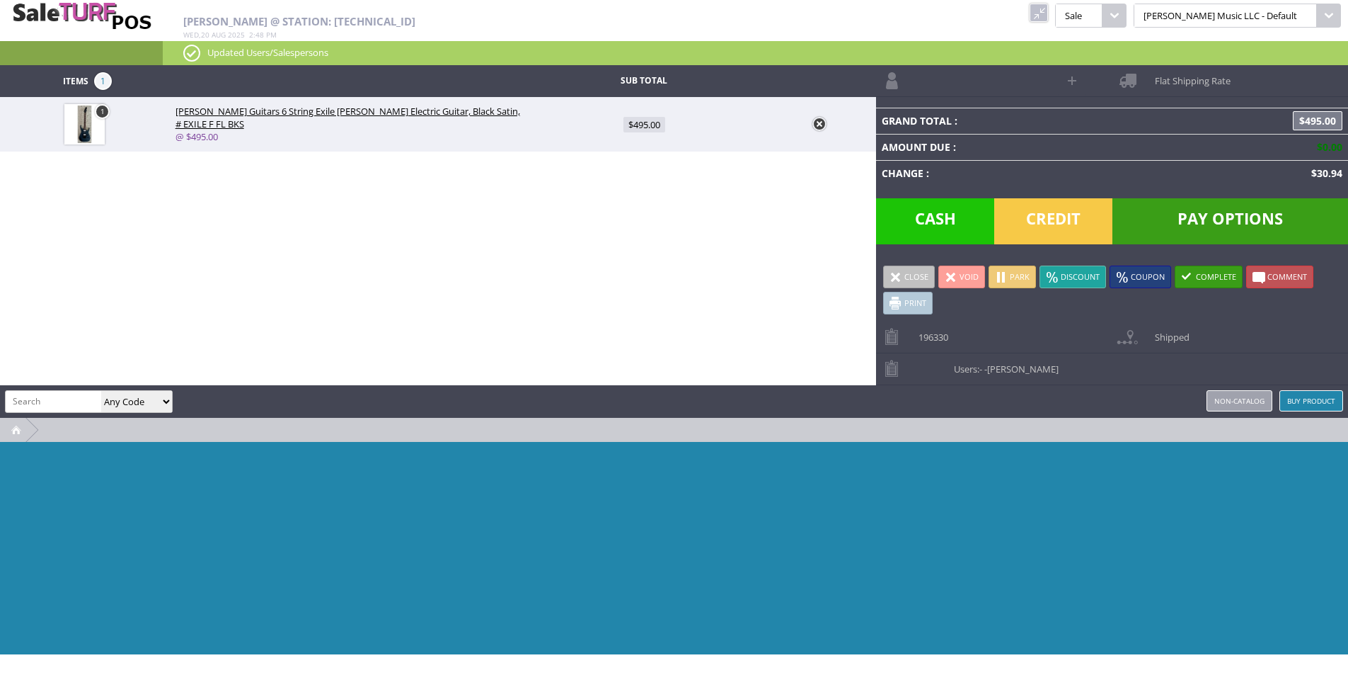
click at [1048, 18] on link at bounding box center [1039, 13] width 18 height 18
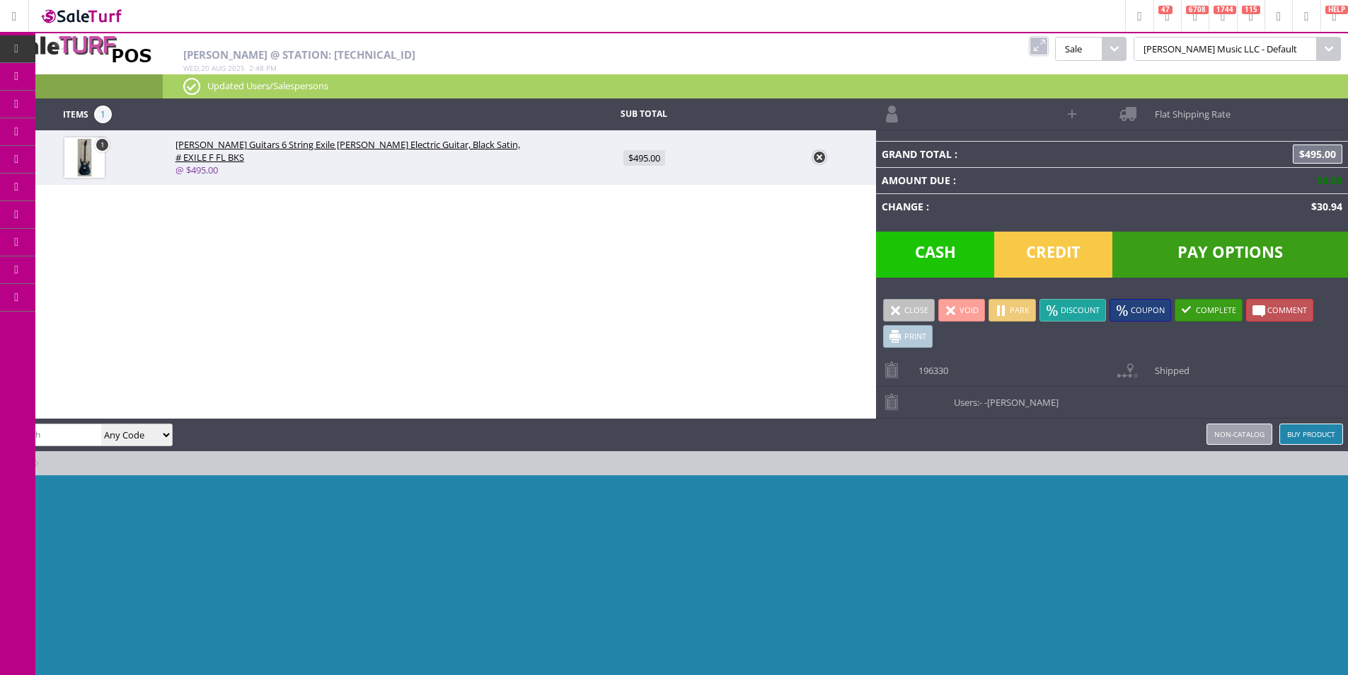
click at [121, 154] on span "Order List" at bounding box center [105, 160] width 42 height 13
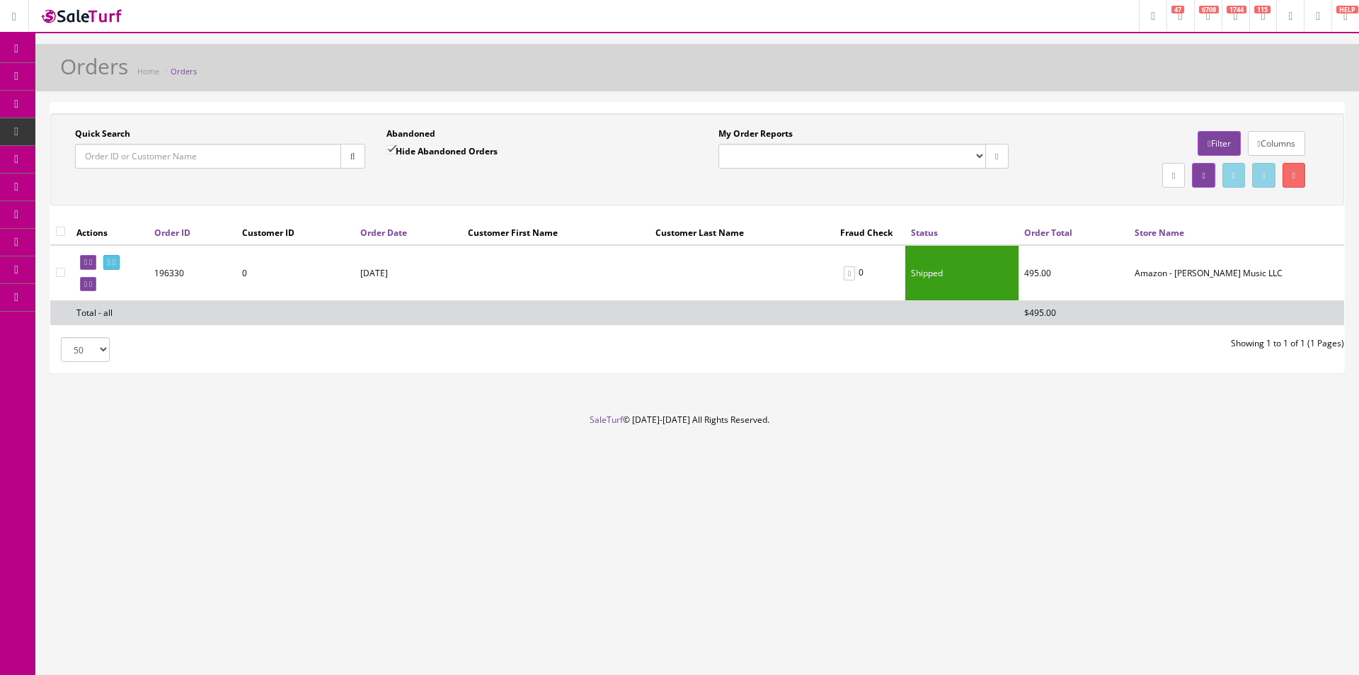
click at [677, 186] on div "Quick Search Date From Abandoned Hide Abandoned Orders Date To My Order Reports…" at bounding box center [697, 159] width 1287 height 64
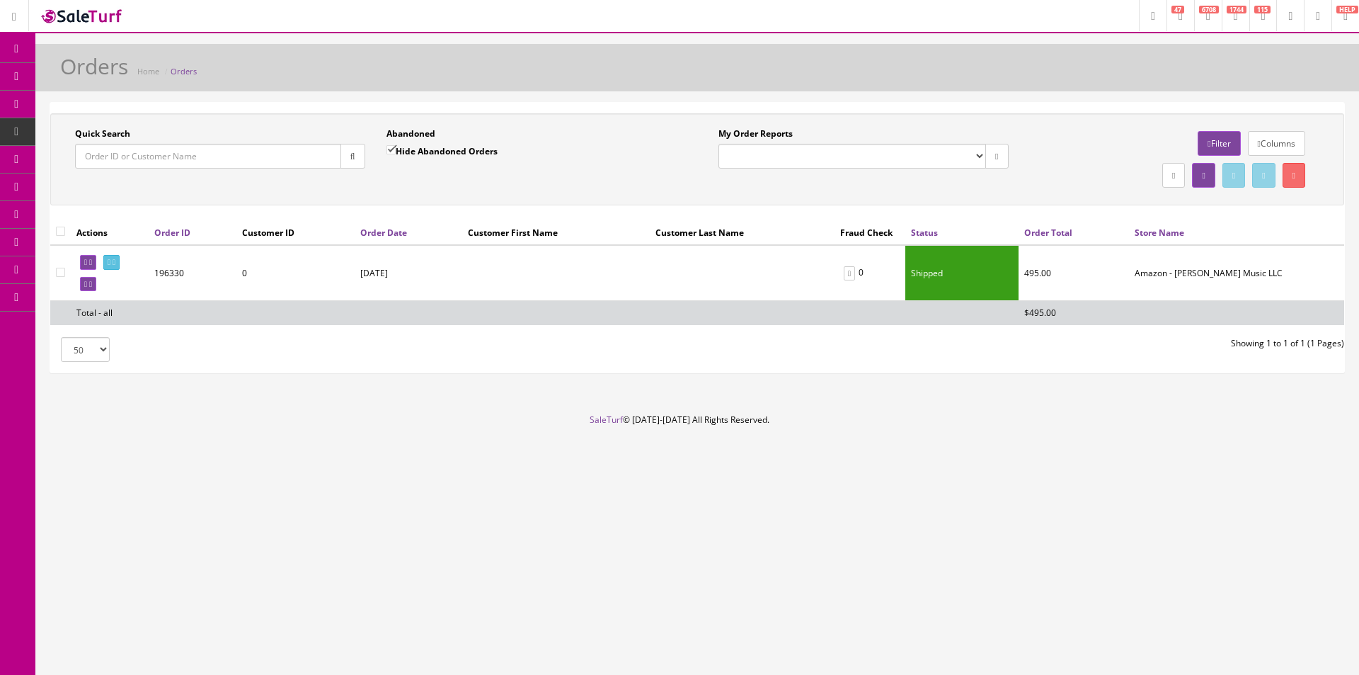
drag, startPoint x: 677, startPoint y: 186, endPoint x: 484, endPoint y: 104, distance: 210.0
click at [677, 186] on div "Quick Search Date From Abandoned Hide Abandoned Orders Date To My Order Reports…" at bounding box center [697, 159] width 1287 height 64
click at [540, 120] on div "Quick Search Date From Abandoned Hide Abandoned Orders Date To My Order Reports…" at bounding box center [697, 159] width 1294 height 92
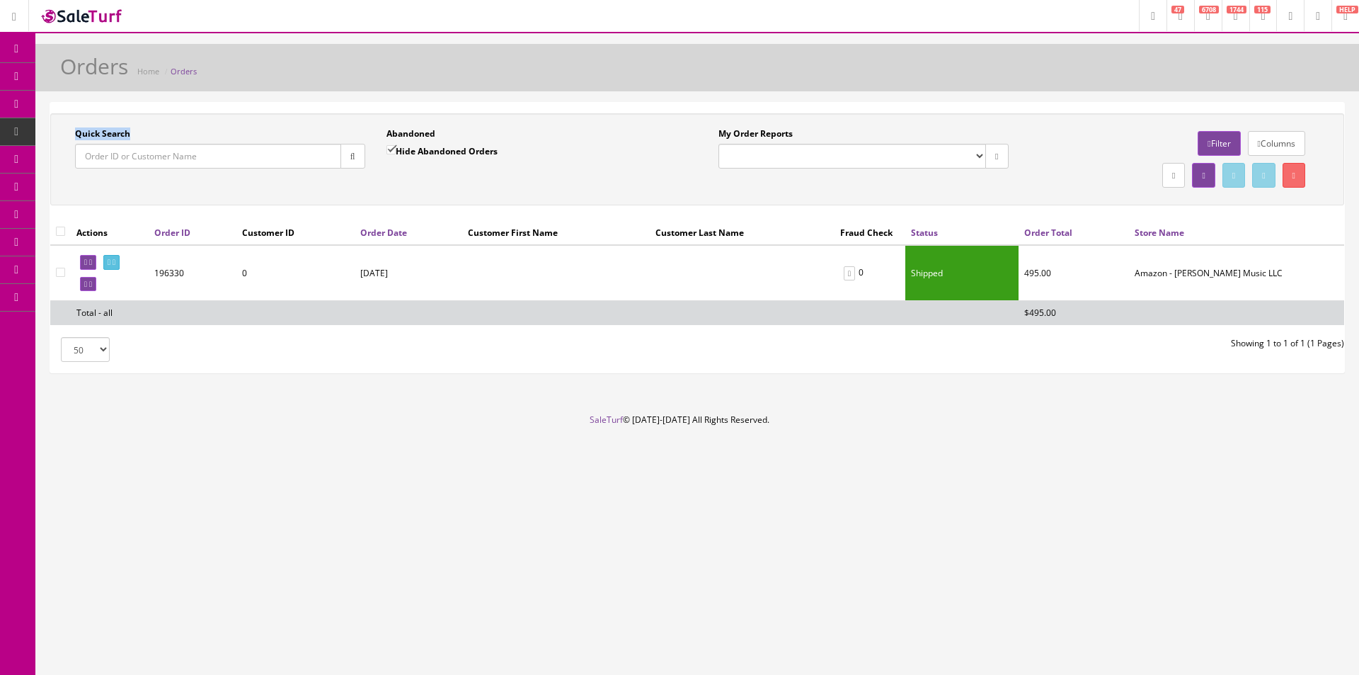
click at [540, 120] on div "Quick Search Date From Abandoned Hide Abandoned Orders Date To My Order Reports…" at bounding box center [697, 159] width 1294 height 92
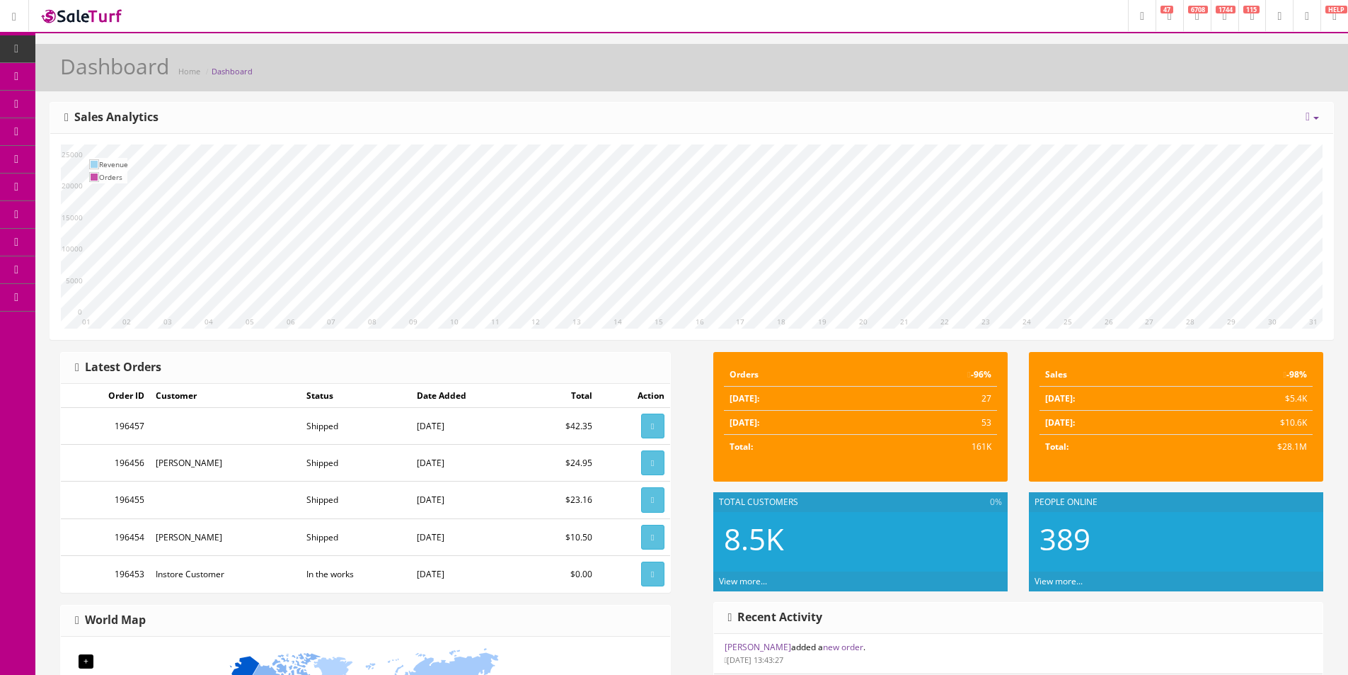
drag, startPoint x: 576, startPoint y: 139, endPoint x: 672, endPoint y: 141, distance: 96.3
click at [672, 141] on div "10 11 12 13 14 15 16 17 18 19 20 21 22 23 24 25 26 27 28 29 30 31 01 02 03 04 0…" at bounding box center [691, 236] width 1283 height 205
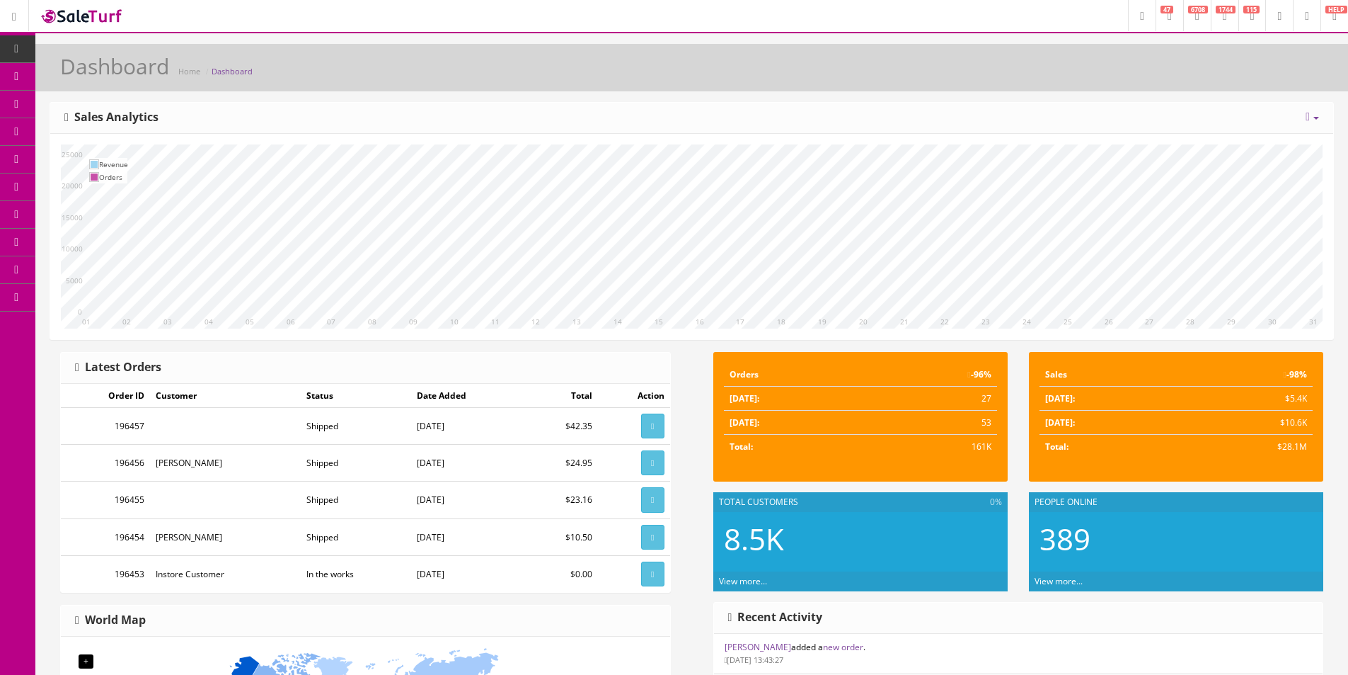
click at [672, 140] on div "10 11 12 13 14 15 16 17 18 19 20 21 22 23 24 25 26 27 28 29 30 31 01 02 03 04 0…" at bounding box center [691, 236] width 1283 height 205
click at [22, 46] on icon at bounding box center [16, 48] width 15 height 11
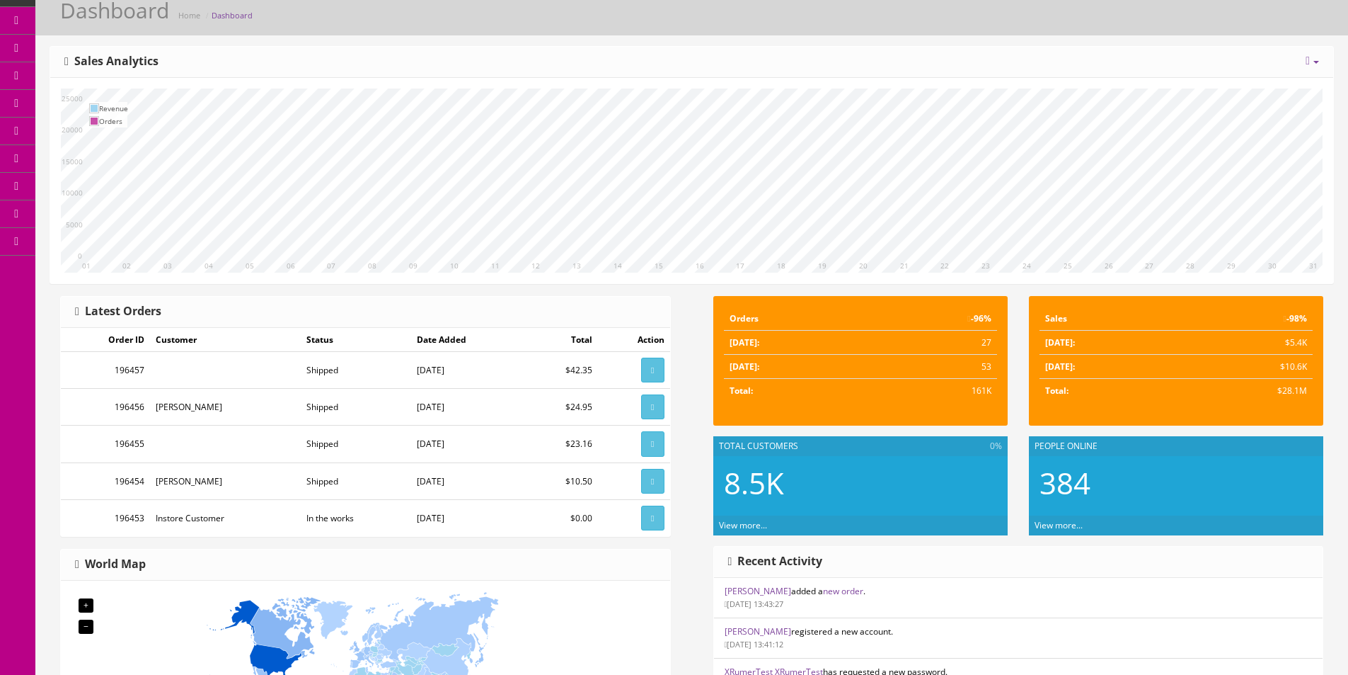
scroll to position [57, 0]
